Goal: Task Accomplishment & Management: Use online tool/utility

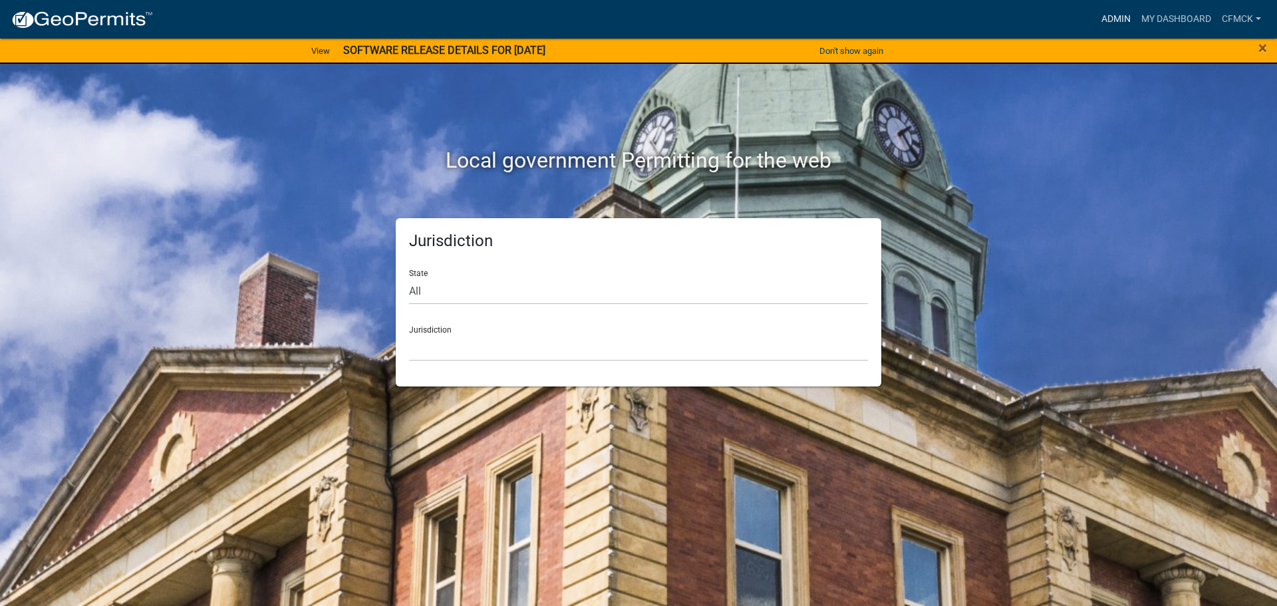
click at [1103, 15] on link "Admin" at bounding box center [1116, 19] width 40 height 25
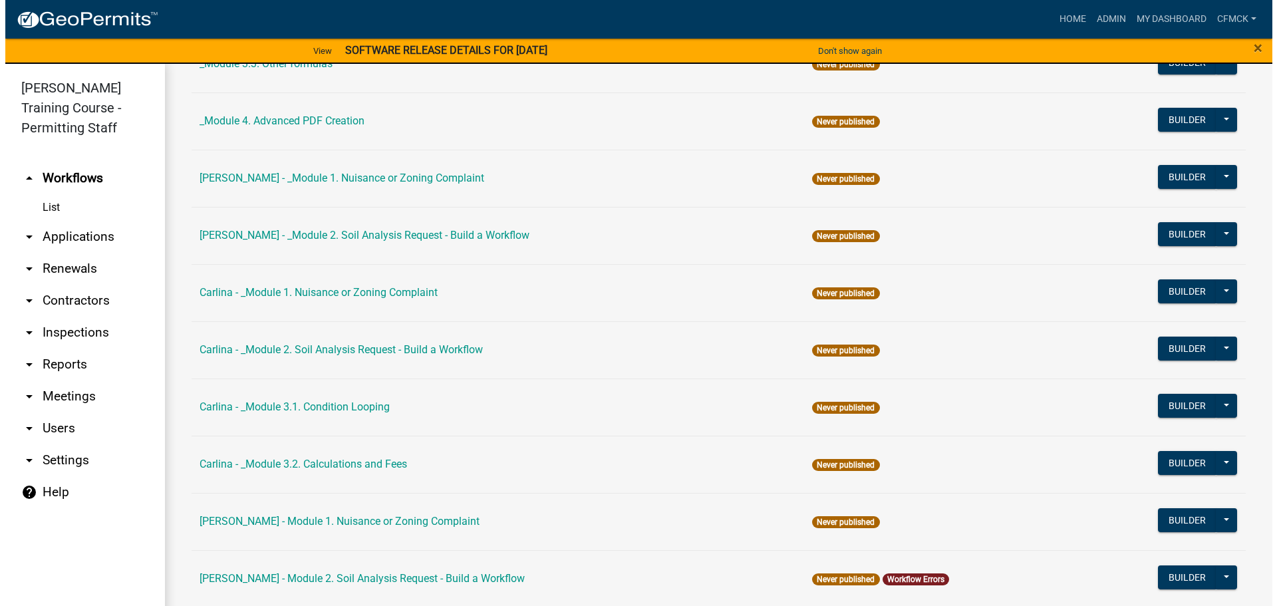
scroll to position [599, 0]
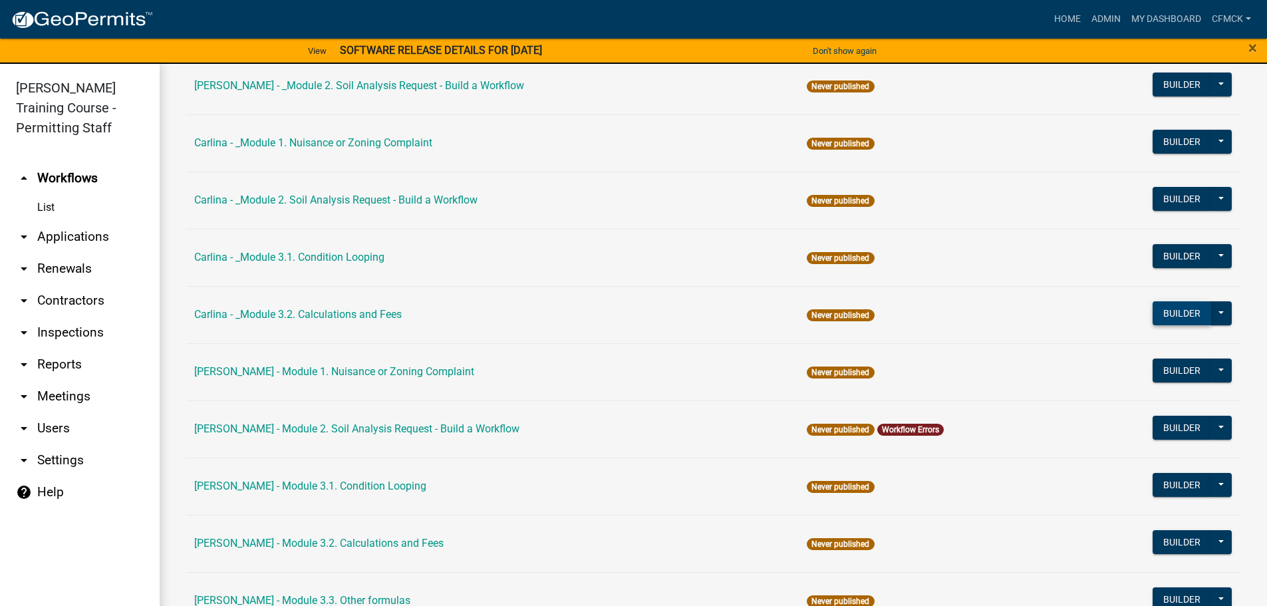
click at [1174, 307] on button "Builder" at bounding box center [1182, 313] width 59 height 24
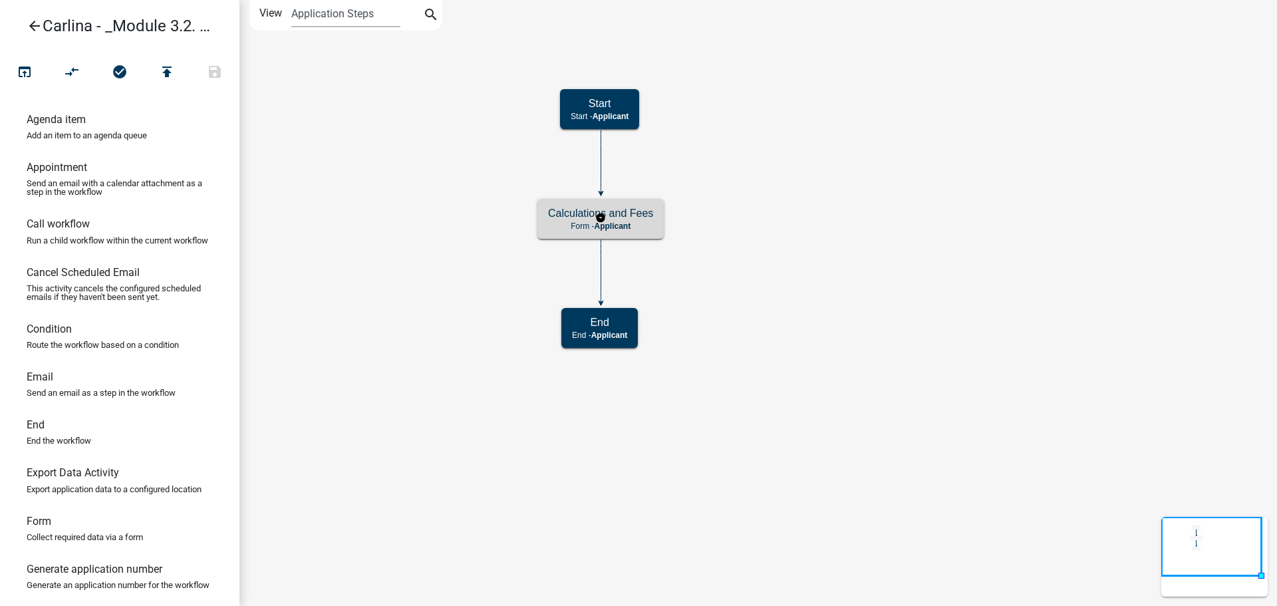
click at [656, 221] on div "Calculations and Fees Form - Applicant" at bounding box center [601, 219] width 126 height 40
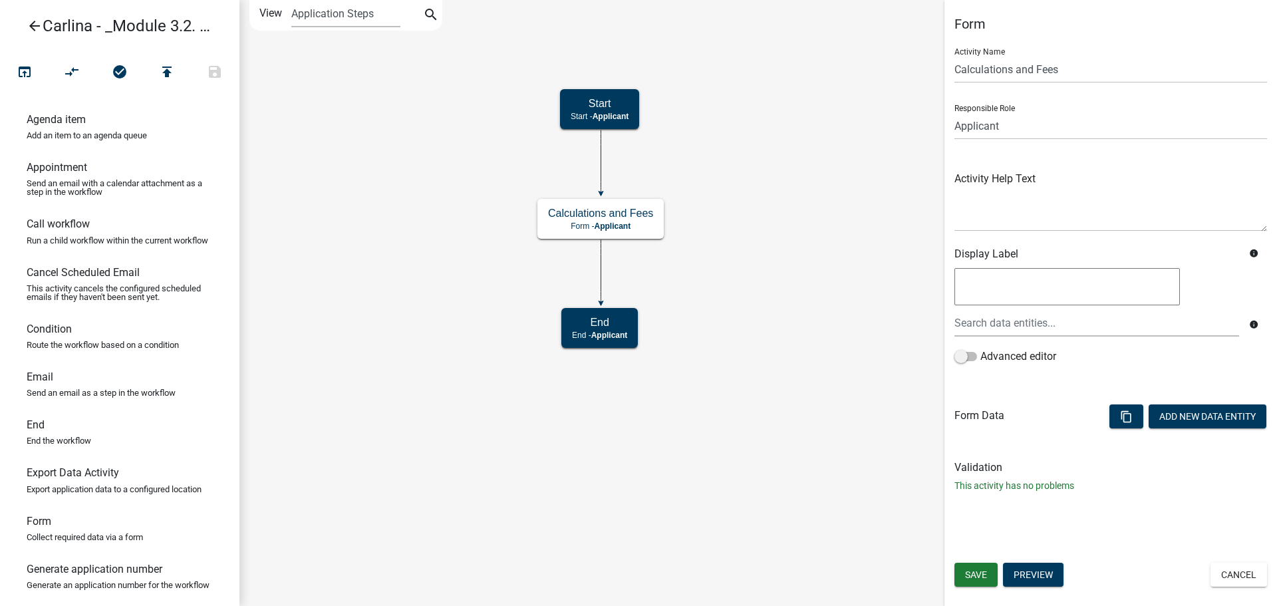
click at [1156, 32] on div "Form Activity Name Calculations and Fees Responsible Role Applicant Kian Engine…" at bounding box center [1111, 260] width 333 height 488
click at [784, 510] on icon "Start Start - Applicant Calculations and Fees Form - Applicant End End - Applic…" at bounding box center [758, 303] width 1036 height 605
click at [726, 511] on icon "Start Start - Applicant Calculations and Fees Form - Applicant End End - Applic…" at bounding box center [758, 303] width 1036 height 605
click at [445, 494] on icon "Start Start - Applicant Calculations and Fees Form - Applicant End End - Applic…" at bounding box center [758, 303] width 1036 height 605
click at [1187, 416] on button "Add New Data Entity" at bounding box center [1208, 416] width 118 height 24
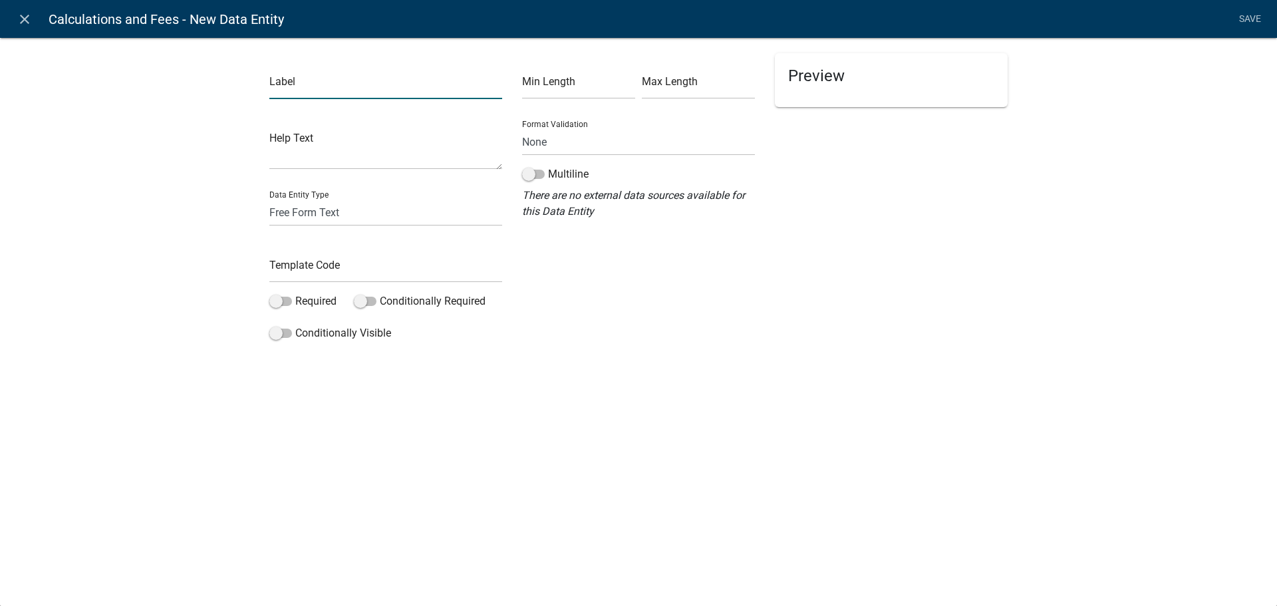
click at [345, 91] on input "text" at bounding box center [385, 85] width 233 height 27
type input "System Type"
click at [349, 214] on select "Free Form Text Document Display Entity Value Fee Numeric Data Date Map Sketch D…" at bounding box center [385, 212] width 233 height 27
select select "list-data"
click at [269, 199] on select "Free Form Text Document Display Entity Value Fee Numeric Data Date Map Sketch D…" at bounding box center [385, 212] width 233 height 27
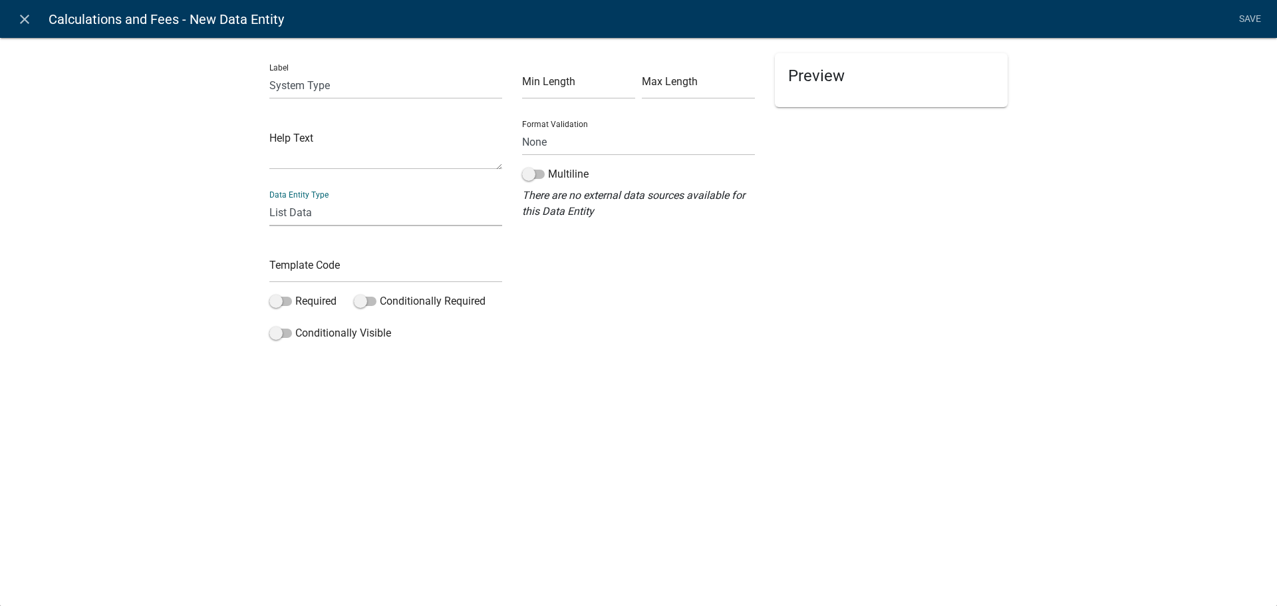
select select "list-data"
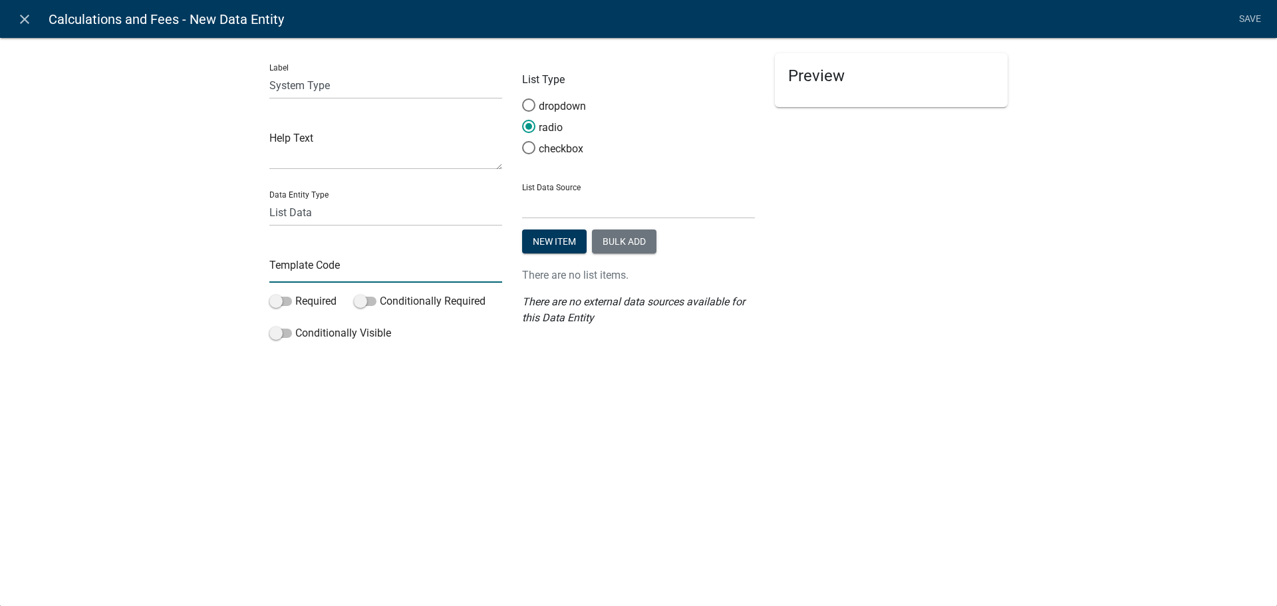
click at [333, 269] on input "text" at bounding box center [385, 268] width 233 height 27
type input "SystemType"
click at [624, 241] on button "Bulk add" at bounding box center [624, 242] width 65 height 24
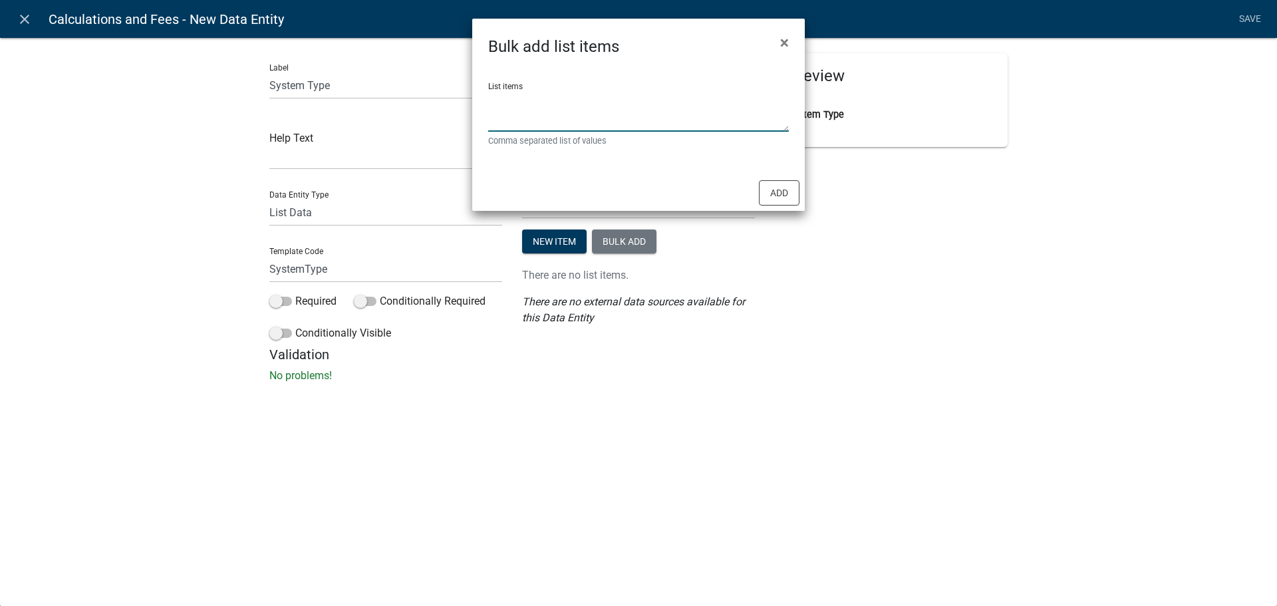
click at [565, 119] on textarea "List items" at bounding box center [638, 110] width 301 height 41
click at [577, 114] on textarea "List items" at bounding box center [638, 110] width 301 height 41
paste textarea "New Septic System Installation Permit, New Septic System Soil Analysis, Distrib…"
click at [677, 98] on textarea "New Septic System Installation Permit, New Septic System Soil Analysis, Distrib…" at bounding box center [638, 110] width 301 height 41
click at [532, 111] on textarea "New Septic System Installation Permit,New Septic System Soil Analysis, Distribu…" at bounding box center [638, 110] width 301 height 41
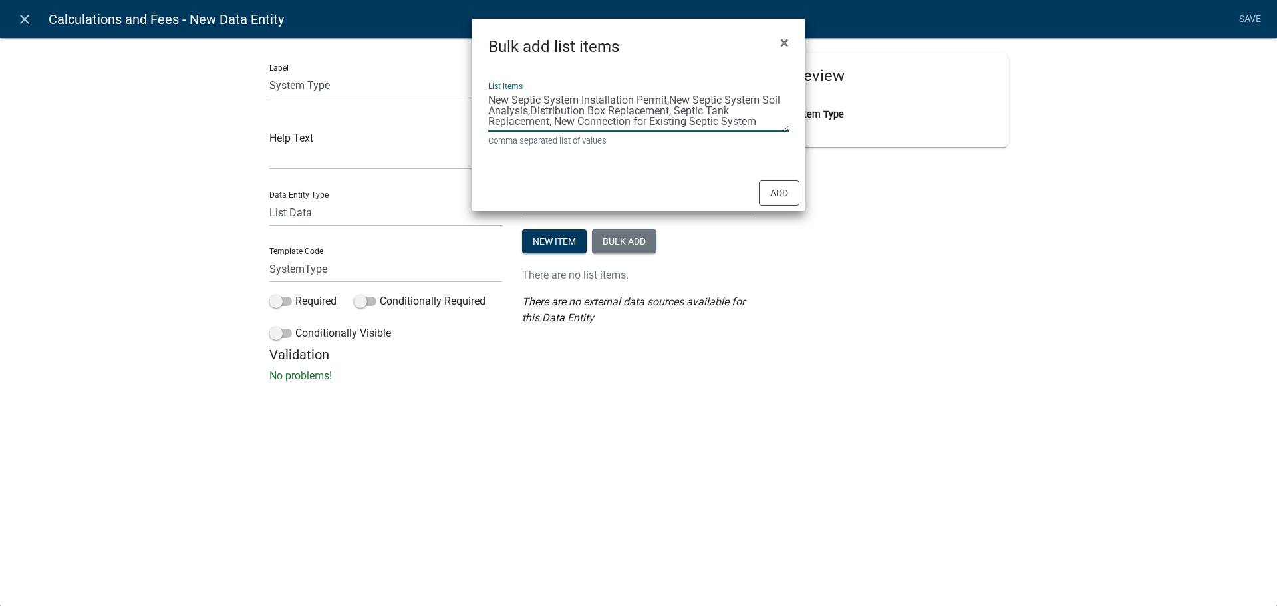
click at [678, 114] on textarea "New Septic System Installation Permit,New Septic System Soil Analysis,Distribut…" at bounding box center [638, 110] width 301 height 41
click at [555, 122] on textarea "New Septic System Installation Permit,New Septic System Soil Analysis,Distribut…" at bounding box center [638, 110] width 301 height 41
type textarea "New Septic System Installation Permit,New Septic System Soil Analysis,Distribut…"
click at [780, 188] on button "Add" at bounding box center [779, 192] width 41 height 25
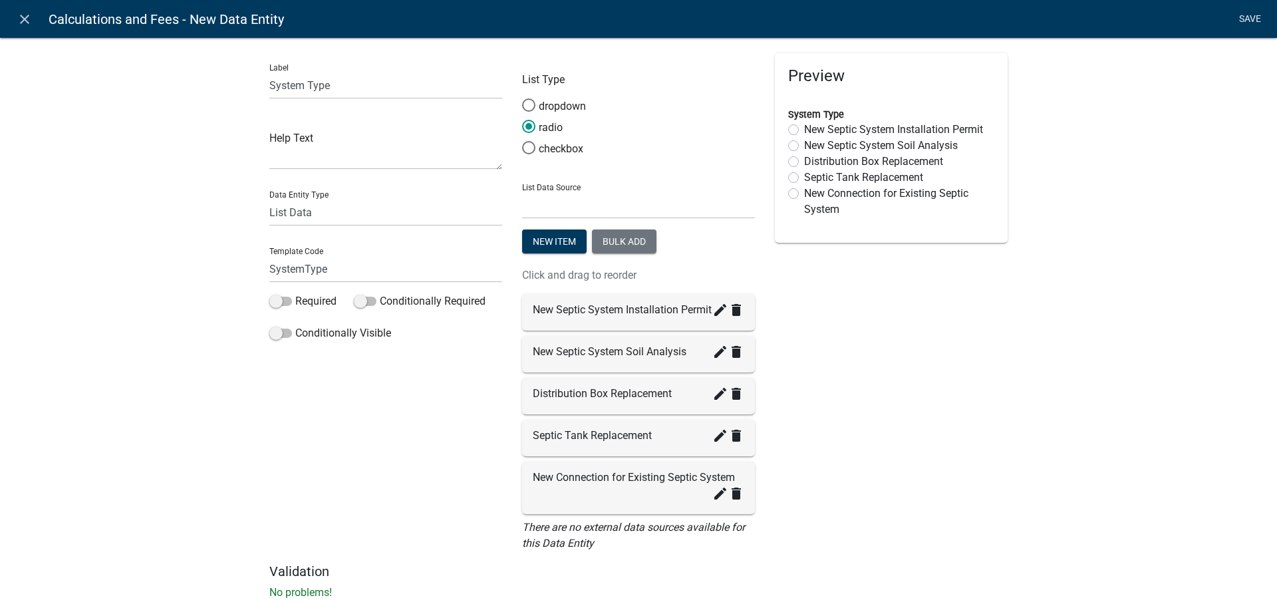
click at [1257, 20] on link "Save" at bounding box center [1249, 19] width 33 height 25
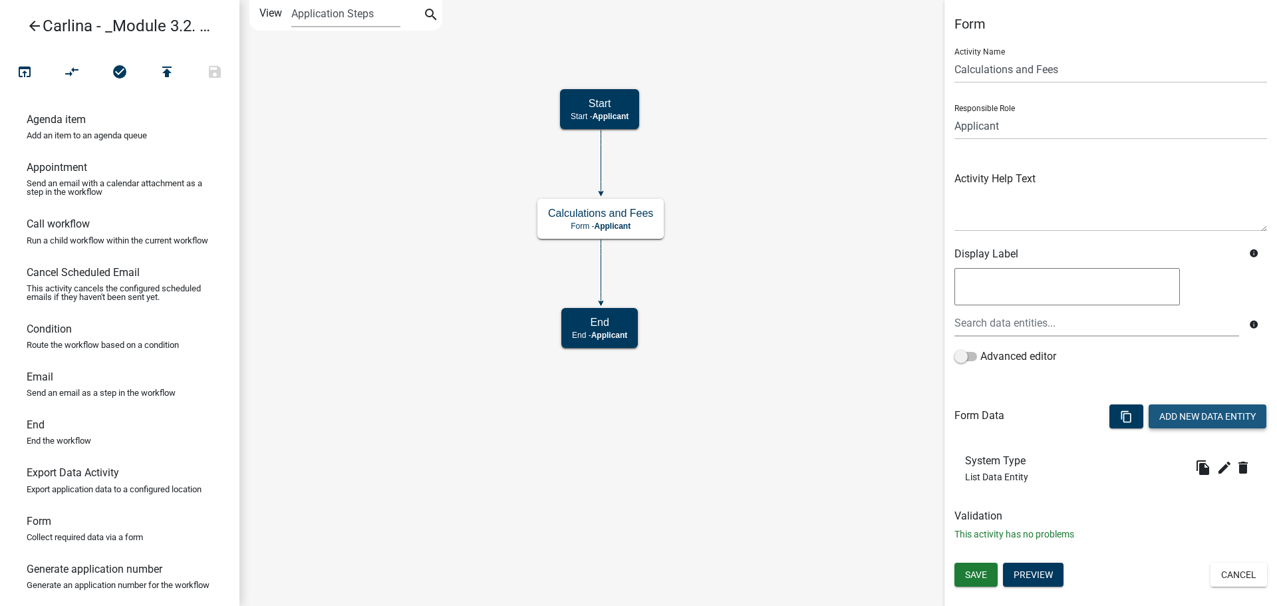
click at [1192, 411] on button "Add New Data Entity" at bounding box center [1208, 416] width 118 height 24
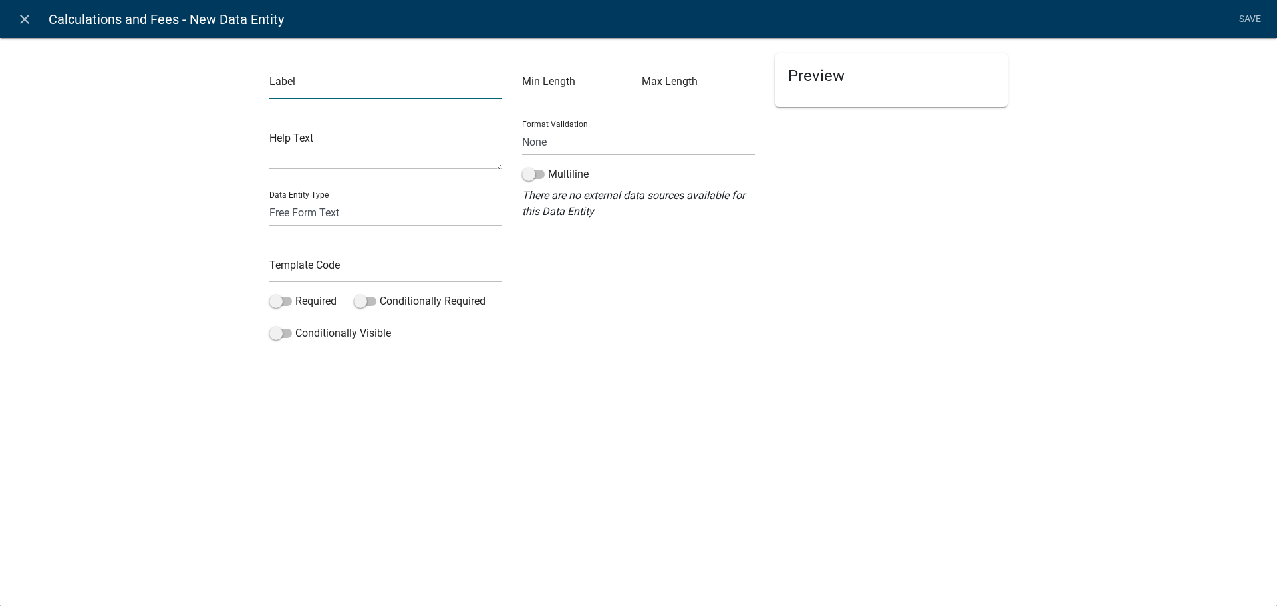
click at [352, 90] on input "text" at bounding box center [385, 85] width 233 height 27
type input "Fee"
click at [313, 264] on input "text" at bounding box center [385, 268] width 233 height 27
type input "Fee"
click at [375, 214] on select "Free Form Text Document Display Entity Value Fee Numeric Data Date Map Sketch D…" at bounding box center [385, 212] width 233 height 27
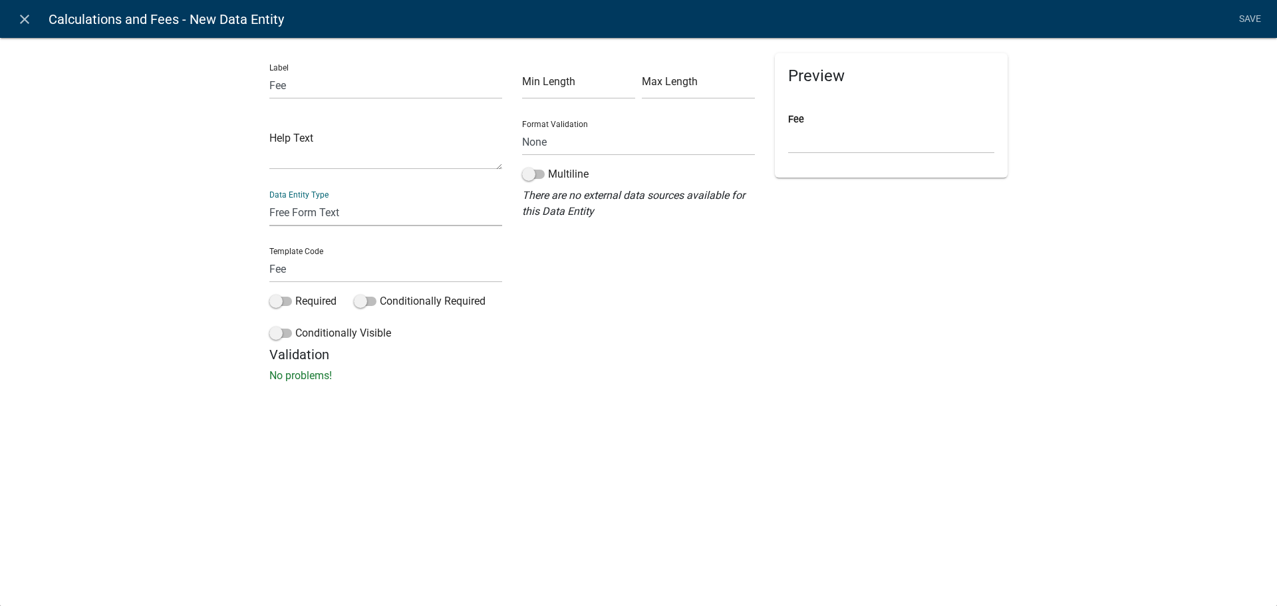
select select "fee"
click at [269, 199] on select "Free Form Text Document Display Entity Value Fee Numeric Data Date Map Sketch D…" at bounding box center [385, 212] width 233 height 27
select select "fee"
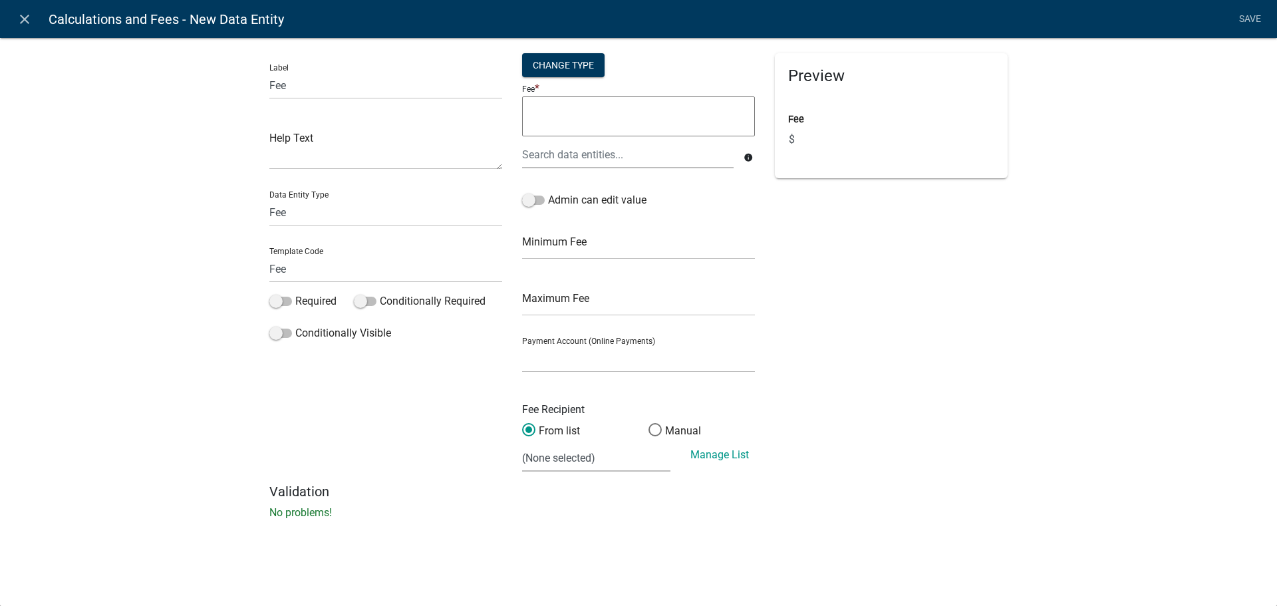
click at [556, 105] on textarea at bounding box center [638, 116] width 233 height 40
type textarea "3"
click at [867, 239] on div "Preview Fee $" at bounding box center [891, 268] width 253 height 430
click at [566, 113] on textarea "3" at bounding box center [638, 116] width 233 height 40
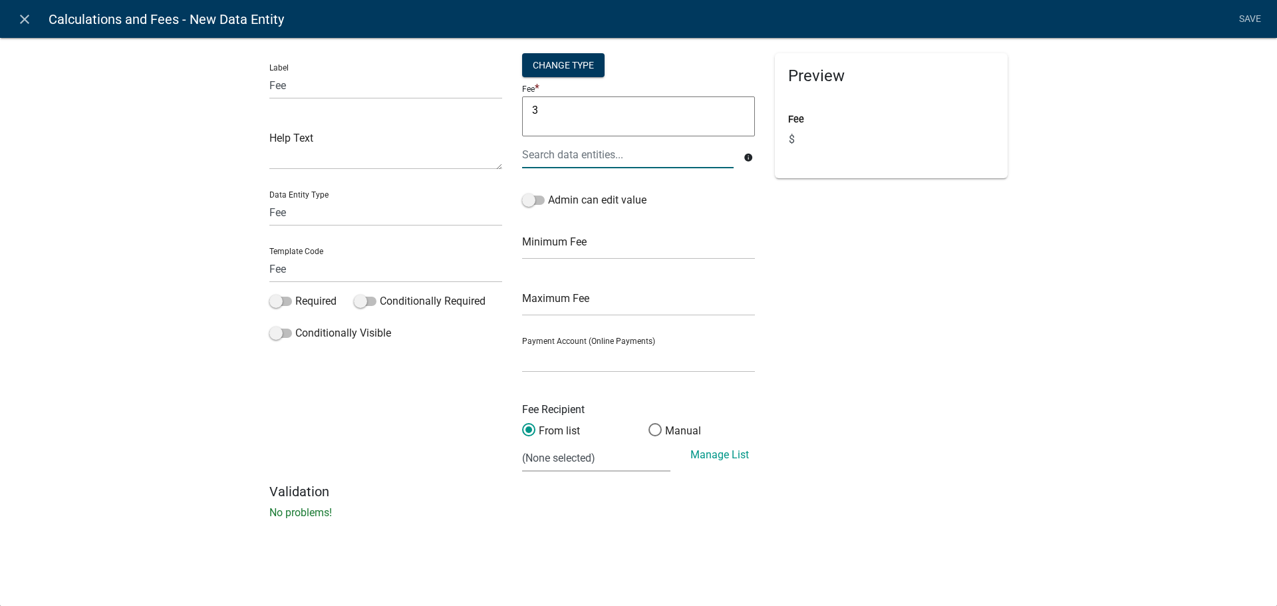
click at [638, 156] on div at bounding box center [628, 154] width 232 height 27
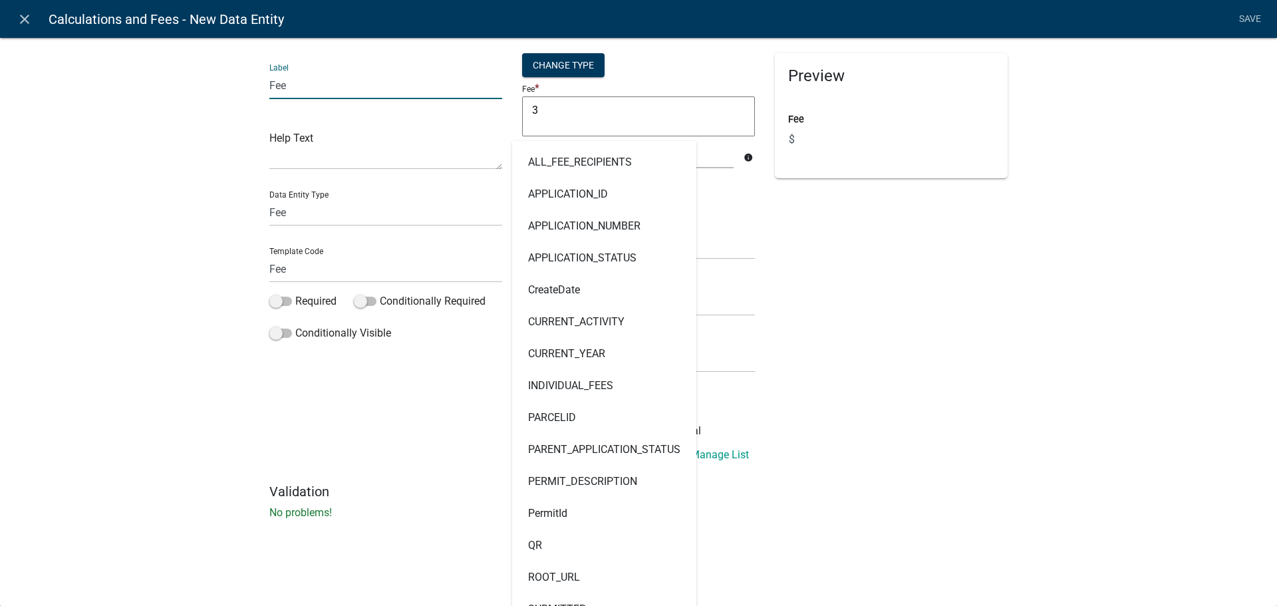
click at [326, 78] on input "Fee" at bounding box center [385, 85] width 233 height 27
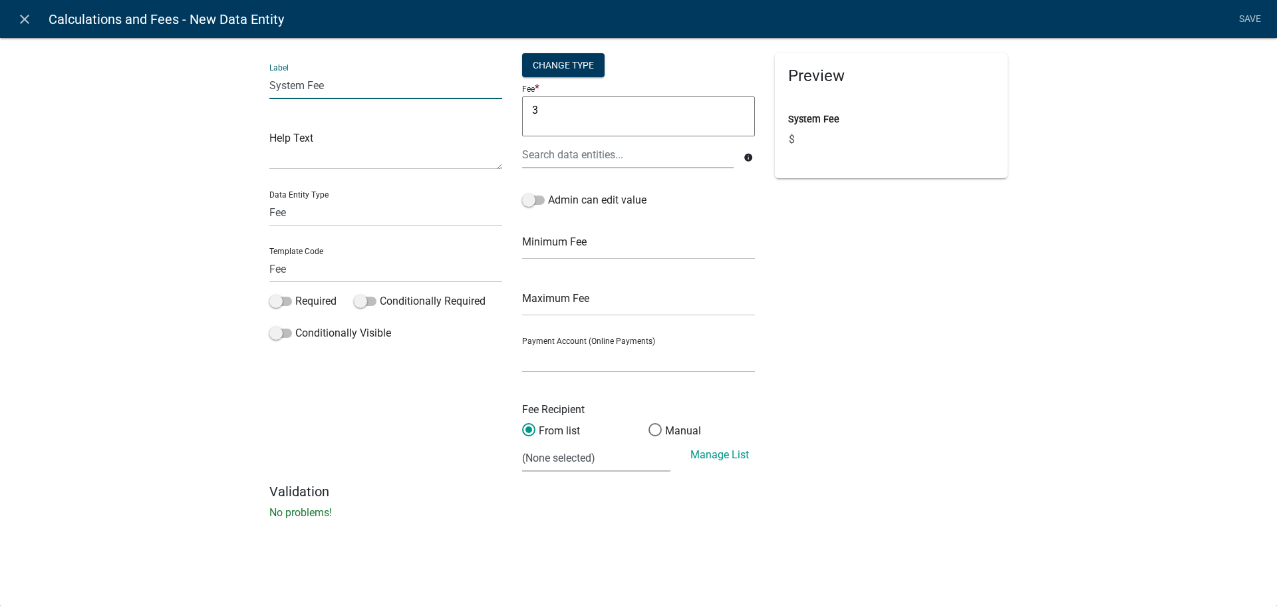
type input "System Fee"
click at [269, 272] on input "Fee" at bounding box center [385, 268] width 233 height 27
type input "SystemFee"
click at [647, 116] on textarea "3" at bounding box center [638, 116] width 233 height 40
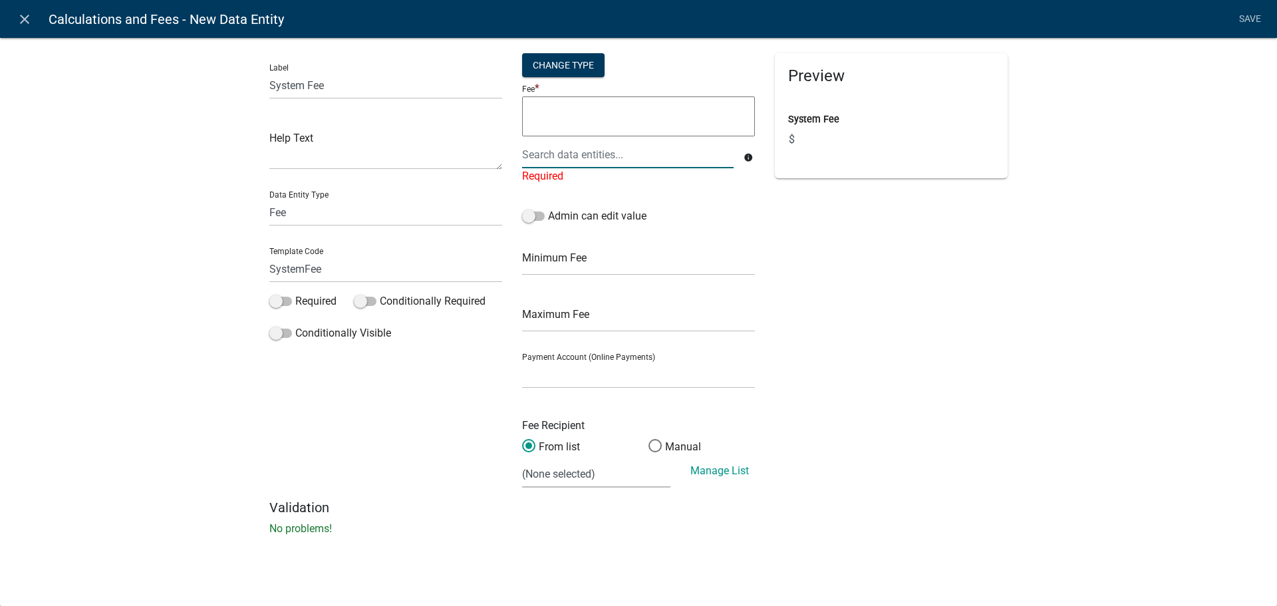
click at [655, 158] on div at bounding box center [628, 154] width 232 height 27
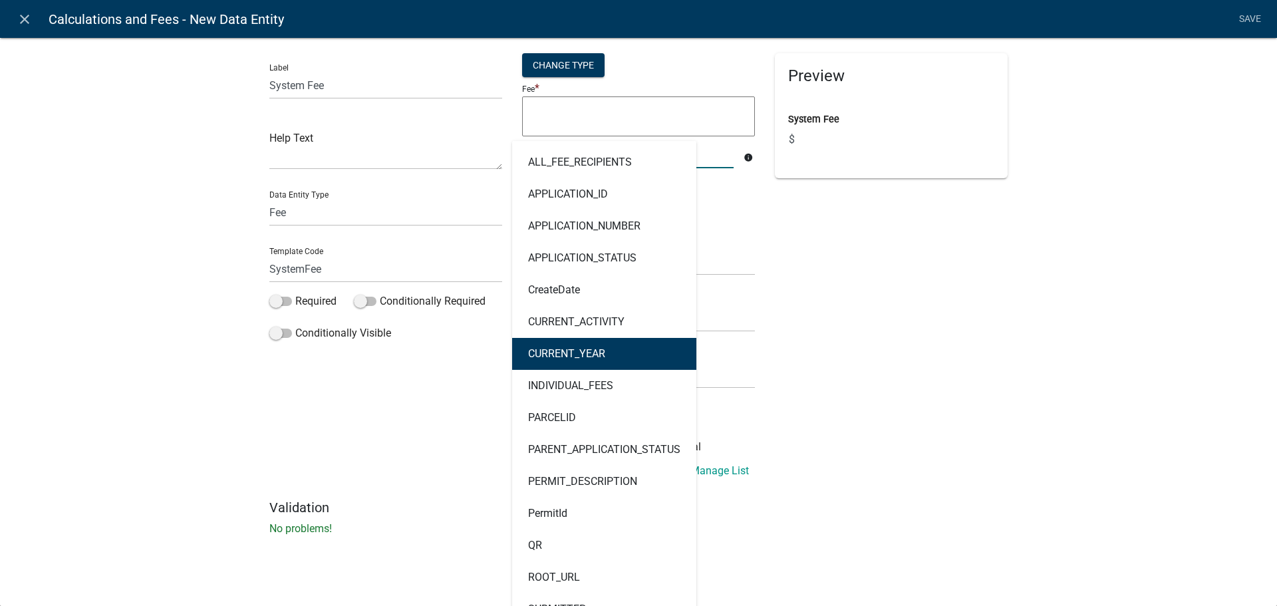
click at [919, 214] on div "Preview System Fee $" at bounding box center [891, 276] width 253 height 446
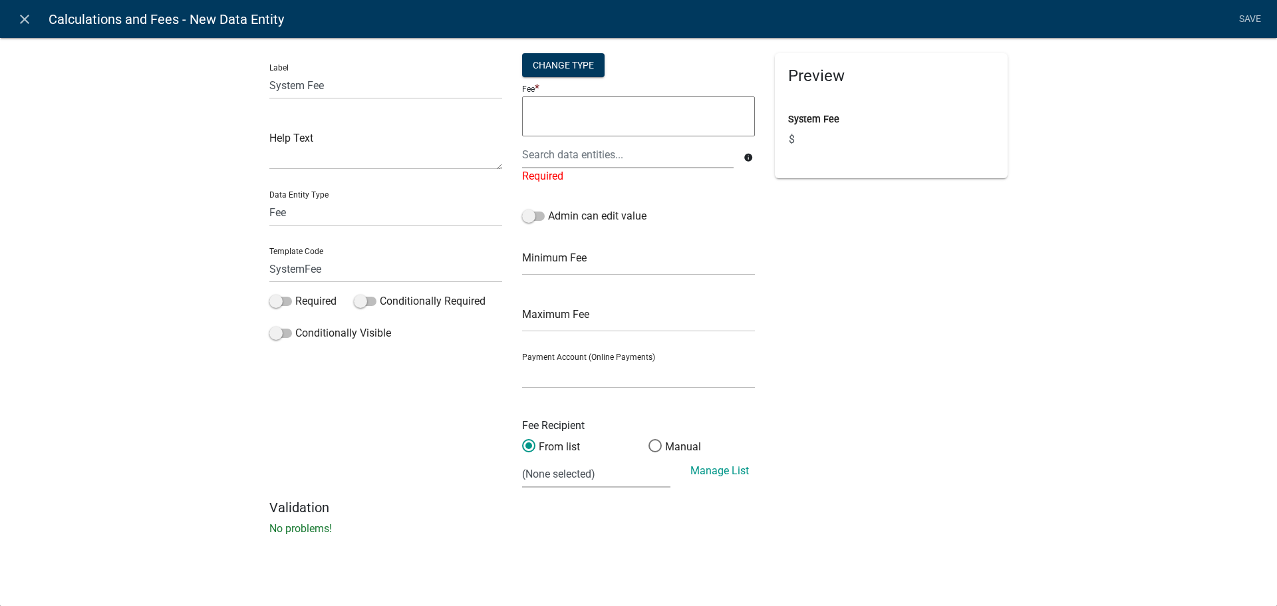
click at [536, 110] on textarea at bounding box center [638, 116] width 233 height 40
click at [854, 359] on div "Preview System Fee $" at bounding box center [891, 276] width 253 height 446
click at [720, 159] on input "text" at bounding box center [628, 154] width 212 height 27
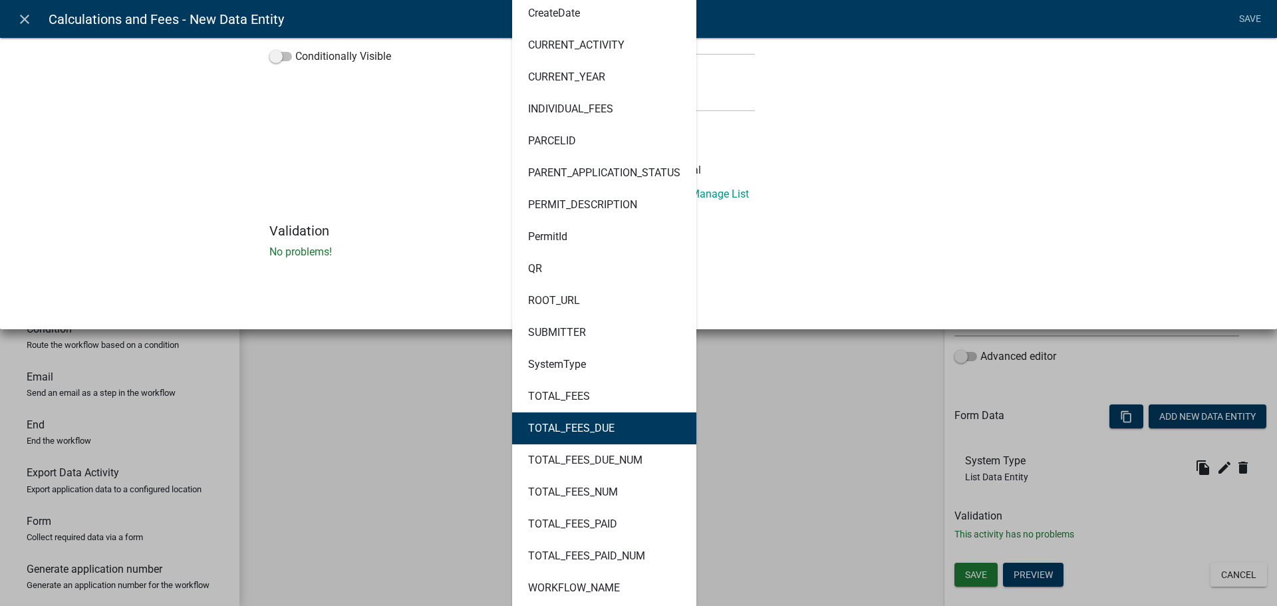
scroll to position [280, 0]
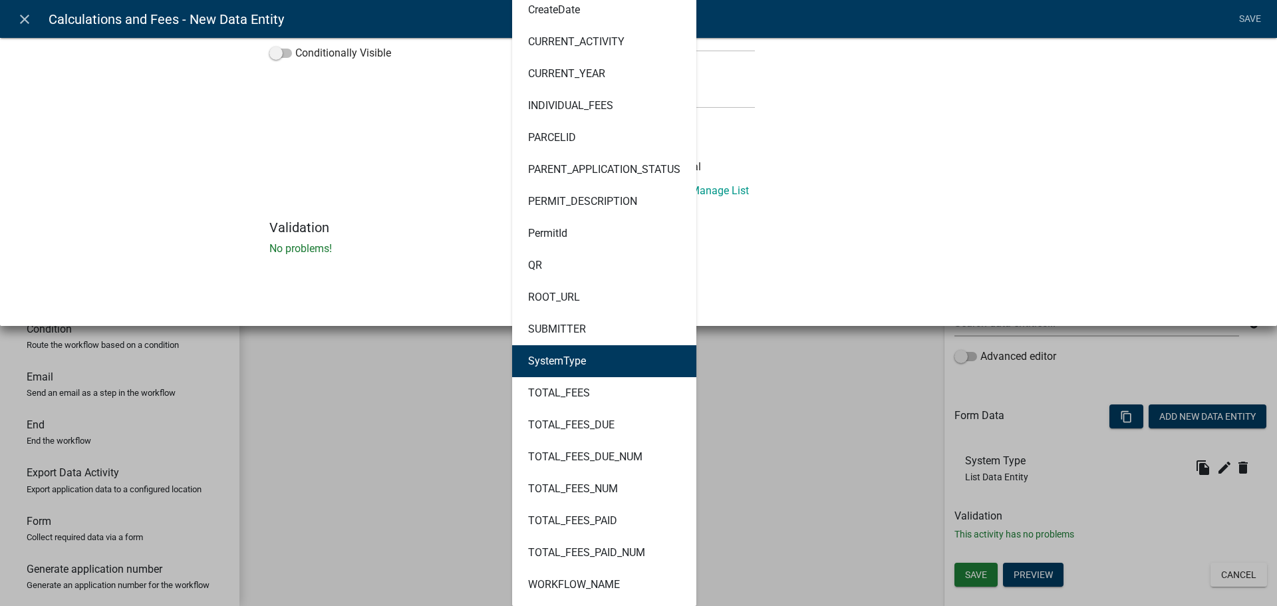
click at [569, 363] on ngb-highlight "SystemType" at bounding box center [557, 361] width 58 height 11
type textarea "SystemType"
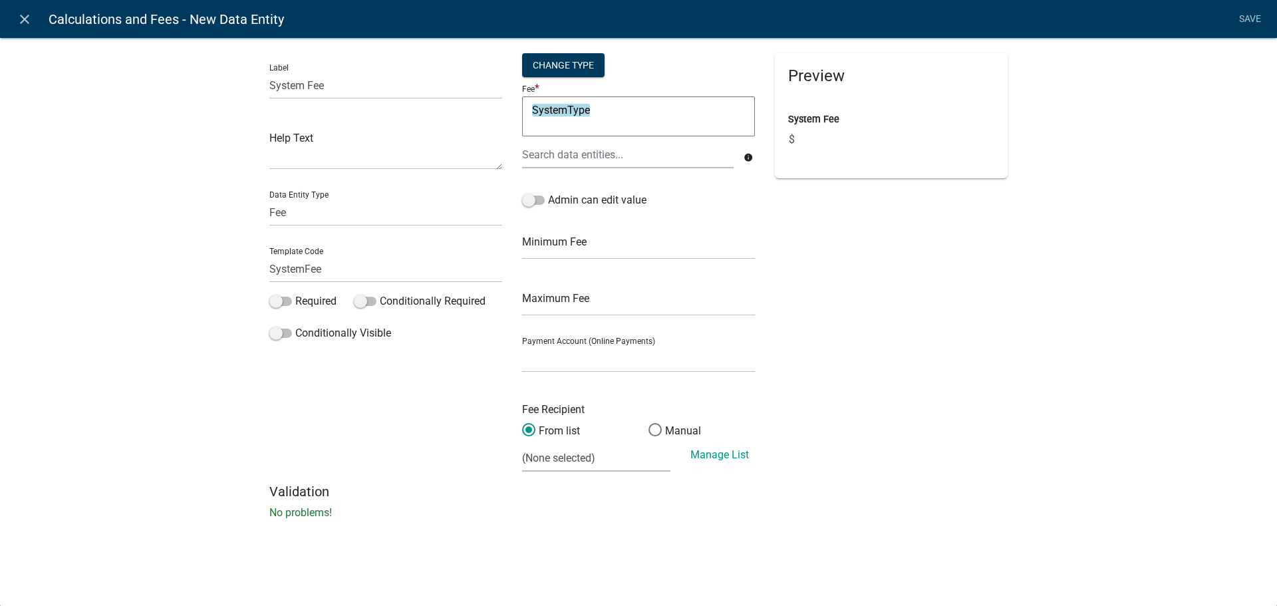
click at [796, 190] on div "Preview System Fee $" at bounding box center [891, 268] width 253 height 430
click at [355, 406] on div "Label System Fee Help Text Data Entity Type Free Form Text Document Display Ent…" at bounding box center [385, 268] width 253 height 430
click at [1246, 16] on link "Save" at bounding box center [1249, 19] width 33 height 25
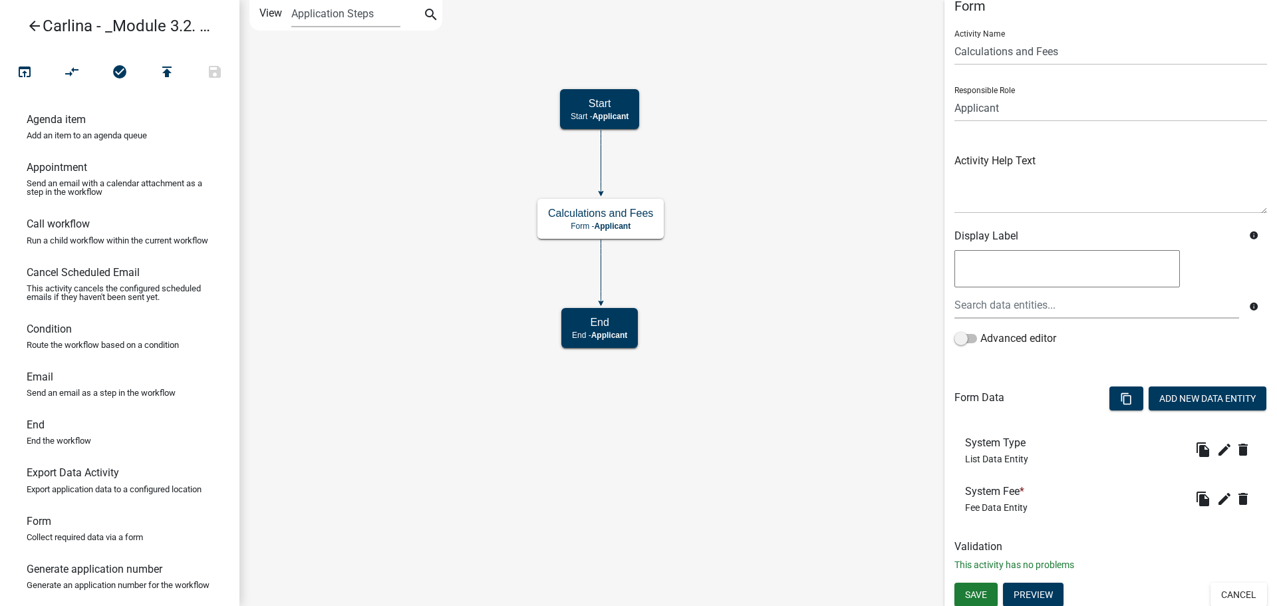
scroll to position [22, 0]
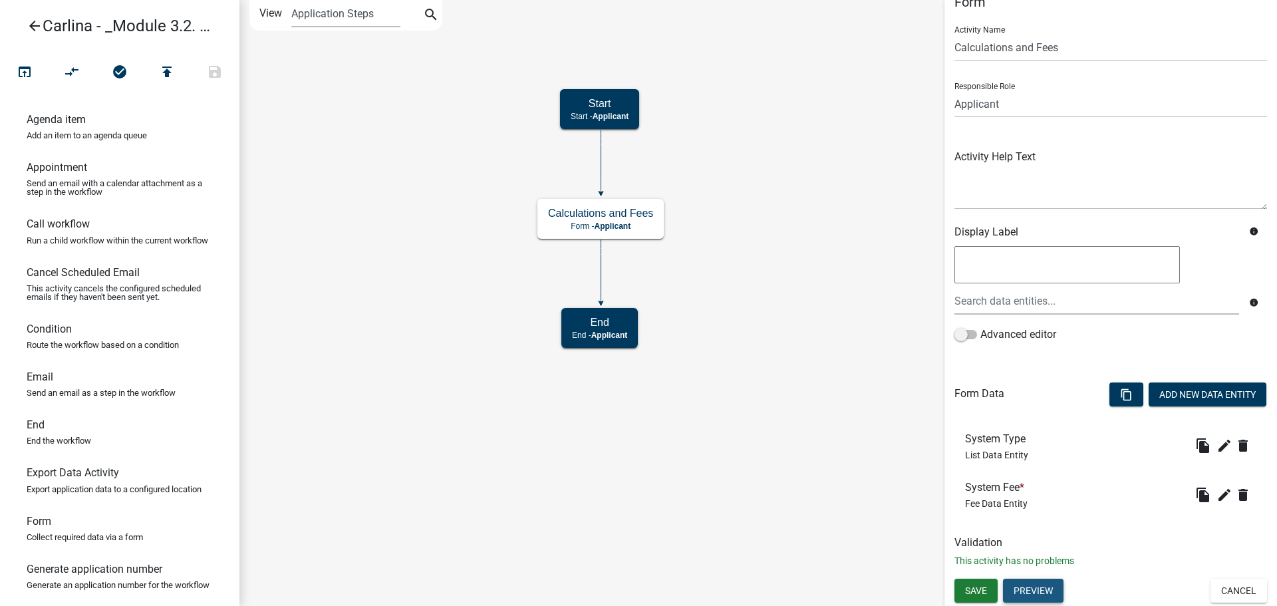
click at [1035, 581] on button "Preview" at bounding box center [1033, 591] width 61 height 24
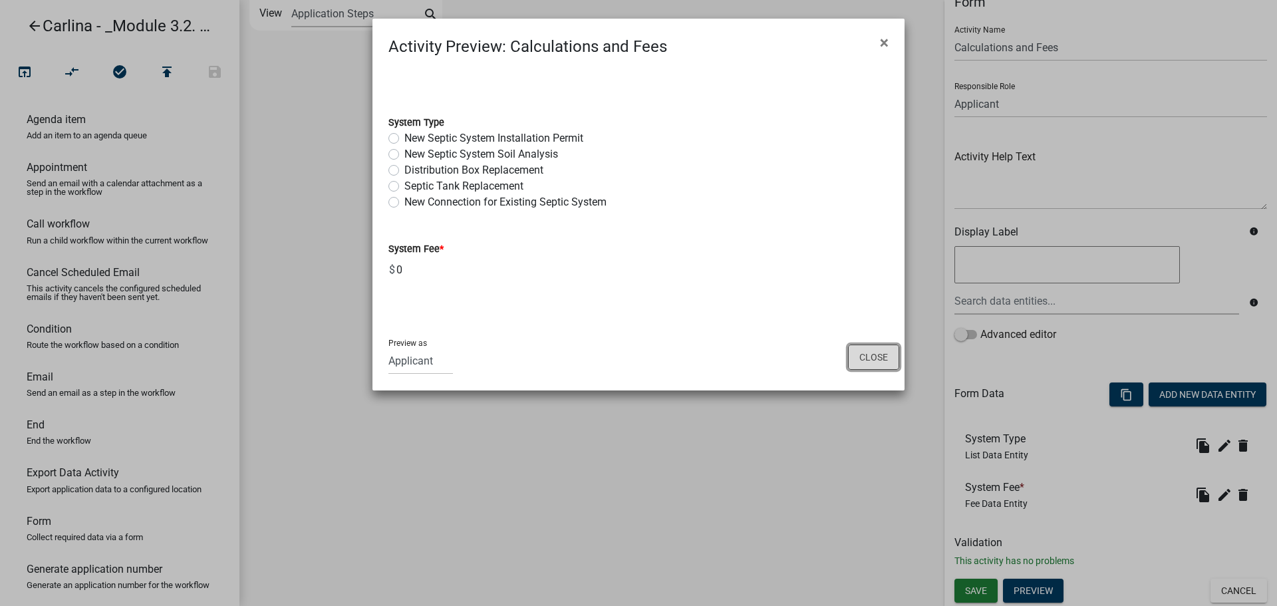
click at [863, 364] on button "Close" at bounding box center [873, 357] width 51 height 25
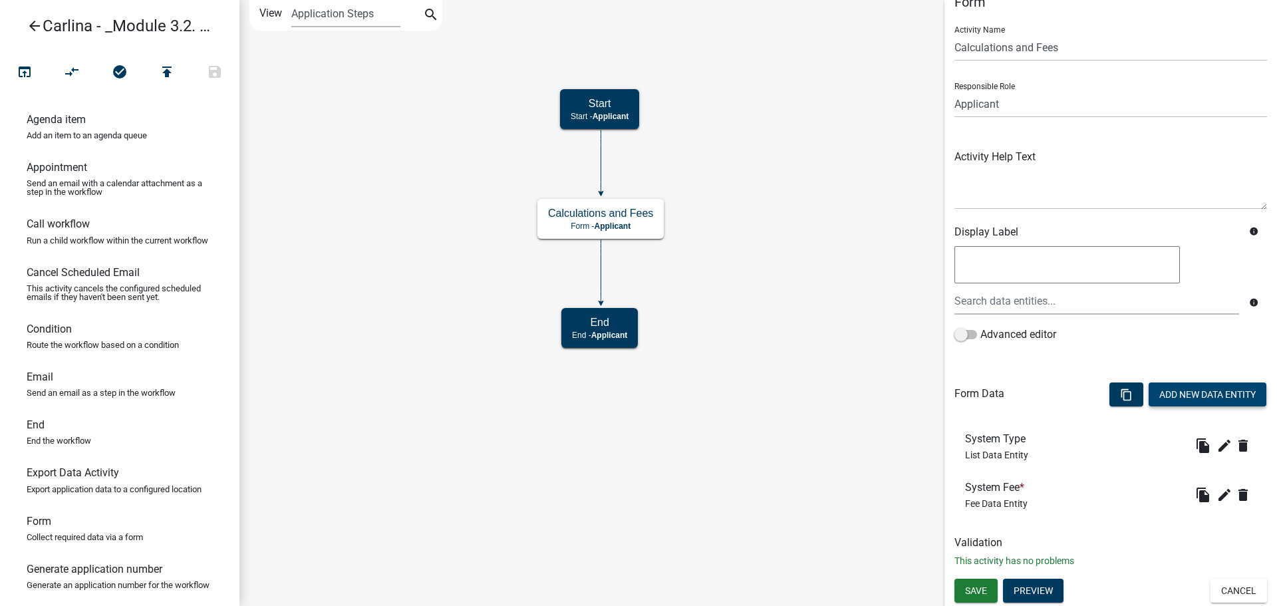
click at [1174, 396] on button "Add New Data Entity" at bounding box center [1208, 395] width 118 height 24
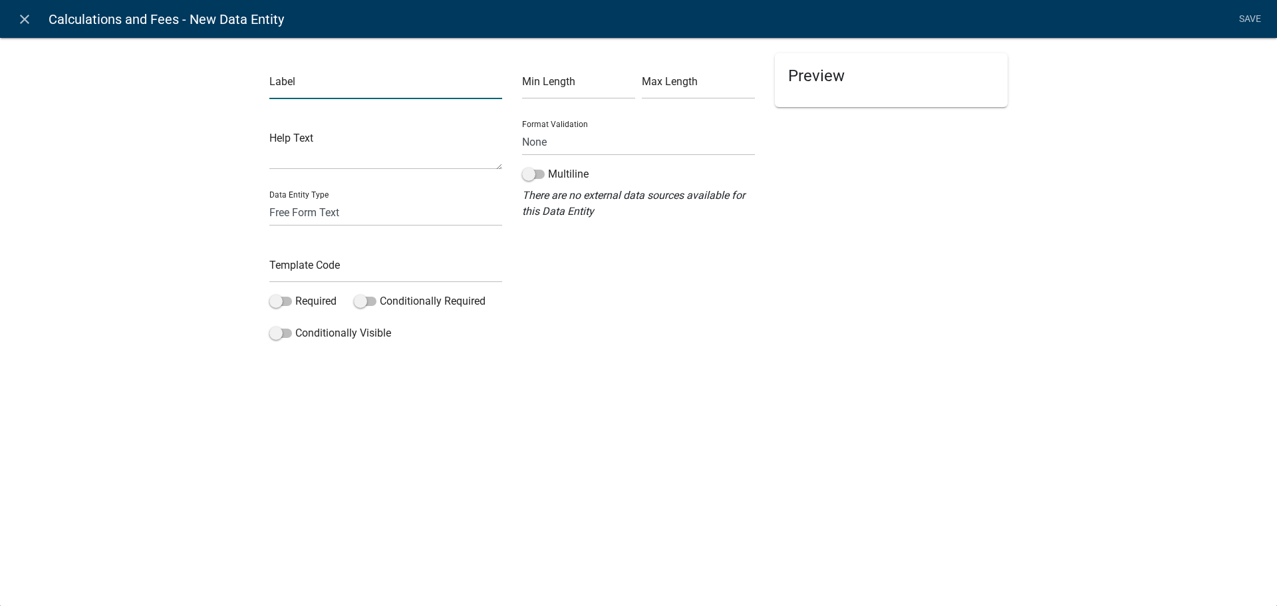
click at [356, 92] on input "text" at bounding box center [385, 85] width 233 height 27
type input "Valuation"
click at [362, 278] on input "text" at bounding box center [385, 268] width 233 height 27
type input "C"
type input "Valuation"
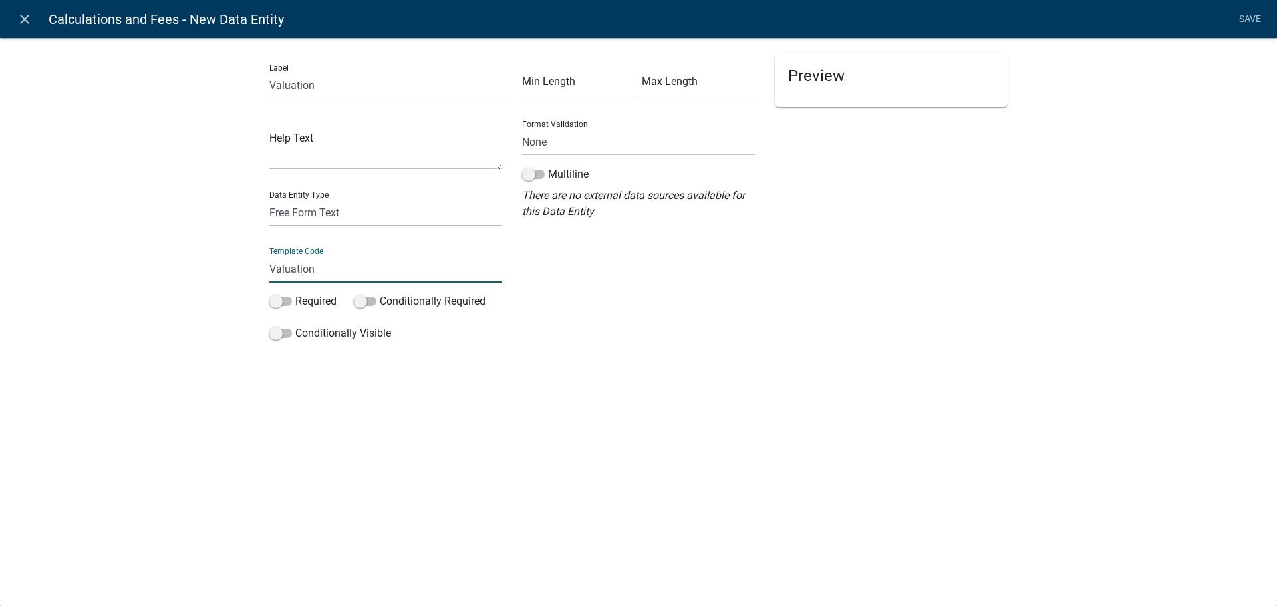
click at [331, 211] on select "Free Form Text Document Display Entity Value Fee Numeric Data Date Map Sketch D…" at bounding box center [385, 212] width 233 height 27
select select "numeric-data"
click at [269, 199] on select "Free Form Text Document Display Entity Value Fee Numeric Data Date Map Sketch D…" at bounding box center [385, 212] width 233 height 27
select select "numeric-data"
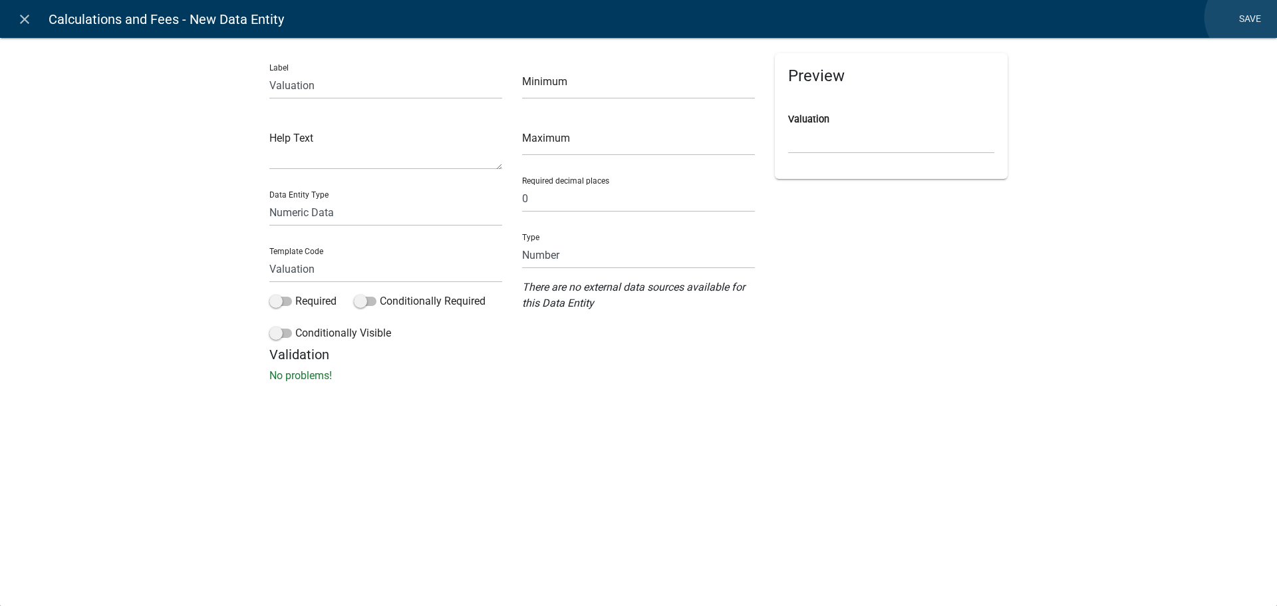
click at [1247, 17] on link "Save" at bounding box center [1249, 19] width 33 height 25
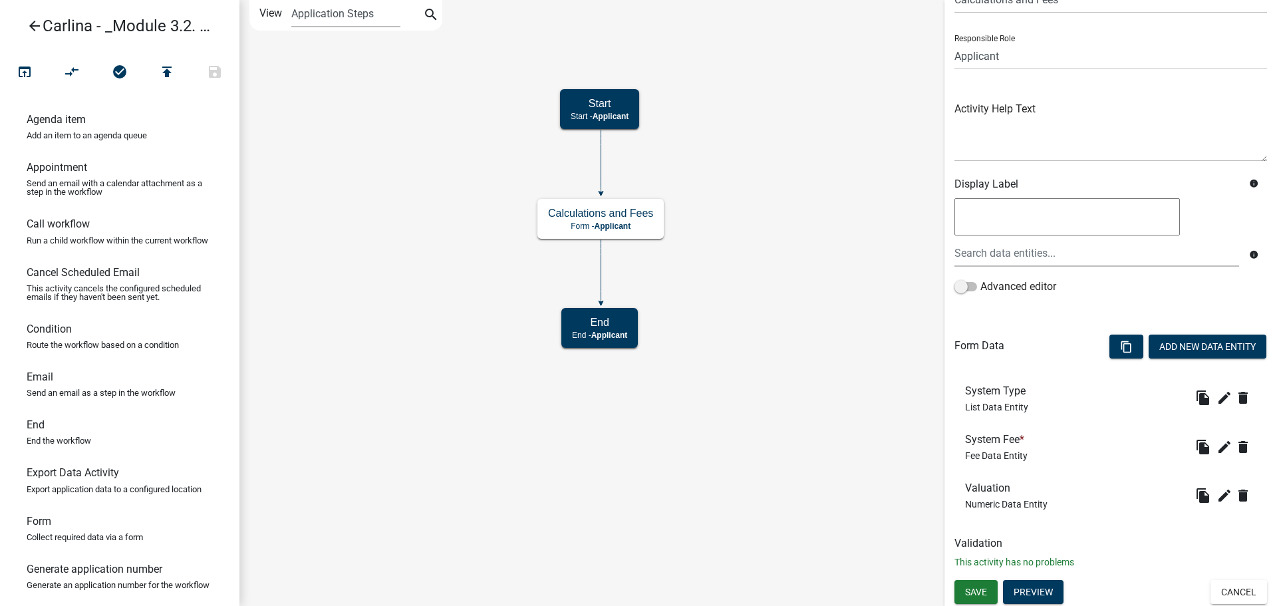
scroll to position [71, 0]
click at [987, 589] on span "Save" at bounding box center [976, 590] width 22 height 11
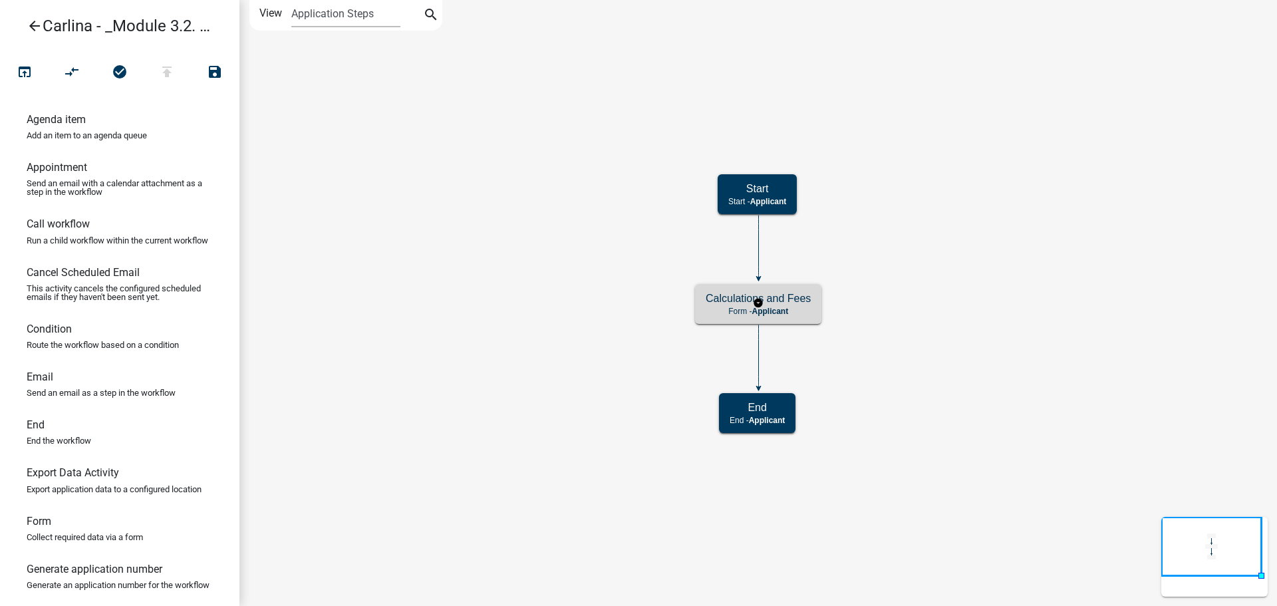
click at [802, 313] on p "Form - Applicant" at bounding box center [758, 311] width 105 height 9
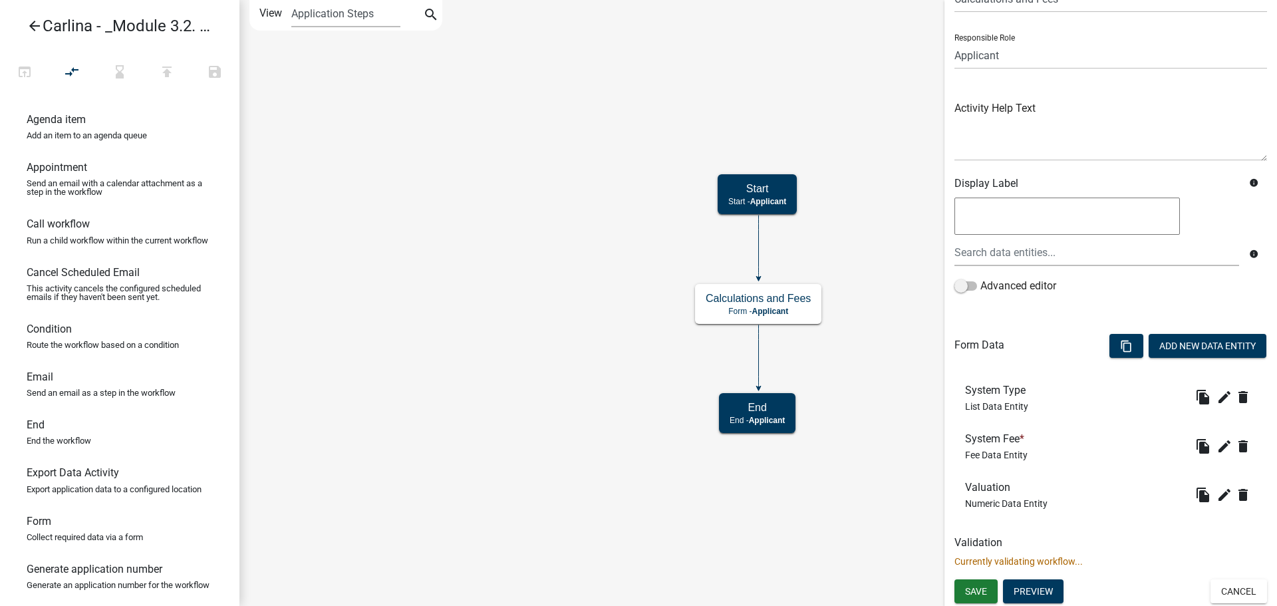
scroll to position [71, 0]
click at [1221, 442] on icon "edit" at bounding box center [1225, 446] width 16 height 16
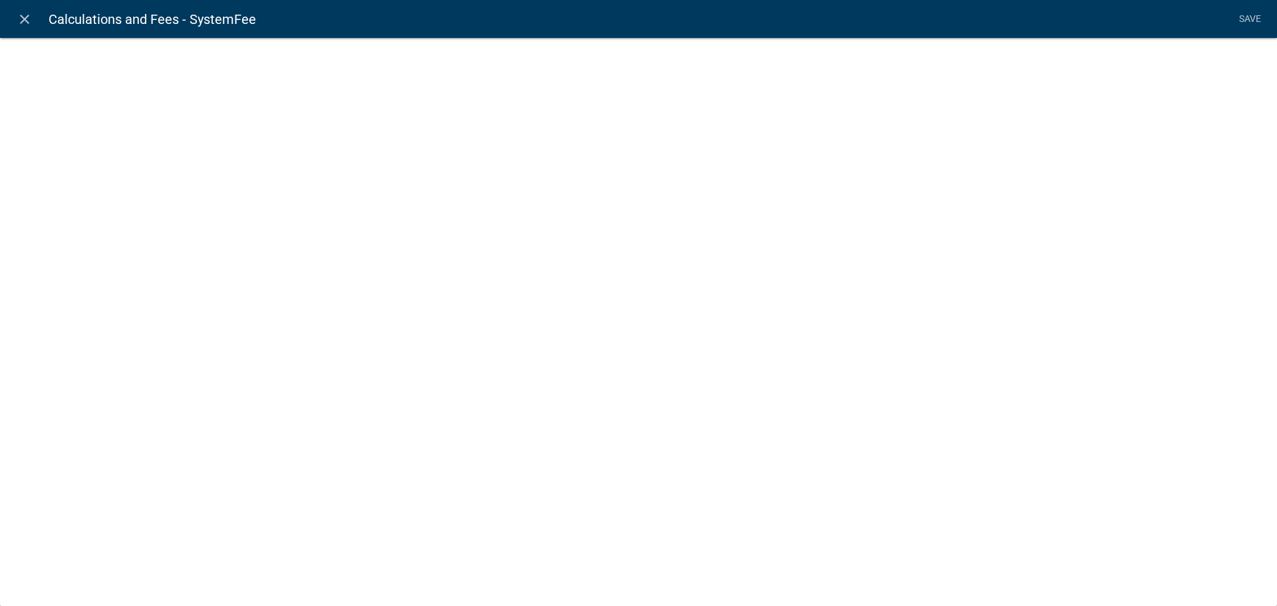
select select "fee"
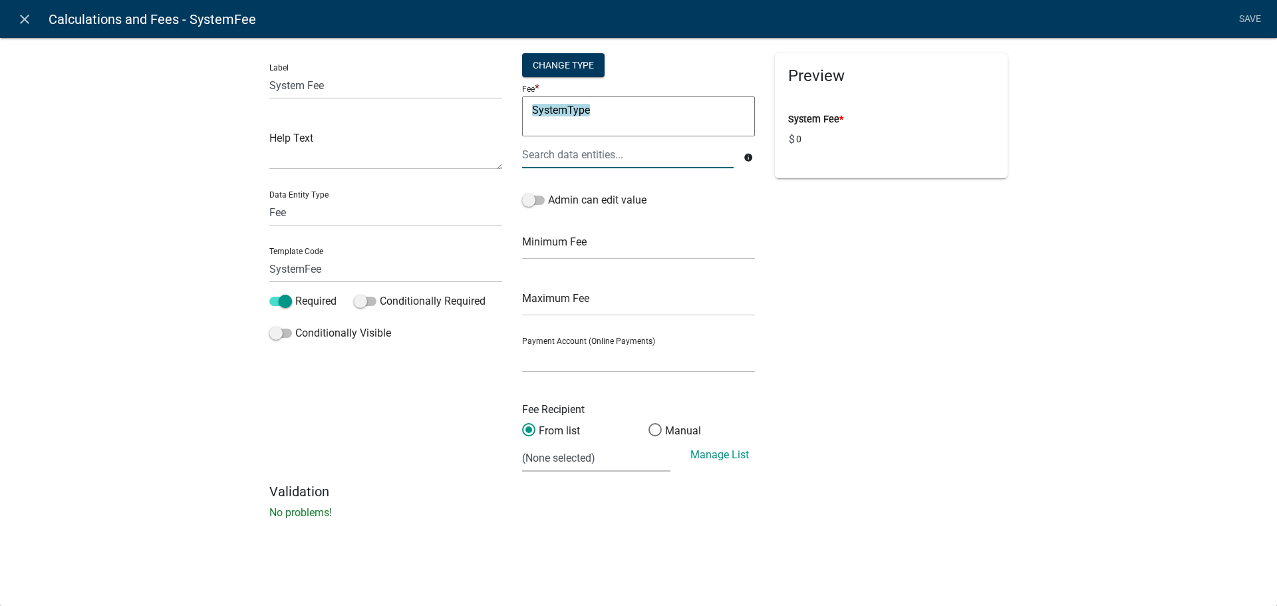
click at [628, 155] on div at bounding box center [628, 154] width 232 height 27
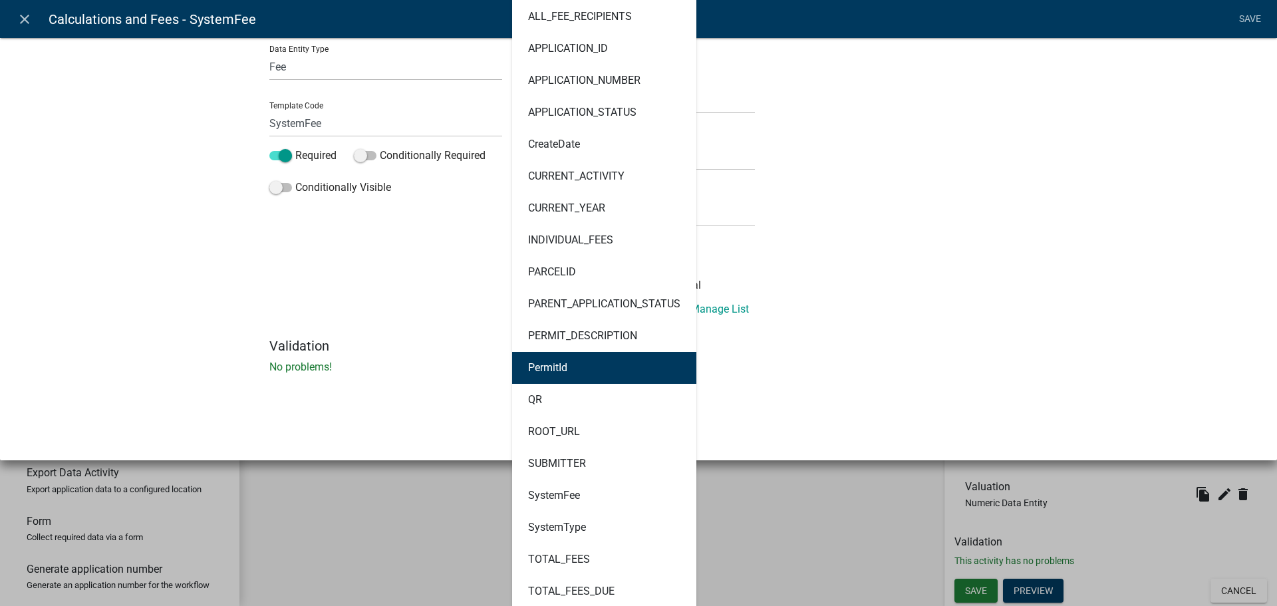
scroll to position [344, 0]
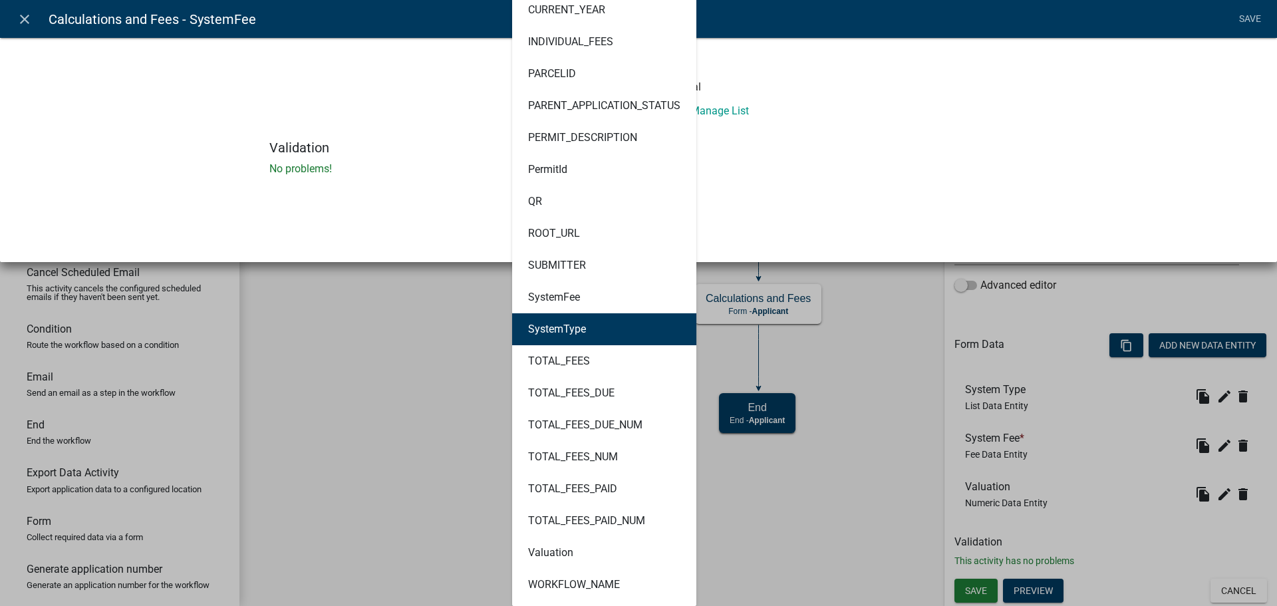
click at [572, 329] on ngb-highlight "SystemType" at bounding box center [557, 329] width 58 height 11
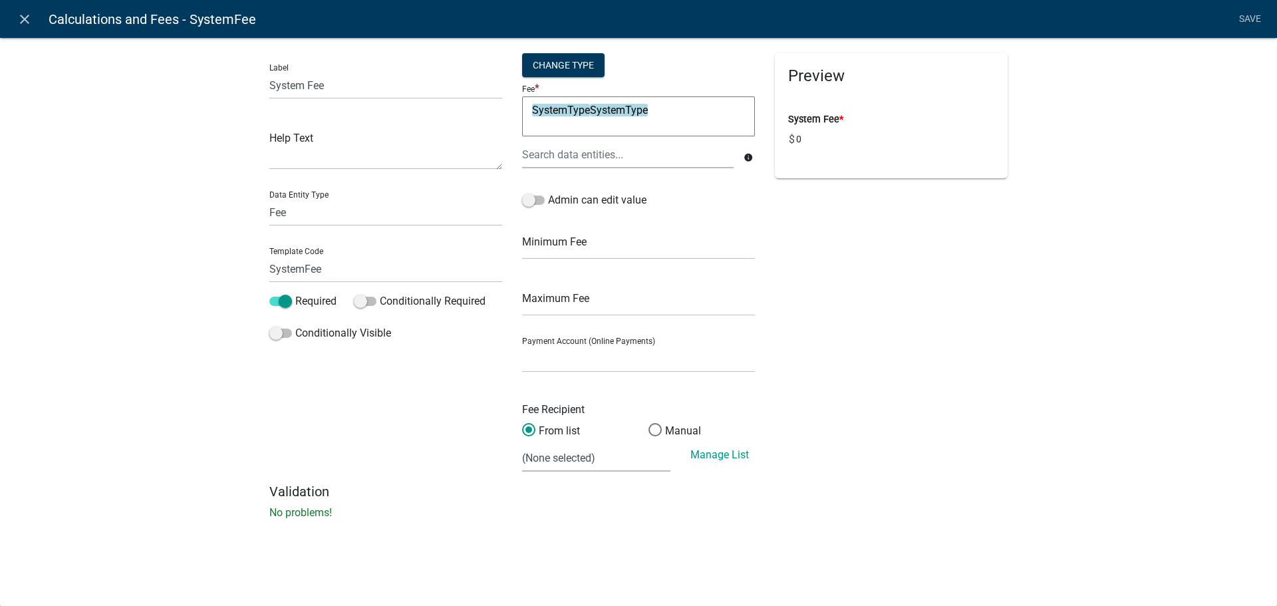
scroll to position [0, 0]
click at [699, 118] on textarea "SystemTypeSystemType" at bounding box center [638, 116] width 233 height 40
drag, startPoint x: 690, startPoint y: 112, endPoint x: 592, endPoint y: 118, distance: 98.0
click at [592, 118] on textarea "SystemTypeSystemType" at bounding box center [638, 116] width 233 height 40
type textarea "SystemType"
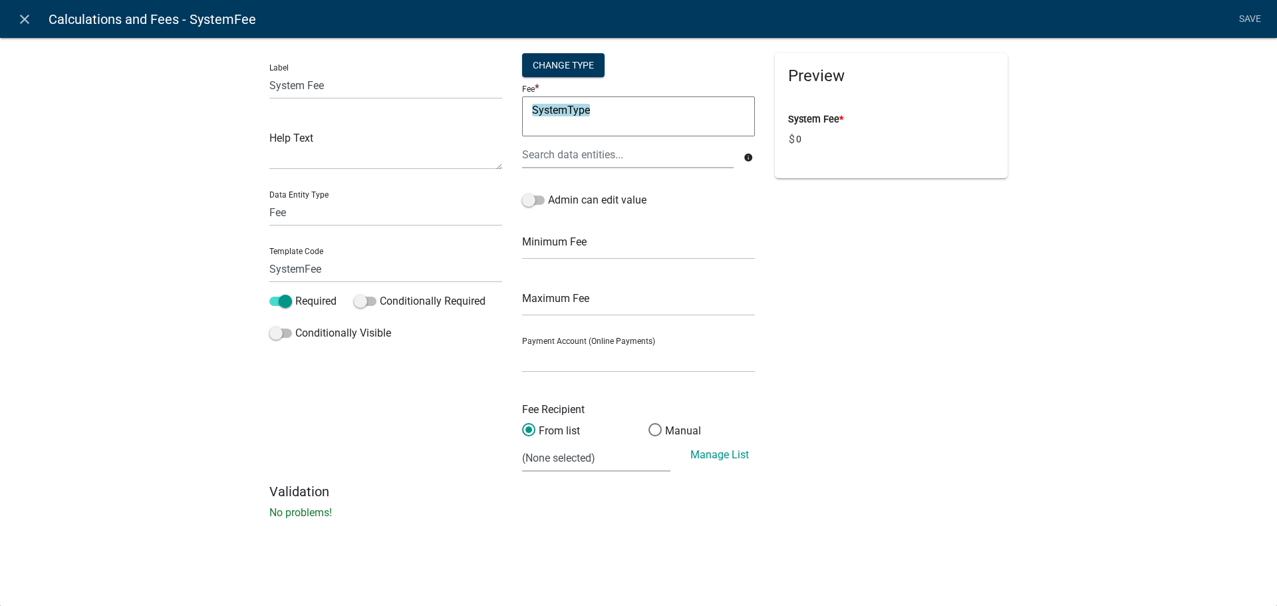
click at [810, 271] on div "Preview System Fee * $ 0" at bounding box center [891, 268] width 253 height 430
click at [581, 66] on div "Change Type" at bounding box center [563, 65] width 82 height 24
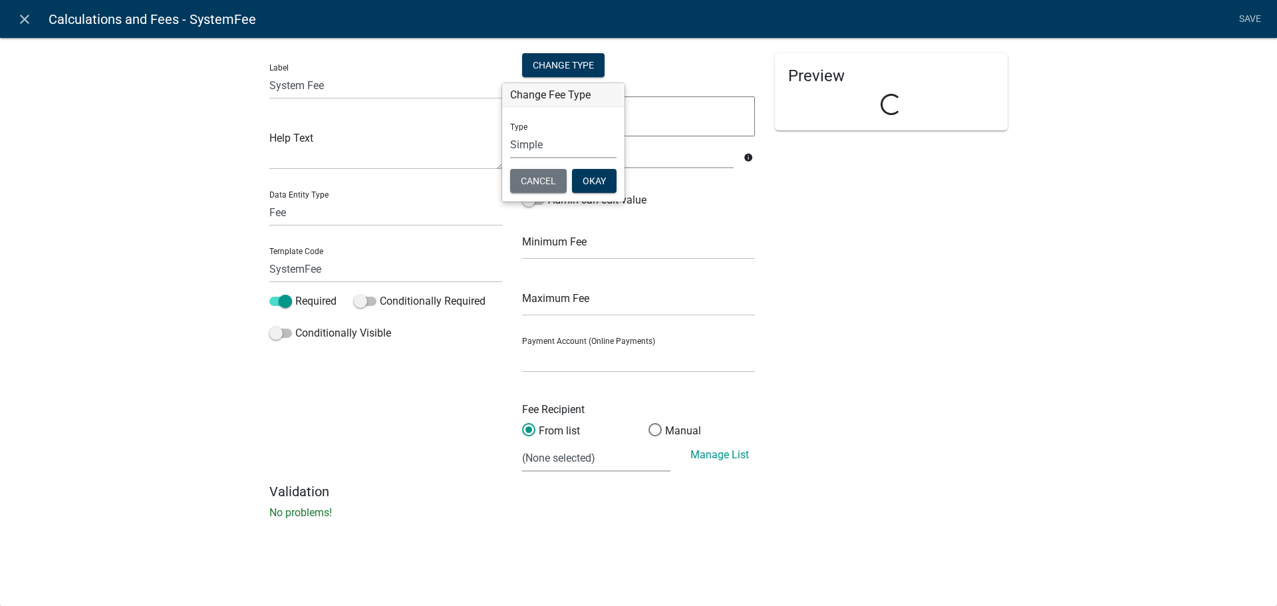
click at [546, 146] on select "Simple List Advanced" at bounding box center [563, 144] width 106 height 27
select select "1"
click at [510, 158] on select "Simple List Advanced" at bounding box center [563, 144] width 106 height 27
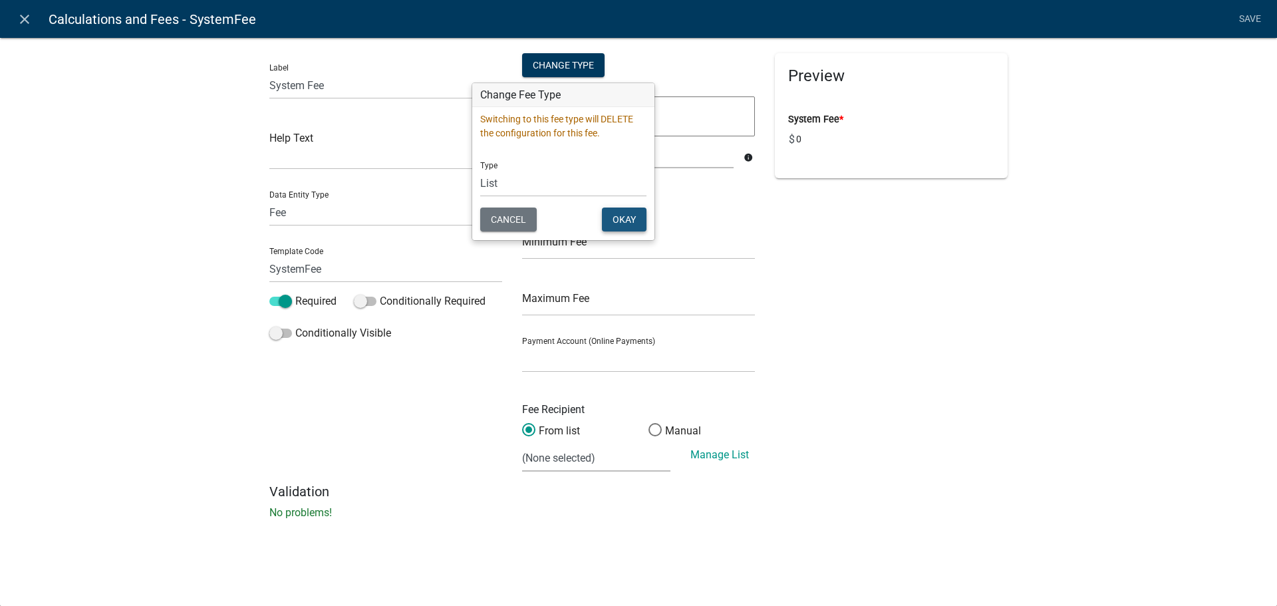
click at [622, 220] on button "Okay" at bounding box center [624, 220] width 45 height 24
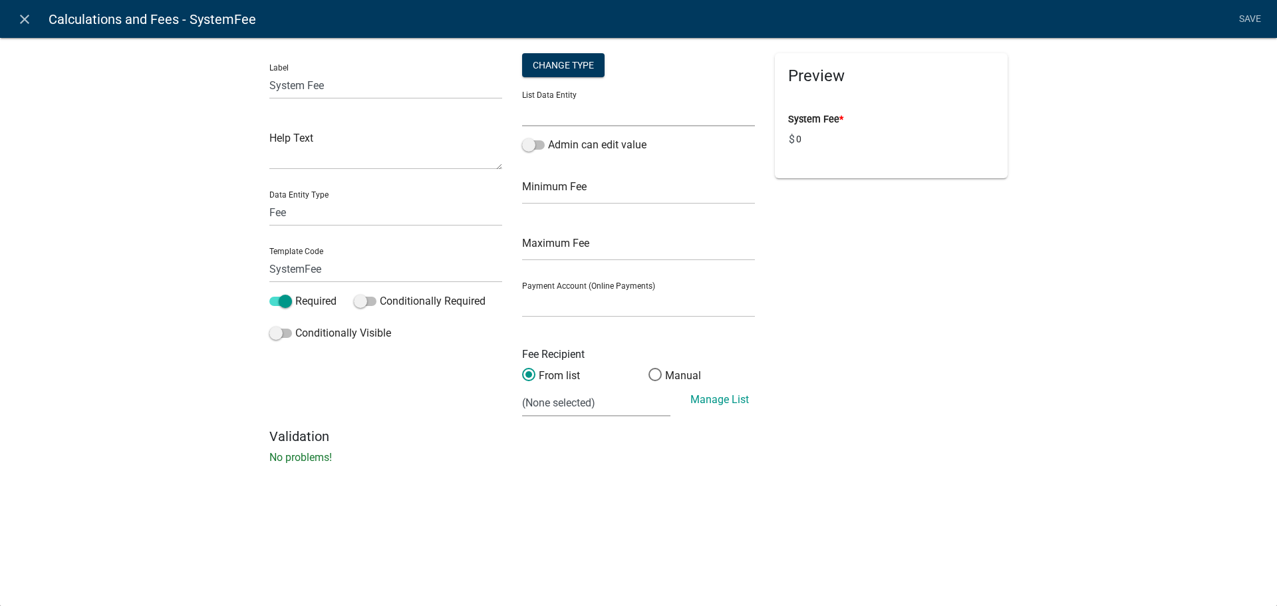
click at [572, 117] on select "ALL_FEE_RECIPIENTS APPLICATION_STATUS CURRENT_ACTIVITY PARENT_APPLICATION_STATU…" at bounding box center [638, 112] width 233 height 27
select select "SystemType"
click at [522, 99] on select "ALL_FEE_RECIPIENTS APPLICATION_STATUS CURRENT_ACTIVITY PARENT_APPLICATION_STATU…" at bounding box center [638, 112] width 233 height 27
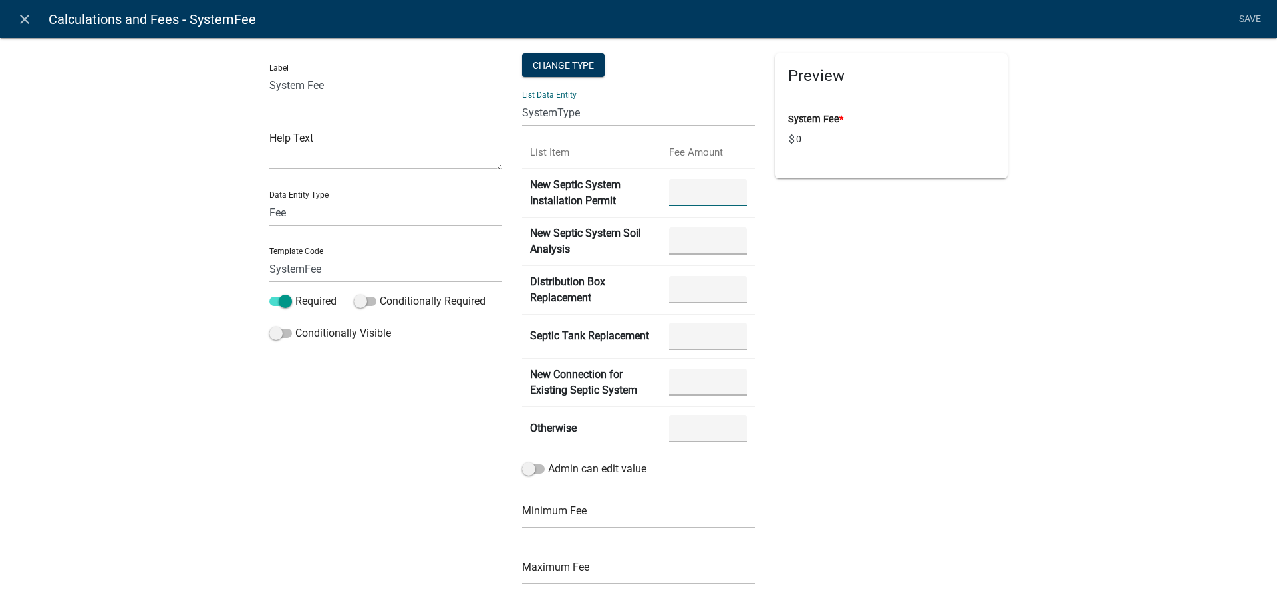
click at [690, 194] on Permit "number" at bounding box center [708, 192] width 78 height 27
type Permit "120"
click at [685, 241] on Analysis "number" at bounding box center [708, 241] width 78 height 27
type Analysis "100"
click at [712, 294] on Replacement "number" at bounding box center [708, 289] width 78 height 27
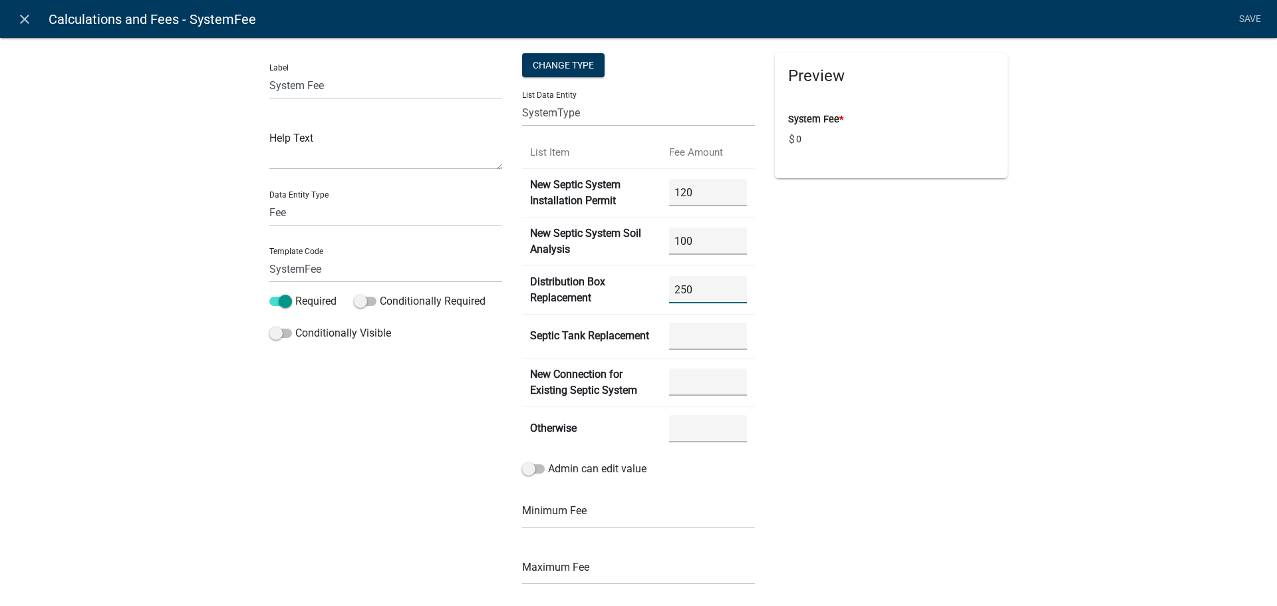
type Replacement "250"
click at [673, 333] on Replacement "number" at bounding box center [708, 336] width 78 height 27
type Replacement "300"
click at [701, 383] on System "number" at bounding box center [708, 382] width 78 height 27
type System "500"
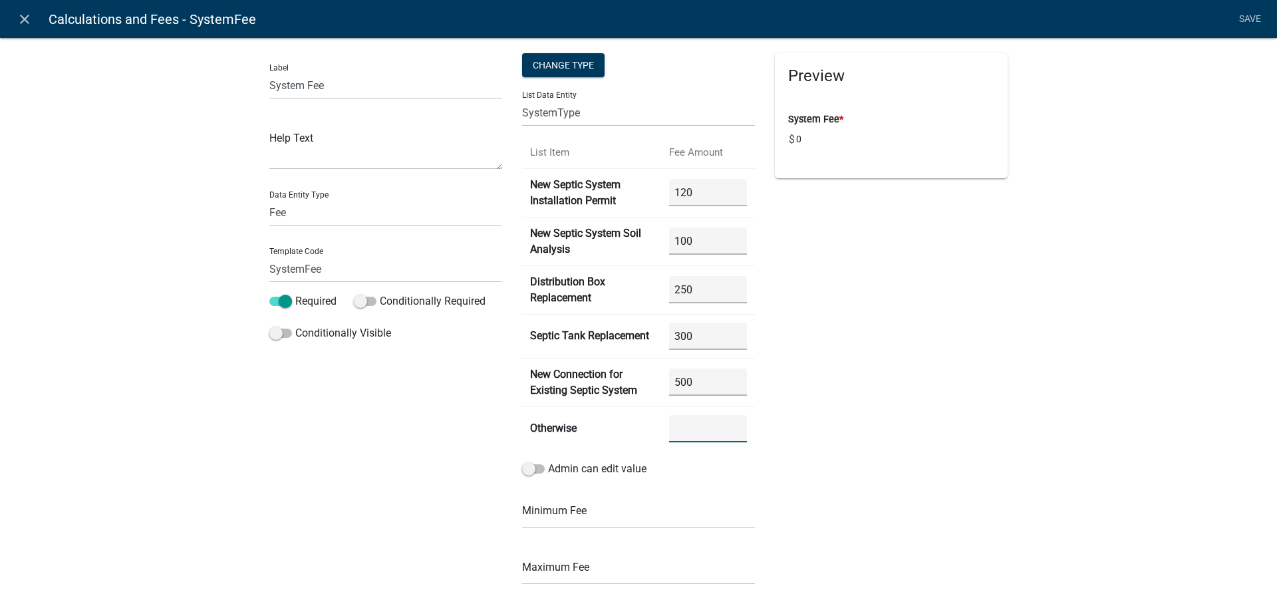
click at [687, 423] on input "number" at bounding box center [708, 428] width 78 height 27
type input "0"
click at [824, 441] on div "Preview System Fee * $ 0" at bounding box center [891, 402] width 253 height 699
click at [1253, 13] on link "Save" at bounding box center [1249, 19] width 33 height 25
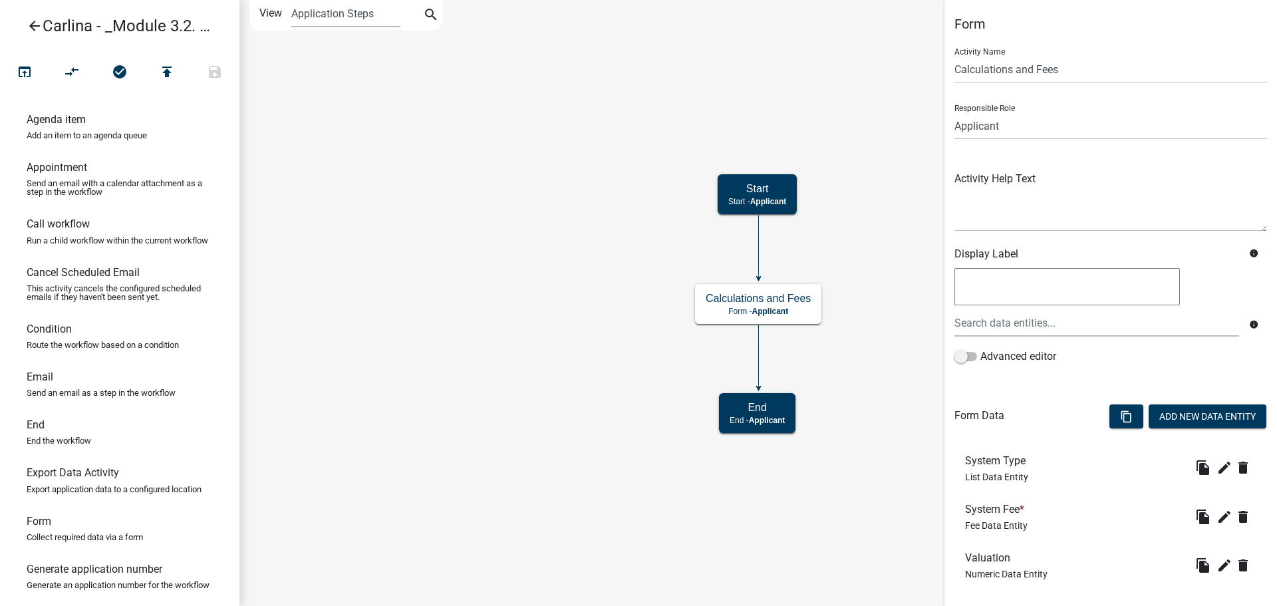
scroll to position [71, 0]
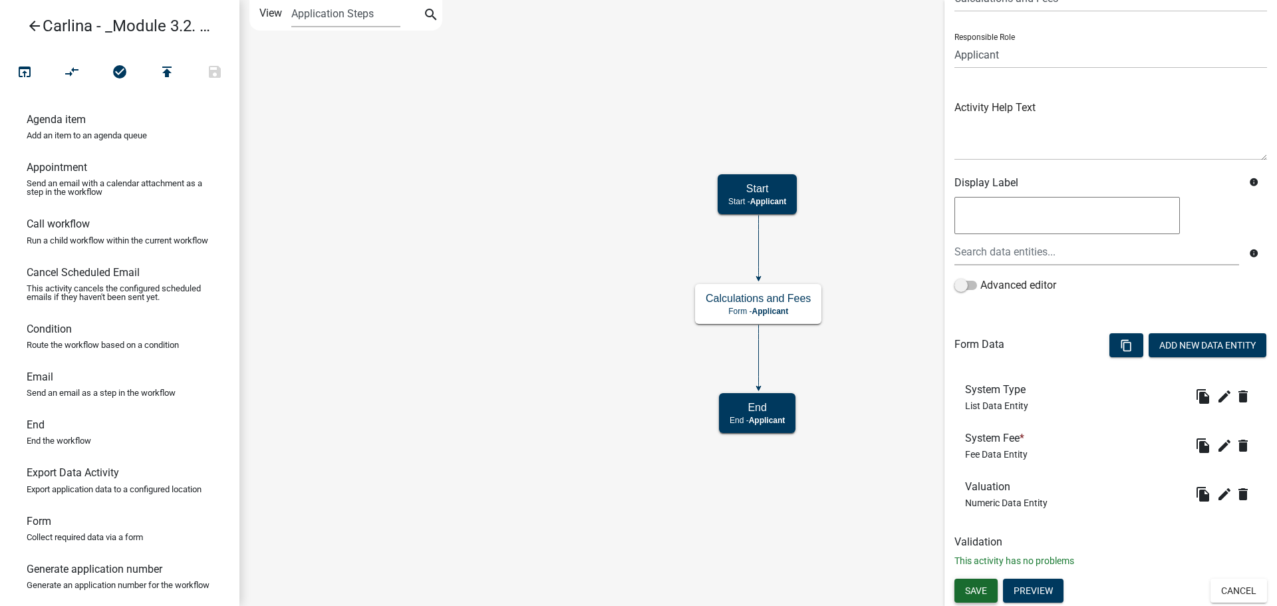
click at [985, 601] on button "Save" at bounding box center [976, 591] width 43 height 24
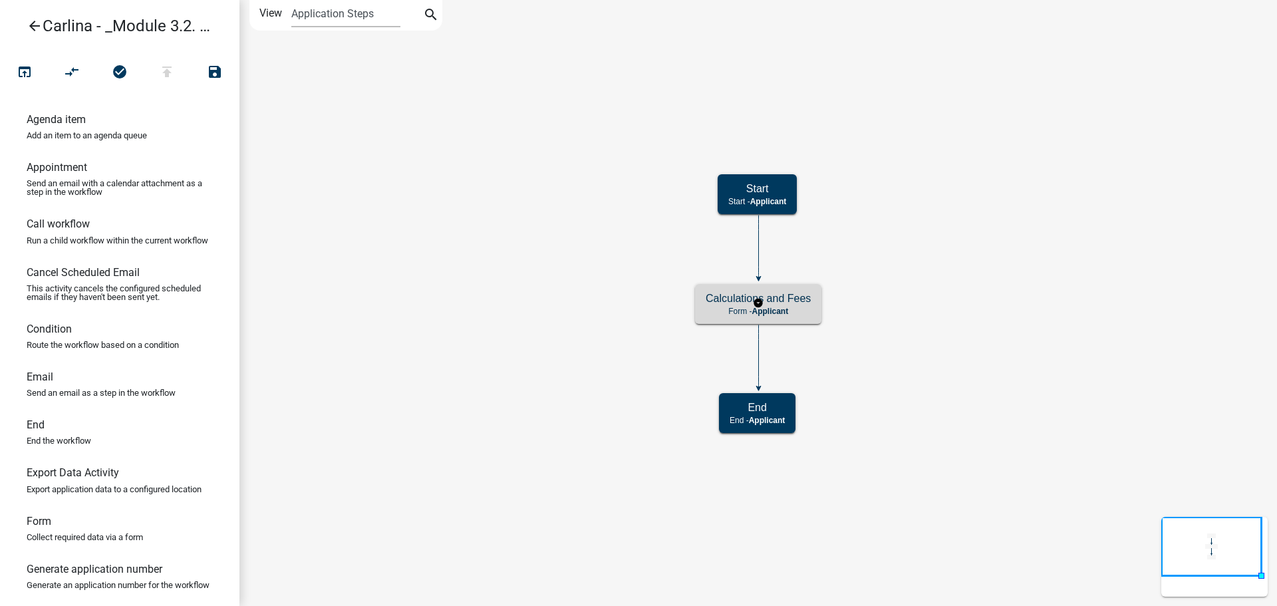
click at [811, 314] on p "Form - Applicant" at bounding box center [758, 311] width 105 height 9
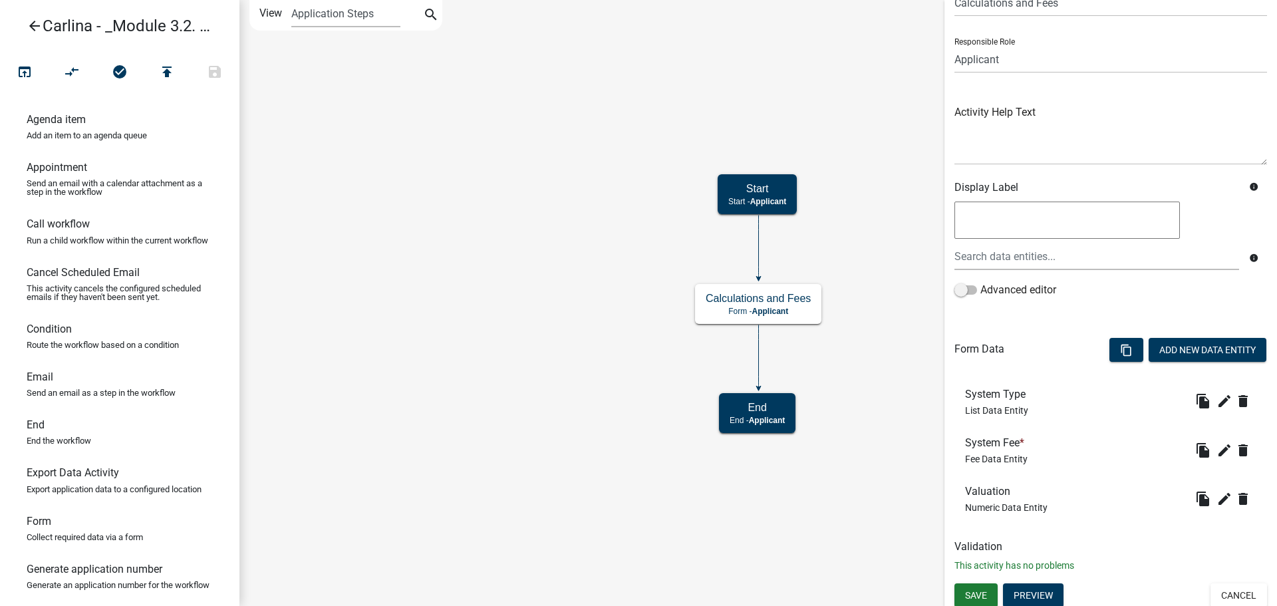
scroll to position [71, 0]
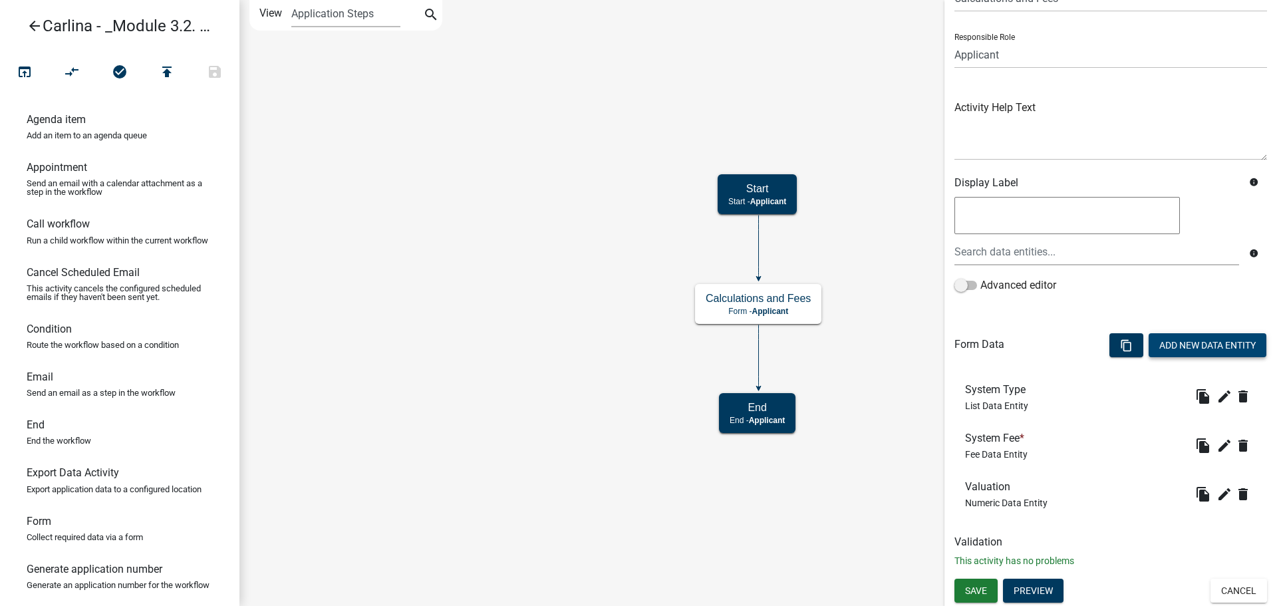
click at [1238, 341] on button "Add New Data Entity" at bounding box center [1208, 345] width 118 height 24
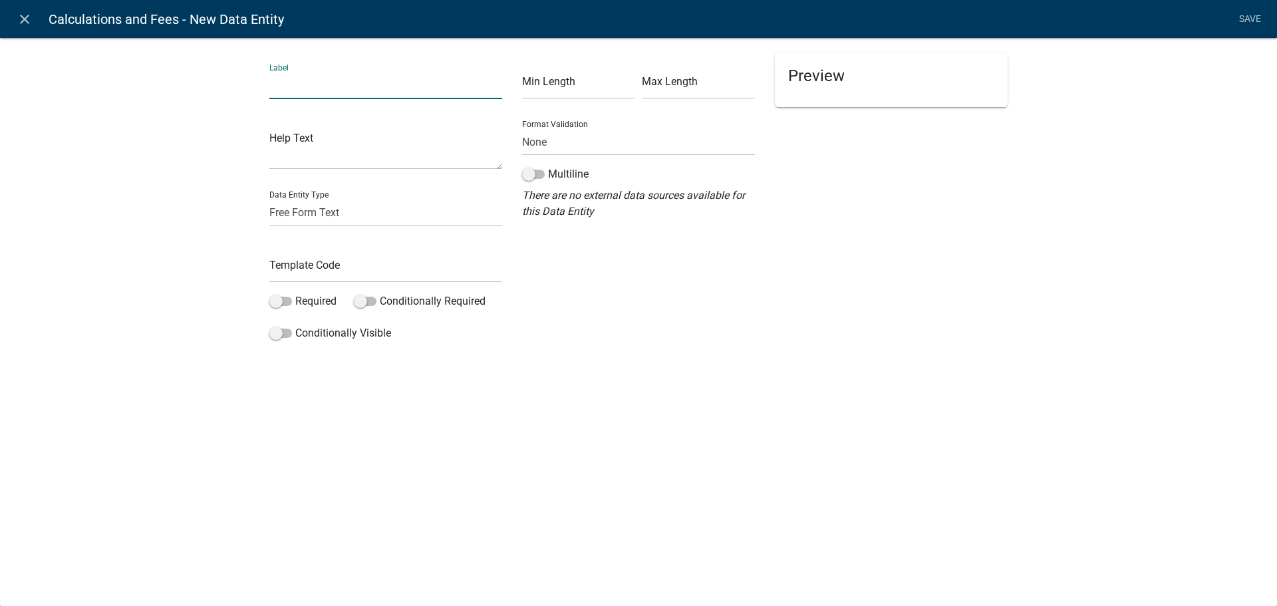
click at [305, 90] on input "text" at bounding box center [385, 85] width 233 height 27
type input "Valuation Fee"
click at [317, 259] on input "text" at bounding box center [385, 268] width 233 height 27
type input "F"
type input "ValuationFee"
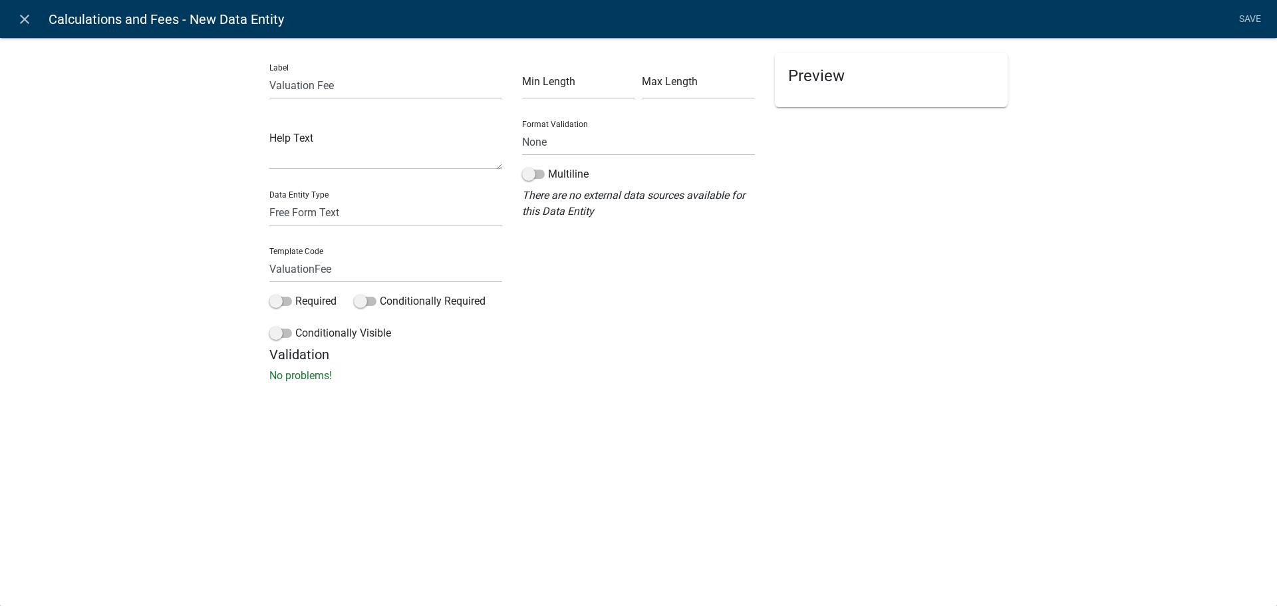
click at [579, 314] on div "Min Length Max Length Format Validation None Email PhoneNumber Multiline There …" at bounding box center [638, 199] width 253 height 293
click at [393, 215] on select "Free Form Text Document Display Entity Value Fee Numeric Data Date Map Sketch D…" at bounding box center [385, 212] width 233 height 27
select select "display-entity-value"
click at [269, 199] on select "Free Form Text Document Display Entity Value Fee Numeric Data Date Map Sketch D…" at bounding box center [385, 212] width 233 height 27
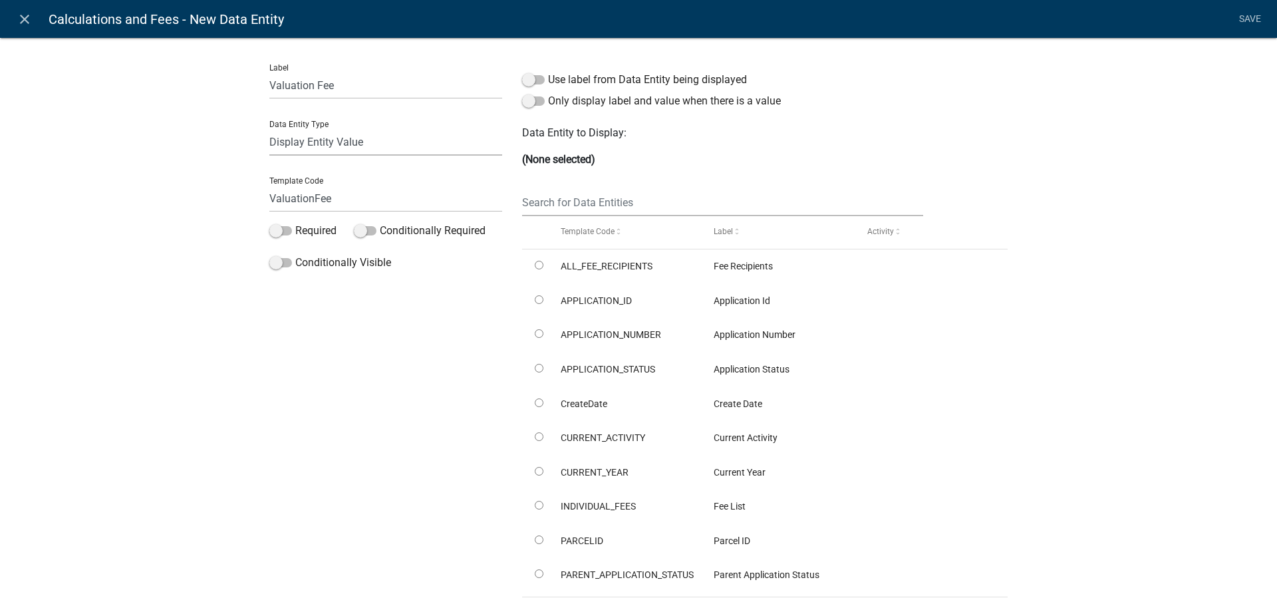
click at [343, 147] on select "Free Form Text Document Display Entity Value Fee Numeric Data Date Map Sketch D…" at bounding box center [385, 141] width 233 height 27
select select "fee"
click at [269, 128] on select "Free Form Text Document Display Entity Value Fee Numeric Data Date Map Sketch D…" at bounding box center [385, 141] width 233 height 27
select select "fee"
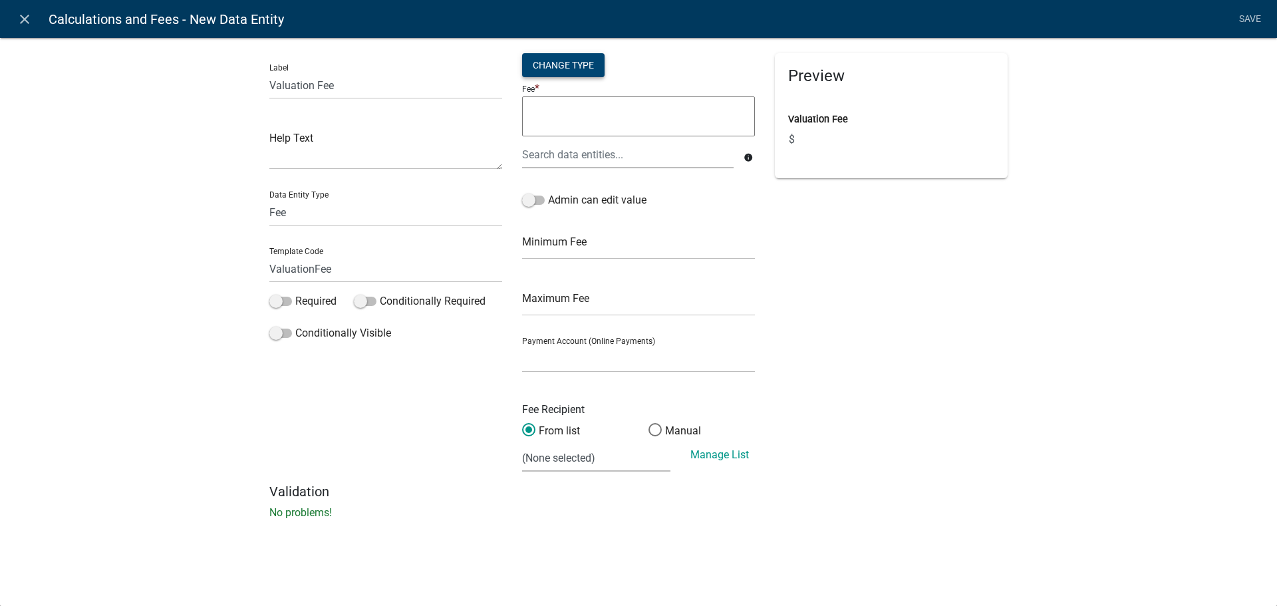
click at [552, 63] on div "Change Type" at bounding box center [563, 65] width 82 height 24
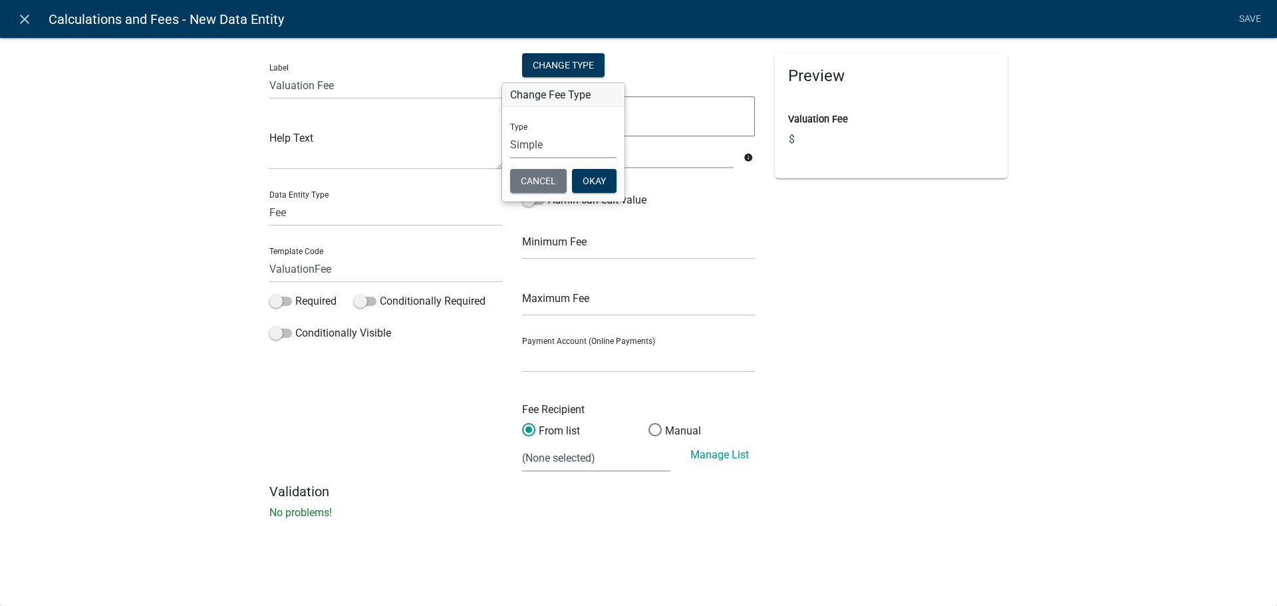
click at [542, 145] on select "Simple List Advanced" at bounding box center [563, 144] width 106 height 27
select select "2"
click at [510, 158] on select "Simple List Advanced" at bounding box center [563, 144] width 106 height 27
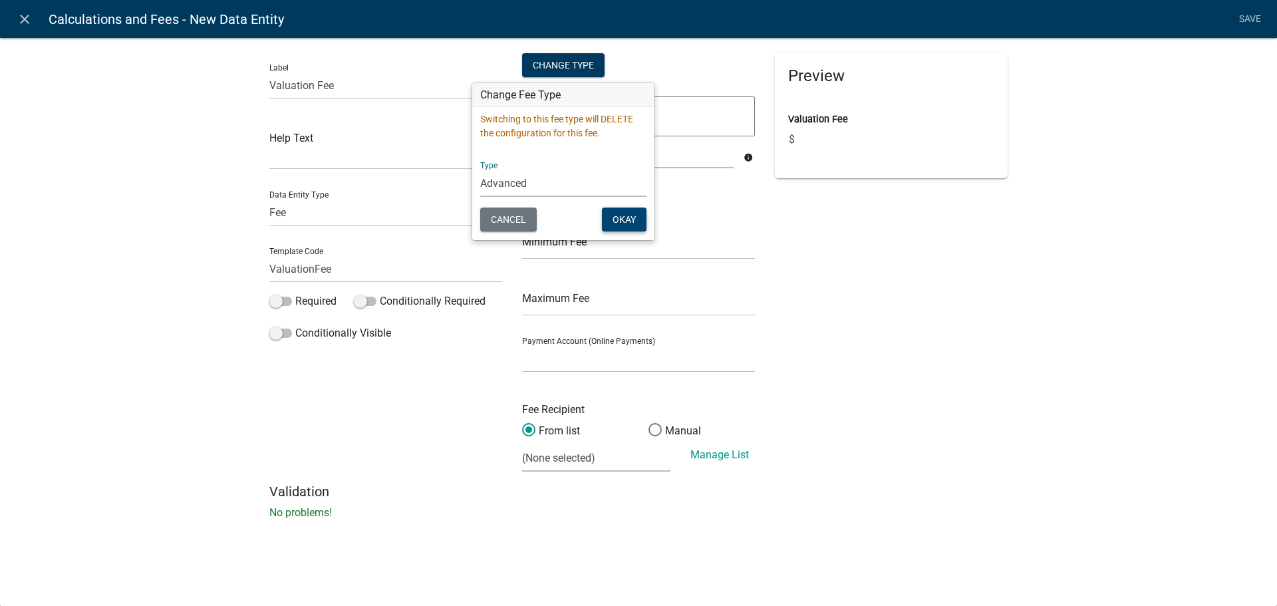
click at [629, 218] on button "Okay" at bounding box center [624, 220] width 45 height 24
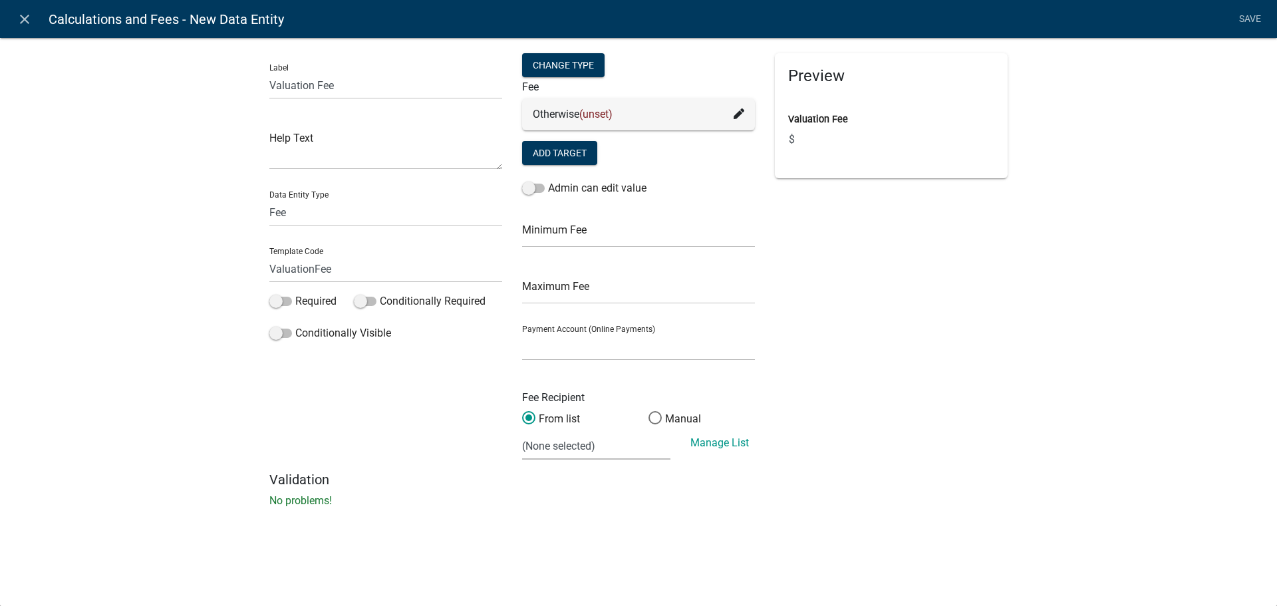
click at [593, 112] on span "(unset)" at bounding box center [595, 114] width 33 height 13
click at [734, 114] on icon at bounding box center [739, 113] width 11 height 11
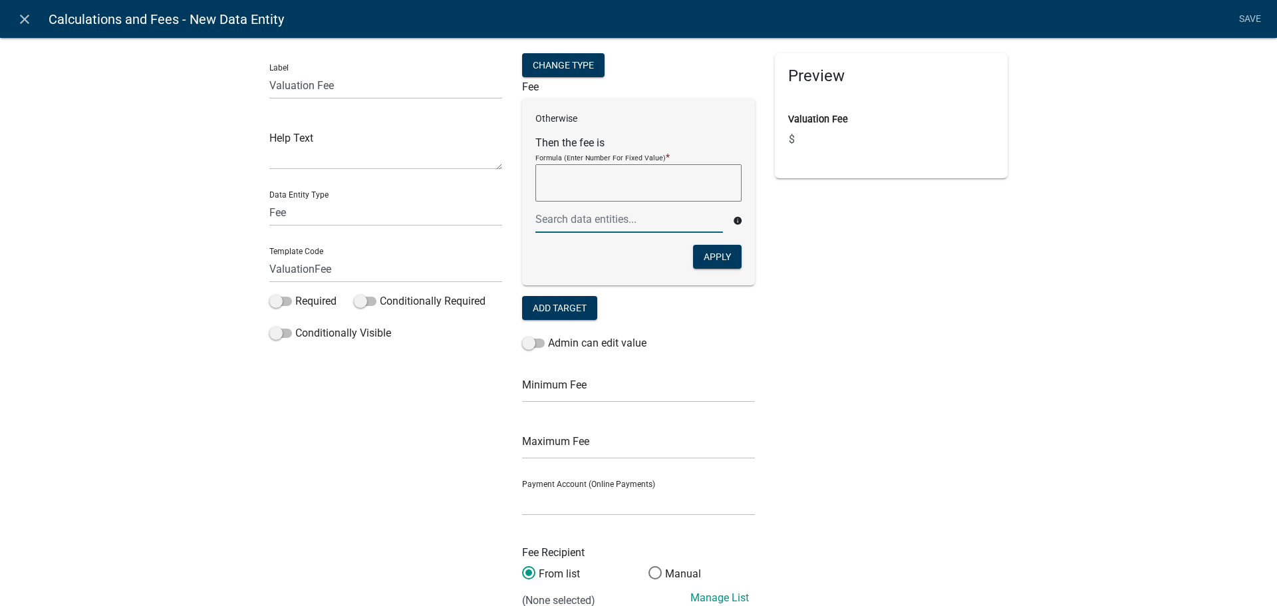
click at [583, 219] on div at bounding box center [630, 219] width 208 height 27
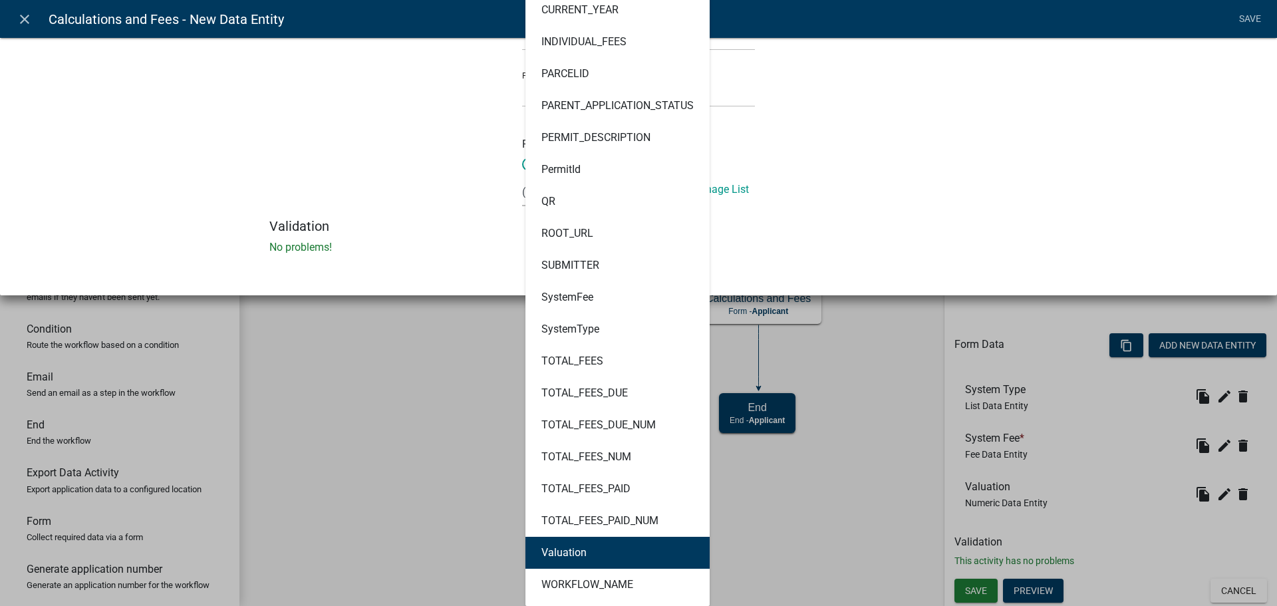
click at [593, 553] on button "Valuation" at bounding box center [618, 553] width 184 height 32
type textarea "Valuation"
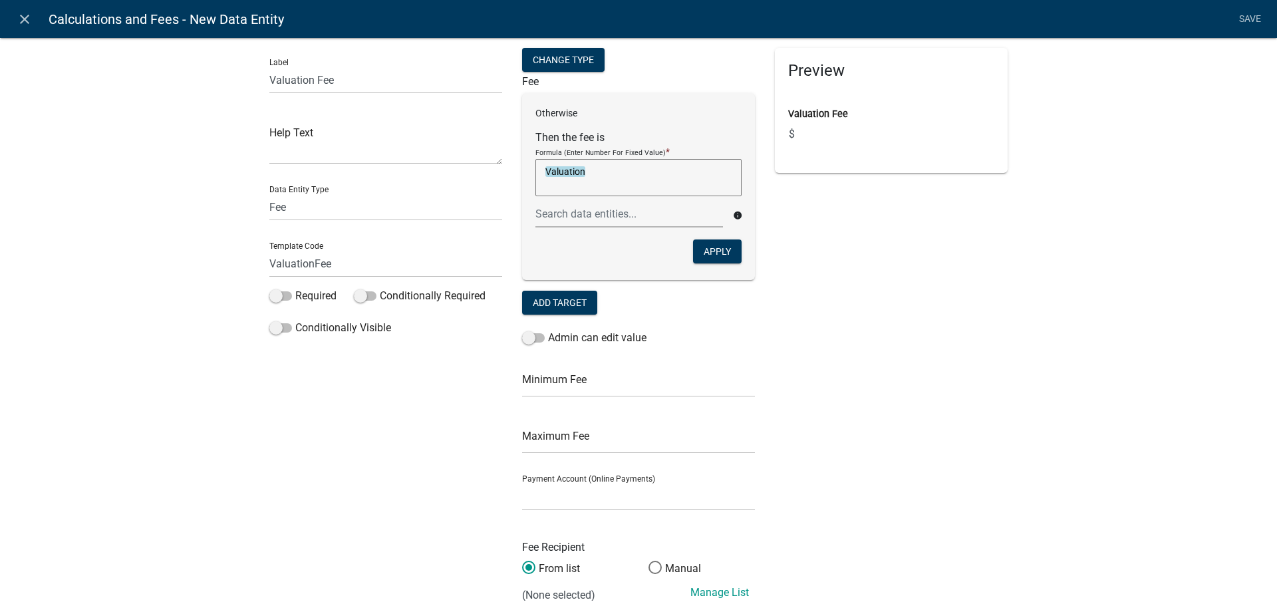
scroll to position [0, 0]
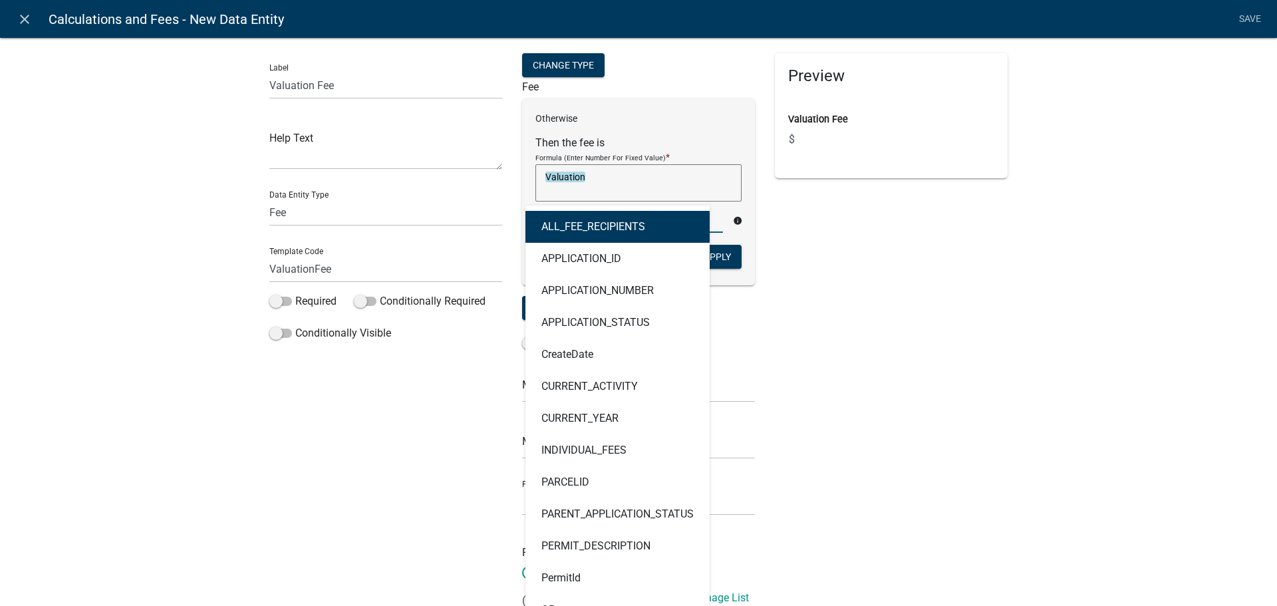
click at [619, 223] on div "ALL_FEE_RECIPIENTS APPLICATION_ID APPLICATION_NUMBER APPLICATION_STATUS CreateD…" at bounding box center [630, 219] width 208 height 27
click at [714, 178] on textarea "Valuation" at bounding box center [639, 182] width 206 height 37
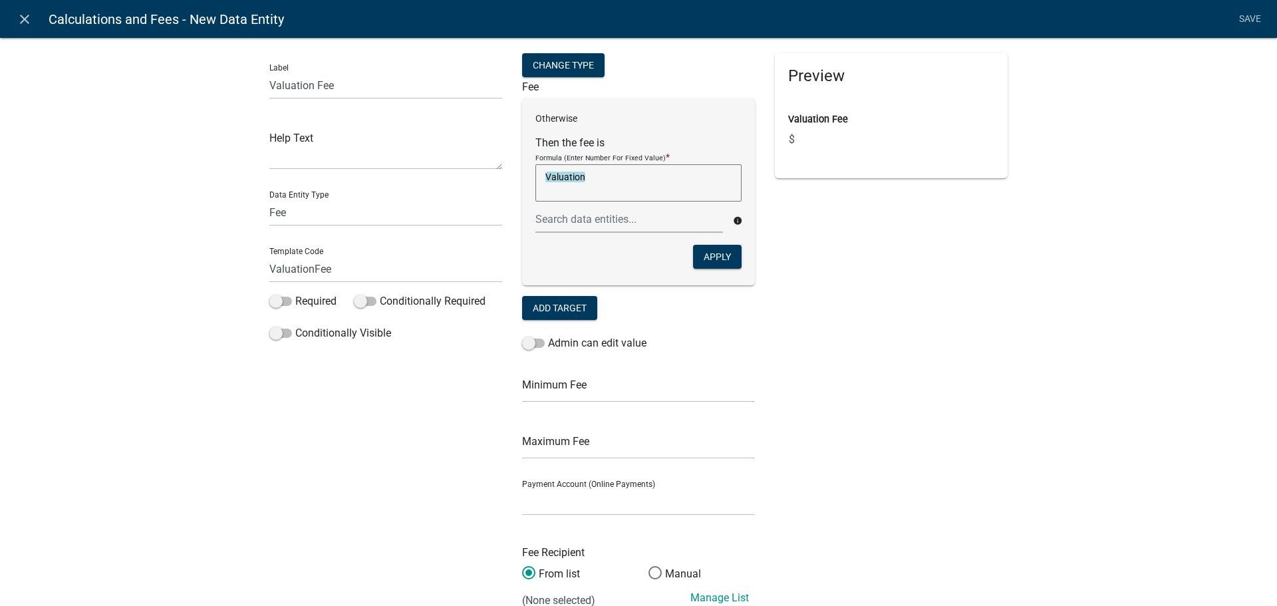
click at [596, 117] on p "Otherwise" at bounding box center [639, 119] width 206 height 14
click at [714, 263] on button "Apply" at bounding box center [717, 257] width 49 height 24
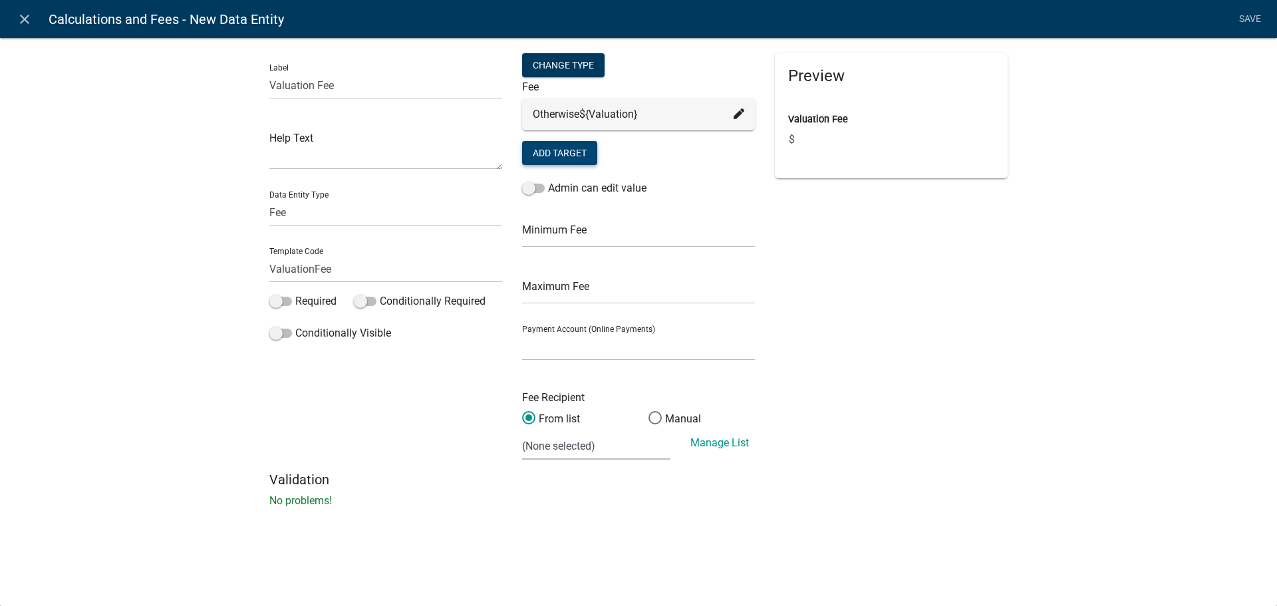
click at [563, 152] on button "Add Target" at bounding box center [559, 153] width 75 height 24
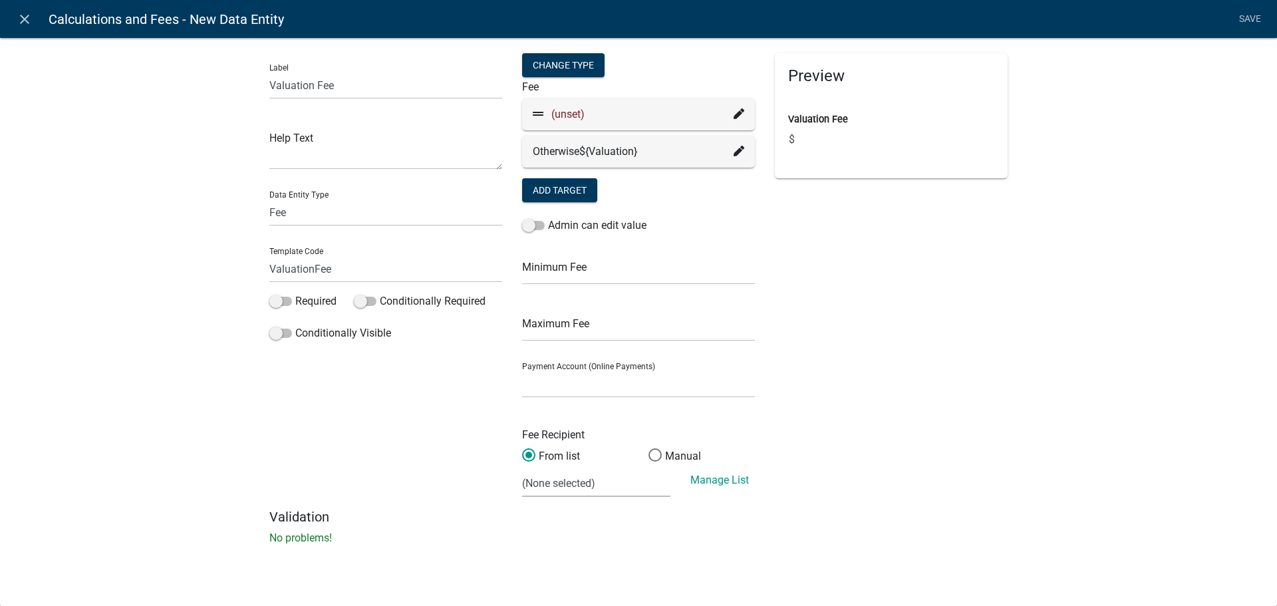
click at [736, 152] on icon at bounding box center [739, 151] width 11 height 11
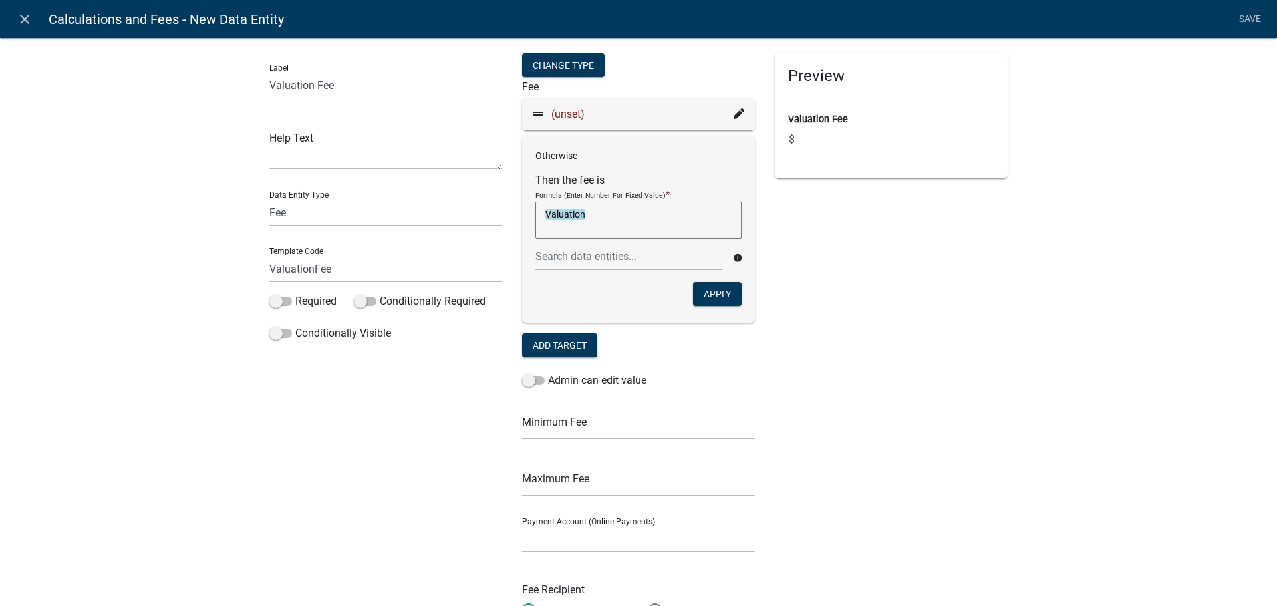
click at [584, 214] on textarea "Valuation" at bounding box center [639, 220] width 206 height 37
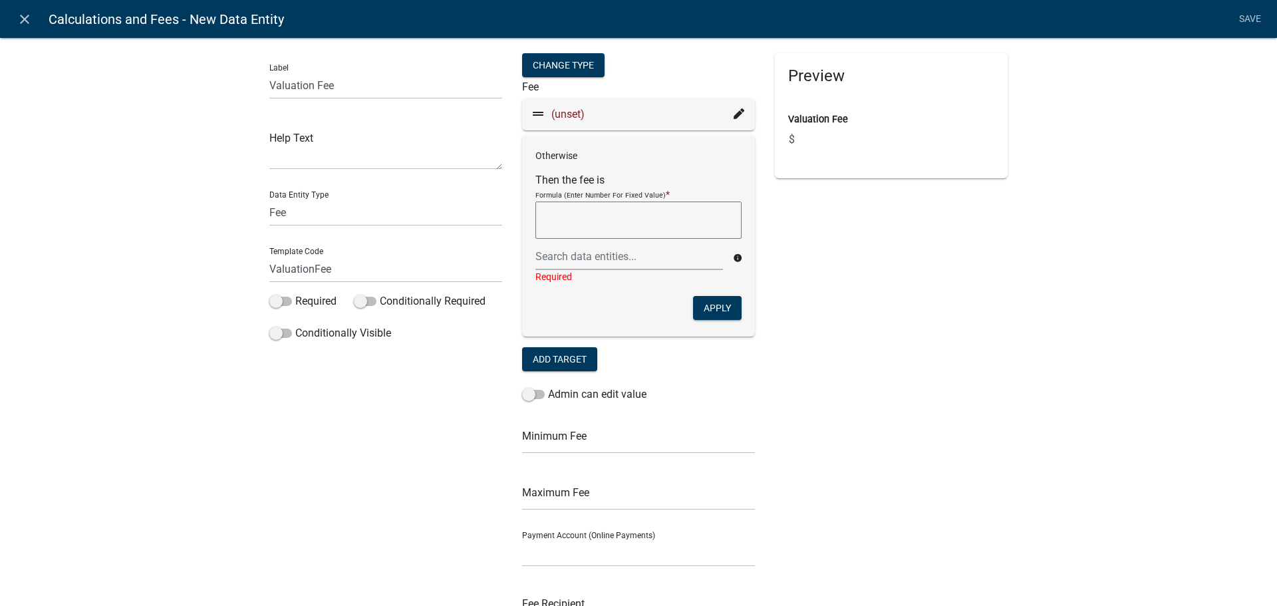
click at [584, 215] on textarea at bounding box center [639, 220] width 206 height 37
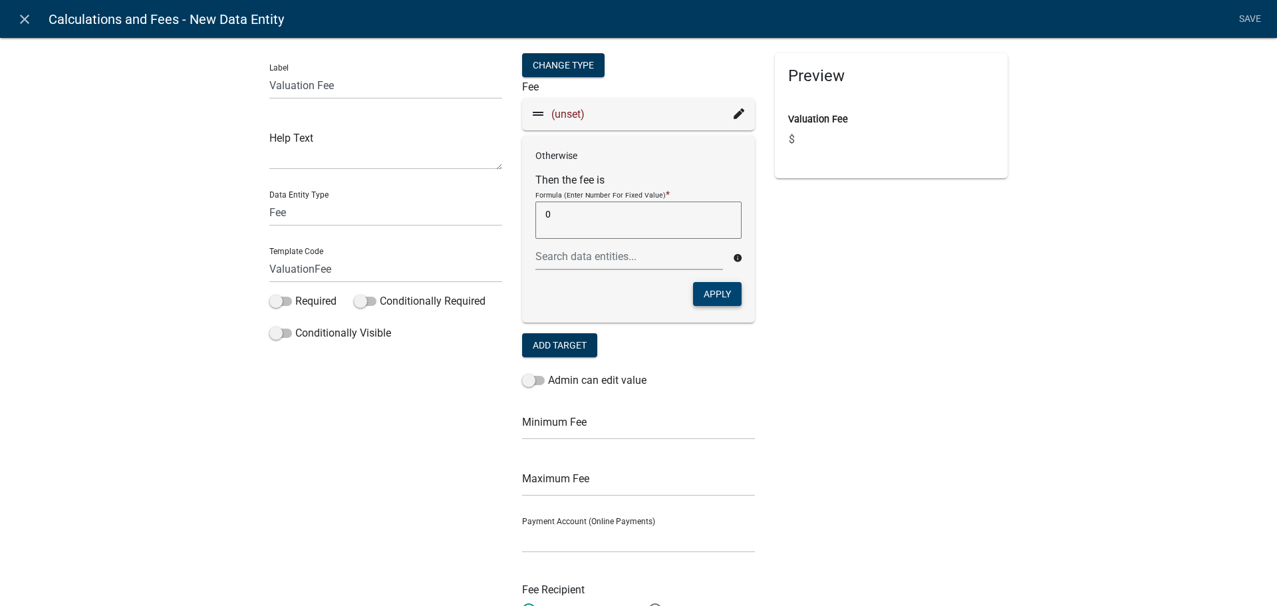
type textarea "0"
click at [724, 298] on button "Apply" at bounding box center [717, 294] width 49 height 24
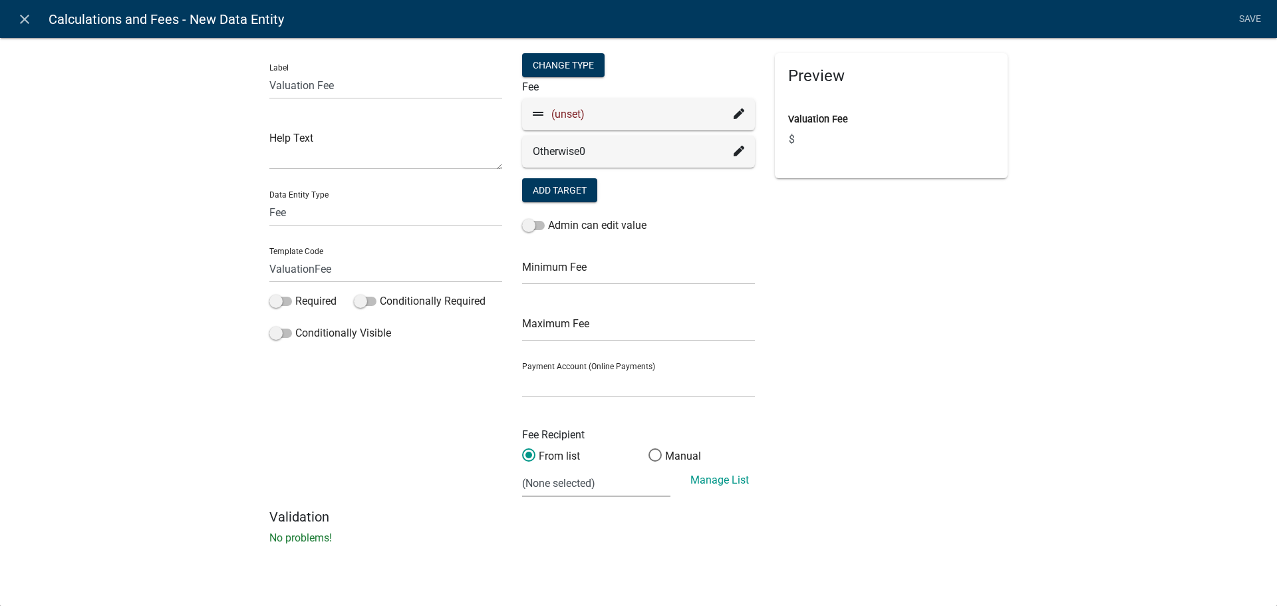
click at [740, 114] on icon at bounding box center [739, 113] width 11 height 11
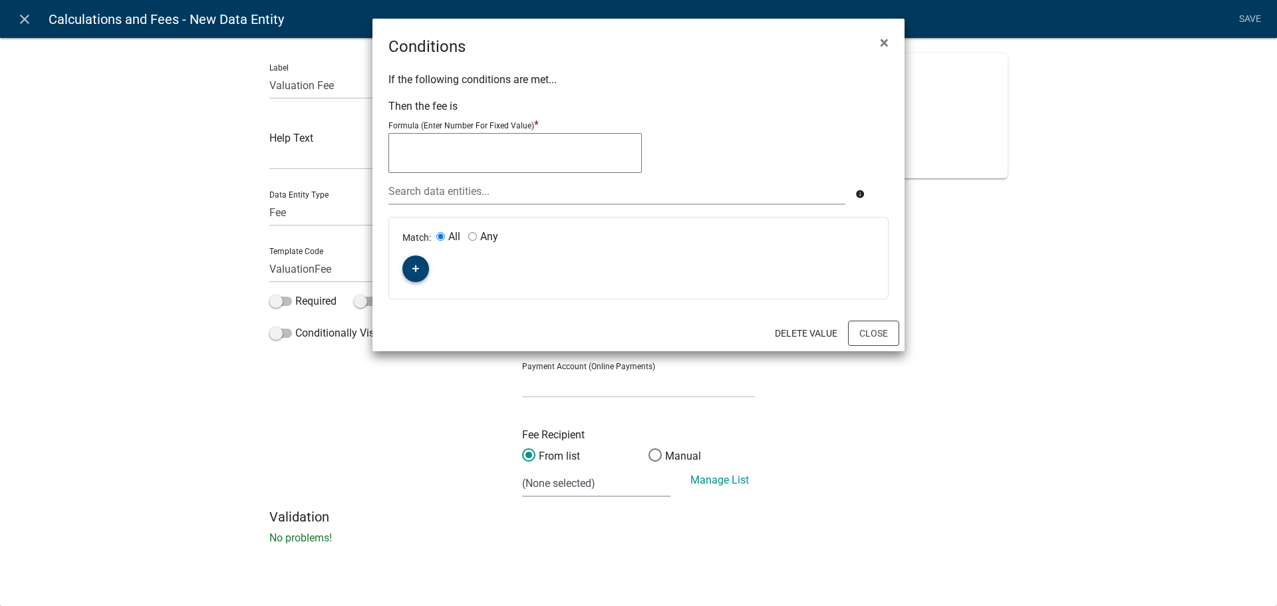
click at [419, 263] on button "button" at bounding box center [415, 268] width 27 height 27
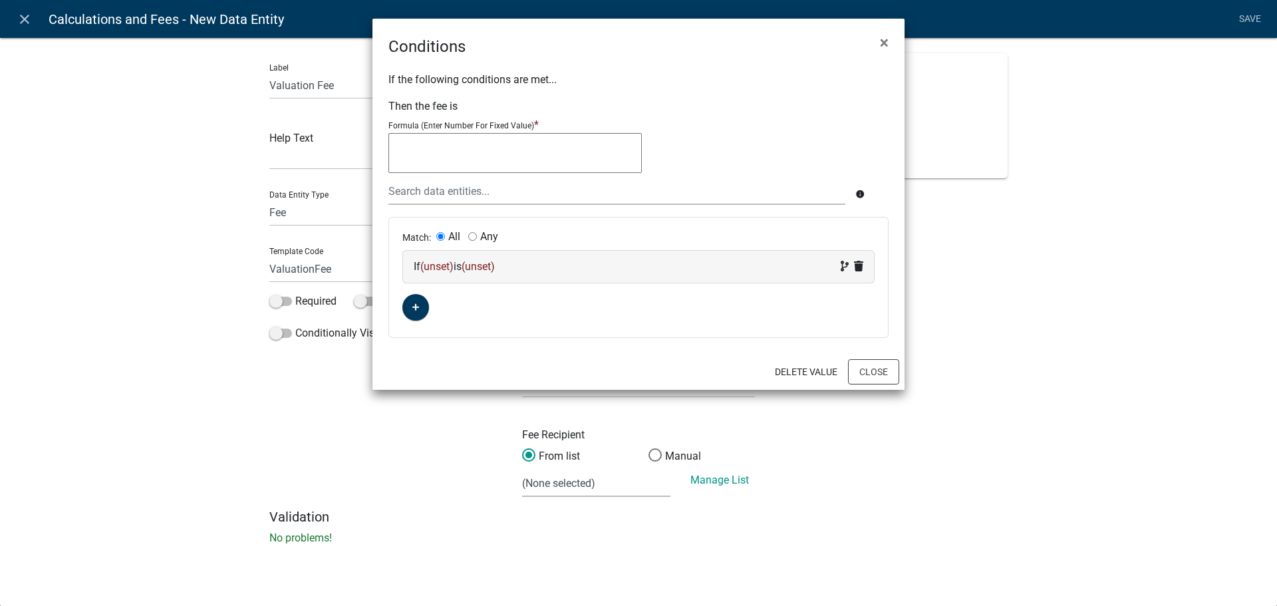
click at [448, 265] on span "(unset)" at bounding box center [436, 266] width 33 height 13
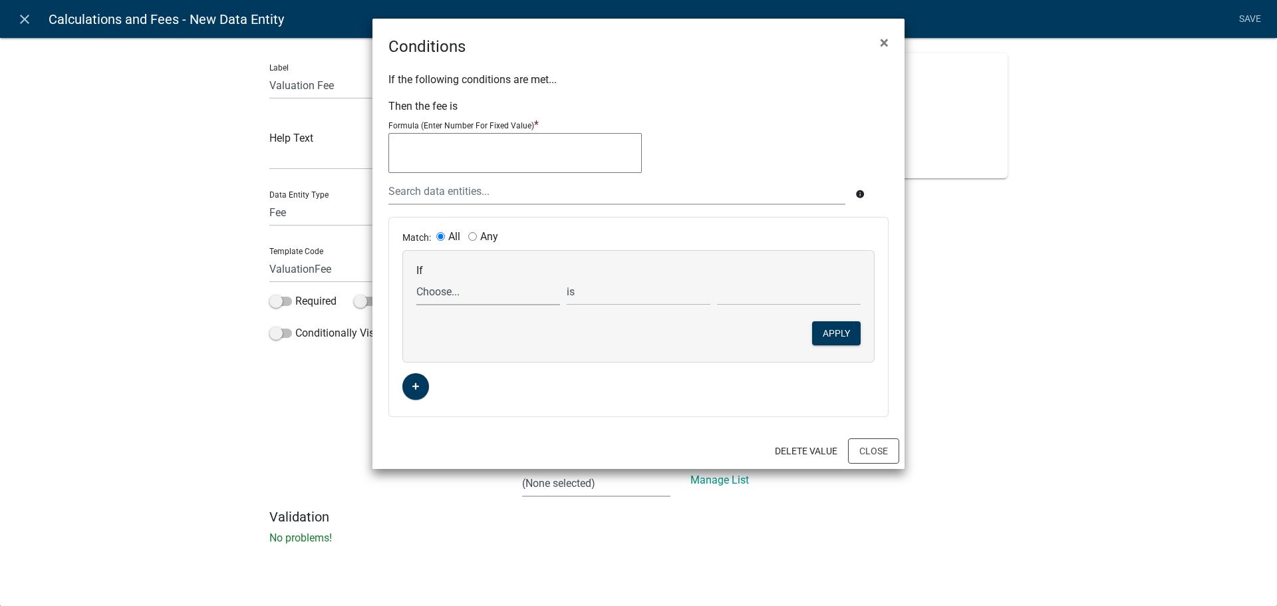
click at [454, 289] on select "Choose... ALL_FEE_RECIPIENTS APPLICATION_ID APPLICATION_NUMBER APPLICATION_STAT…" at bounding box center [488, 291] width 144 height 27
select select "24: Valuation"
click at [416, 278] on select "Choose... ALL_FEE_RECIPIENTS APPLICATION_ID APPLICATION_NUMBER APPLICATION_STAT…" at bounding box center [488, 291] width 144 height 27
click at [605, 300] on select "is is not exists does not exist is greater than is less than contains does not …" at bounding box center [639, 291] width 144 height 27
select select "3: <"
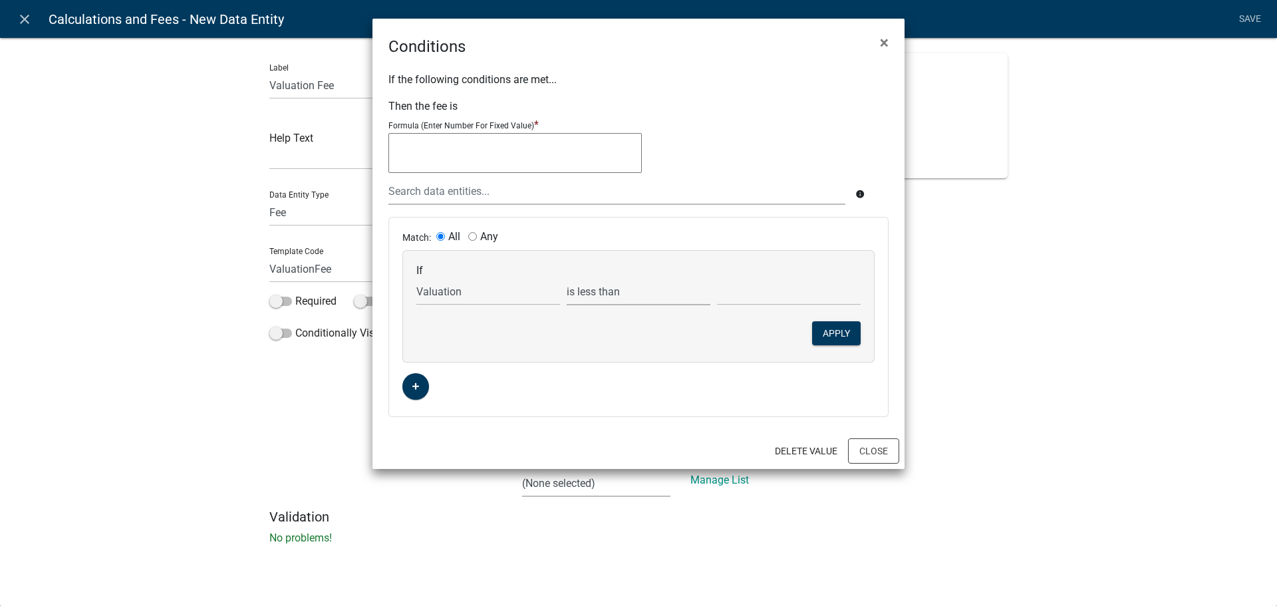
click at [567, 278] on select "is is not exists does not exist is greater than is less than contains does not …" at bounding box center [639, 291] width 144 height 27
click at [786, 295] on input "text" at bounding box center [789, 291] width 144 height 27
click at [637, 296] on select "is is not exists does not exist is greater than is less than contains does not …" at bounding box center [639, 291] width 144 height 27
click at [567, 278] on select "is is not exists does not exist is greater than is less than contains does not …" at bounding box center [639, 291] width 144 height 27
click at [646, 404] on div "Match: All Any If Choose... ALL_FEE_RECIPIENTS APPLICATION_ID APPLICATION_NUMBE…" at bounding box center [638, 317] width 499 height 199
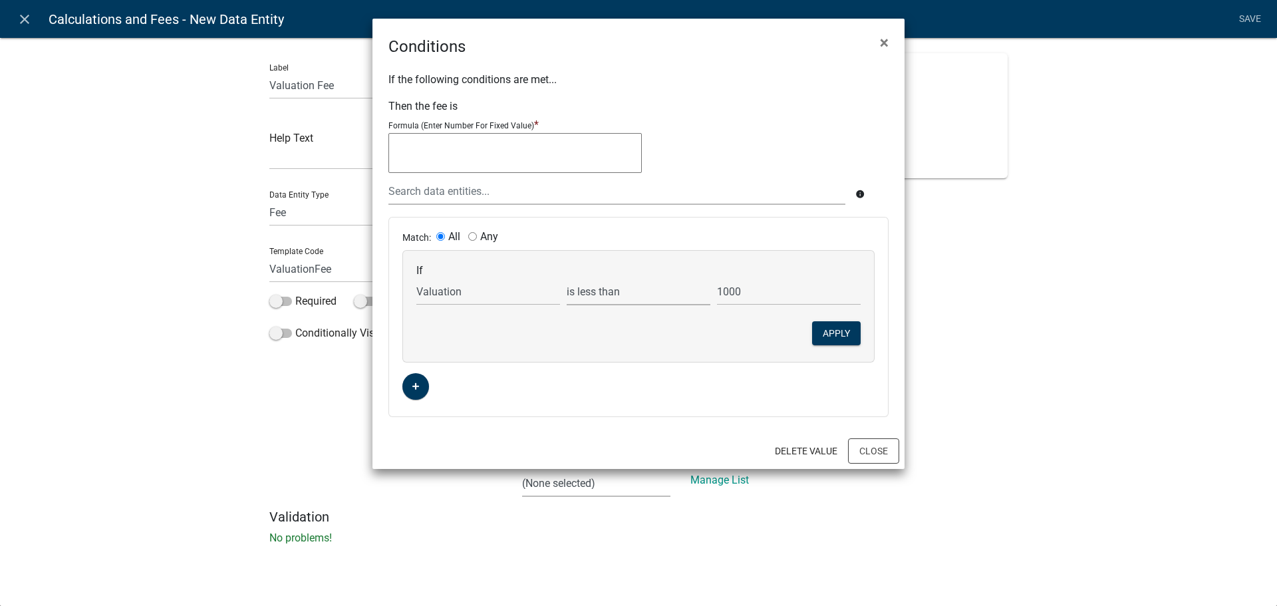
click at [638, 296] on select "is is not exists does not exist is greater than is less than contains does not …" at bounding box center [639, 291] width 144 height 27
click at [567, 278] on select "is is not exists does not exist is greater than is less than contains does not …" at bounding box center [639, 291] width 144 height 27
click at [746, 299] on input "1000" at bounding box center [789, 291] width 144 height 27
type input "1001"
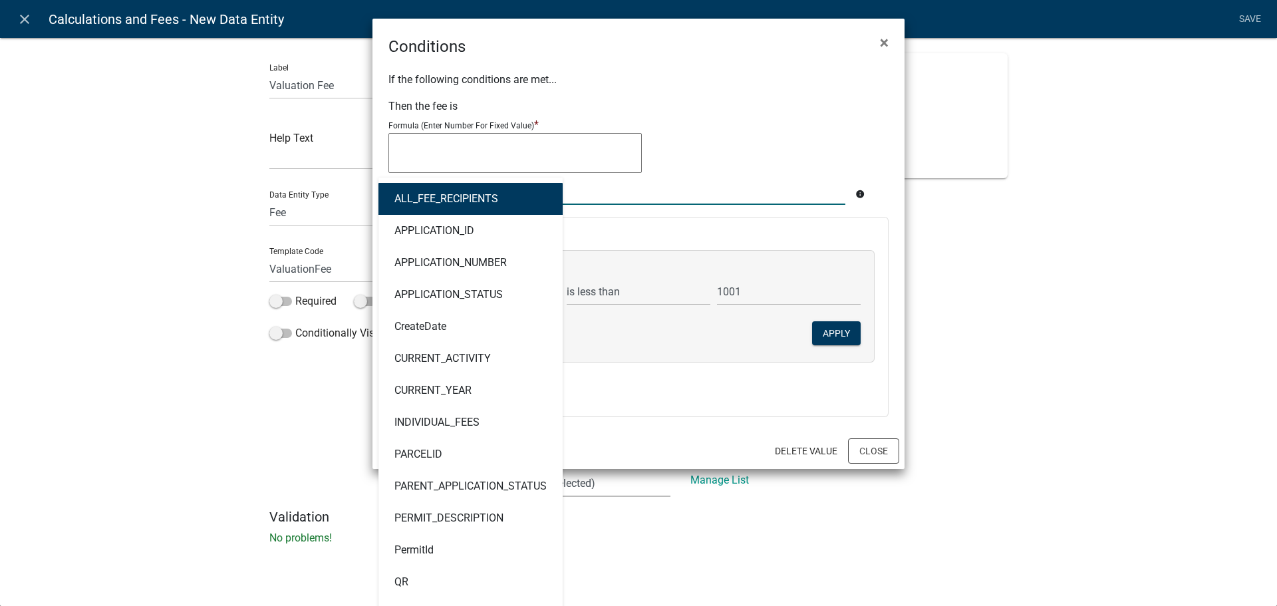
click at [460, 196] on div "ALL_FEE_RECIPIENTS APPLICATION_ID APPLICATION_NUMBER APPLICATION_STATUS CreateD…" at bounding box center [617, 191] width 477 height 27
click at [460, 150] on textarea at bounding box center [515, 153] width 253 height 40
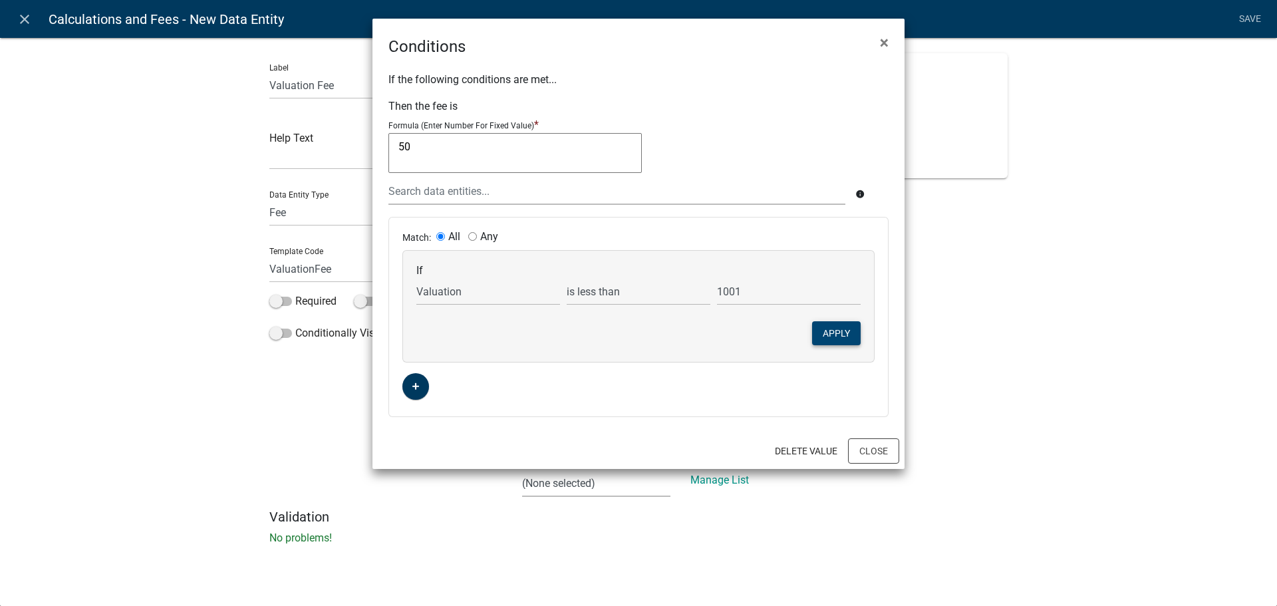
type textarea "50"
click at [824, 335] on button "Apply" at bounding box center [836, 333] width 49 height 24
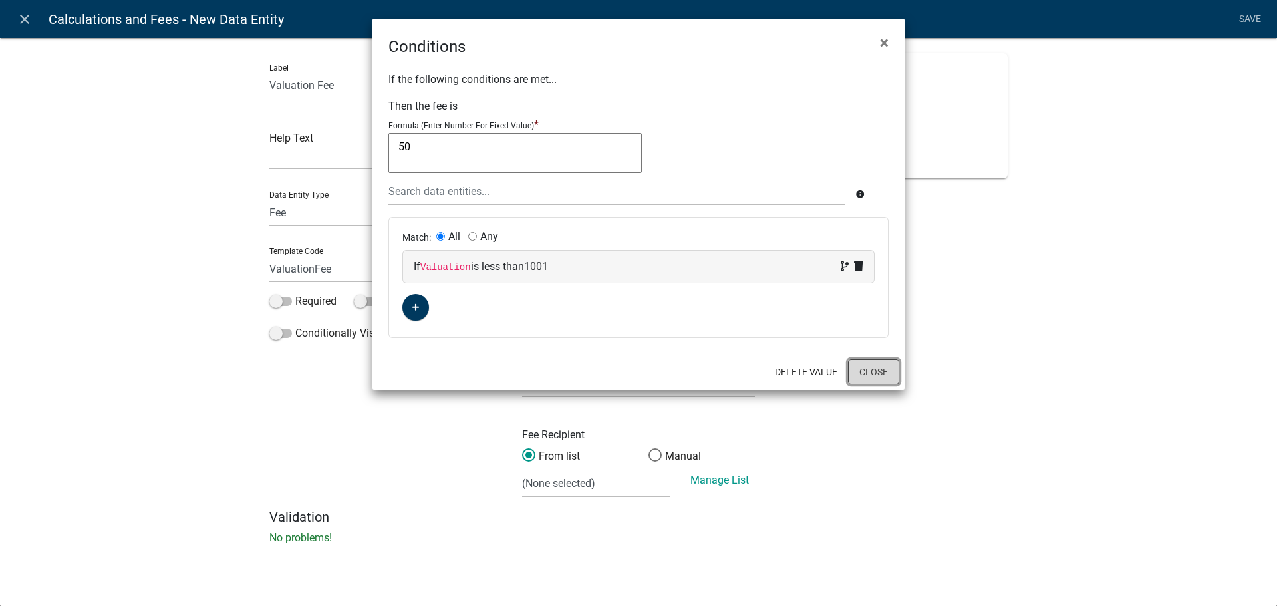
click at [870, 368] on button "Close" at bounding box center [873, 371] width 51 height 25
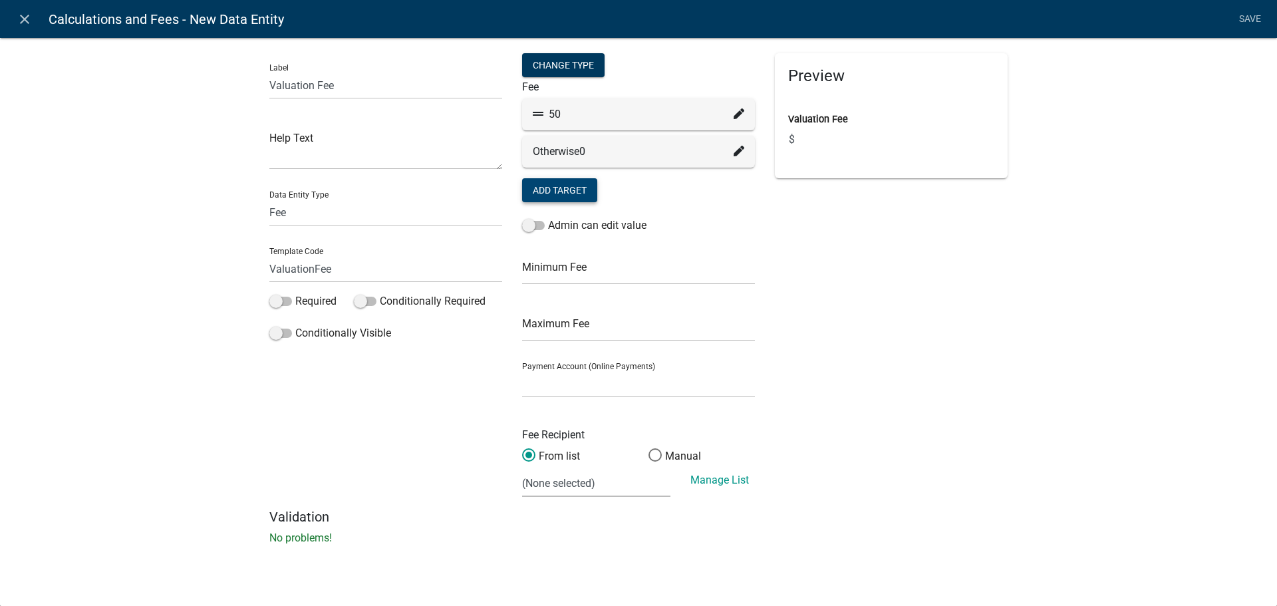
click at [573, 190] on button "Add Target" at bounding box center [559, 190] width 75 height 24
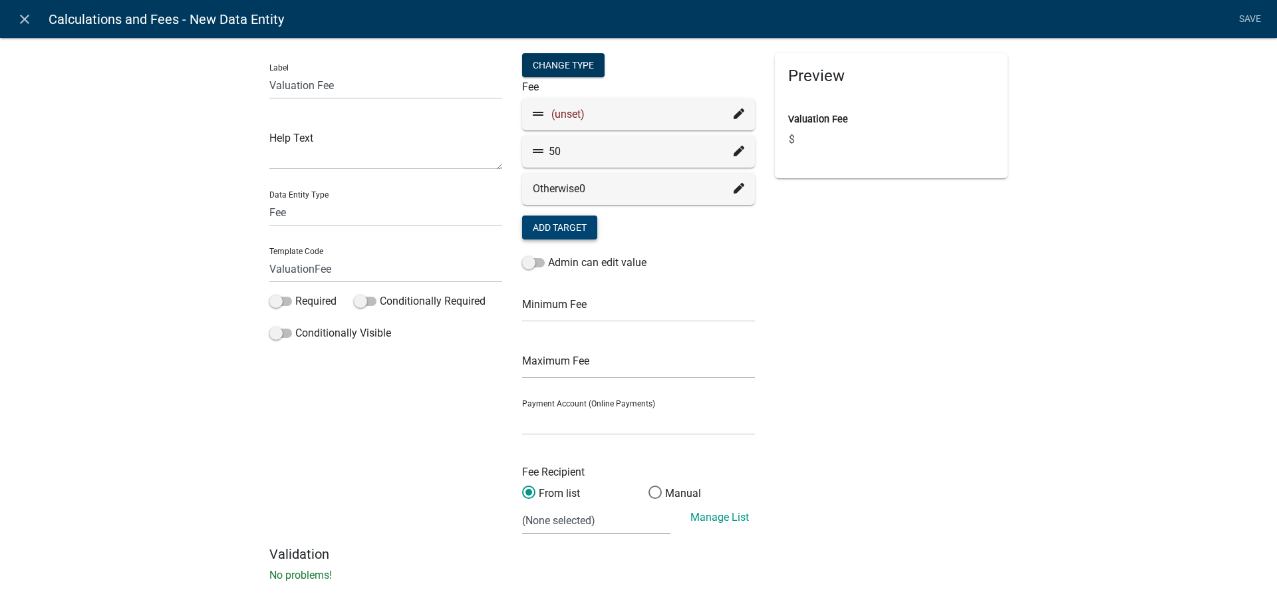
click at [571, 115] on span "(unset)" at bounding box center [567, 114] width 33 height 13
click at [734, 114] on icon at bounding box center [739, 113] width 11 height 11
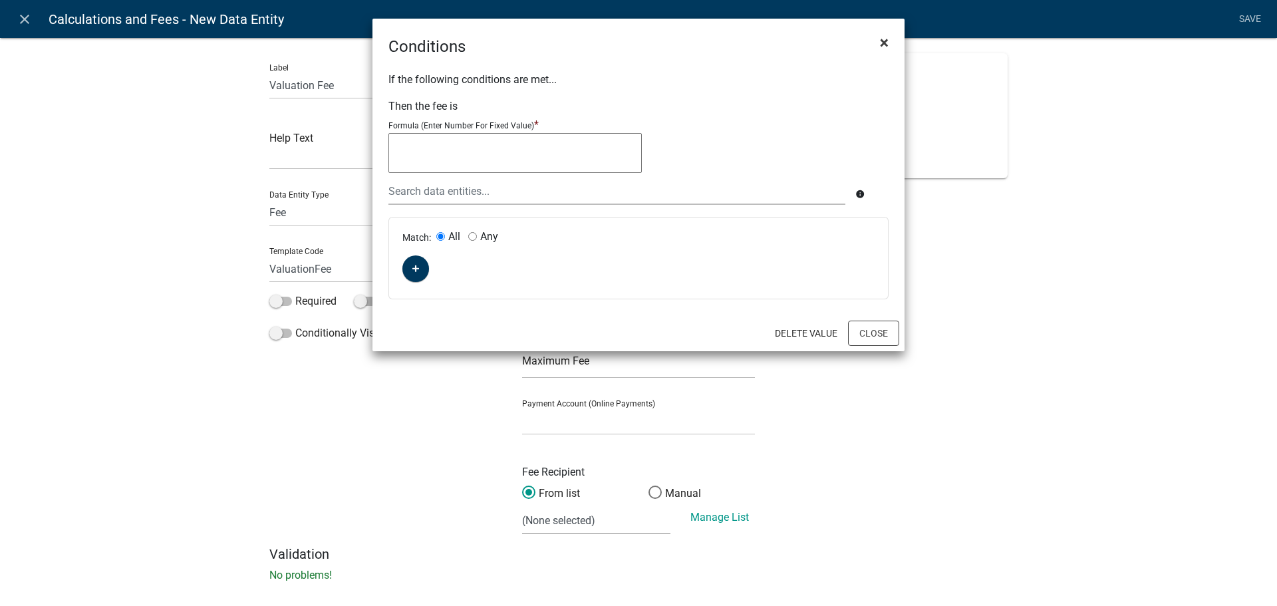
click at [882, 35] on span "×" at bounding box center [884, 42] width 9 height 19
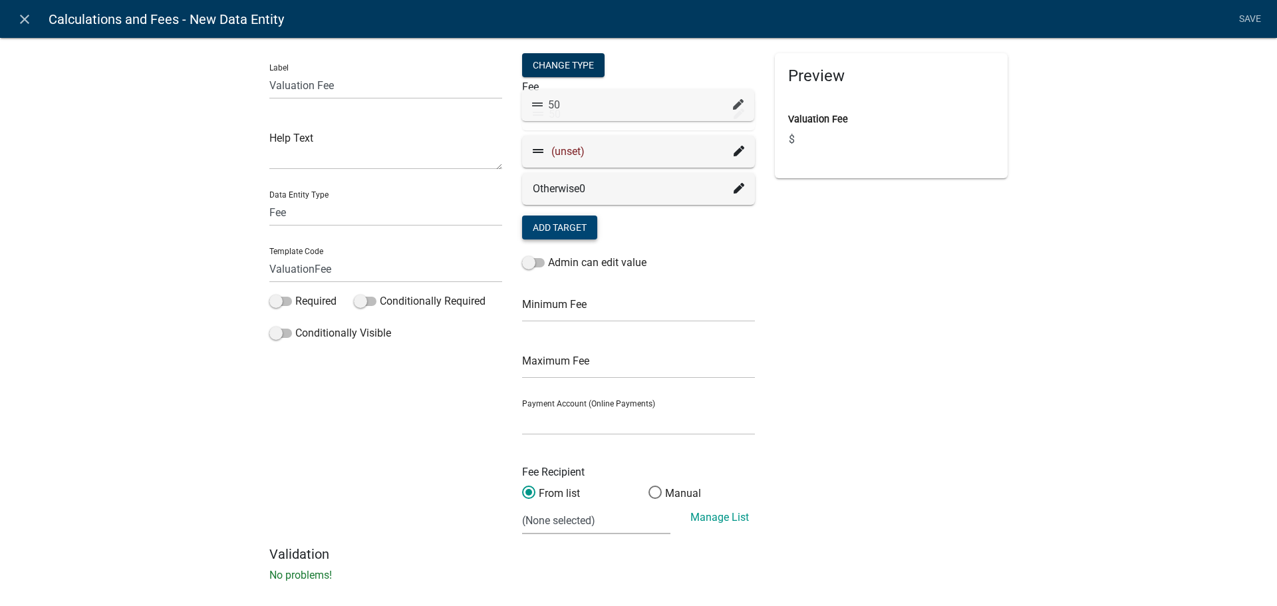
drag, startPoint x: 528, startPoint y: 152, endPoint x: 534, endPoint y: 103, distance: 48.9
drag, startPoint x: 534, startPoint y: 138, endPoint x: 526, endPoint y: 117, distance: 22.7
click at [736, 157] on fa-icon at bounding box center [739, 152] width 11 height 16
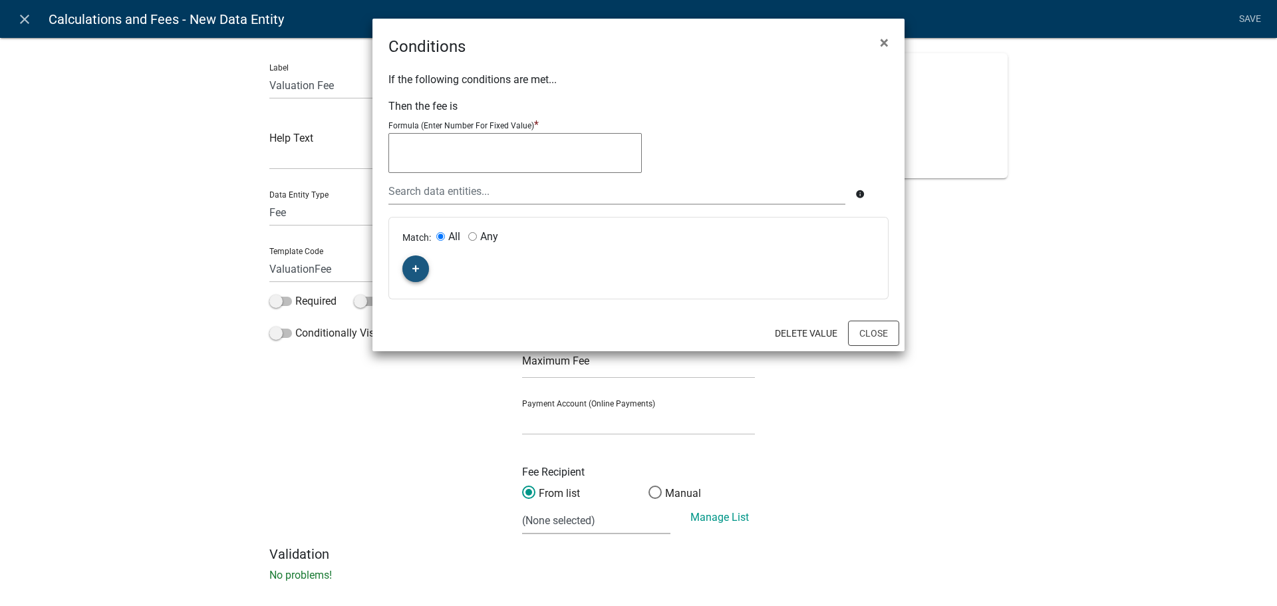
click at [412, 269] on icon "button" at bounding box center [415, 268] width 7 height 7
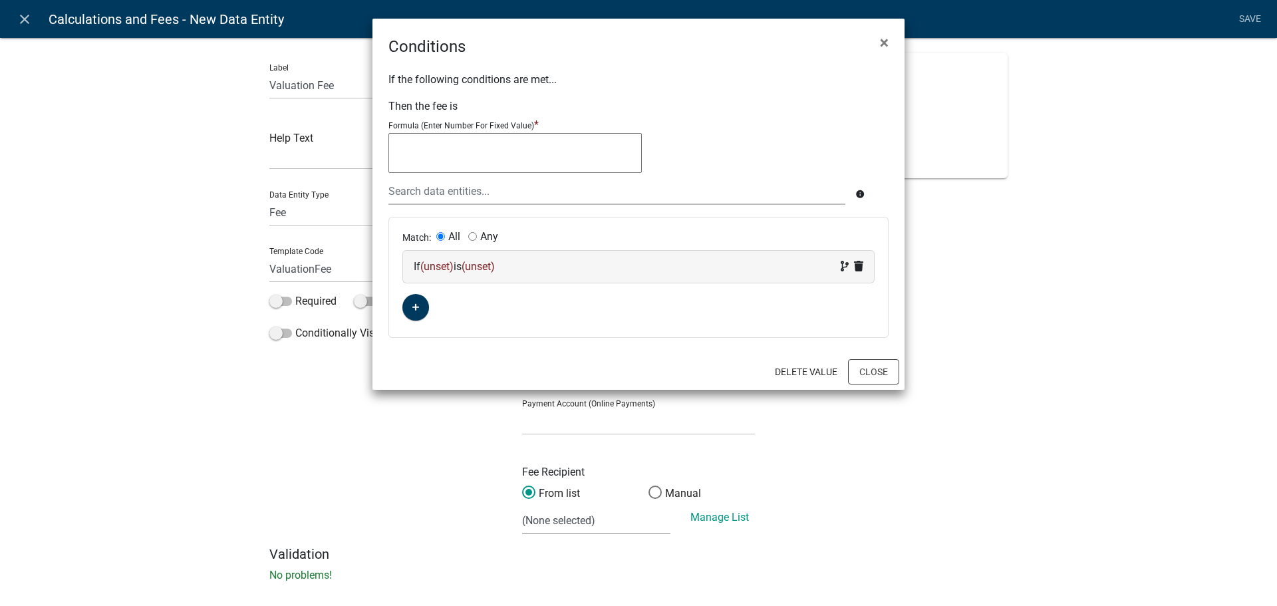
click at [468, 266] on div "If (unset) is (unset)" at bounding box center [639, 267] width 450 height 16
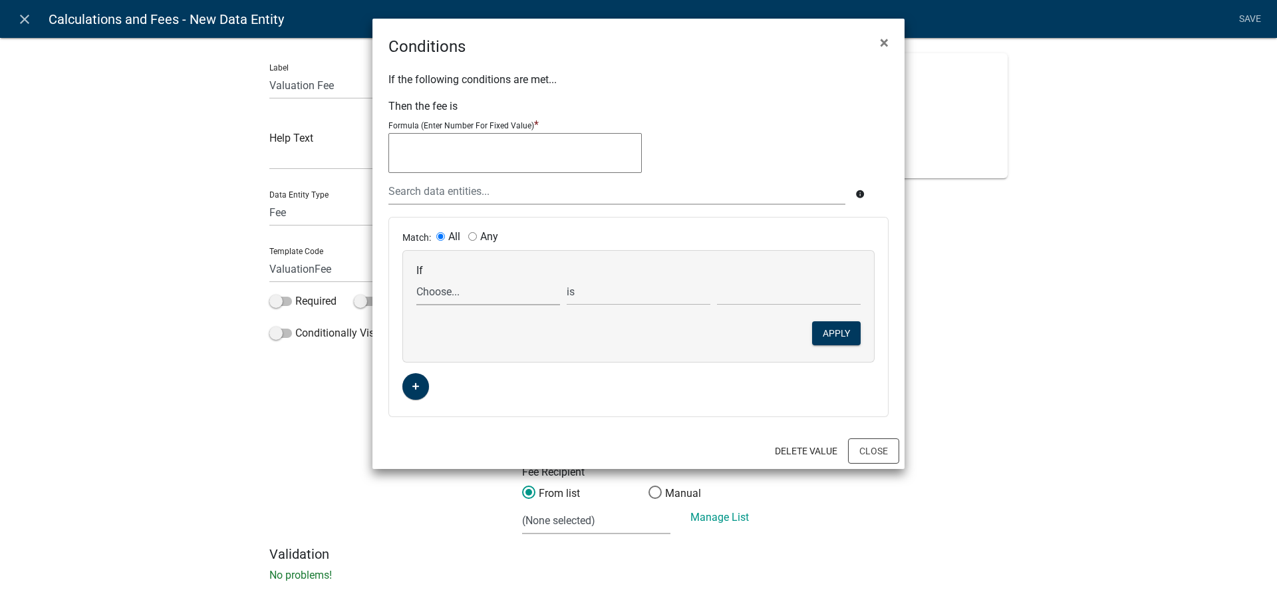
click at [469, 295] on select "Choose... ALL_FEE_RECIPIENTS APPLICATION_ID APPLICATION_NUMBER APPLICATION_STAT…" at bounding box center [488, 291] width 144 height 27
select select "24: Valuation"
click at [416, 278] on select "Choose... ALL_FEE_RECIPIENTS APPLICATION_ID APPLICATION_NUMBER APPLICATION_STAT…" at bounding box center [488, 291] width 144 height 27
click at [636, 297] on select "is is not exists does not exist is greater than is less than contains does not …" at bounding box center [639, 291] width 144 height 27
select select "2: >"
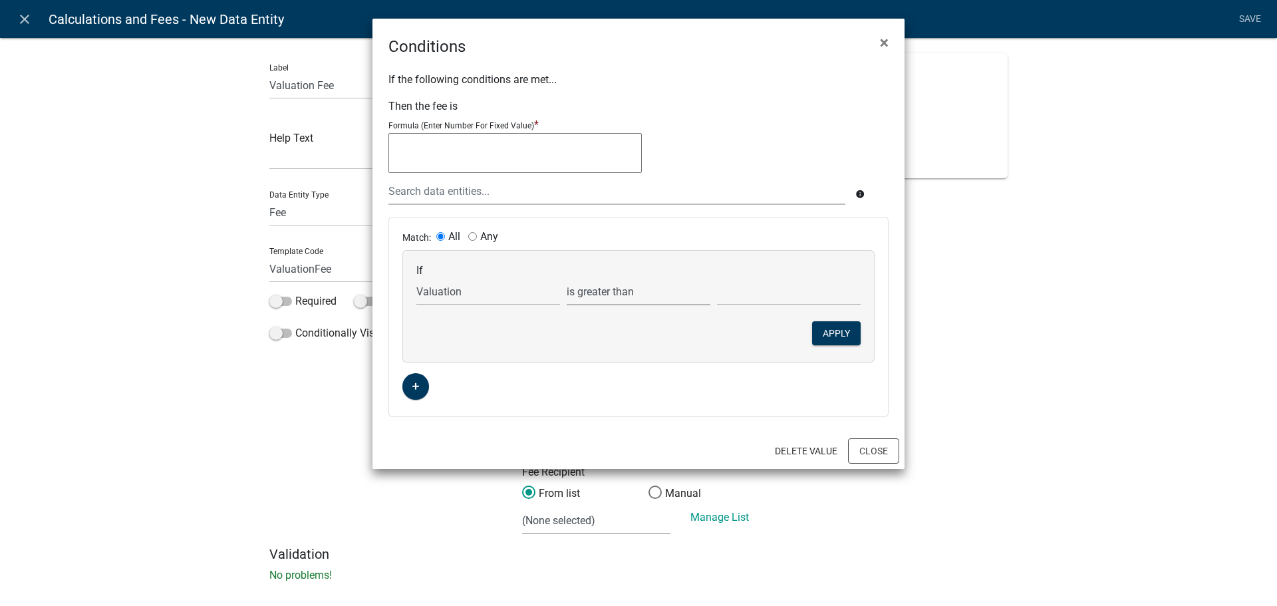
click at [567, 278] on select "is is not exists does not exist is greater than is less than contains does not …" at bounding box center [639, 291] width 144 height 27
click at [741, 297] on input "text" at bounding box center [789, 291] width 144 height 27
type input "1000"
click at [424, 392] on button "button" at bounding box center [415, 386] width 27 height 27
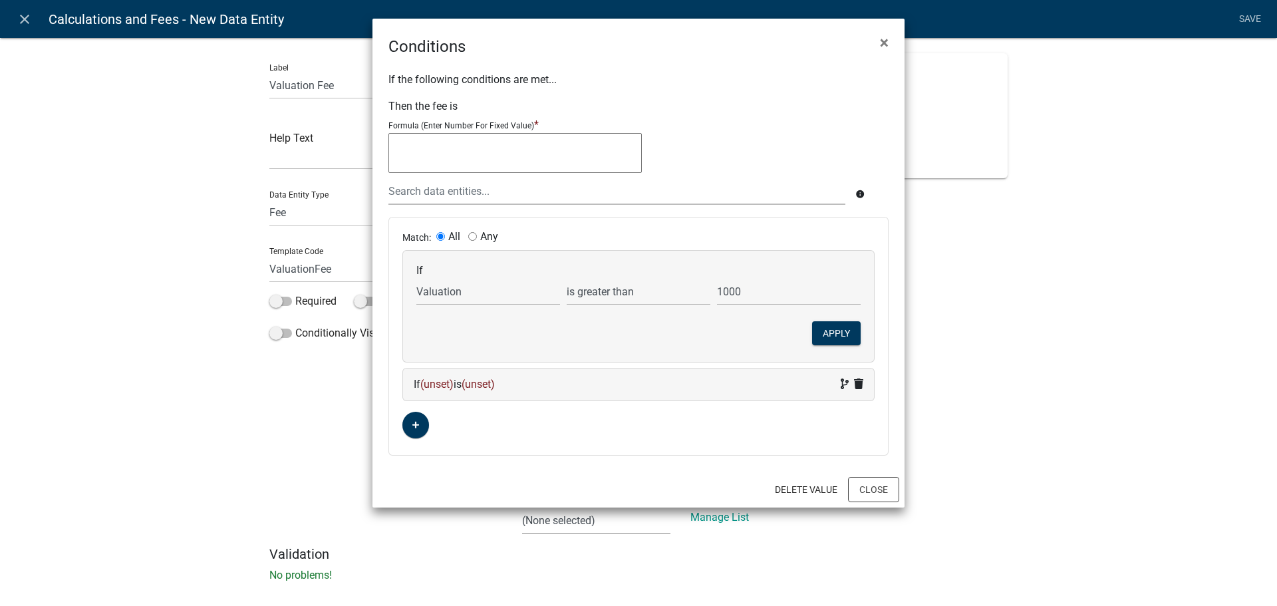
click at [452, 384] on span "(unset)" at bounding box center [436, 384] width 33 height 13
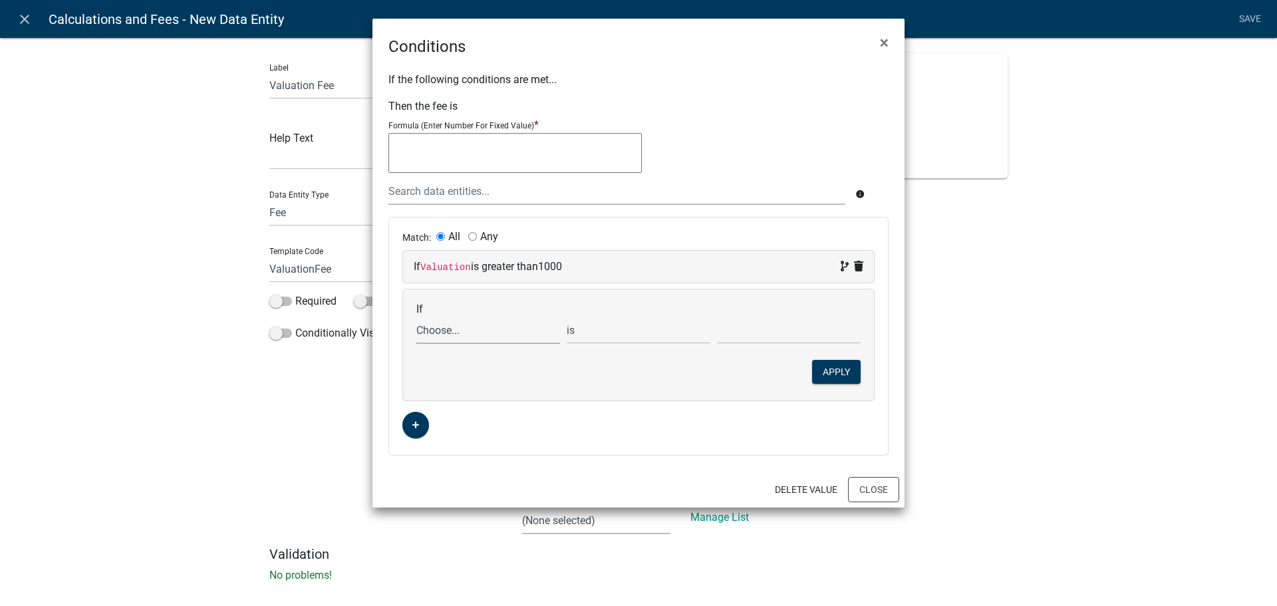
click at [486, 334] on select "Choose... ALL_FEE_RECIPIENTS APPLICATION_ID APPLICATION_NUMBER APPLICATION_STAT…" at bounding box center [488, 330] width 144 height 27
select select "24: Valuation"
click at [416, 317] on select "Choose... ALL_FEE_RECIPIENTS APPLICATION_ID APPLICATION_NUMBER APPLICATION_STAT…" at bounding box center [488, 330] width 144 height 27
click at [597, 329] on select "is is not exists does not exist is greater than is less than contains does not …" at bounding box center [639, 330] width 144 height 27
select select "3: <"
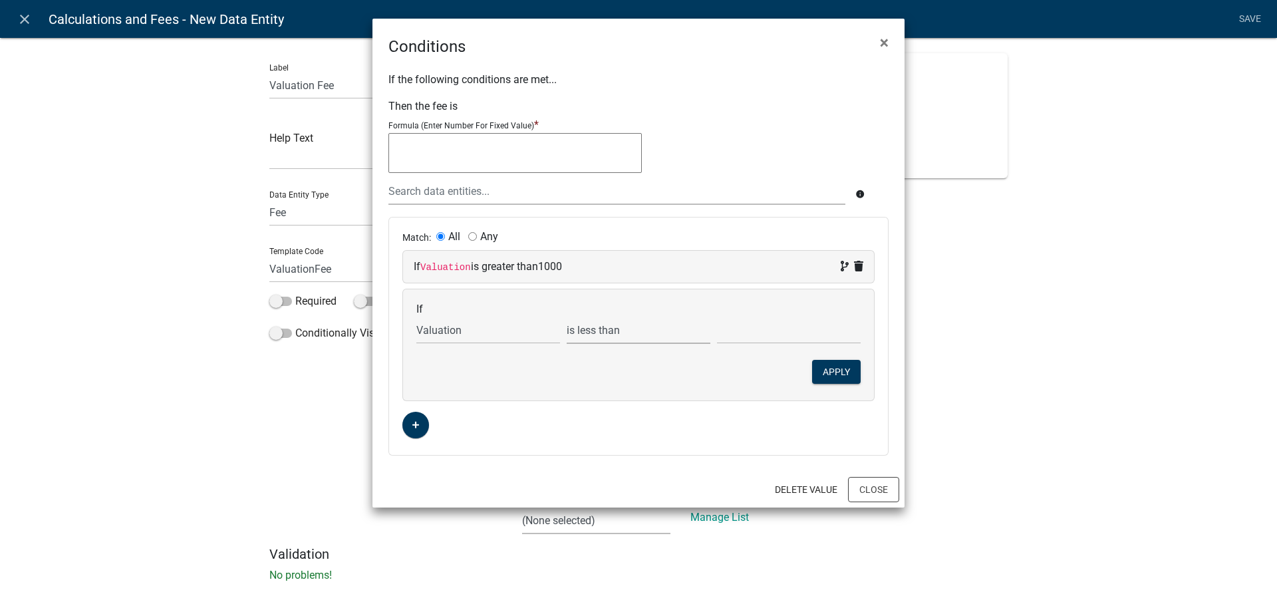
click at [567, 317] on select "is is not exists does not exist is greater than is less than contains does not …" at bounding box center [639, 330] width 144 height 27
click at [785, 337] on input "text" at bounding box center [789, 330] width 144 height 27
type input "100001"
click at [835, 371] on button "Apply" at bounding box center [836, 372] width 49 height 24
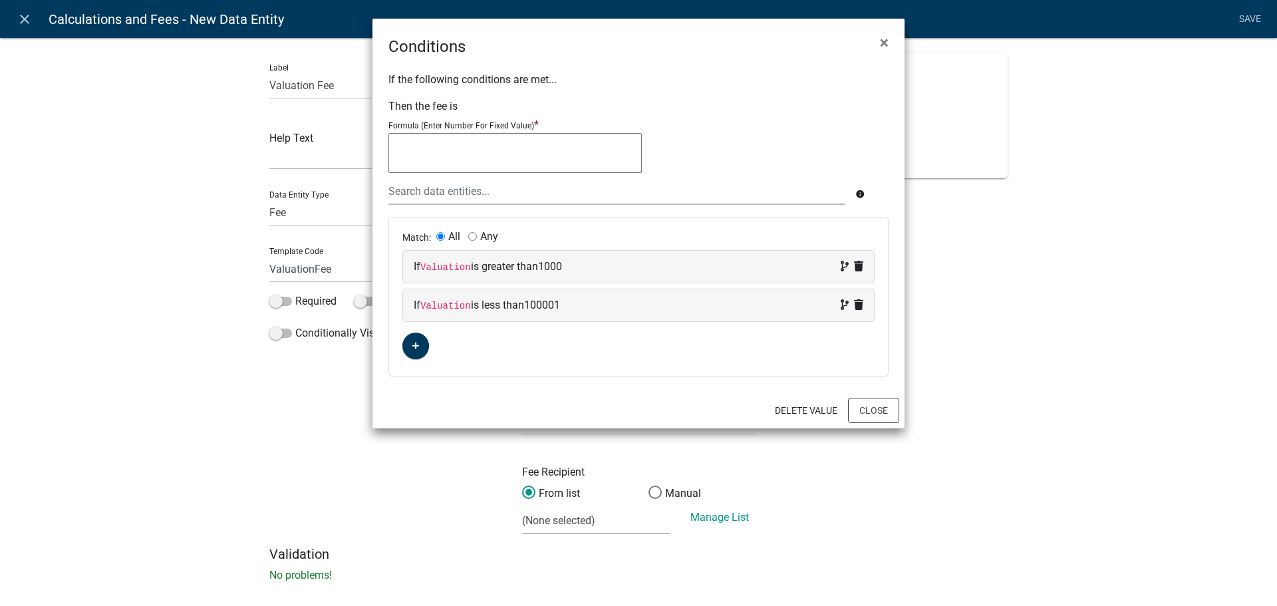
click at [534, 150] on textarea at bounding box center [515, 153] width 253 height 40
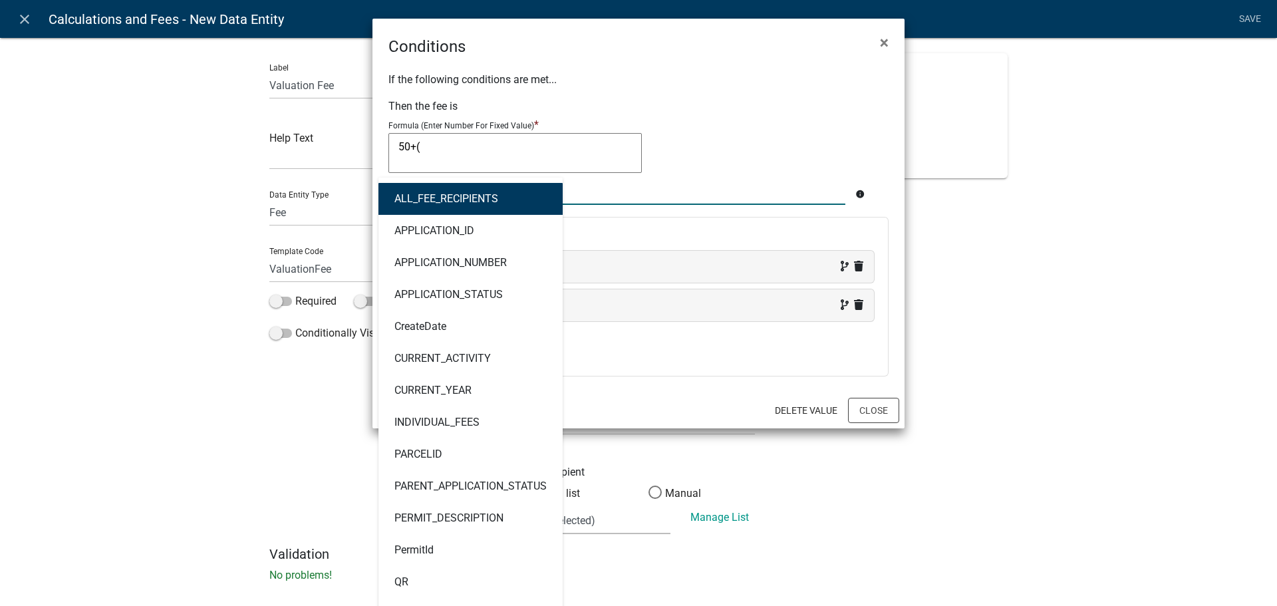
click at [472, 192] on div "ALL_FEE_RECIPIENTS APPLICATION_ID APPLICATION_NUMBER APPLICATION_STATUS CreateD…" at bounding box center [617, 191] width 477 height 27
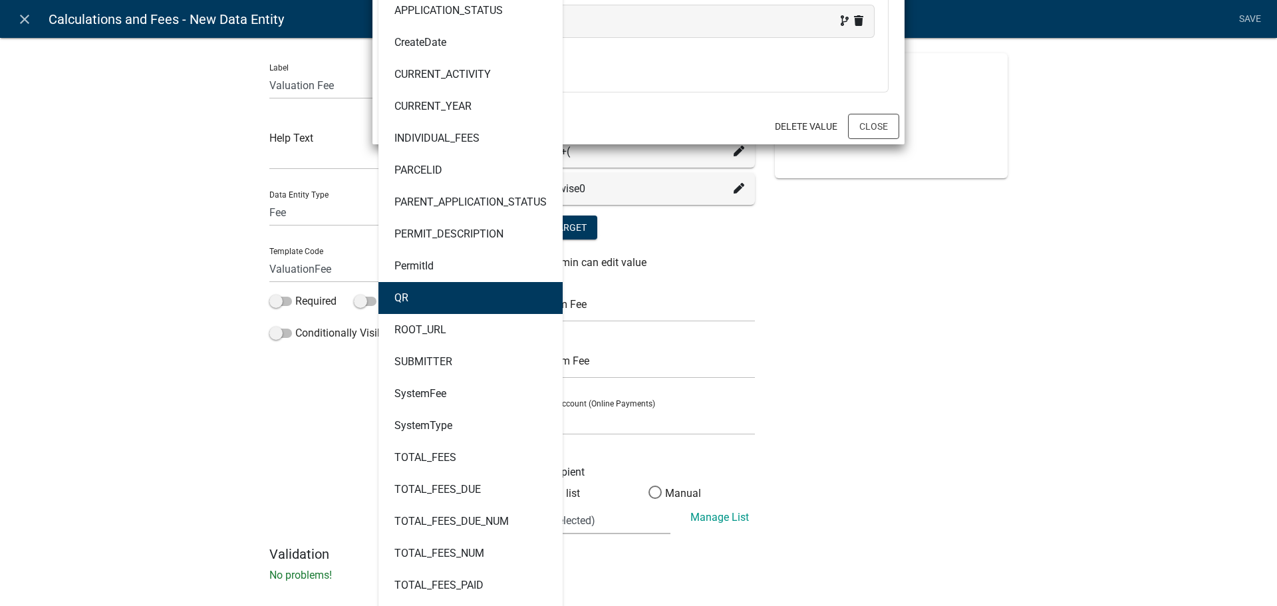
scroll to position [381, 0]
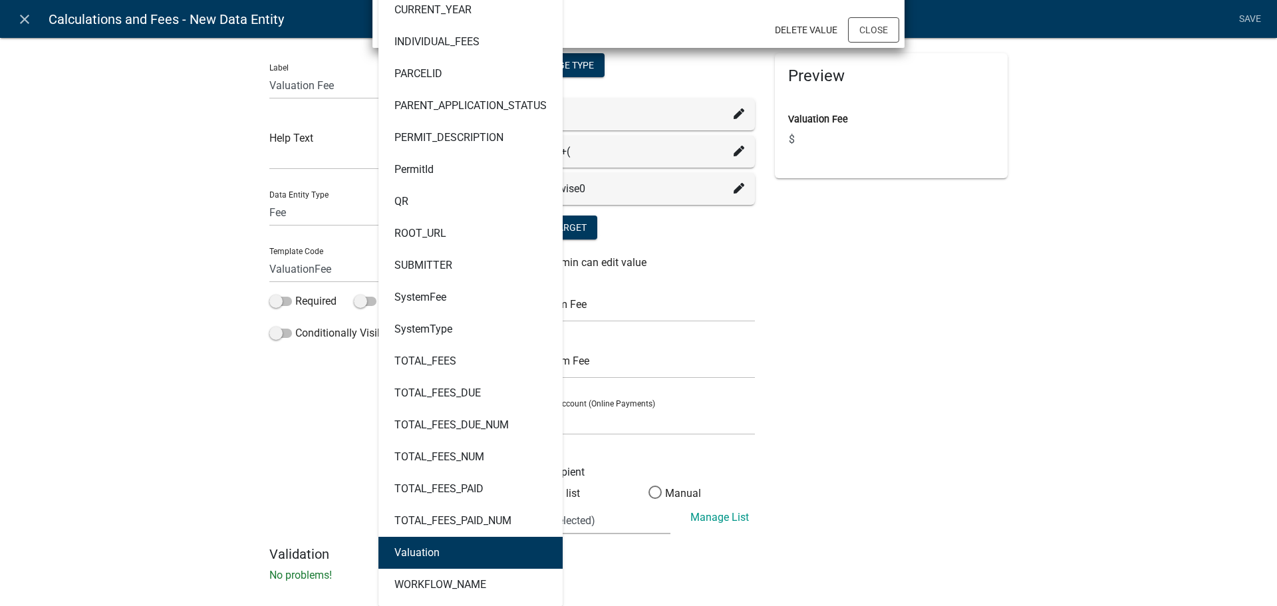
click at [474, 564] on button "Valuation" at bounding box center [471, 553] width 184 height 32
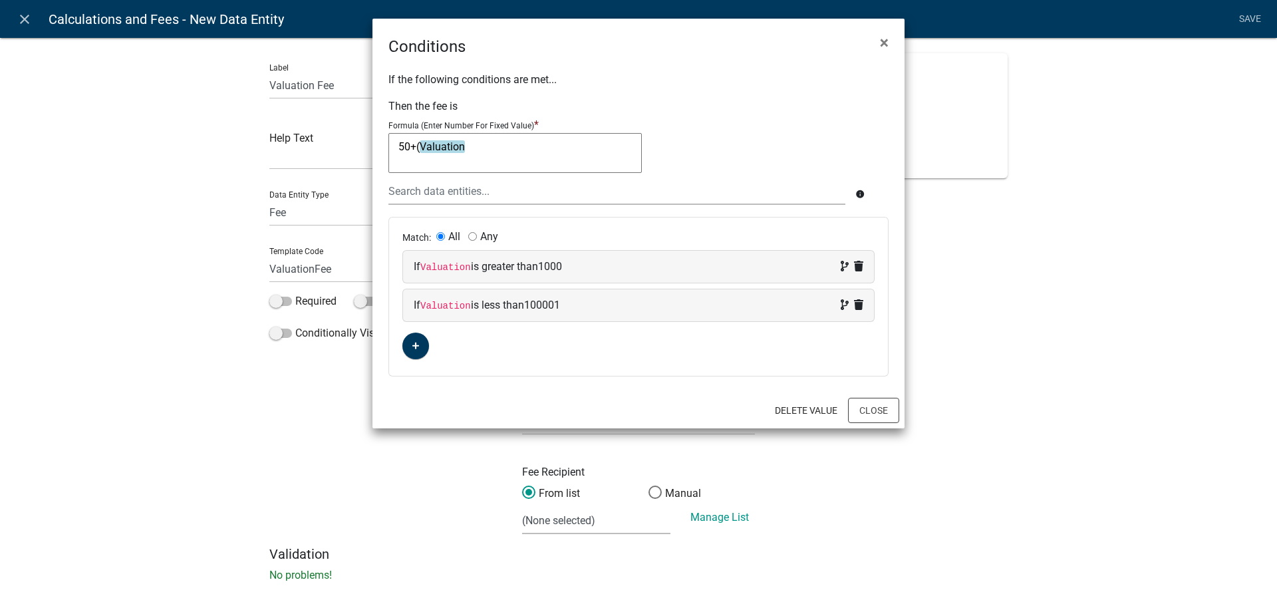
scroll to position [0, 0]
click at [486, 143] on textarea "50+(Valuation" at bounding box center [515, 153] width 253 height 40
click at [416, 146] on textarea "50+(Valuation-1000)/1000)*4)" at bounding box center [515, 153] width 253 height 40
click at [726, 170] on div "50+((( Valuation -1000)/1000)*4) 50+(((Valuation-1000)/1000)*4)" at bounding box center [639, 155] width 500 height 45
drag, startPoint x: 582, startPoint y: 147, endPoint x: 394, endPoint y: 146, distance: 187.6
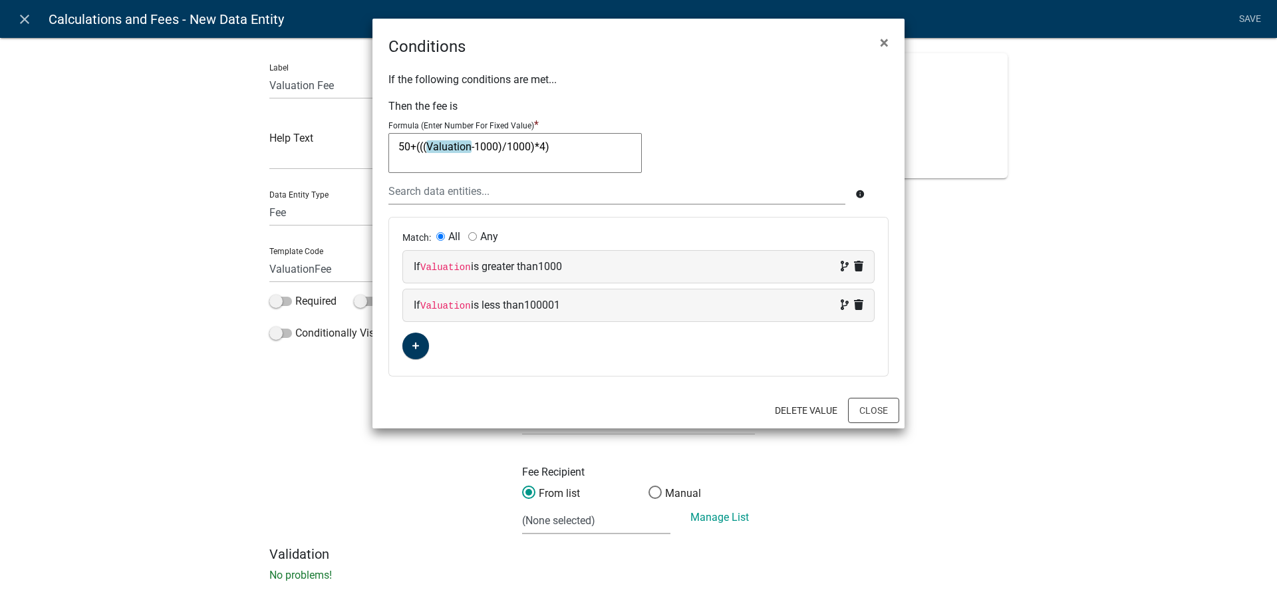
click at [394, 146] on textarea "50+(((Valuation-1000)/1000)*4)" at bounding box center [515, 153] width 253 height 40
click at [555, 149] on textarea "50+(((Valuation-1000)/1000)*4)" at bounding box center [515, 153] width 253 height 40
drag, startPoint x: 561, startPoint y: 144, endPoint x: 391, endPoint y: 158, distance: 170.9
click at [391, 158] on textarea "50+(((Valuation-1000)/1000)*4)" at bounding box center [515, 153] width 253 height 40
click at [544, 145] on textarea "50+(((Valuation-1000)/1000)*4)" at bounding box center [515, 153] width 253 height 40
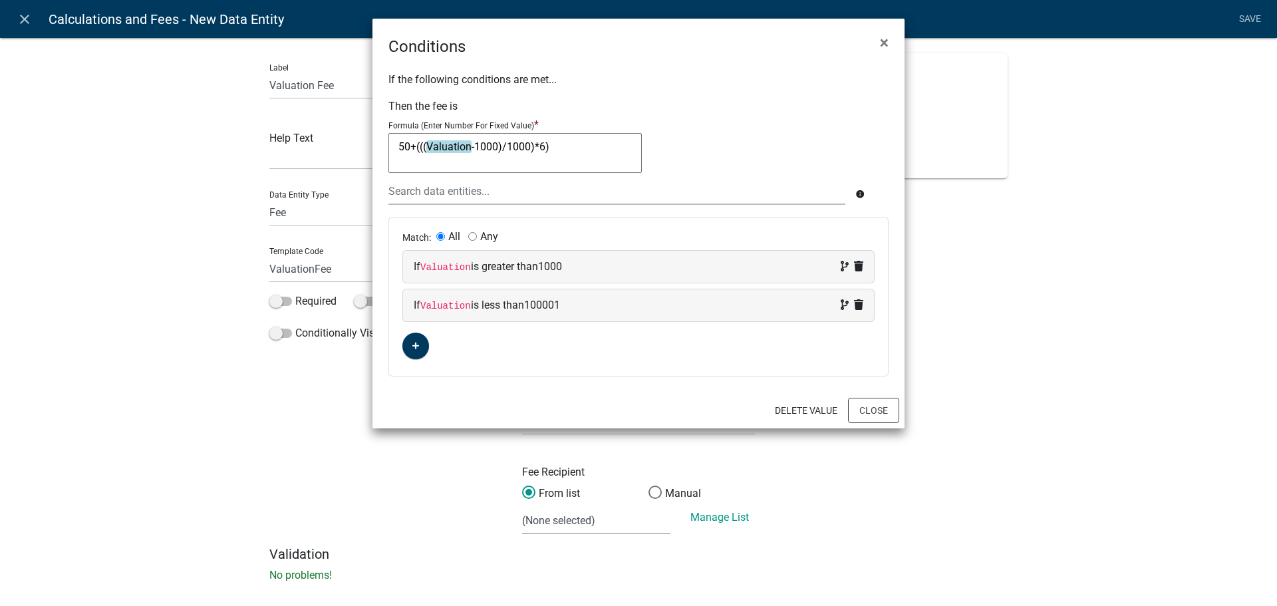
type textarea "50+(((Valuation-1000)/1000)*6)"
click at [875, 408] on button "Close" at bounding box center [873, 410] width 51 height 25
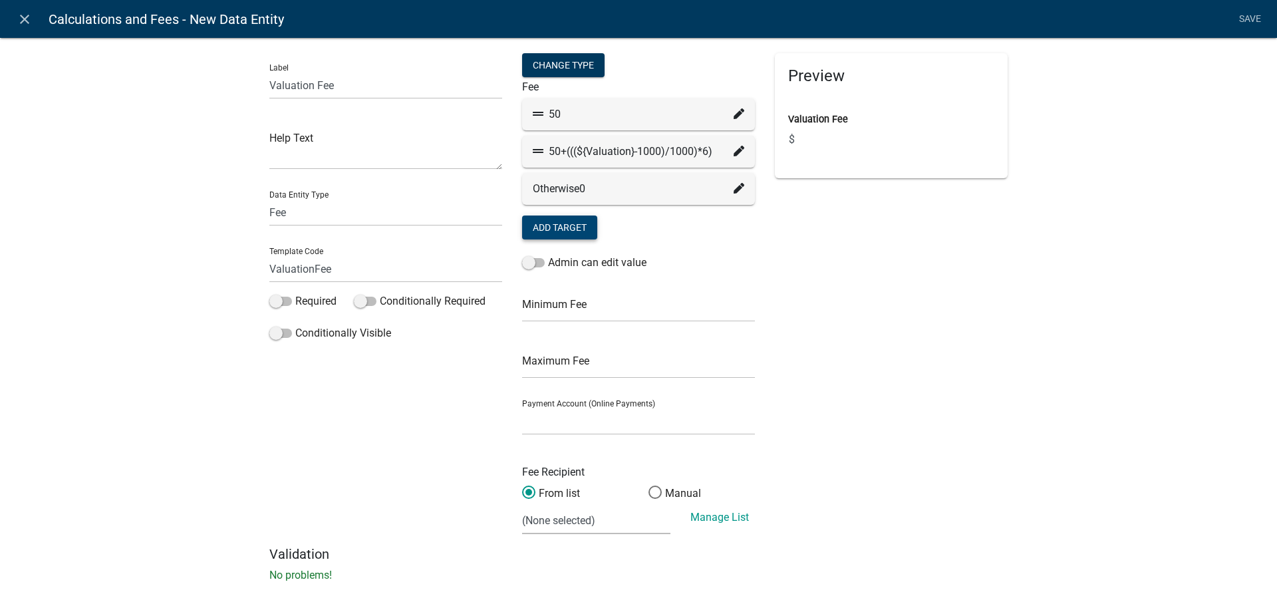
click at [617, 148] on div "50+(((${Valuation}-1000)/1000)*6)" at bounding box center [639, 152] width 212 height 16
click at [734, 148] on icon at bounding box center [739, 151] width 11 height 11
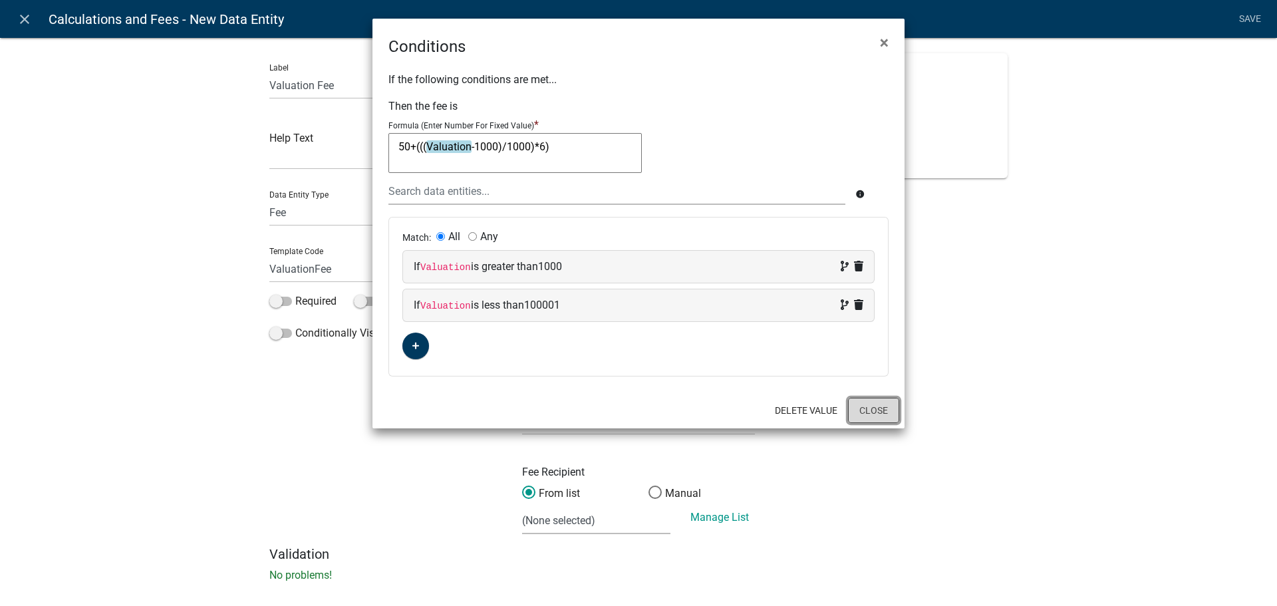
click at [871, 407] on button "Close" at bounding box center [873, 410] width 51 height 25
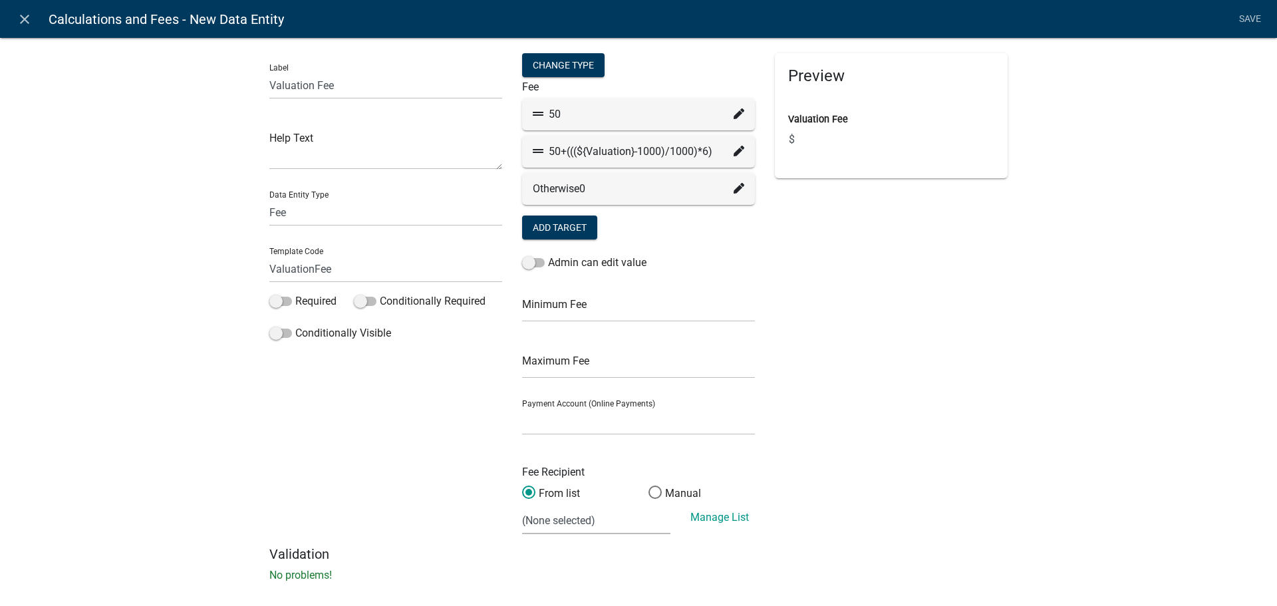
click at [820, 231] on div "Preview Valuation Fee $" at bounding box center [891, 299] width 253 height 493
click at [549, 229] on button "Add Target" at bounding box center [559, 228] width 75 height 24
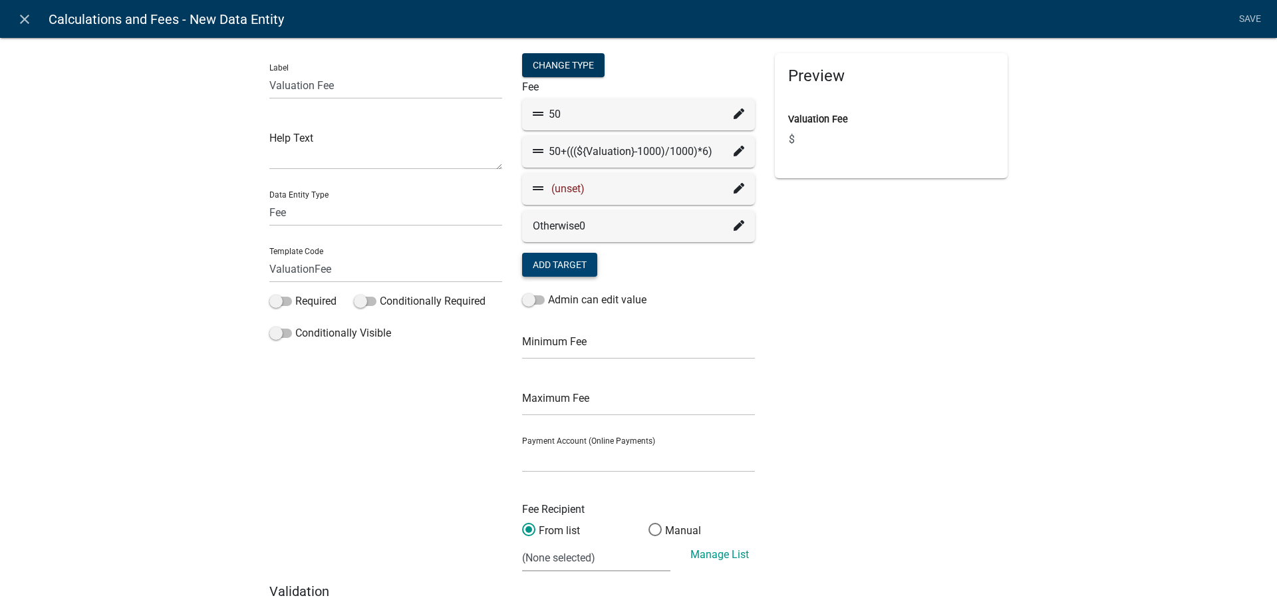
click at [737, 186] on icon at bounding box center [739, 188] width 11 height 11
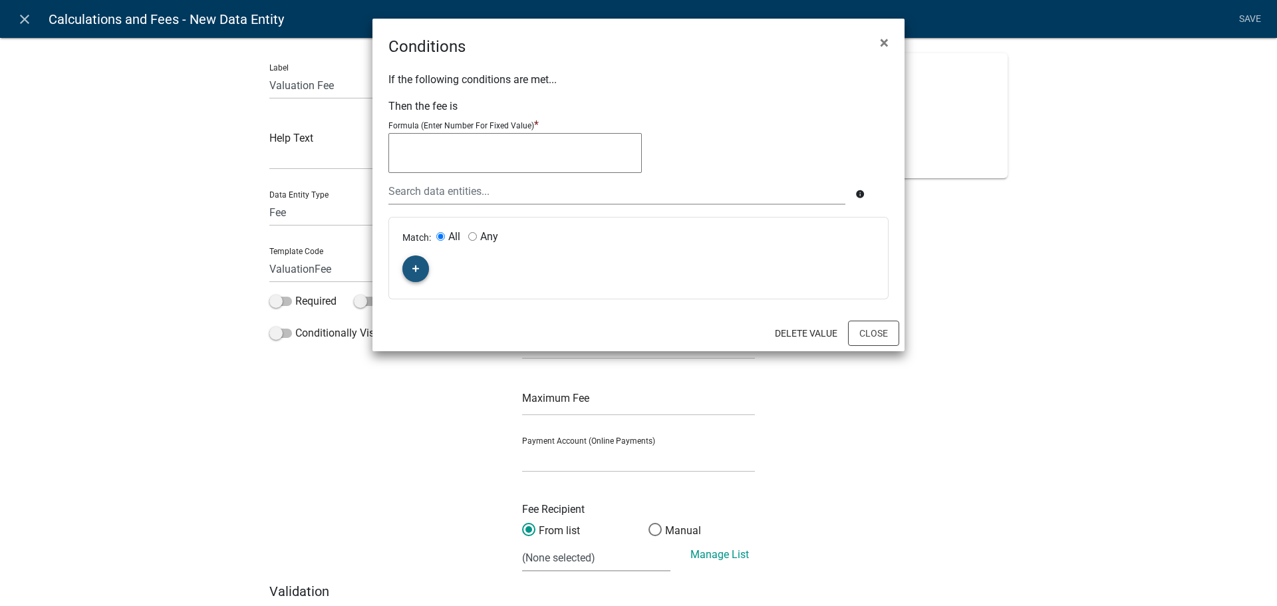
click at [414, 269] on icon "button" at bounding box center [415, 268] width 7 height 7
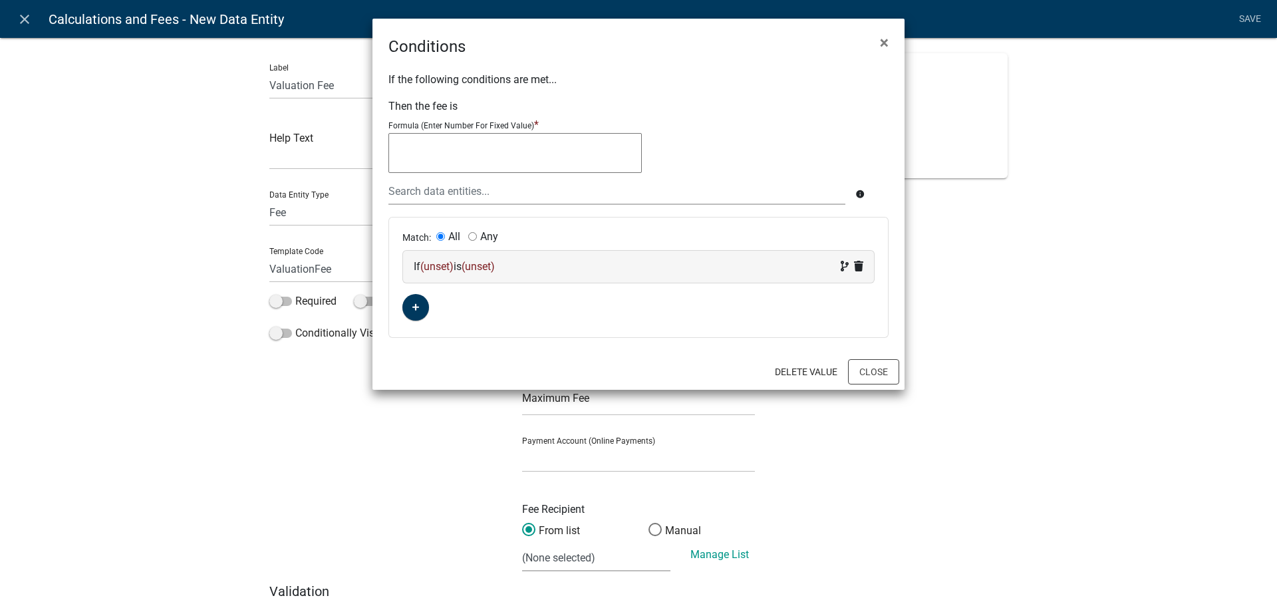
click at [441, 264] on span "(unset)" at bounding box center [436, 266] width 33 height 13
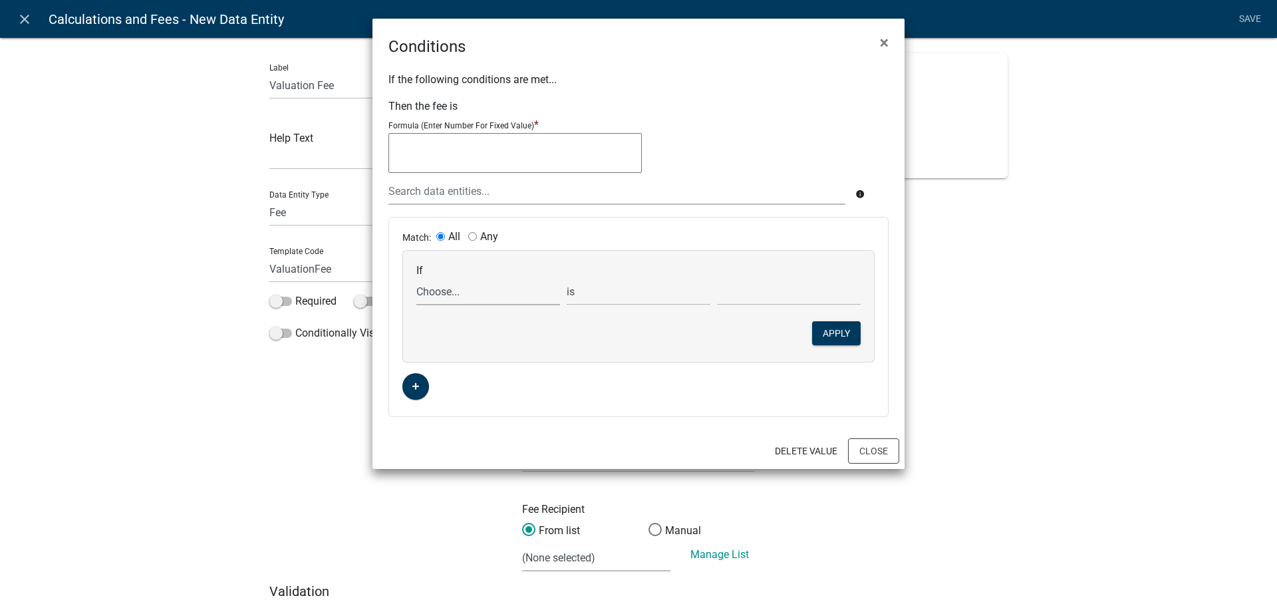
click at [462, 293] on select "Choose... ALL_FEE_RECIPIENTS APPLICATION_ID APPLICATION_NUMBER APPLICATION_STAT…" at bounding box center [488, 291] width 144 height 27
select select "24: Valuation"
click at [416, 278] on select "Choose... ALL_FEE_RECIPIENTS APPLICATION_ID APPLICATION_NUMBER APPLICATION_STAT…" at bounding box center [488, 291] width 144 height 27
click at [613, 294] on select "is is not exists does not exist is greater than is less than contains does not …" at bounding box center [639, 291] width 144 height 27
select select "2: >"
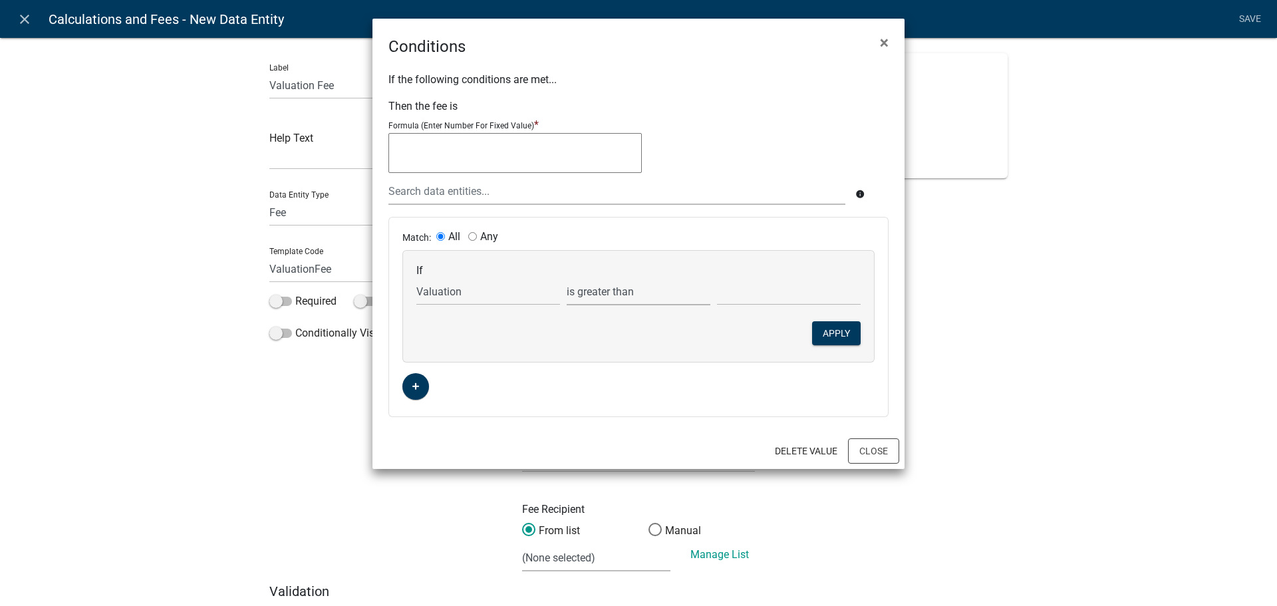
click at [567, 278] on select "is is not exists does not exist is greater than is less than contains does not …" at bounding box center [639, 291] width 144 height 27
click at [814, 293] on input "text" at bounding box center [789, 291] width 144 height 27
type input "100000"
click at [831, 329] on button "Apply" at bounding box center [836, 333] width 49 height 24
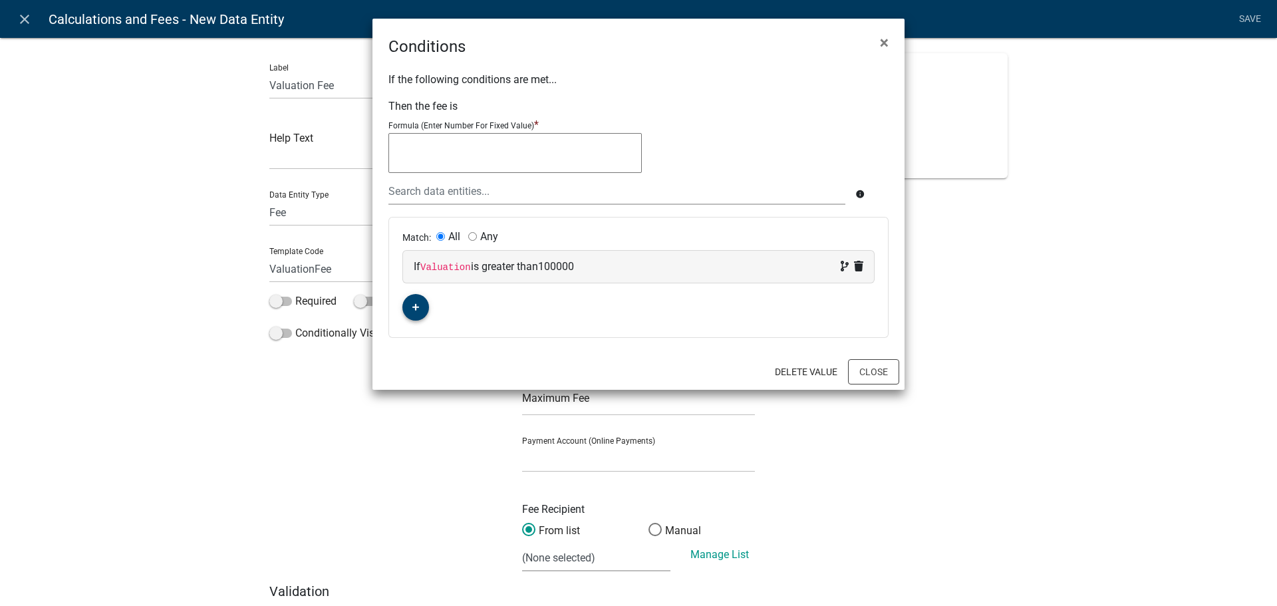
click at [412, 309] on icon "button" at bounding box center [415, 307] width 7 height 8
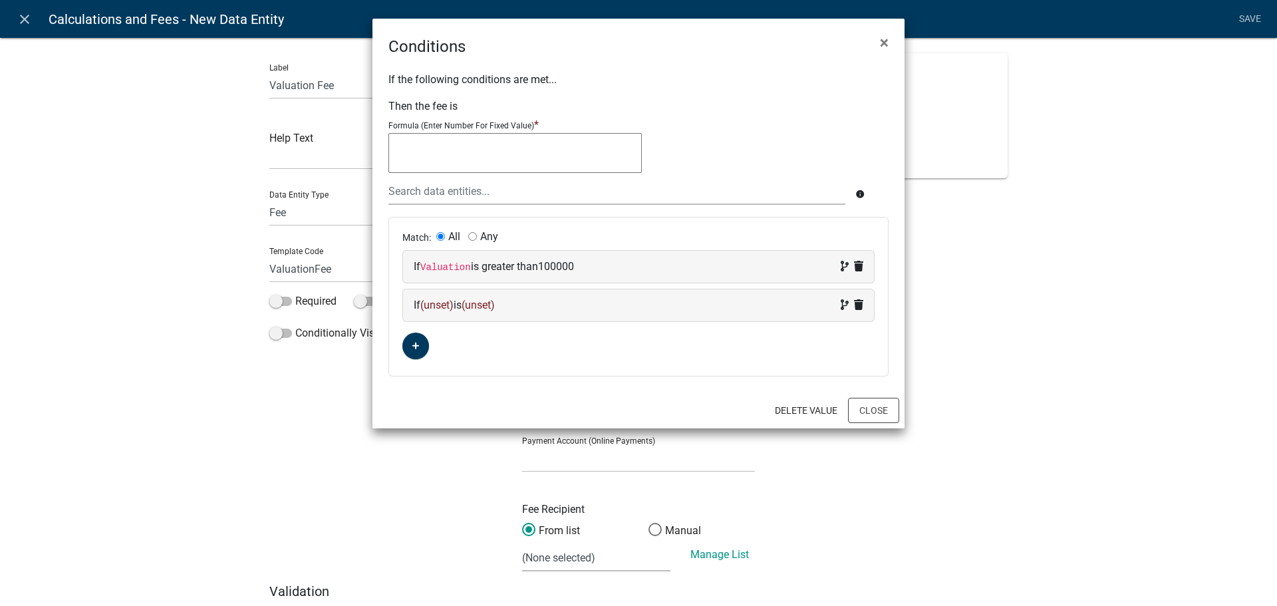
click at [436, 305] on span "(unset)" at bounding box center [436, 305] width 33 height 13
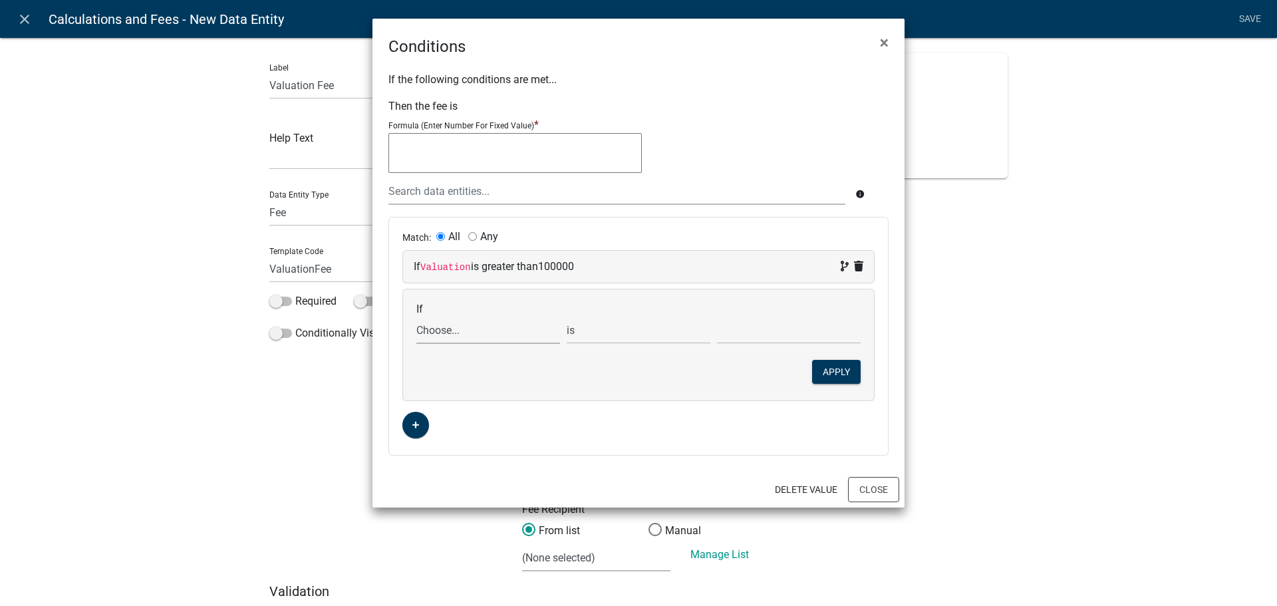
click at [500, 338] on select "Choose... ALL_FEE_RECIPIENTS APPLICATION_ID APPLICATION_NUMBER APPLICATION_STAT…" at bounding box center [488, 330] width 144 height 27
select select "24: Valuation"
click at [416, 317] on select "Choose... ALL_FEE_RECIPIENTS APPLICATION_ID APPLICATION_NUMBER APPLICATION_STAT…" at bounding box center [488, 330] width 144 height 27
click at [653, 332] on select "is is not exists does not exist is greater than is less than contains does not …" at bounding box center [639, 330] width 144 height 27
select select "3: <"
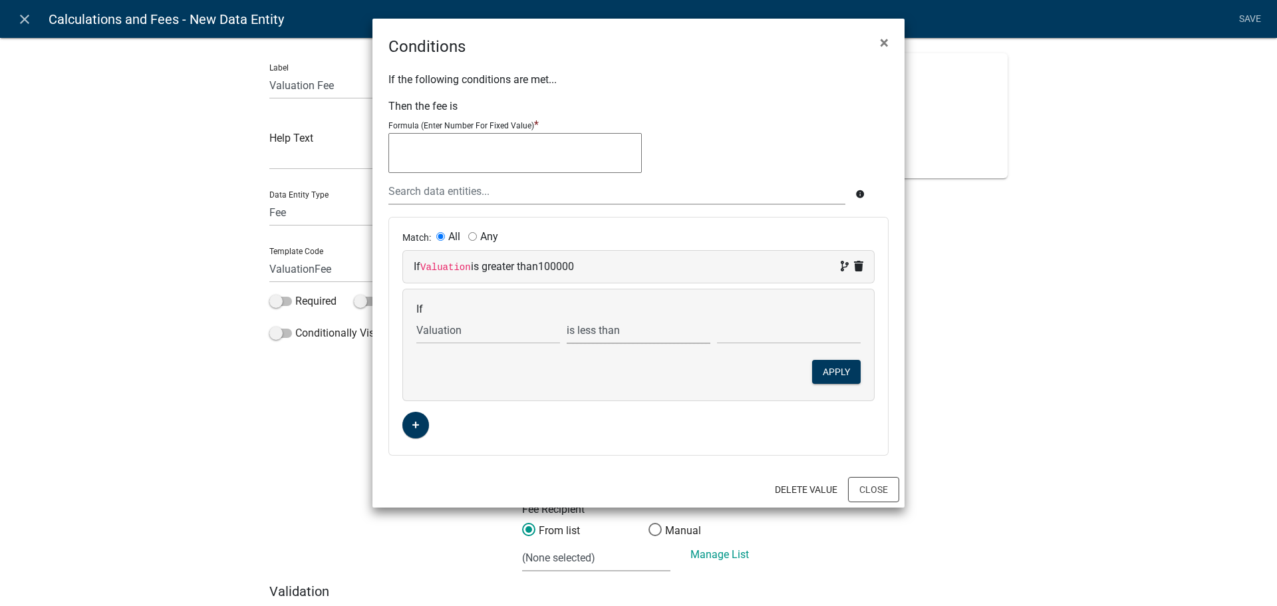
click at [567, 317] on select "is is not exists does not exist is greater than is less than contains does not …" at bounding box center [639, 330] width 144 height 27
click at [733, 329] on input "text" at bounding box center [789, 330] width 144 height 27
type input "1000000"
click at [851, 367] on button "Apply" at bounding box center [836, 372] width 49 height 24
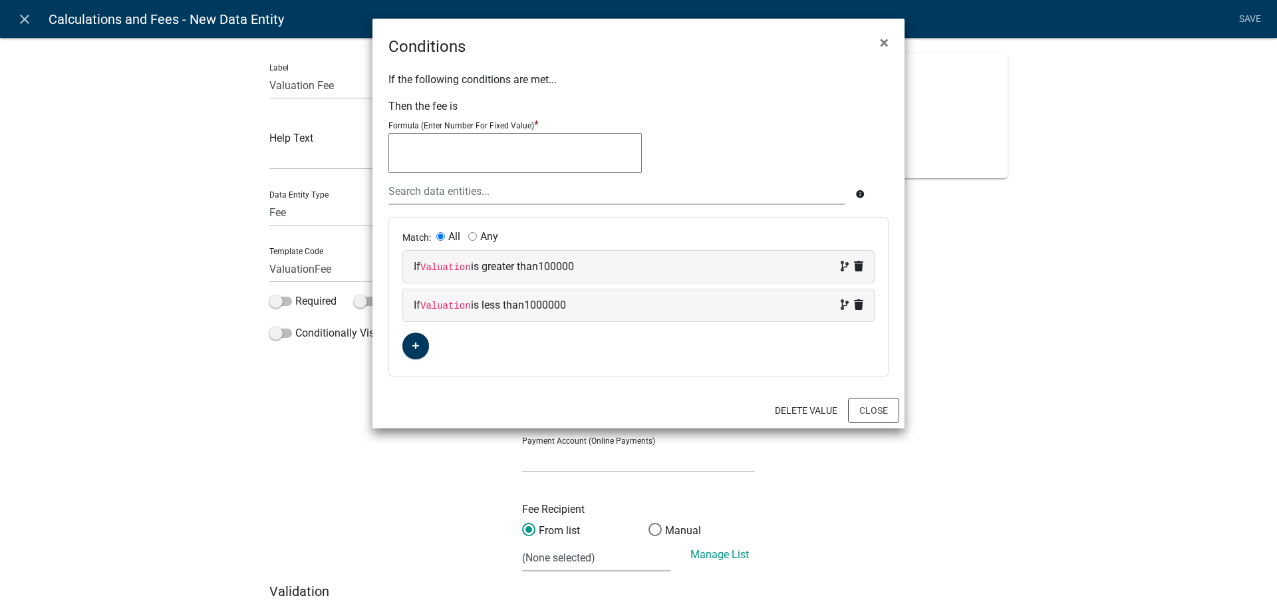
click at [442, 146] on textarea at bounding box center [515, 153] width 253 height 40
click at [450, 192] on div at bounding box center [617, 191] width 477 height 27
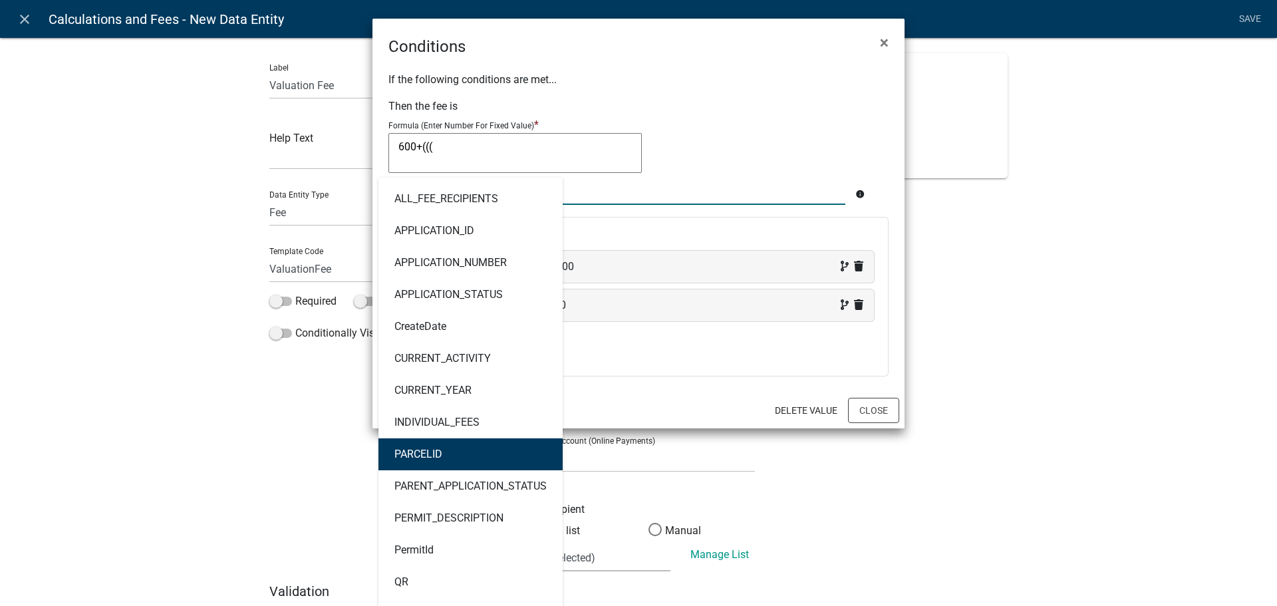
scroll to position [381, 0]
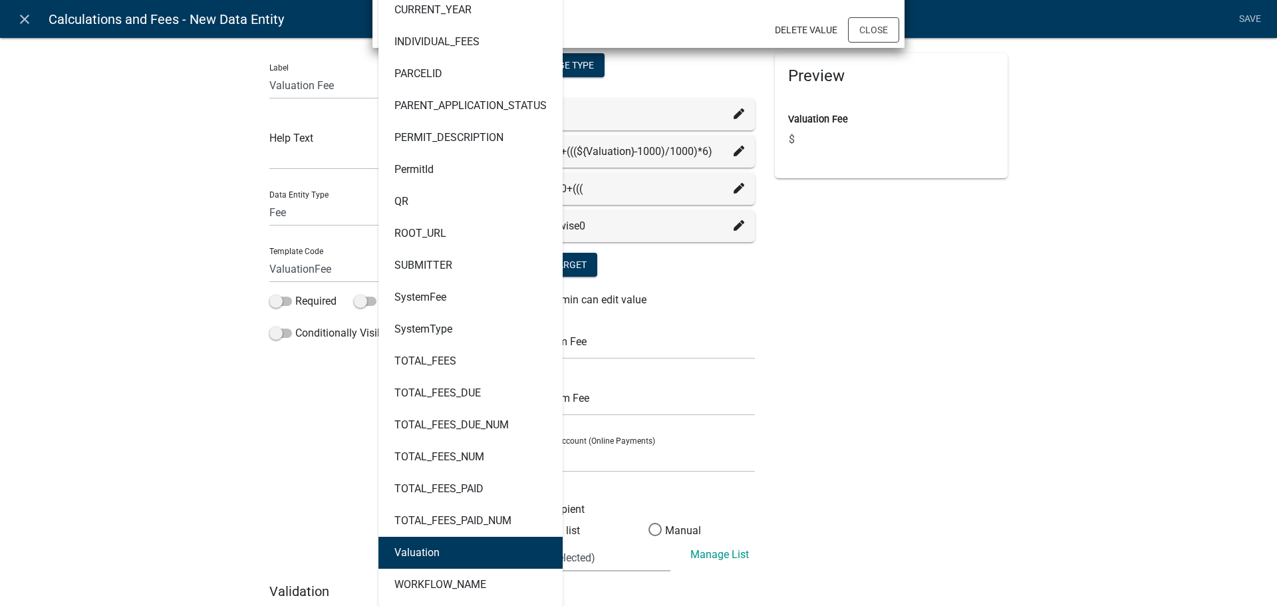
click at [434, 556] on ngb-highlight "Valuation" at bounding box center [416, 552] width 45 height 11
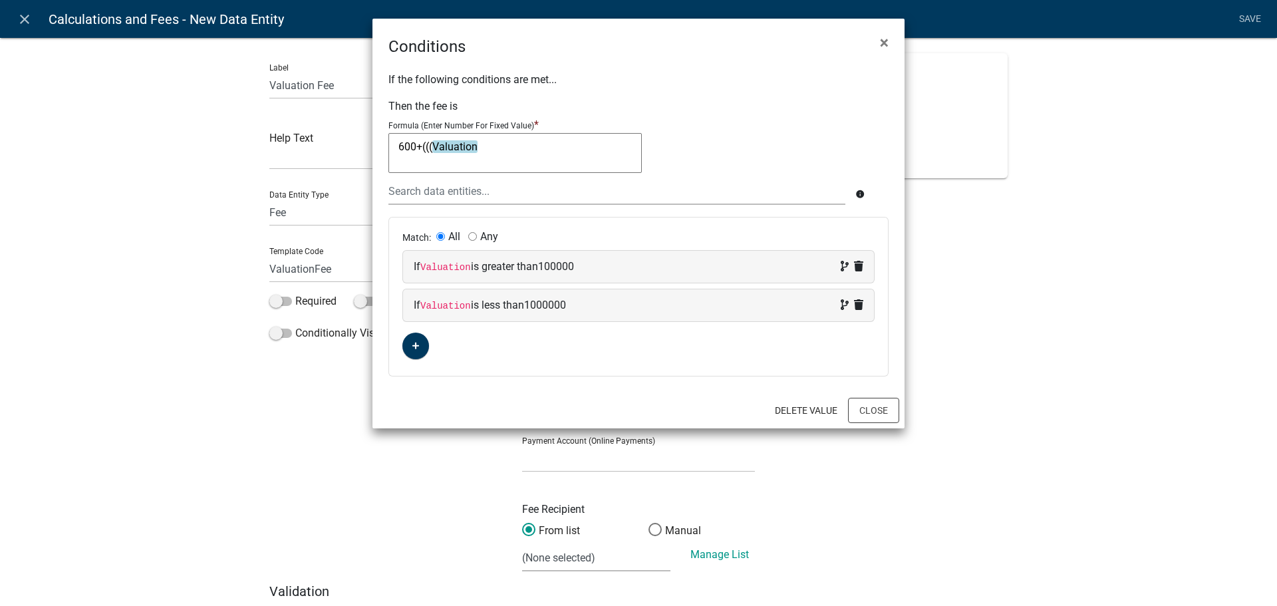
click at [480, 148] on textarea "600+(((Valuation" at bounding box center [515, 153] width 253 height 40
drag, startPoint x: 569, startPoint y: 147, endPoint x: 389, endPoint y: 140, distance: 180.4
click at [389, 140] on textarea "600+(((Valuation-100000)/1000)*4)" at bounding box center [515, 153] width 253 height 40
type textarea "600+(((Valuation-100000)/1000)*4)"
click at [870, 412] on button "Close" at bounding box center [873, 410] width 51 height 25
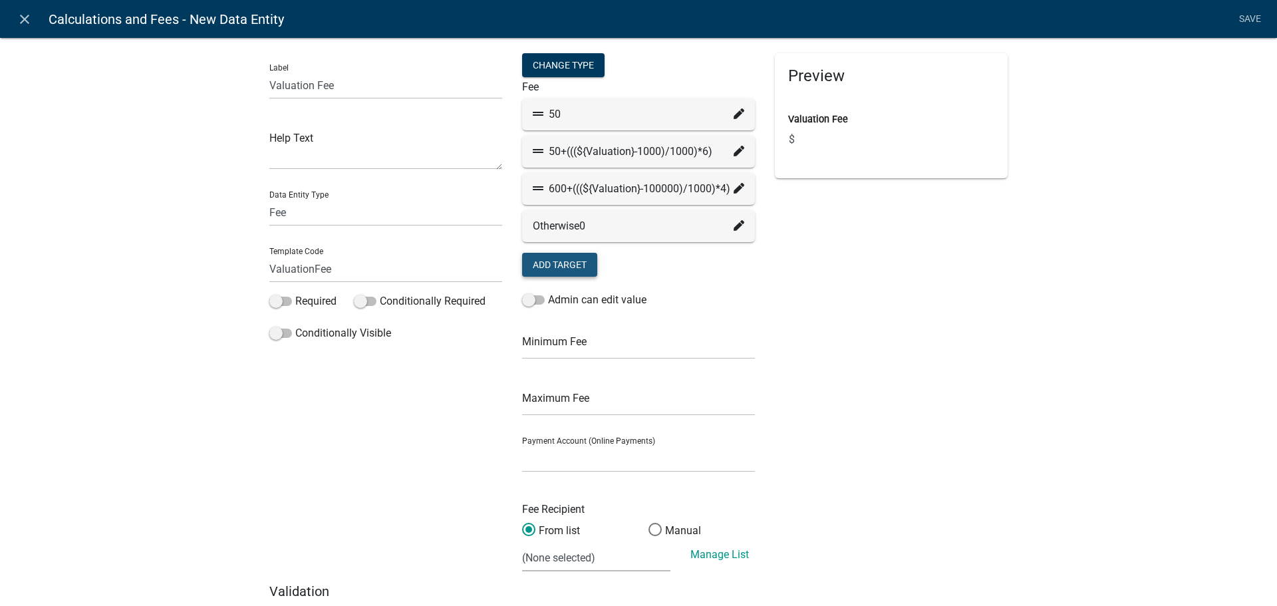
click at [565, 265] on button "Add Target" at bounding box center [559, 265] width 75 height 24
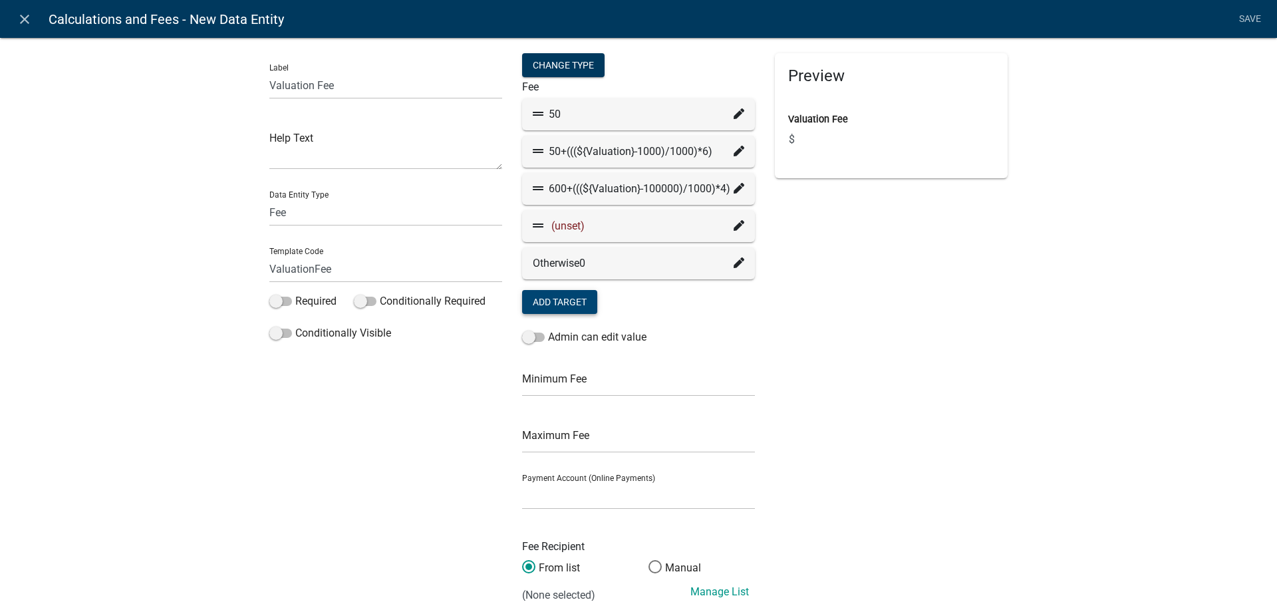
click at [735, 225] on icon at bounding box center [739, 225] width 11 height 11
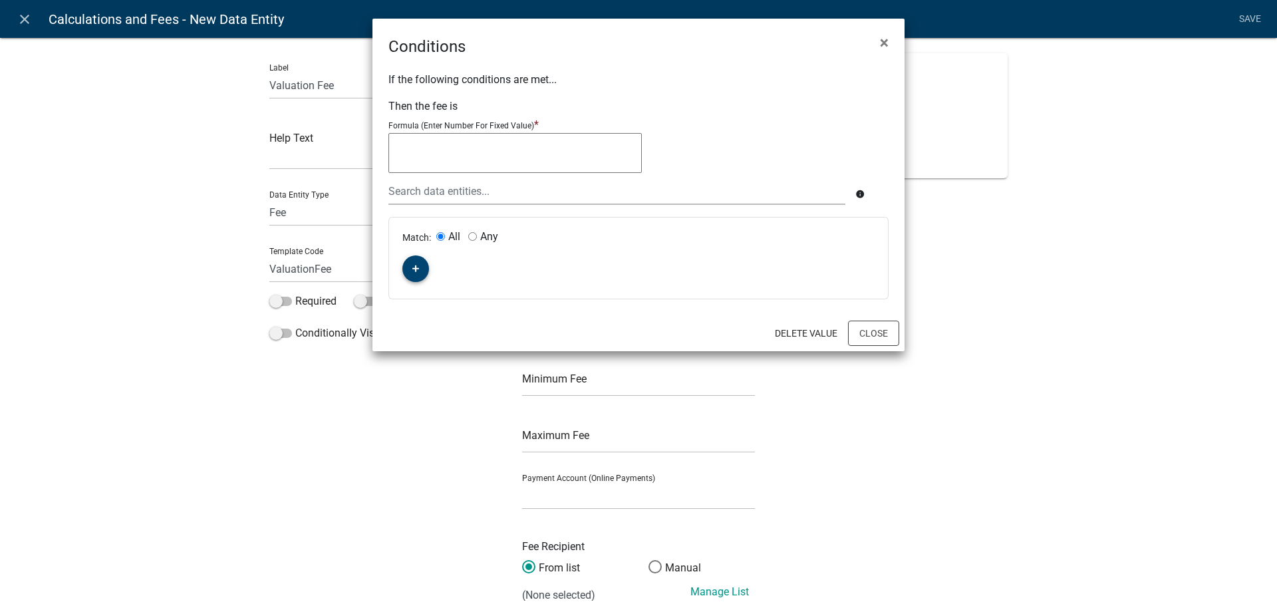
click at [411, 265] on button "button" at bounding box center [415, 268] width 27 height 27
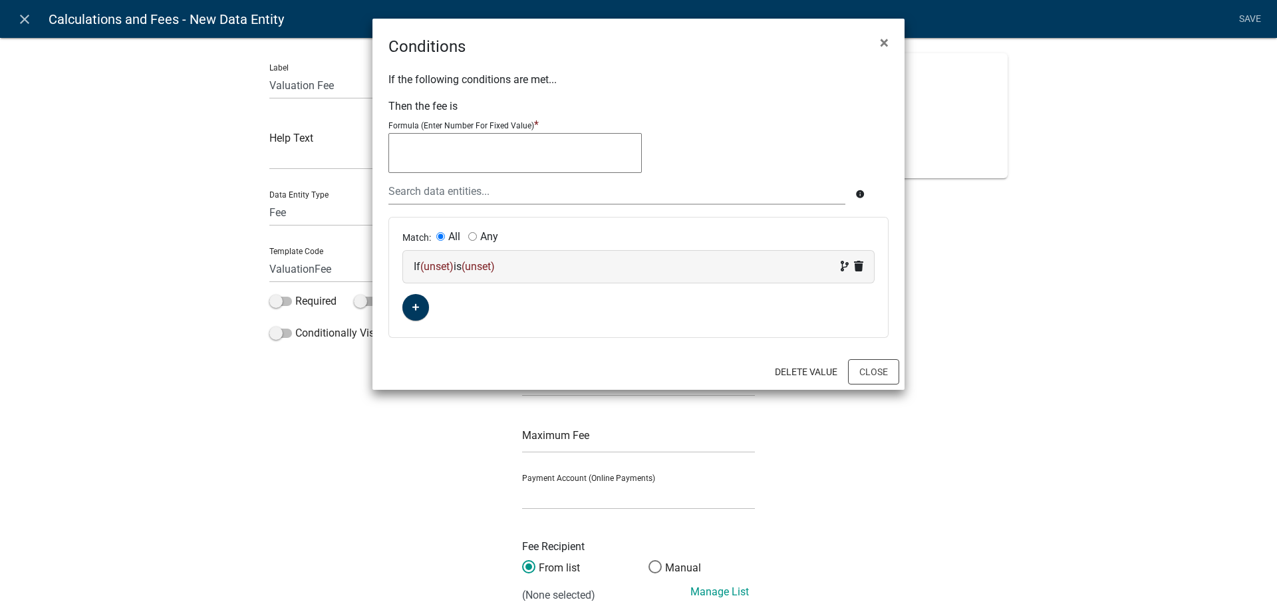
click at [428, 267] on span "(unset)" at bounding box center [436, 266] width 33 height 13
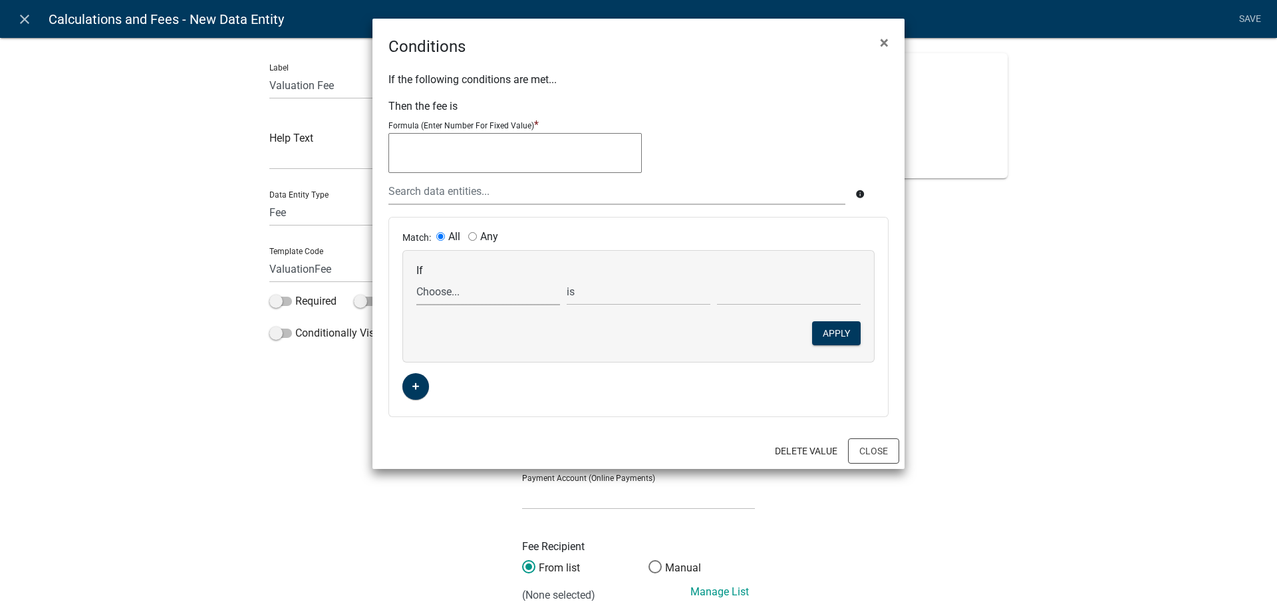
click at [502, 296] on select "Choose... ALL_FEE_RECIPIENTS APPLICATION_ID APPLICATION_NUMBER APPLICATION_STAT…" at bounding box center [488, 291] width 144 height 27
select select "24: Valuation"
click at [416, 278] on select "Choose... ALL_FEE_RECIPIENTS APPLICATION_ID APPLICATION_NUMBER APPLICATION_STAT…" at bounding box center [488, 291] width 144 height 27
click at [635, 297] on select "is is not exists does not exist is greater than is less than contains does not …" at bounding box center [639, 291] width 144 height 27
select select "2: >"
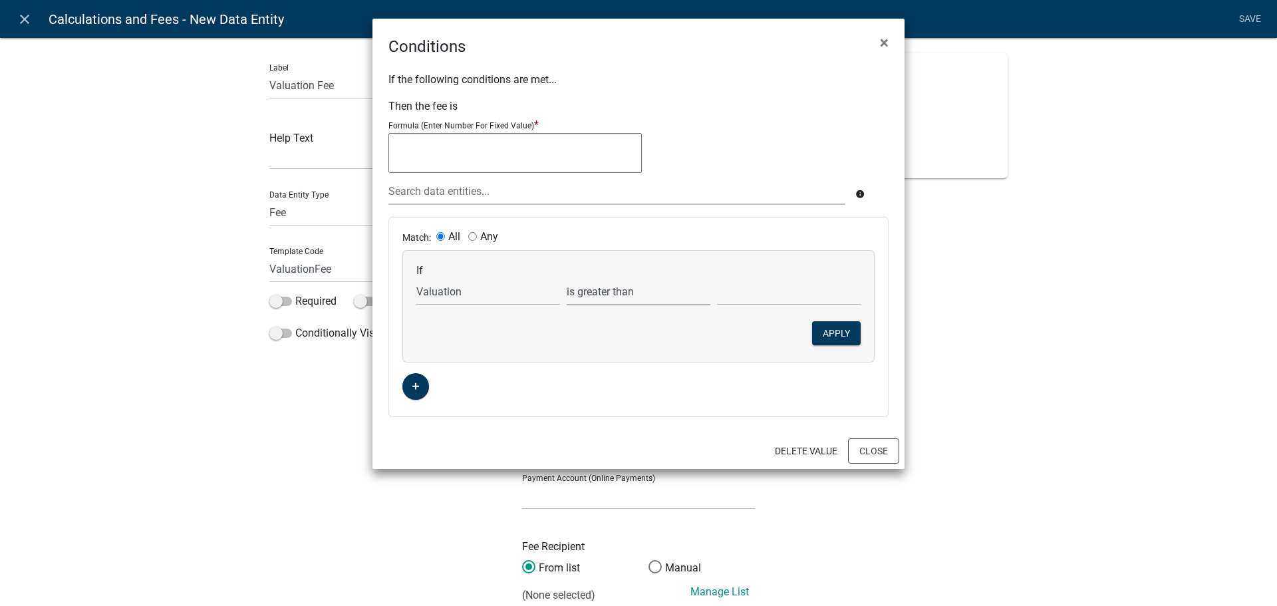
click at [567, 278] on select "is is not exists does not exist is greater than is less than contains does not …" at bounding box center [639, 291] width 144 height 27
click at [725, 296] on input "text" at bounding box center [789, 291] width 144 height 27
type input "1000000"
click at [828, 328] on button "Apply" at bounding box center [836, 333] width 49 height 24
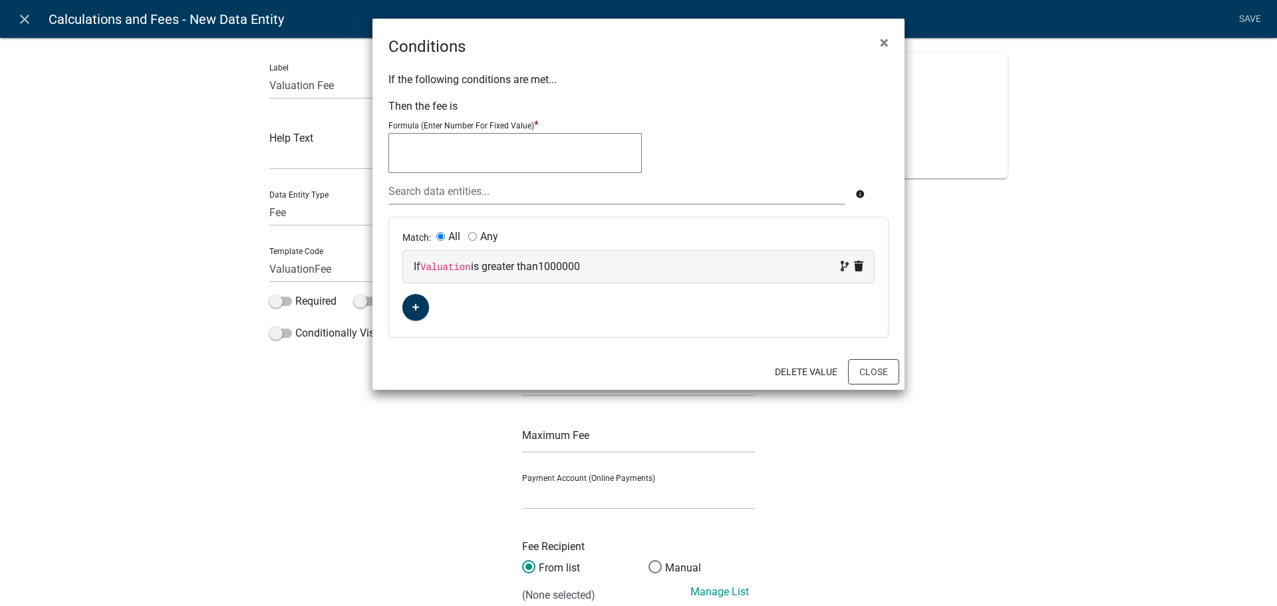
click at [422, 145] on textarea at bounding box center [515, 153] width 253 height 40
click at [439, 194] on div at bounding box center [617, 191] width 477 height 27
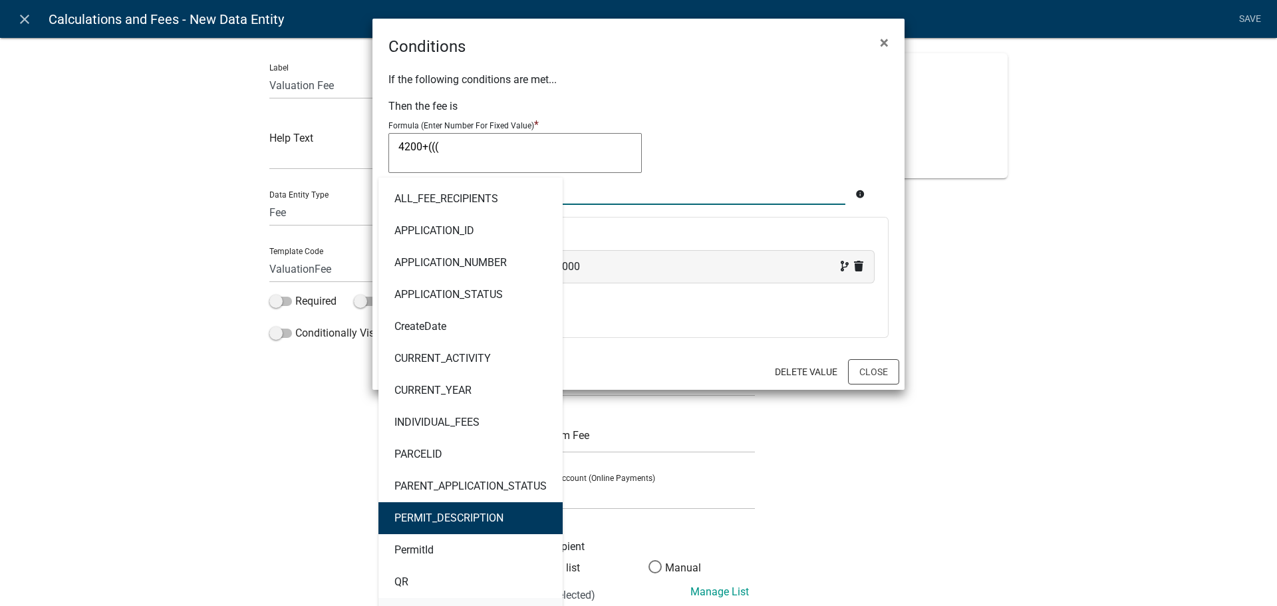
scroll to position [381, 0]
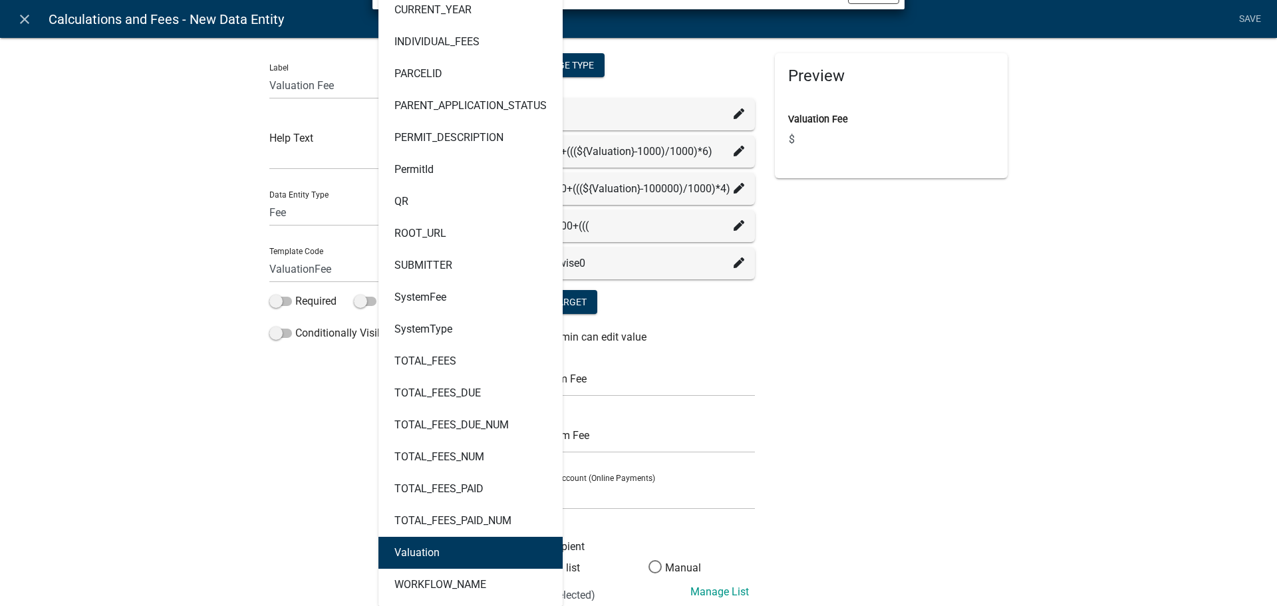
click at [444, 551] on button "Valuation" at bounding box center [471, 553] width 184 height 32
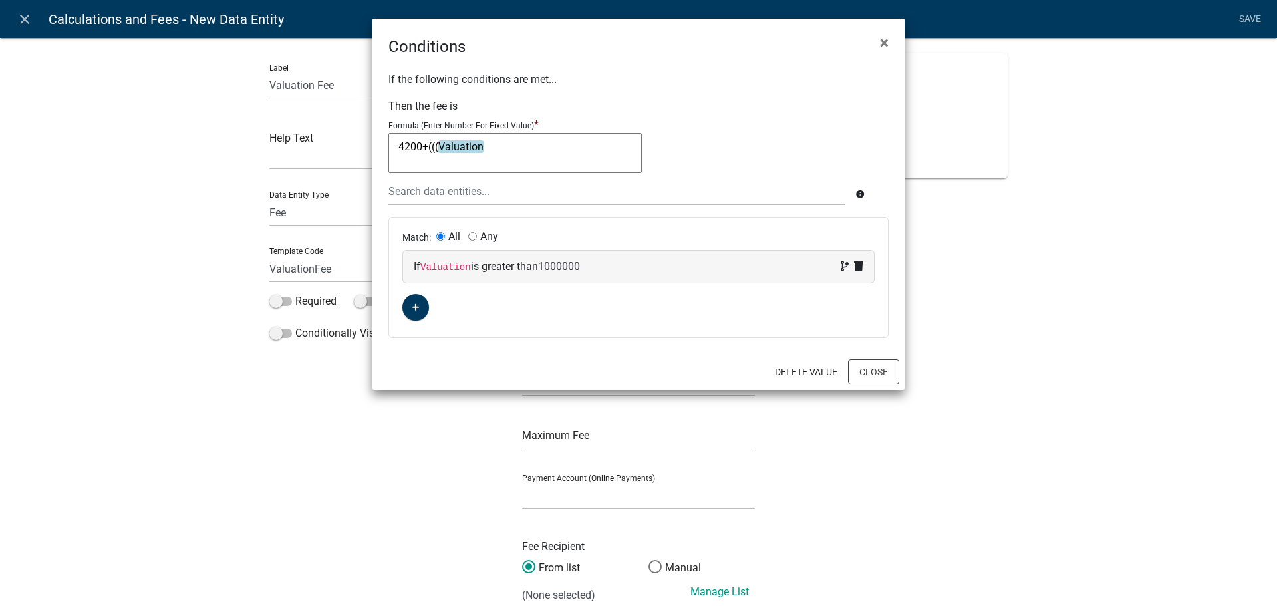
click at [520, 144] on textarea "4200+(((Valuation" at bounding box center [515, 153] width 253 height 40
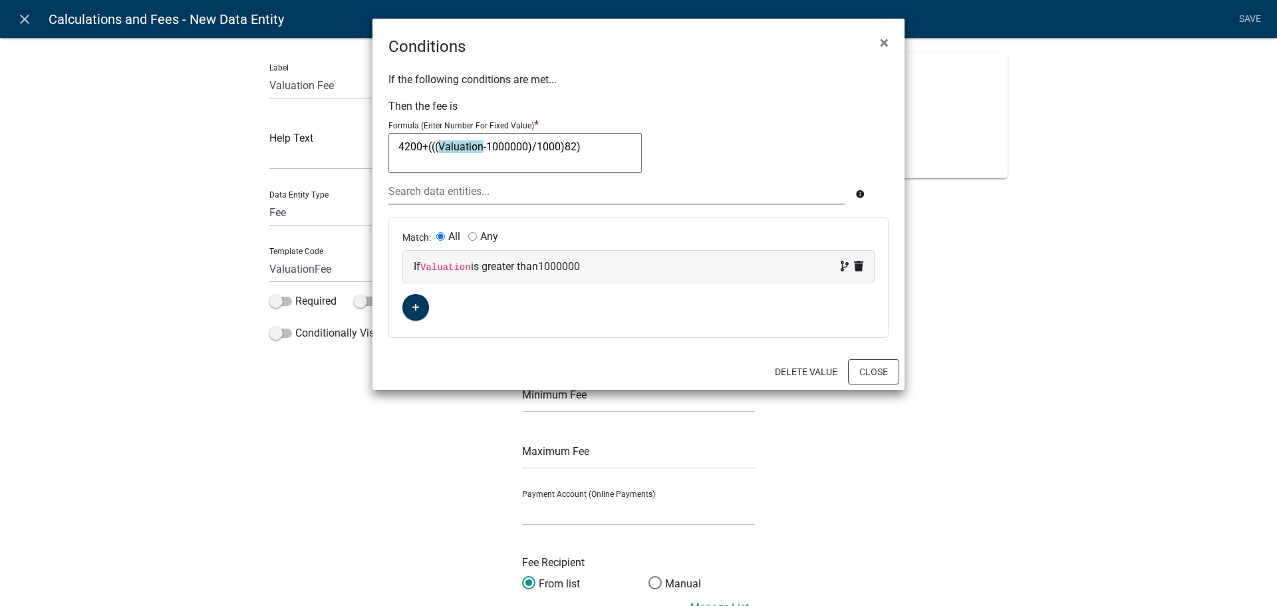
type textarea "4200+(((Valuation-1000000)/1000)82)"
click at [788, 166] on div "4200+((( Valuation -1000000)/1000)82) 4200+(((Valuation-1000000)/1000)82)" at bounding box center [639, 155] width 500 height 45
click at [882, 367] on button "Close" at bounding box center [873, 371] width 51 height 25
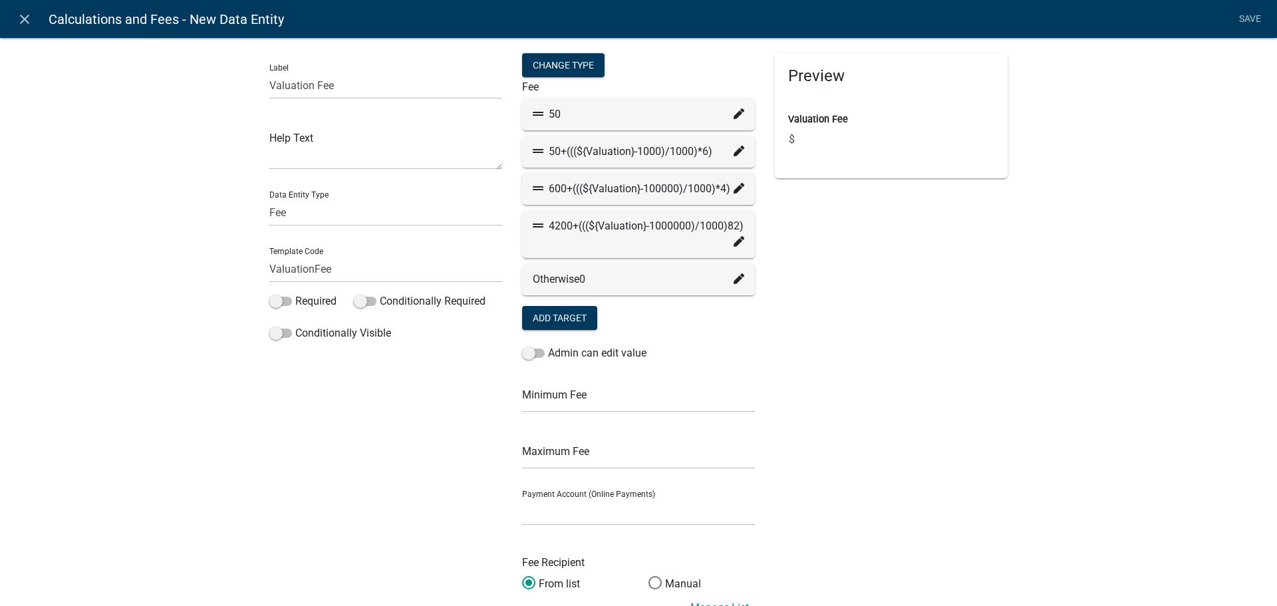
click at [839, 323] on div "Preview Valuation Fee $" at bounding box center [891, 344] width 253 height 583
click at [900, 323] on div "Preview Valuation Fee $" at bounding box center [891, 344] width 253 height 583
click at [1247, 21] on link "Save" at bounding box center [1249, 19] width 33 height 25
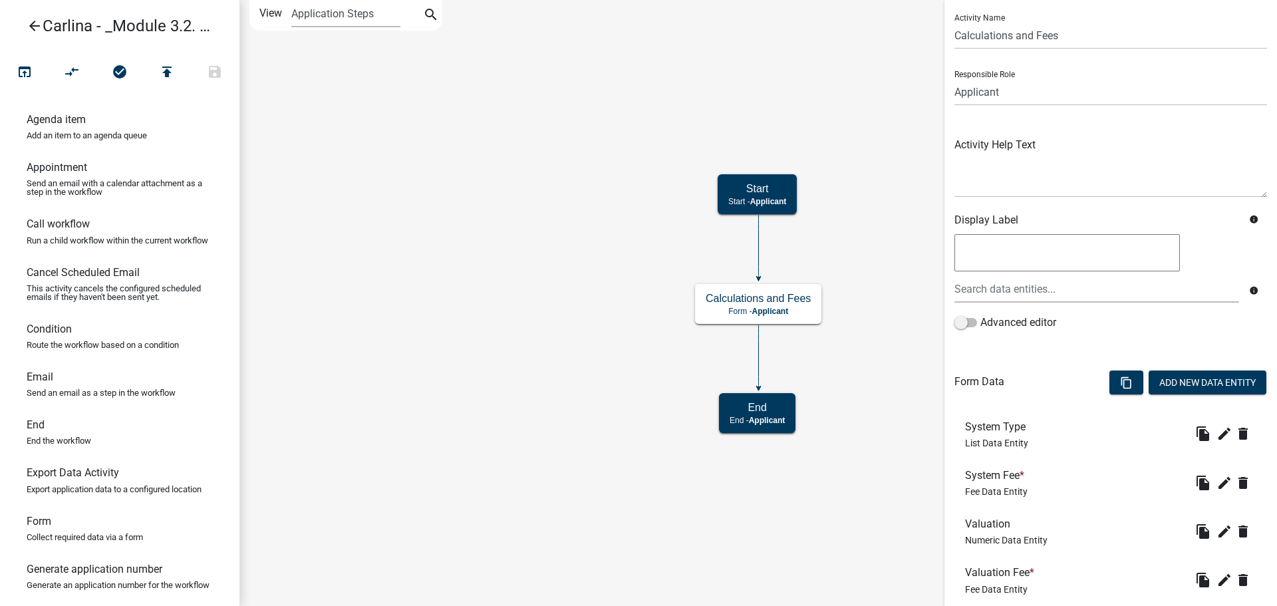
scroll to position [120, 0]
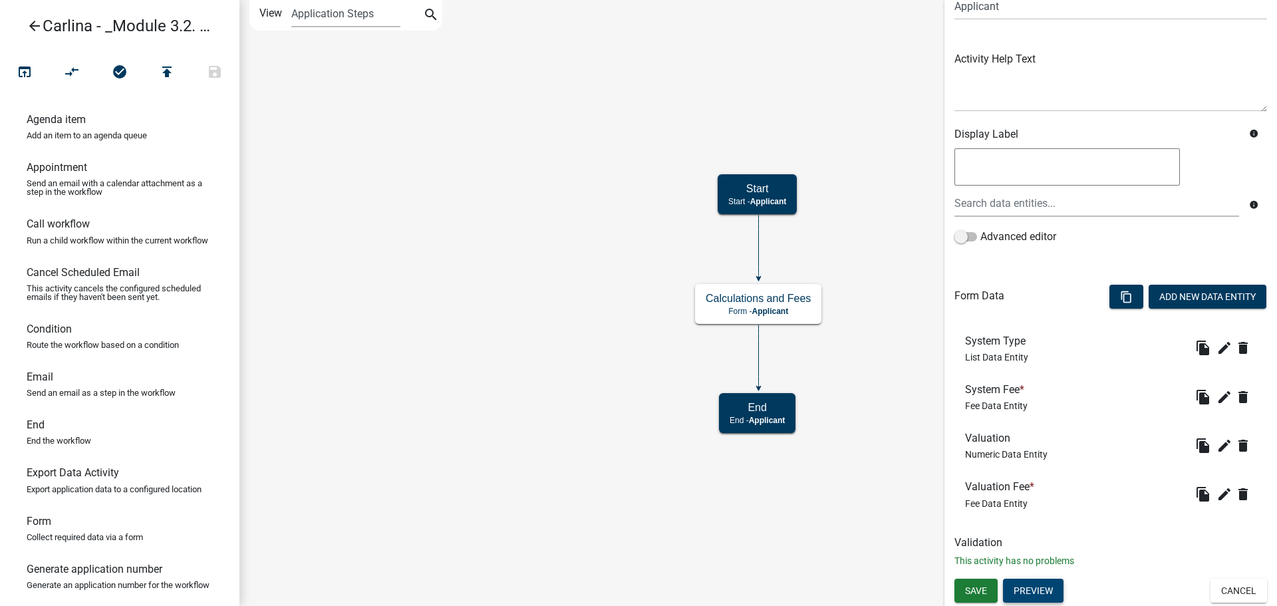
click at [1032, 591] on button "Preview" at bounding box center [1033, 591] width 61 height 24
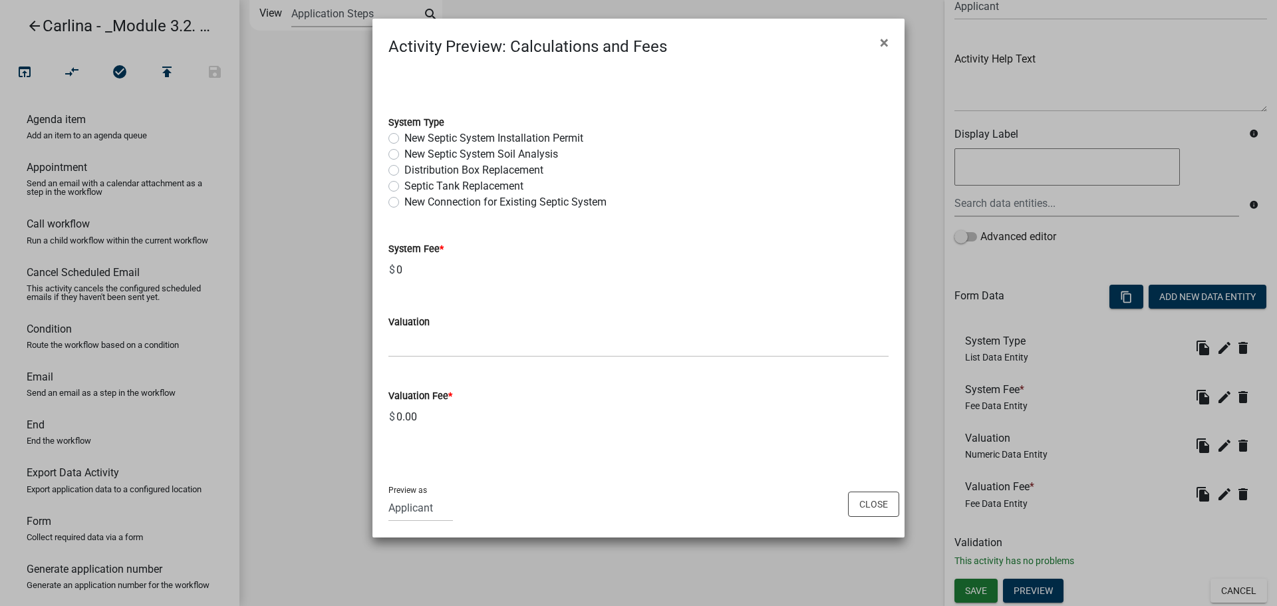
click at [413, 154] on label "New Septic System Soil Analysis" at bounding box center [481, 154] width 154 height 16
click at [413, 154] on input "New Septic System Soil Analysis" at bounding box center [408, 150] width 9 height 9
radio input "true"
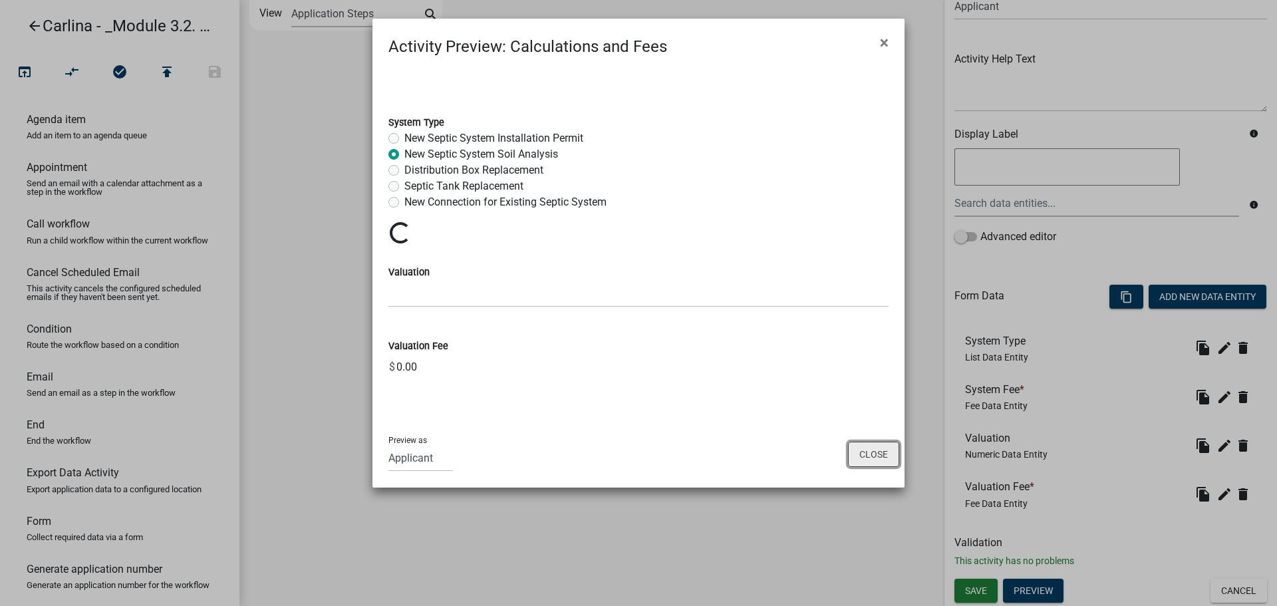
click at [871, 459] on button "Close" at bounding box center [873, 454] width 51 height 25
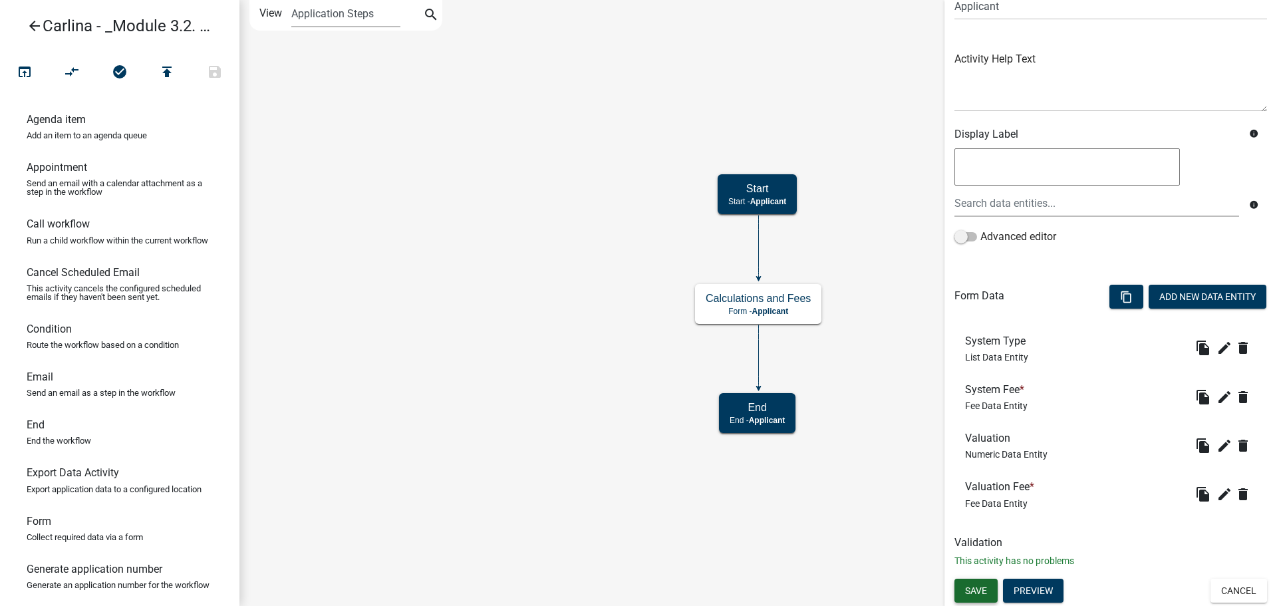
click at [995, 594] on button "Save" at bounding box center [976, 591] width 43 height 24
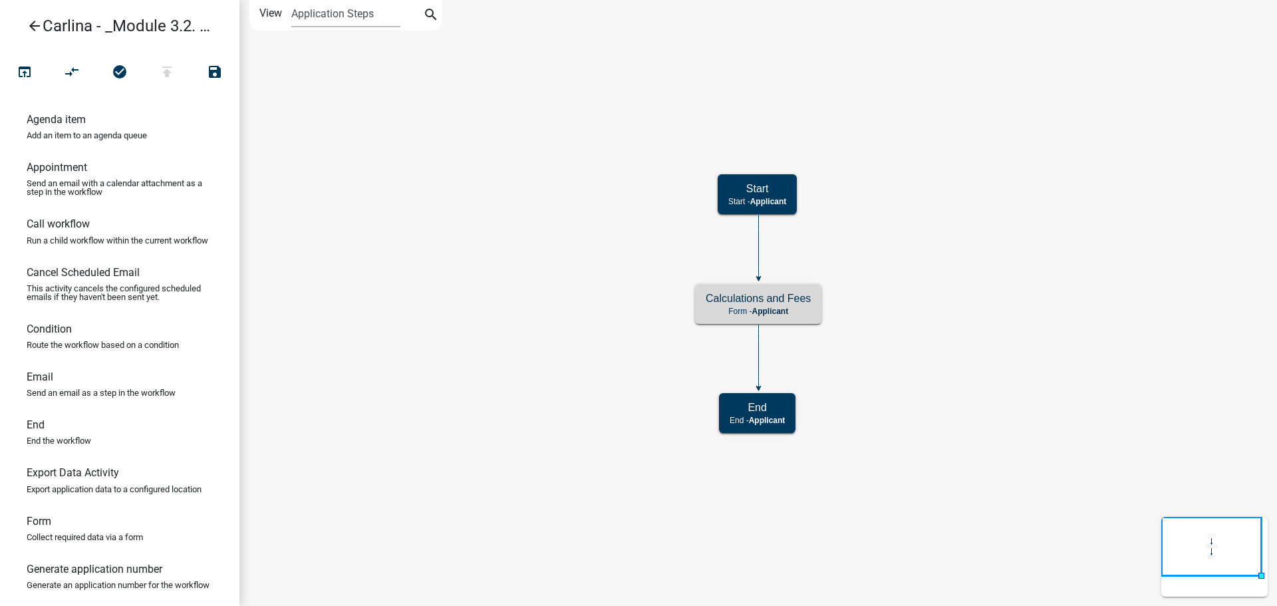
scroll to position [0, 0]
click at [800, 313] on p "Form - Applicant" at bounding box center [758, 311] width 105 height 9
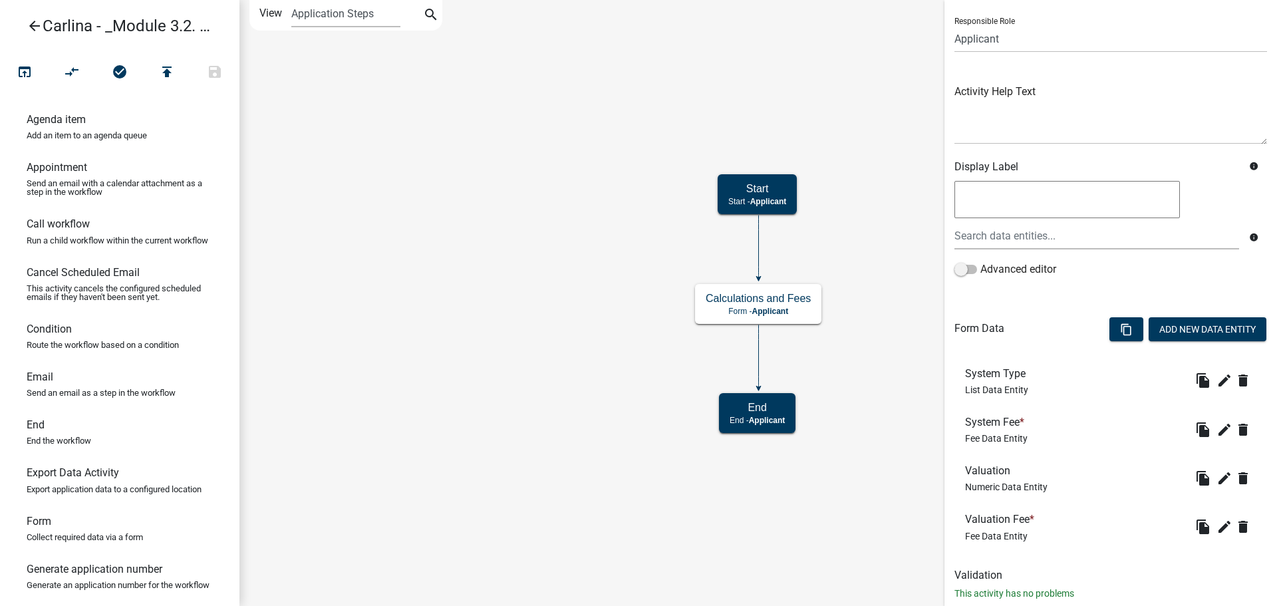
scroll to position [120, 0]
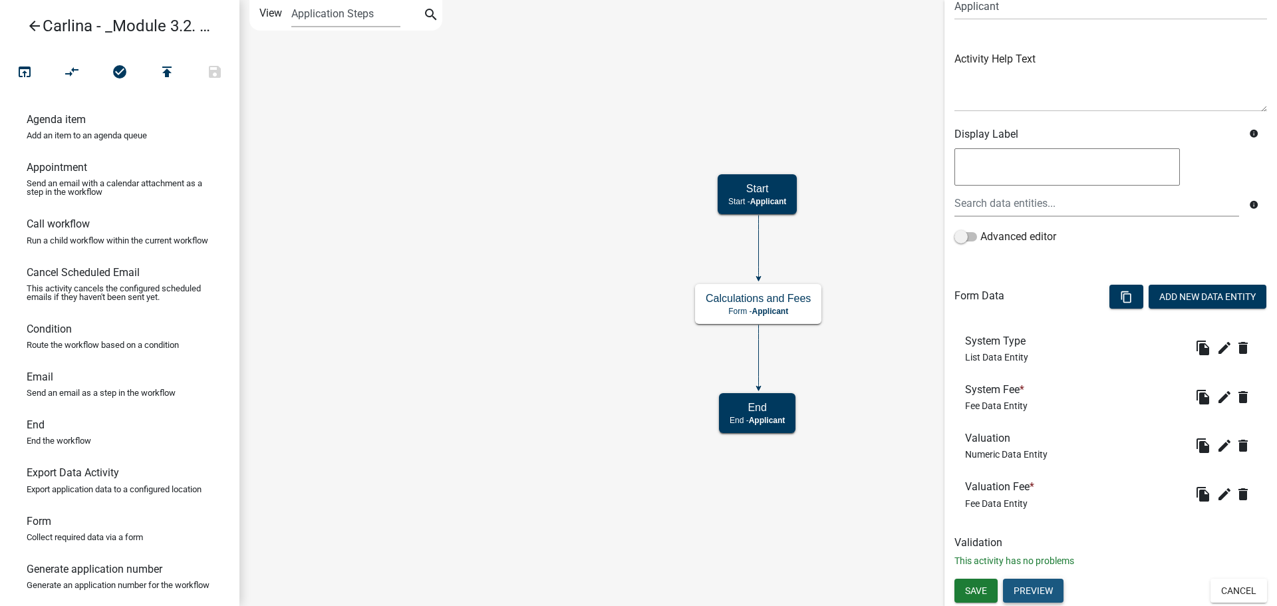
click at [1022, 584] on button "Preview" at bounding box center [1033, 591] width 61 height 24
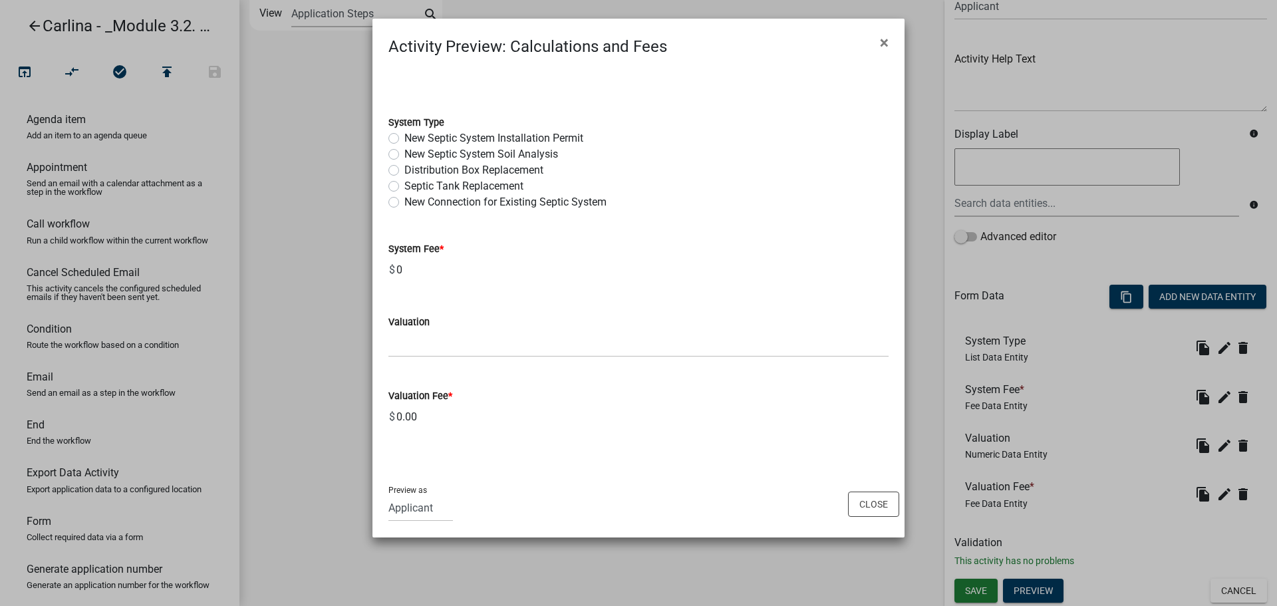
click at [435, 168] on label "Distribution Box Replacement" at bounding box center [473, 170] width 139 height 16
click at [413, 168] on input "Distribution Box Replacement" at bounding box center [408, 166] width 9 height 9
radio input "true"
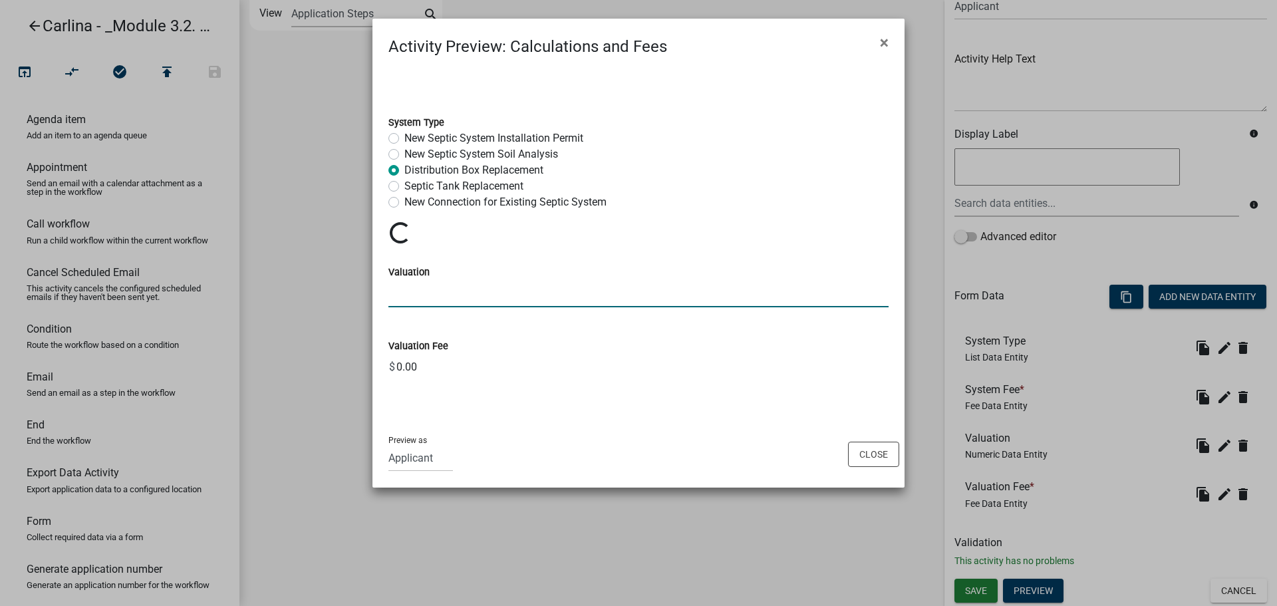
click at [474, 299] on input "text" at bounding box center [639, 293] width 500 height 27
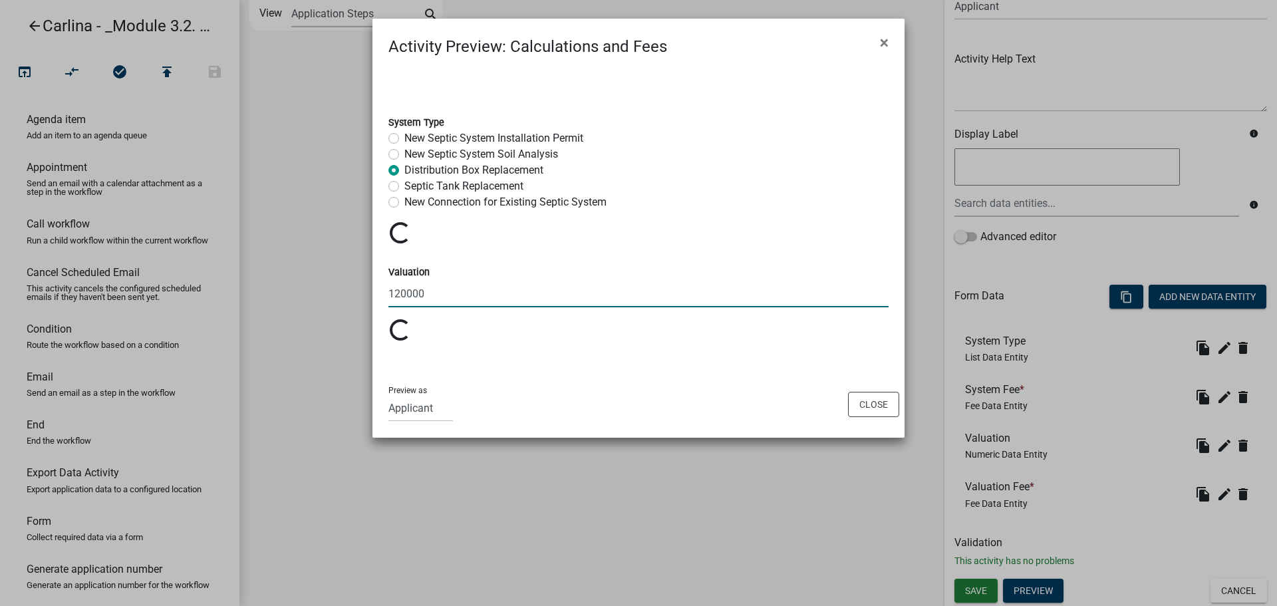
type input "120000"
click at [626, 422] on div "Preview as Applicant kiantest Kian Engineer Admin Close" at bounding box center [639, 404] width 532 height 67
click at [1127, 557] on ngb-modal-window "Activity Preview : Calculations and Fees × System Type New Septic System Instal…" at bounding box center [638, 303] width 1277 height 606
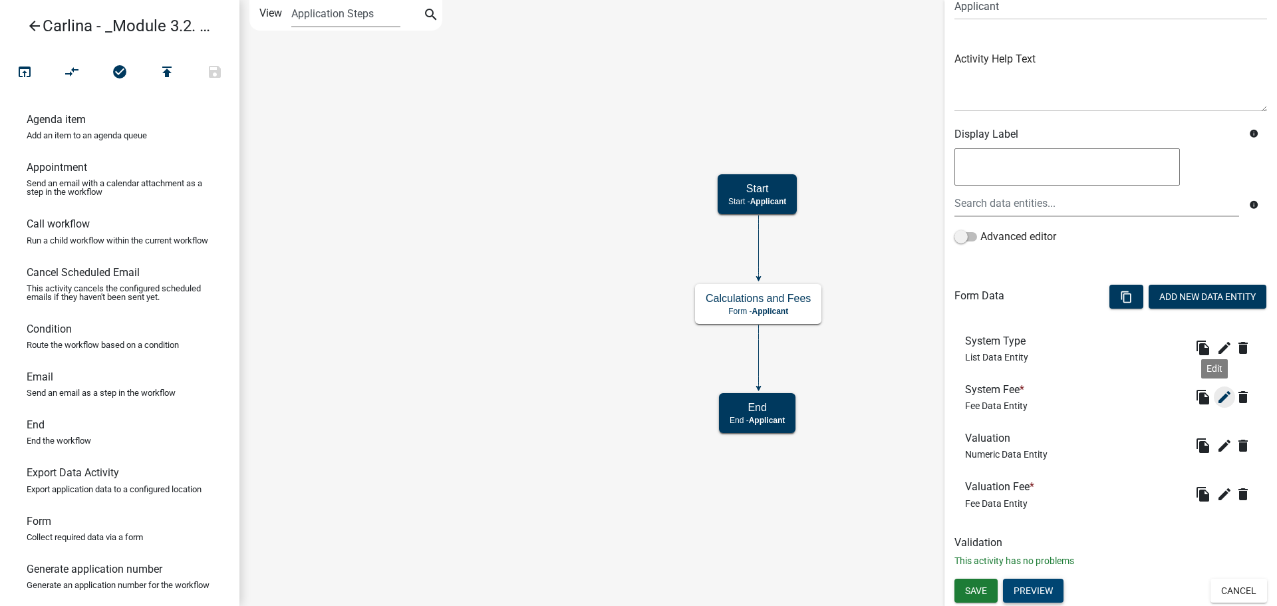
click at [1217, 397] on icon "edit" at bounding box center [1225, 397] width 16 height 16
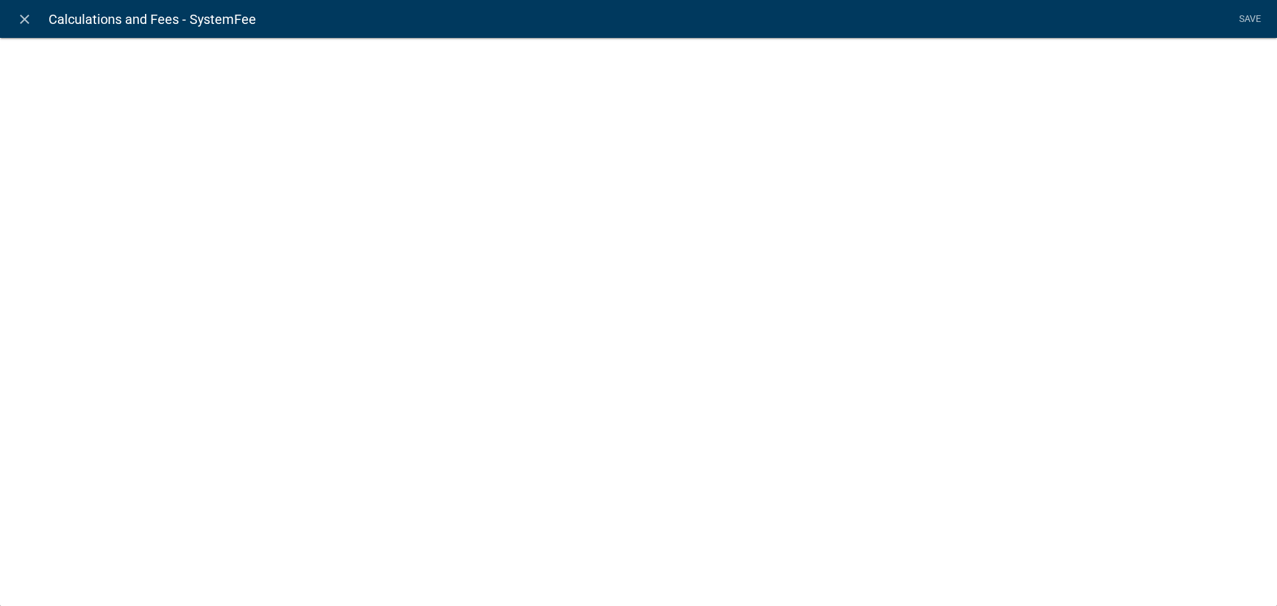
select select "fee"
select select "SystemType"
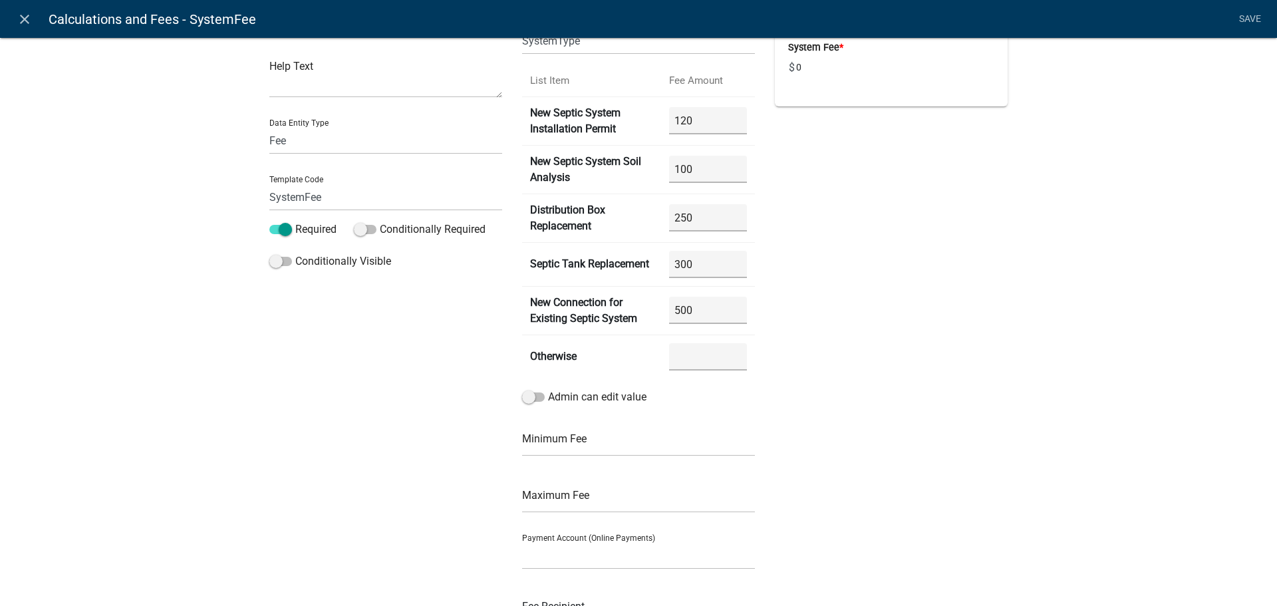
scroll to position [0, 0]
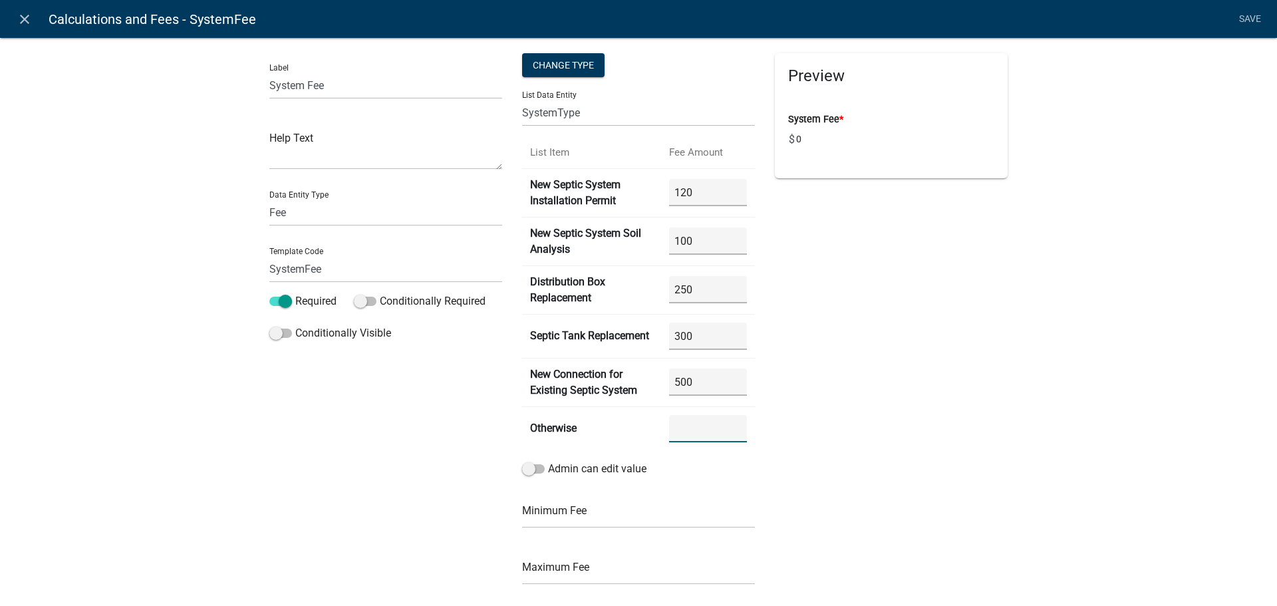
click at [671, 424] on input "number" at bounding box center [708, 428] width 78 height 27
type input "0"
click at [867, 403] on div "Preview System Fee * $ 0" at bounding box center [891, 402] width 253 height 699
click at [1250, 21] on link "Save" at bounding box center [1249, 19] width 33 height 25
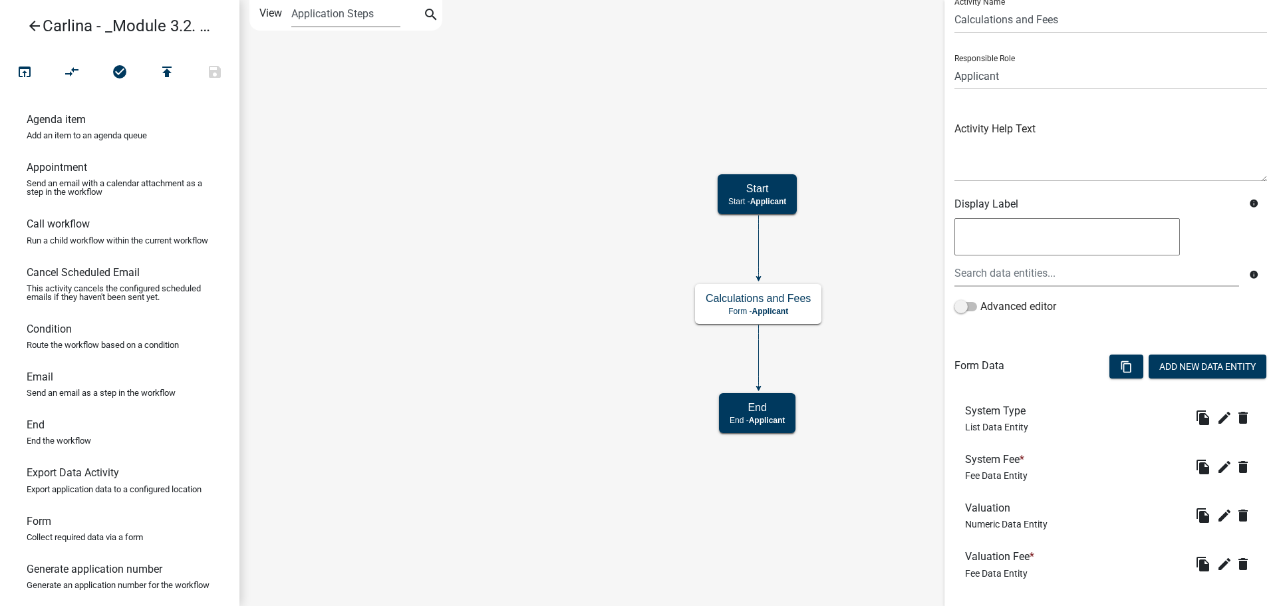
scroll to position [120, 0]
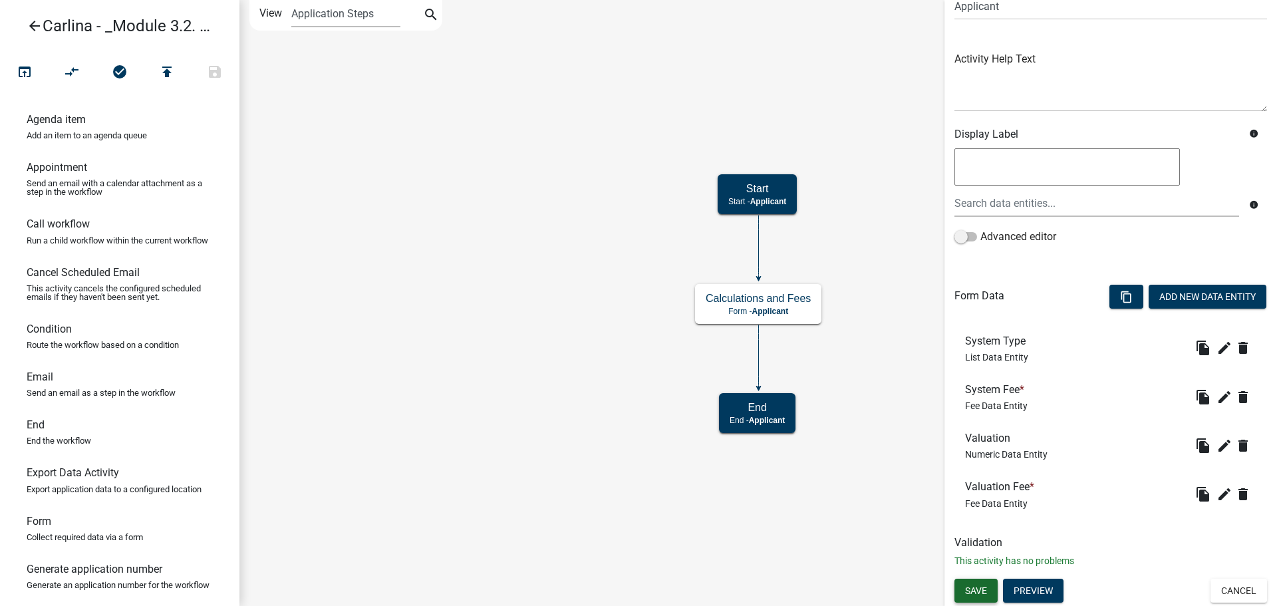
click at [977, 595] on span "Save" at bounding box center [976, 590] width 22 height 11
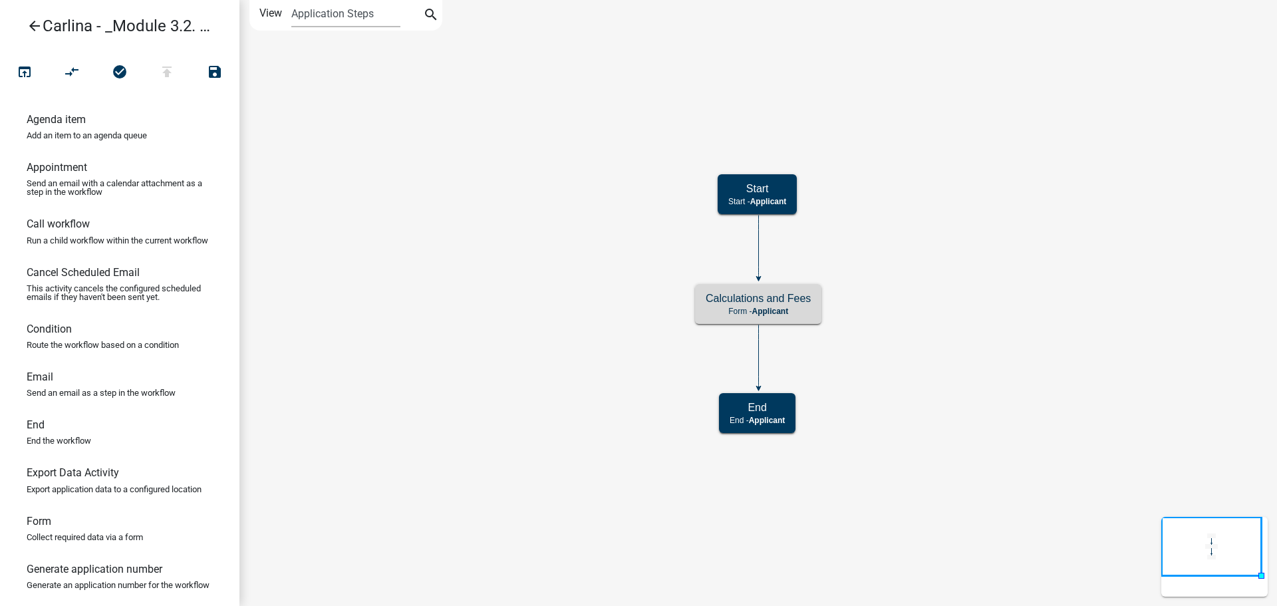
scroll to position [0, 0]
click at [803, 307] on p "Form - Applicant" at bounding box center [758, 311] width 105 height 9
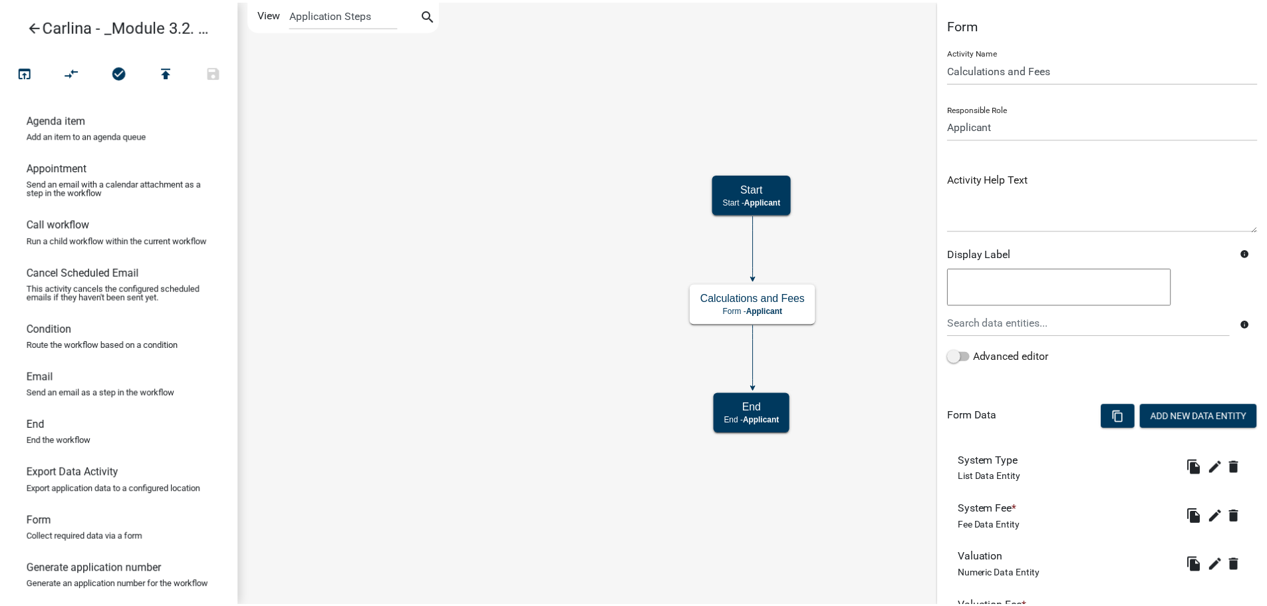
scroll to position [120, 0]
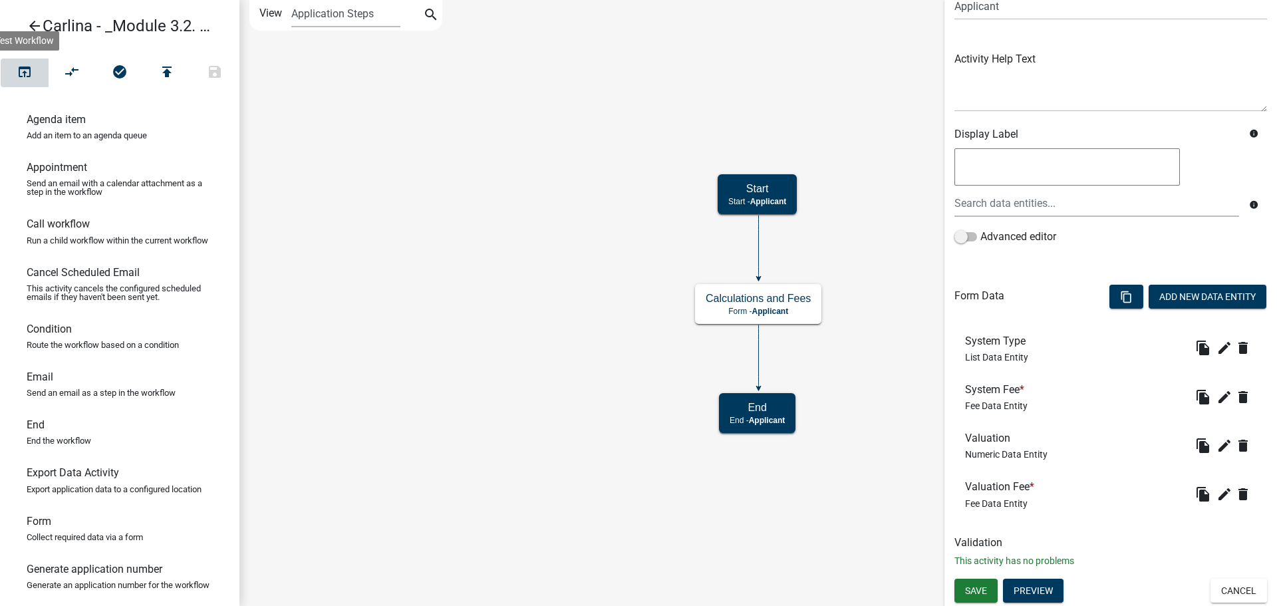
click at [24, 69] on icon "open_in_browser" at bounding box center [25, 73] width 16 height 19
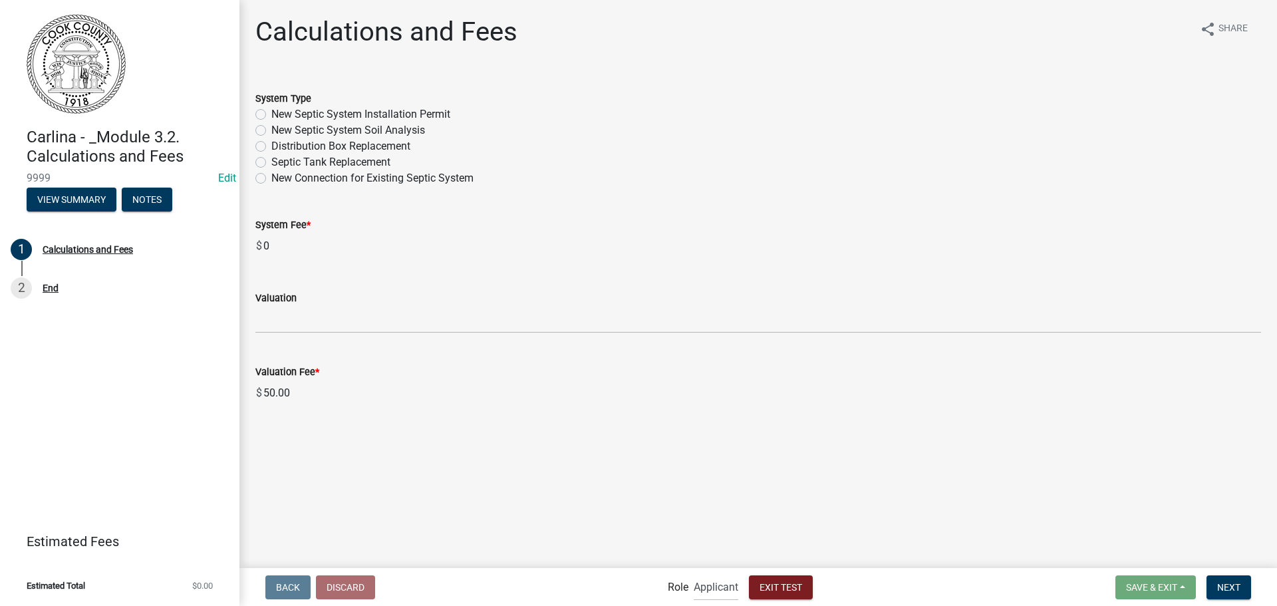
click at [271, 127] on label "New Septic System Soil Analysis" at bounding box center [348, 130] width 154 height 16
click at [271, 127] on input "New Septic System Soil Analysis" at bounding box center [275, 126] width 9 height 9
radio input "true"
click at [271, 115] on label "New Septic System Installation Permit" at bounding box center [360, 114] width 179 height 16
click at [271, 115] on input "New Septic System Installation Permit" at bounding box center [275, 110] width 9 height 9
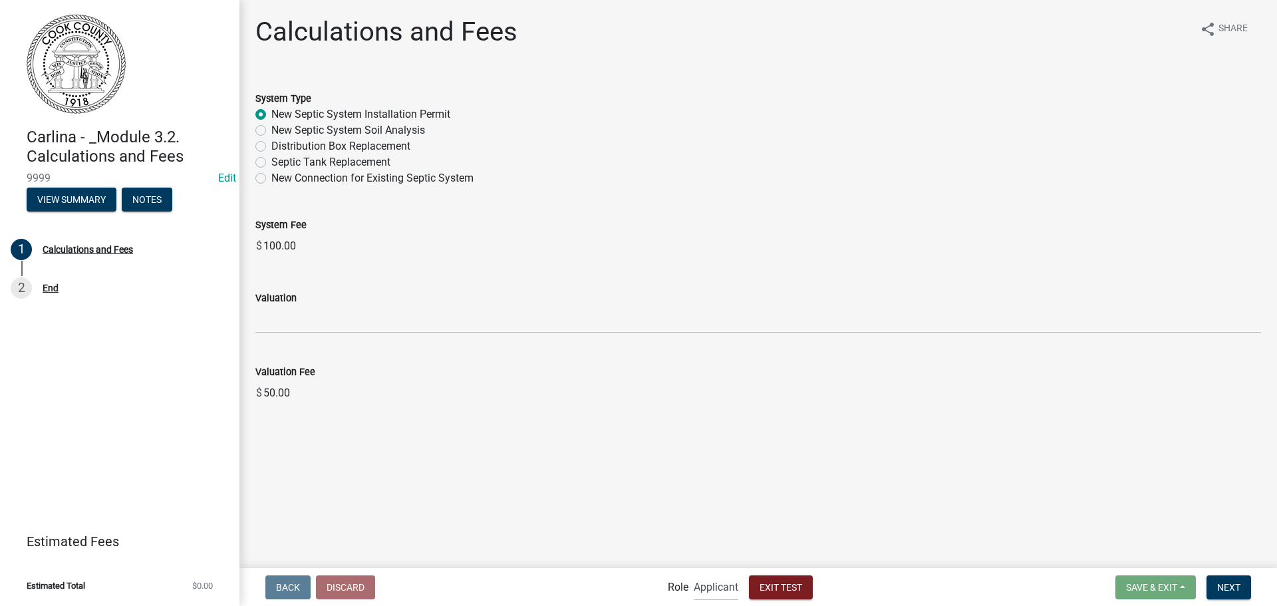
radio input "true"
click at [271, 144] on label "Distribution Box Replacement" at bounding box center [340, 146] width 139 height 16
click at [271, 144] on input "Distribution Box Replacement" at bounding box center [275, 142] width 9 height 9
radio input "true"
click at [271, 162] on label "Septic Tank Replacement" at bounding box center [330, 162] width 119 height 16
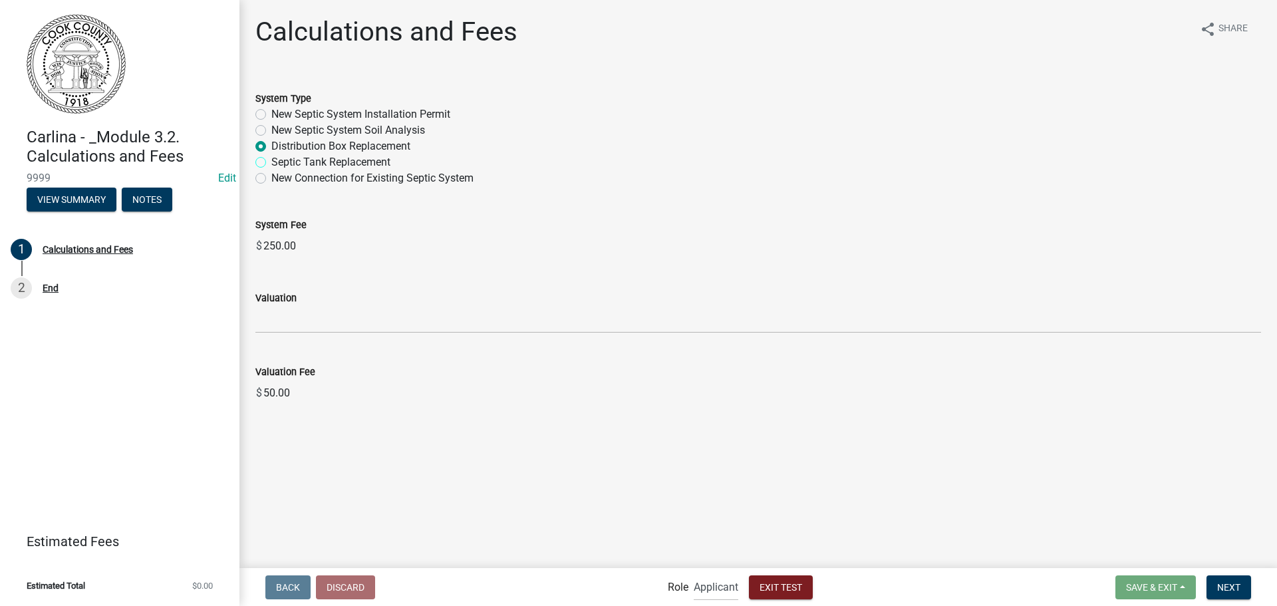
click at [271, 162] on input "Septic Tank Replacement" at bounding box center [275, 158] width 9 height 9
radio input "true"
click at [271, 183] on label "New Connection for Existing Septic System" at bounding box center [372, 178] width 202 height 16
click at [271, 179] on input "New Connection for Existing Septic System" at bounding box center [275, 174] width 9 height 9
radio input "true"
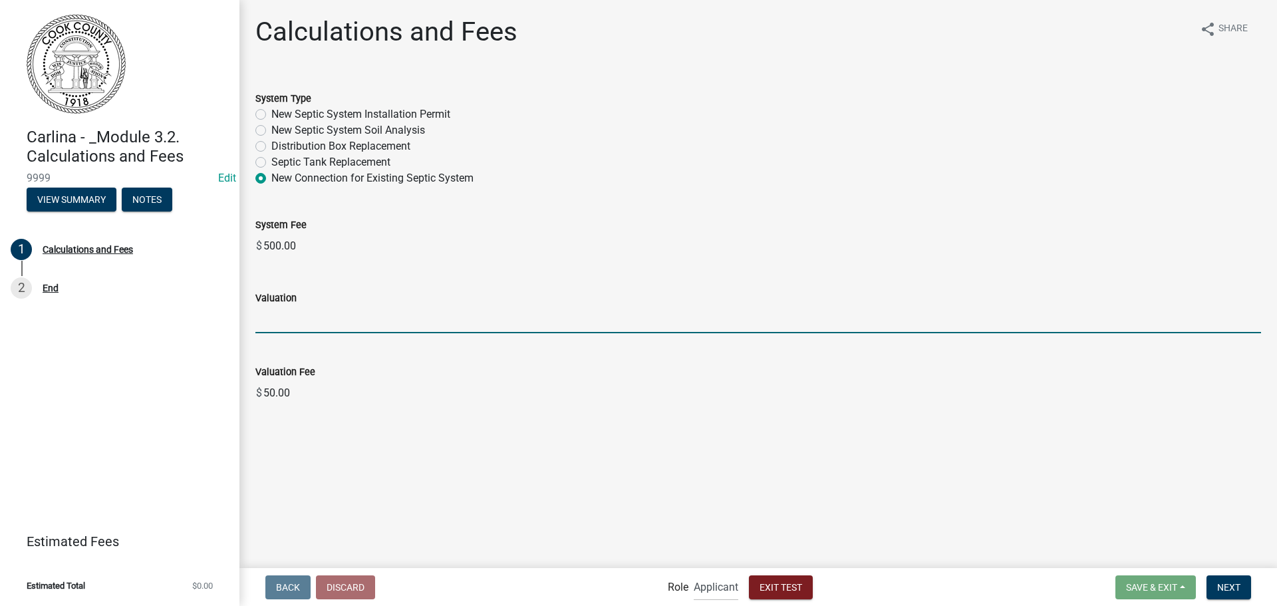
click at [289, 324] on input "text" at bounding box center [758, 319] width 1006 height 27
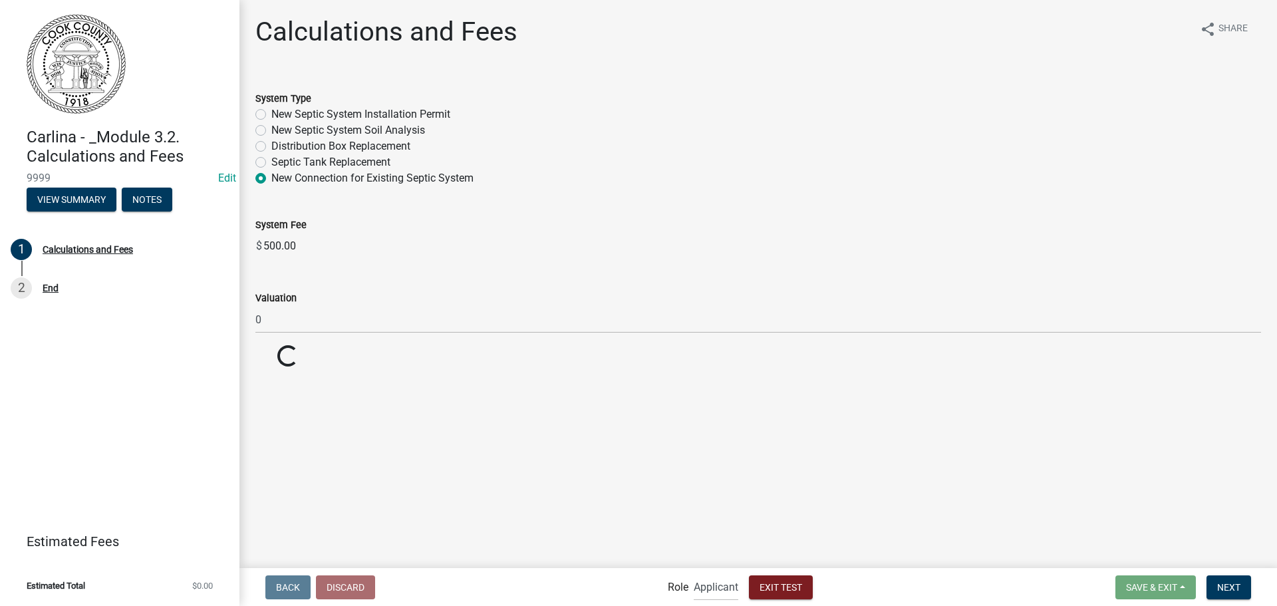
click at [413, 377] on div "Calculations and Fees share Share System Type New Septic System Installation Pe…" at bounding box center [758, 198] width 1026 height 365
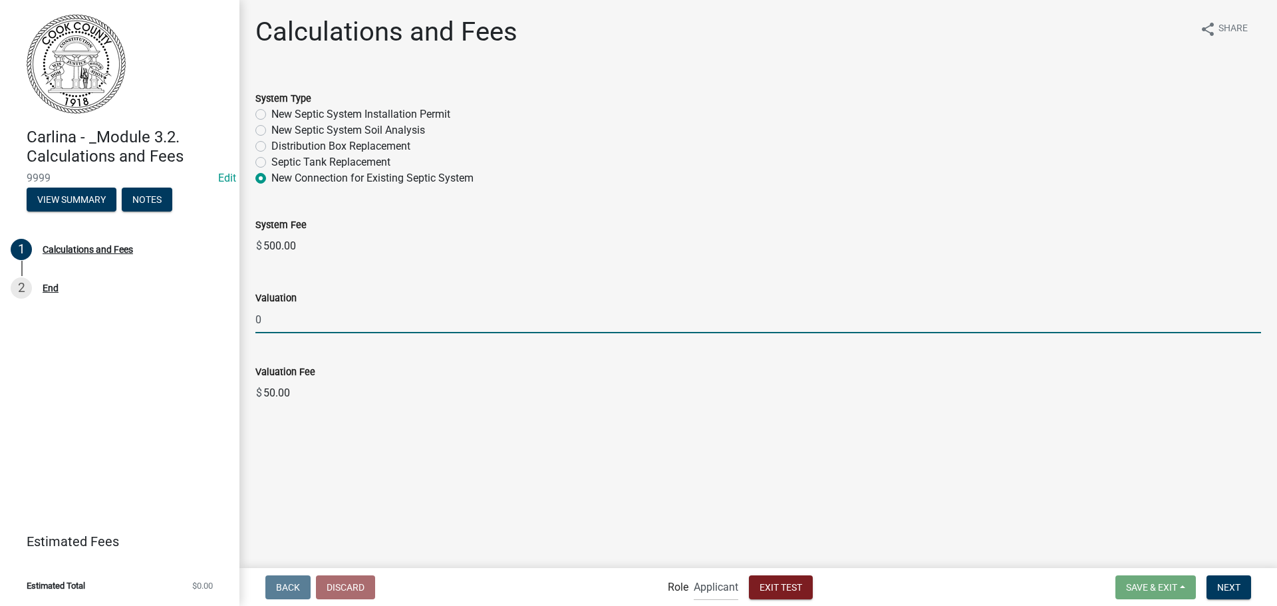
click at [317, 324] on input "0" at bounding box center [758, 319] width 1006 height 27
click at [357, 411] on main "Calculations and Fees share Share System Type New Septic System Installation Pe…" at bounding box center [758, 283] width 1038 height 566
click at [305, 321] on input "1000" at bounding box center [758, 319] width 1006 height 27
click at [354, 418] on main "Calculations and Fees share Share System Type New Septic System Installation Pe…" at bounding box center [758, 283] width 1038 height 566
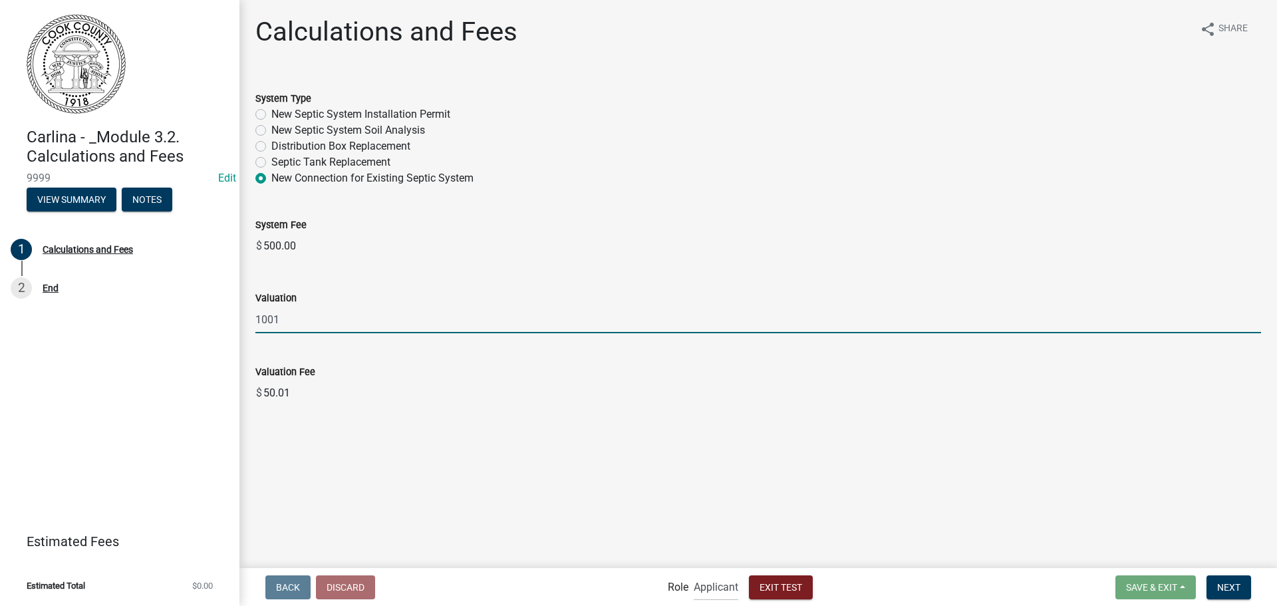
click at [293, 326] on input "1001" at bounding box center [758, 319] width 1006 height 27
click at [432, 415] on main "Calculations and Fees share Share System Type New Septic System Installation Pe…" at bounding box center [758, 283] width 1038 height 566
click at [273, 321] on input "200000" at bounding box center [758, 319] width 1006 height 27
type input "200000"
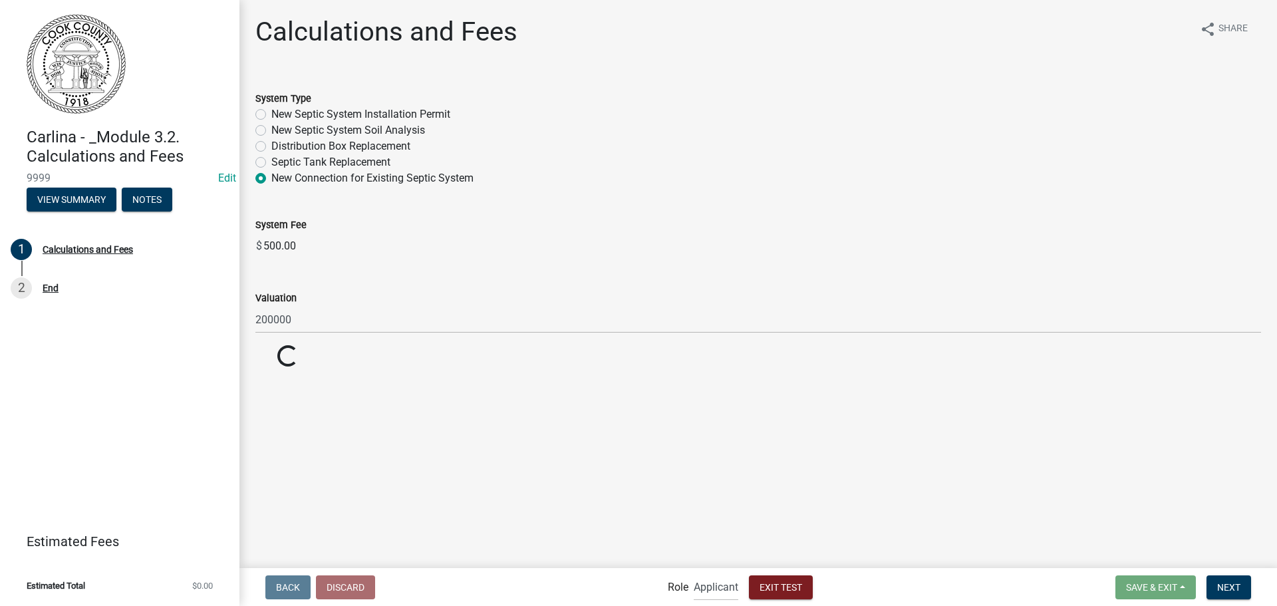
click at [672, 528] on main "Calculations and Fees share Share System Type New Septic System Installation Pe…" at bounding box center [758, 283] width 1038 height 566
click at [780, 587] on span "Exit Test" at bounding box center [781, 586] width 43 height 11
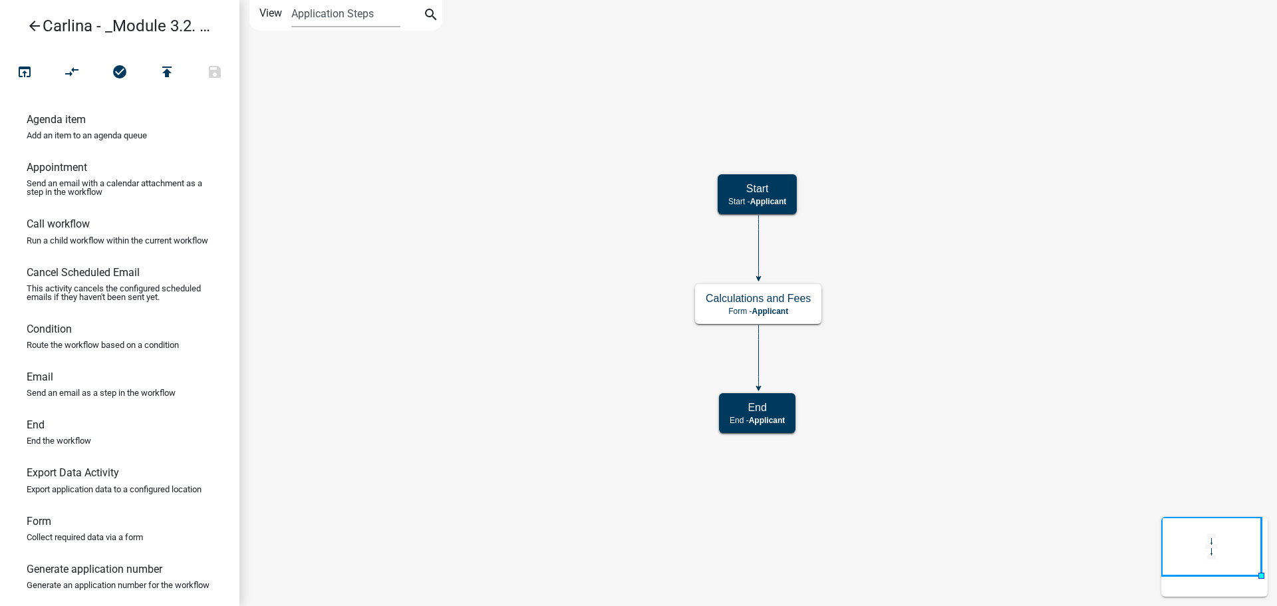
click at [488, 273] on icon "Start Start - Applicant Calculations and Fees Form - Applicant End End - Applic…" at bounding box center [758, 303] width 1036 height 605
click at [788, 416] on div "End End - Applicant" at bounding box center [757, 413] width 77 height 40
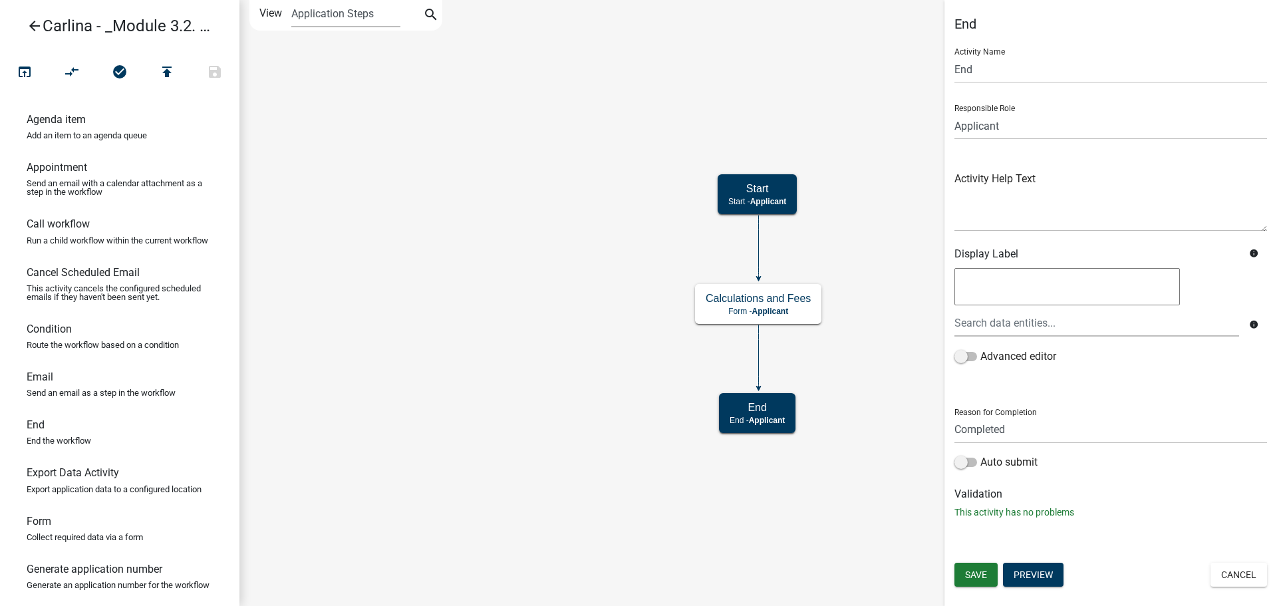
click at [549, 270] on icon "Start Start - Applicant Calculations and Fees Form - Applicant End End - Applic…" at bounding box center [758, 303] width 1036 height 605
click at [752, 506] on icon "Start Start - Applicant Calculations and Fees Form - Applicant End End - Applic…" at bounding box center [758, 303] width 1036 height 605
click at [1195, 42] on div "Activity Name End" at bounding box center [1111, 60] width 313 height 46
click at [462, 532] on icon "Start Start - Applicant Calculations and Fees Form - Applicant End End - Applic…" at bounding box center [758, 303] width 1036 height 605
click at [979, 577] on span "Save" at bounding box center [976, 574] width 22 height 11
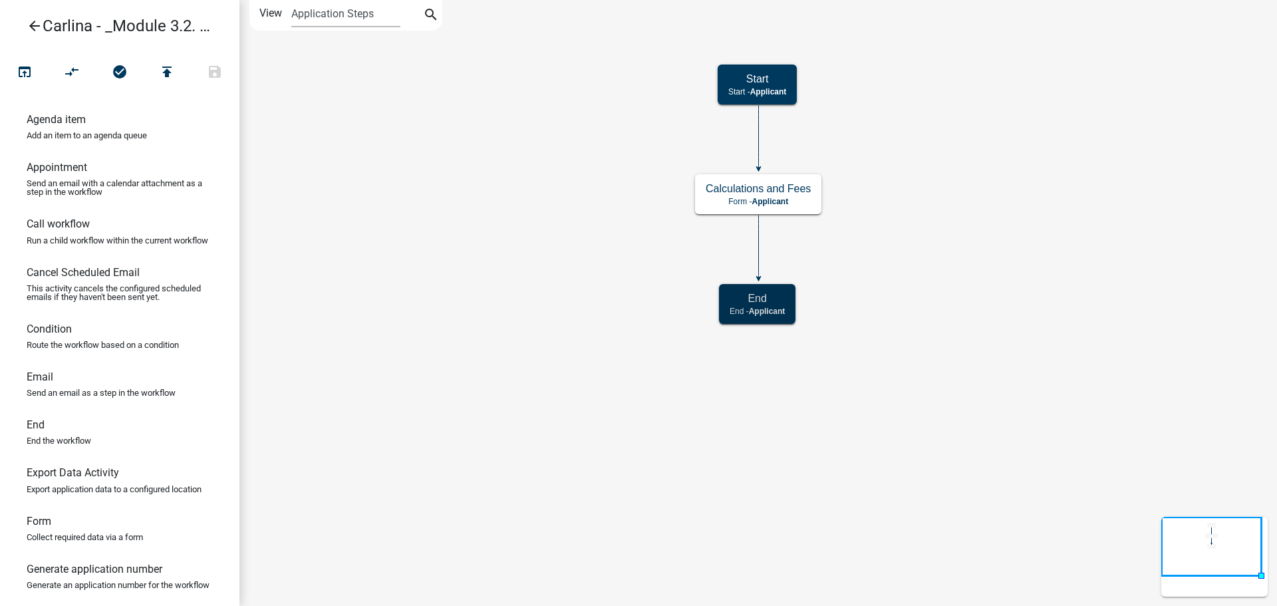
click at [33, 19] on icon "arrow_back" at bounding box center [35, 27] width 16 height 19
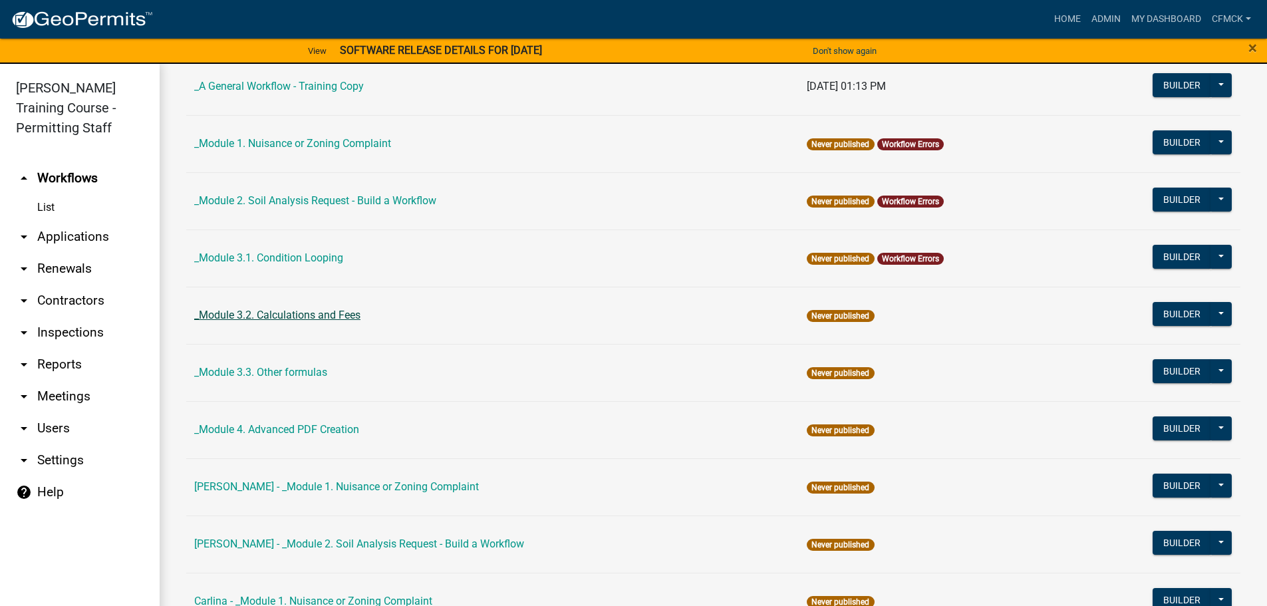
scroll to position [333, 0]
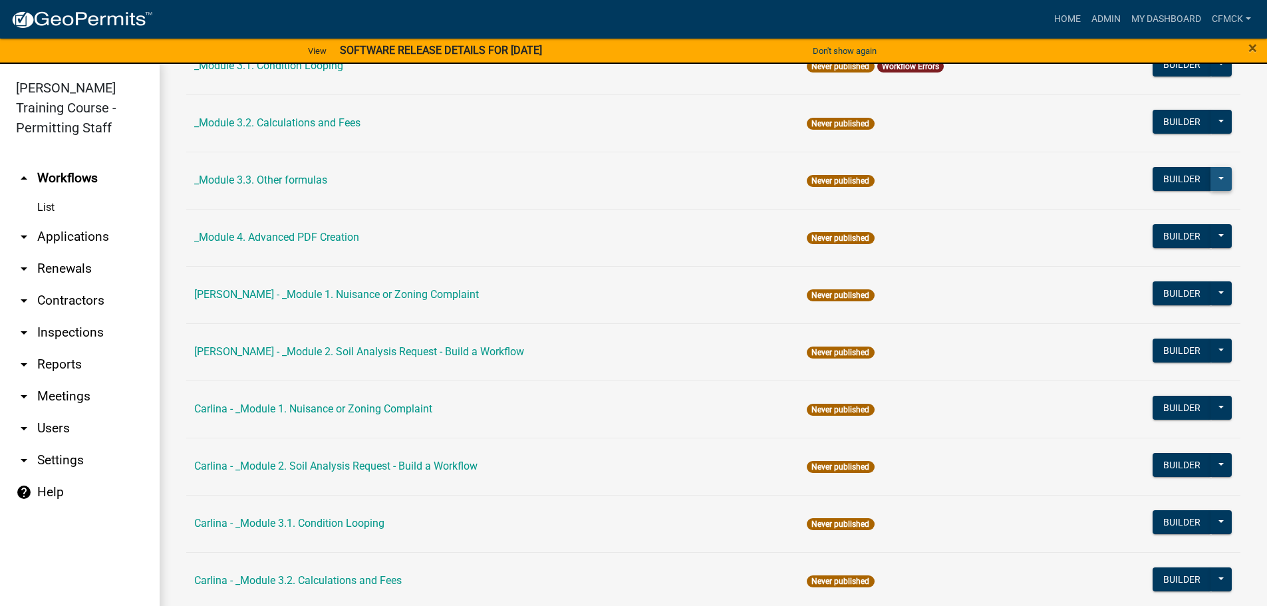
click at [1211, 179] on button at bounding box center [1221, 179] width 21 height 24
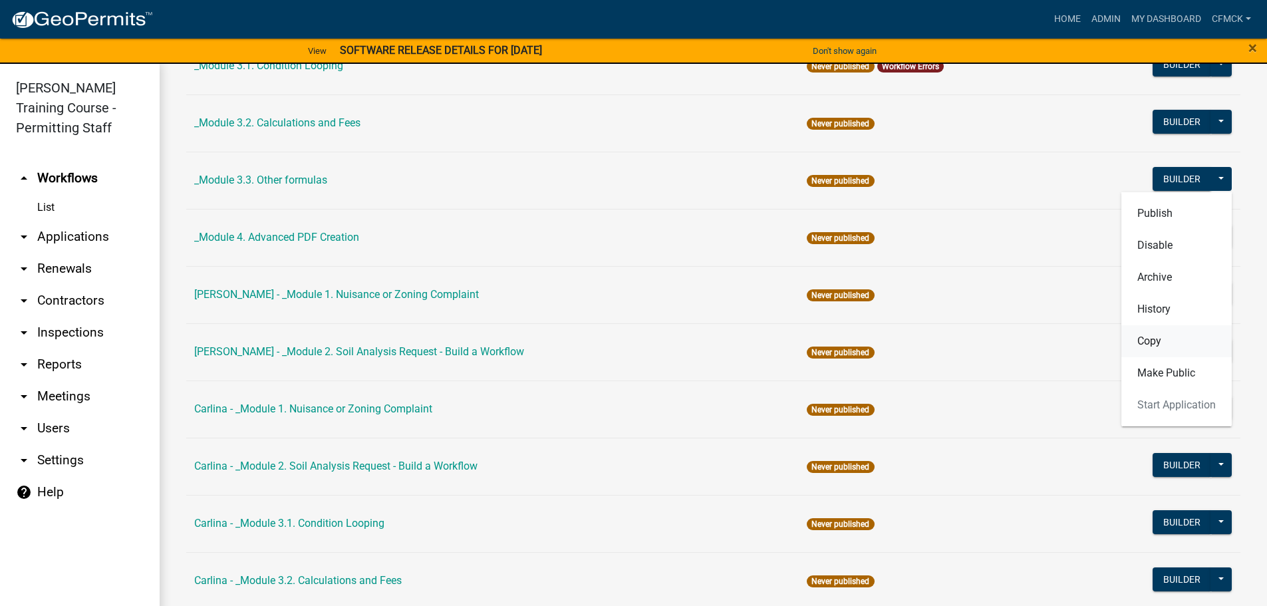
click at [1158, 341] on button "Copy" at bounding box center [1177, 341] width 110 height 32
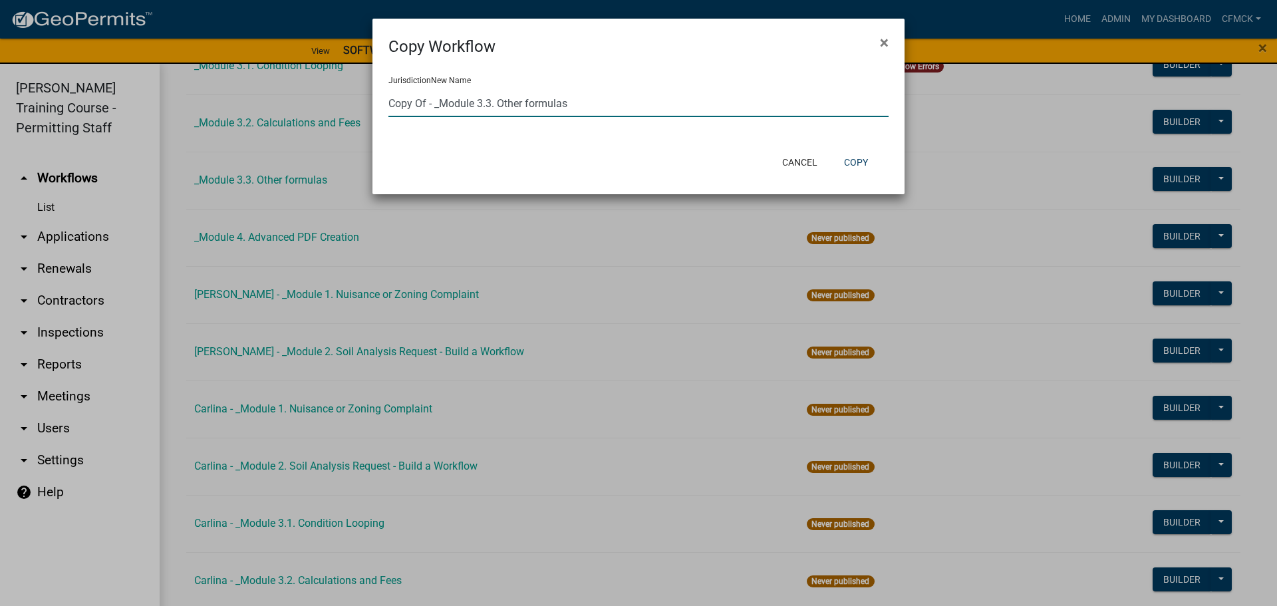
drag, startPoint x: 422, startPoint y: 102, endPoint x: 380, endPoint y: 104, distance: 42.6
click at [380, 104] on div "Jurisdiction New Name Copy Of - _Module 3.3. Other formulas" at bounding box center [639, 102] width 532 height 86
type input "Carlina - _Module 3.3. Other formulas"
click at [858, 160] on button "Copy" at bounding box center [856, 162] width 45 height 24
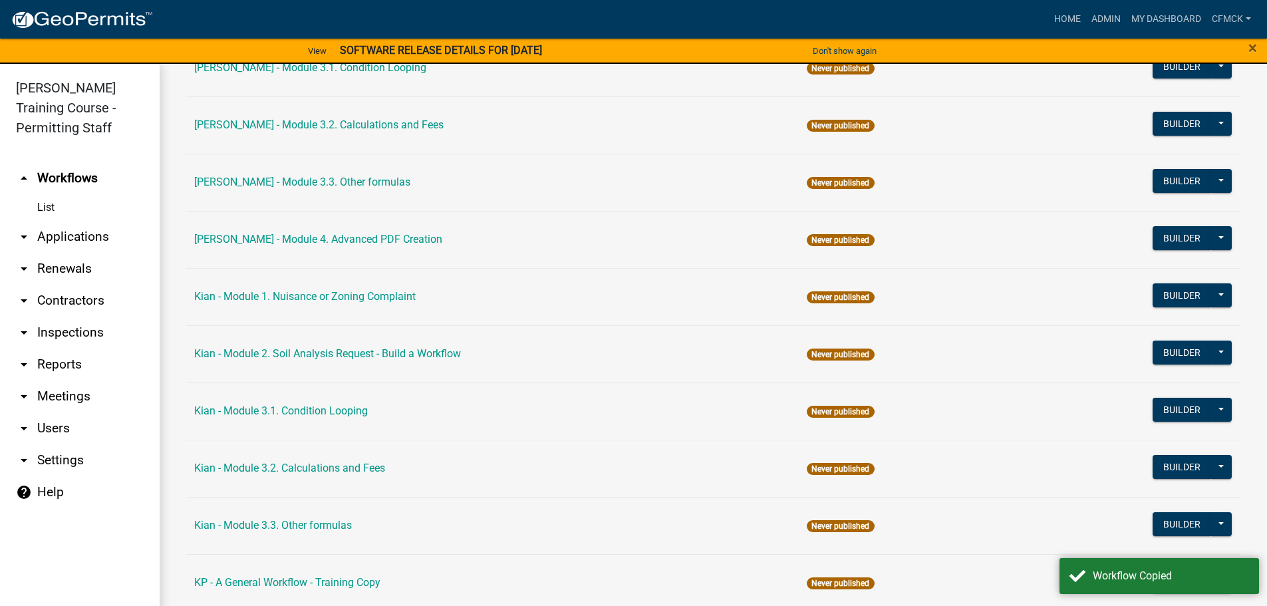
scroll to position [1064, 0]
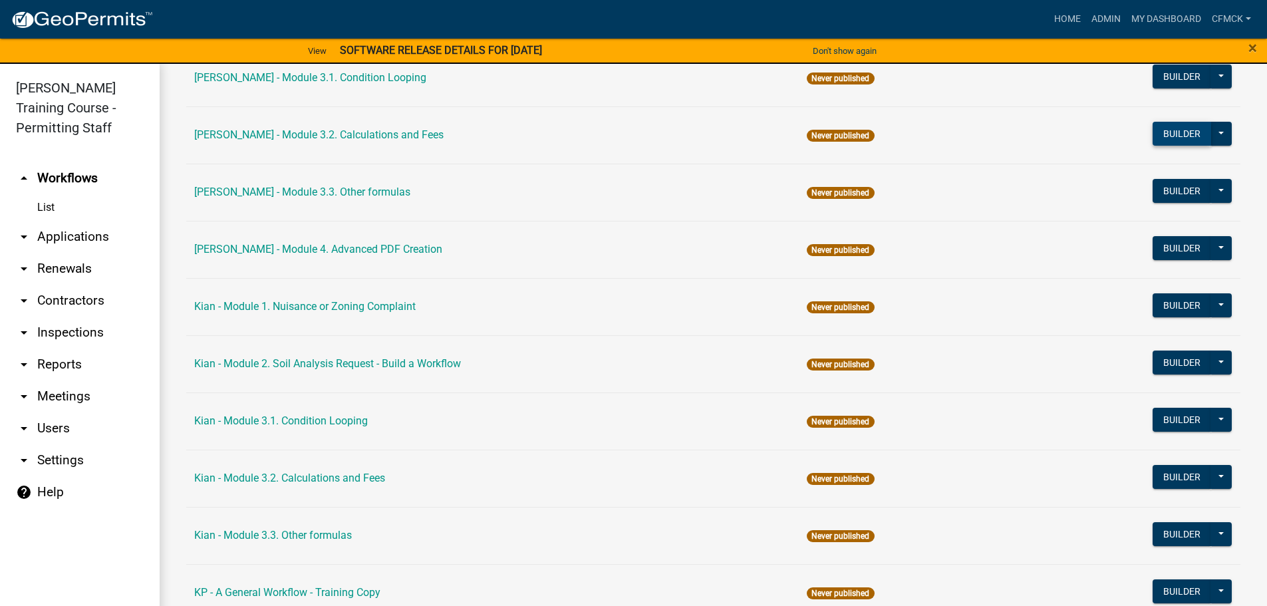
click at [1167, 134] on button "Builder" at bounding box center [1182, 134] width 59 height 24
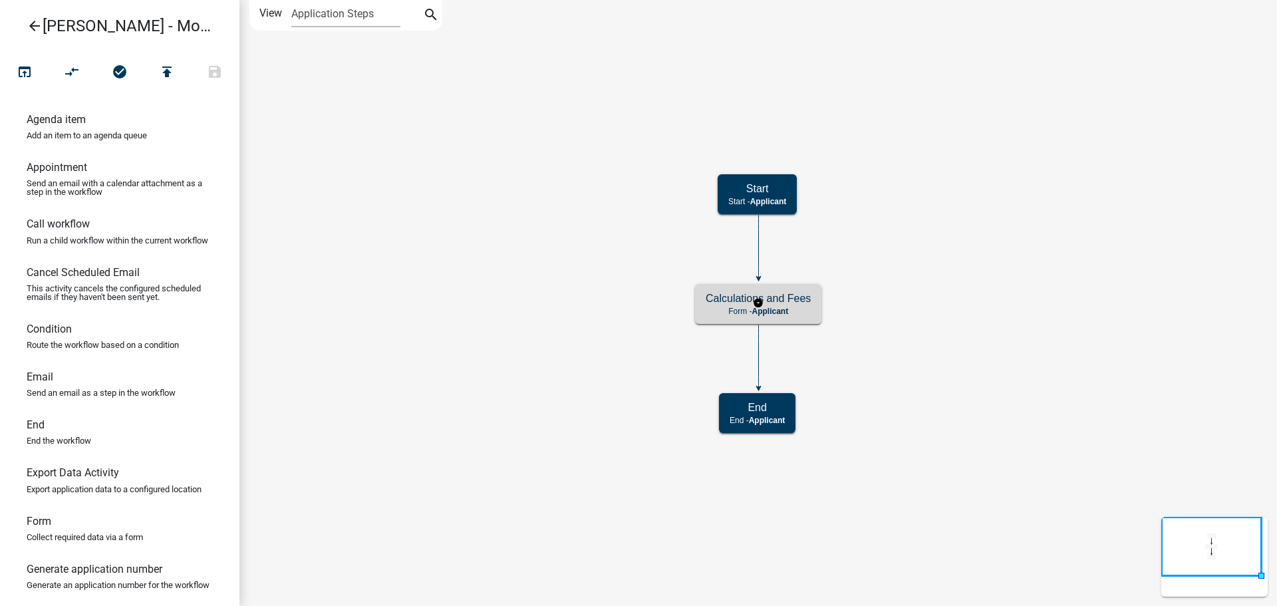
click at [807, 303] on h5 "Calculations and Fees" at bounding box center [758, 298] width 105 height 13
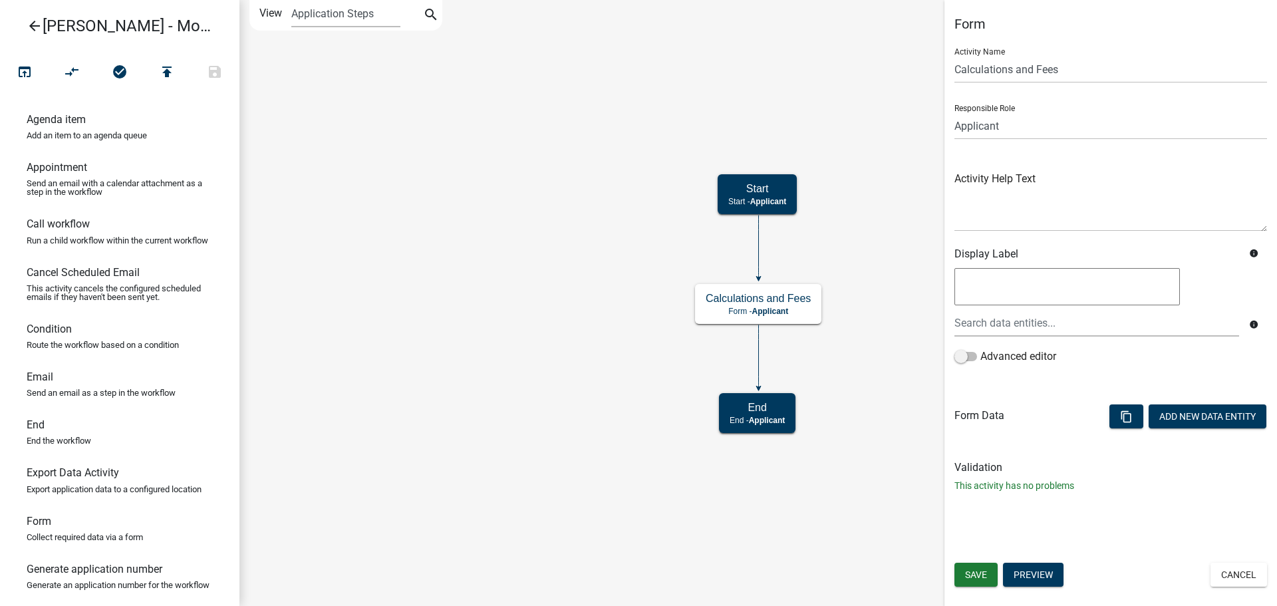
click at [31, 33] on icon "arrow_back" at bounding box center [35, 27] width 16 height 19
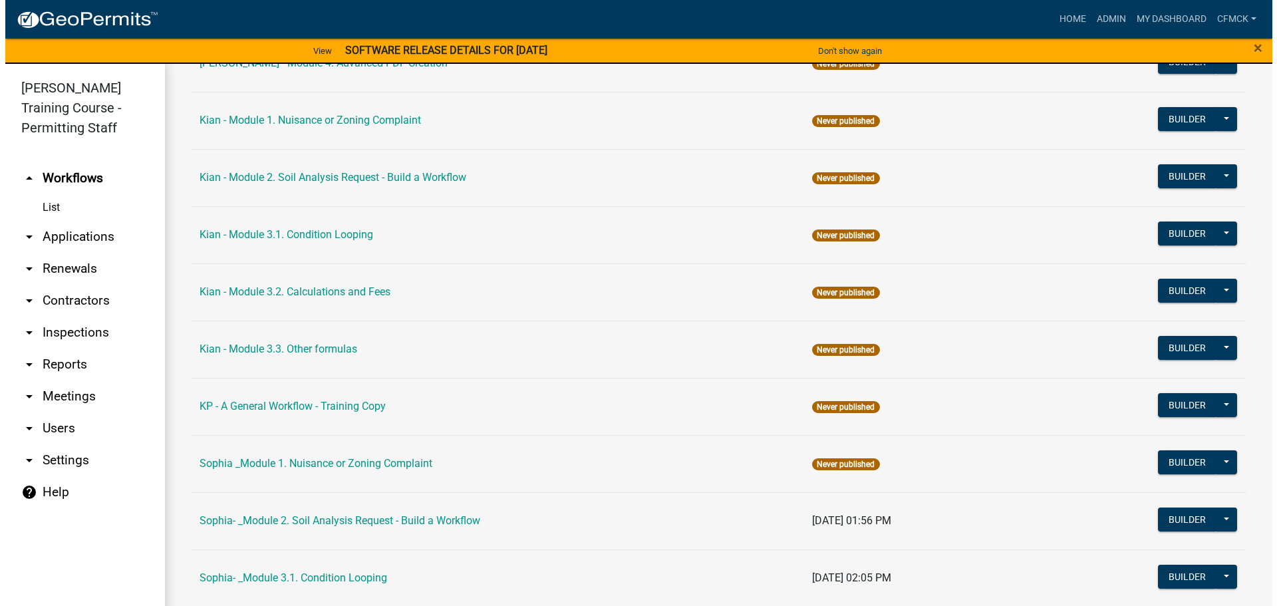
scroll to position [1264, 0]
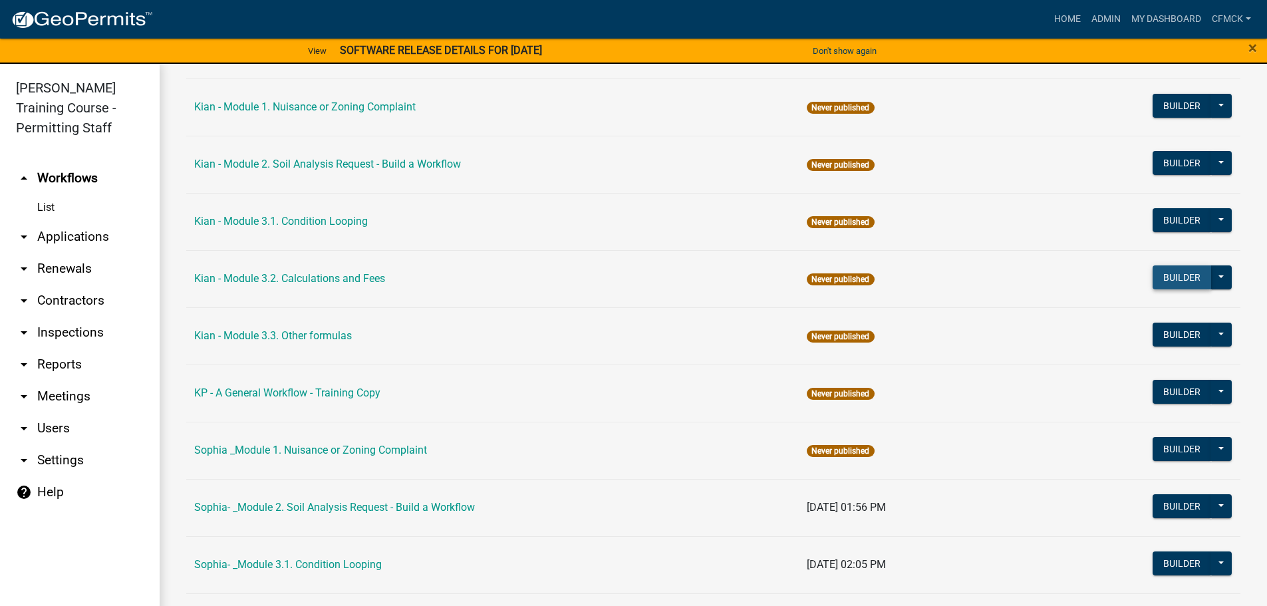
click at [1169, 280] on button "Builder" at bounding box center [1182, 277] width 59 height 24
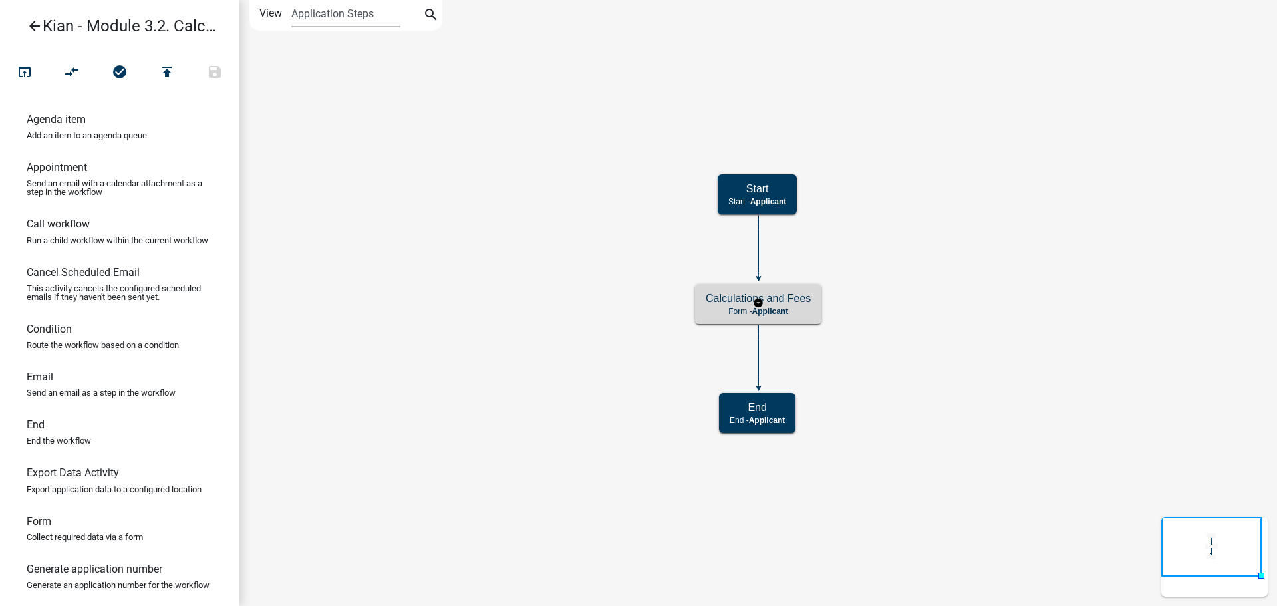
click at [797, 307] on p "Form - Applicant" at bounding box center [758, 311] width 105 height 9
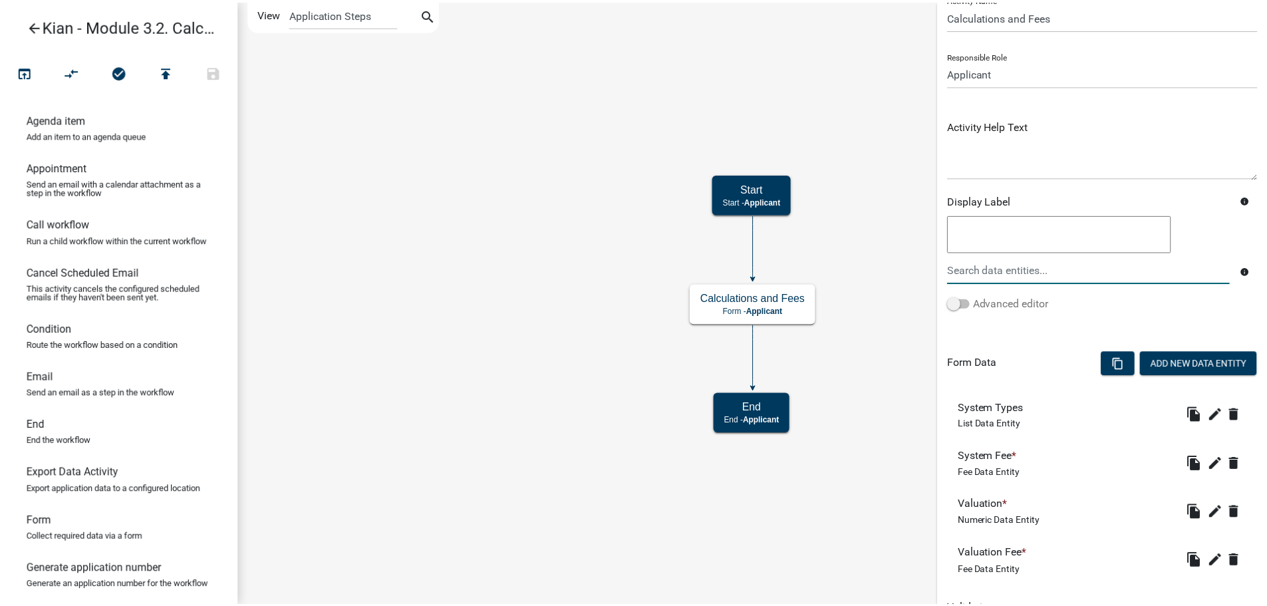
scroll to position [120, 0]
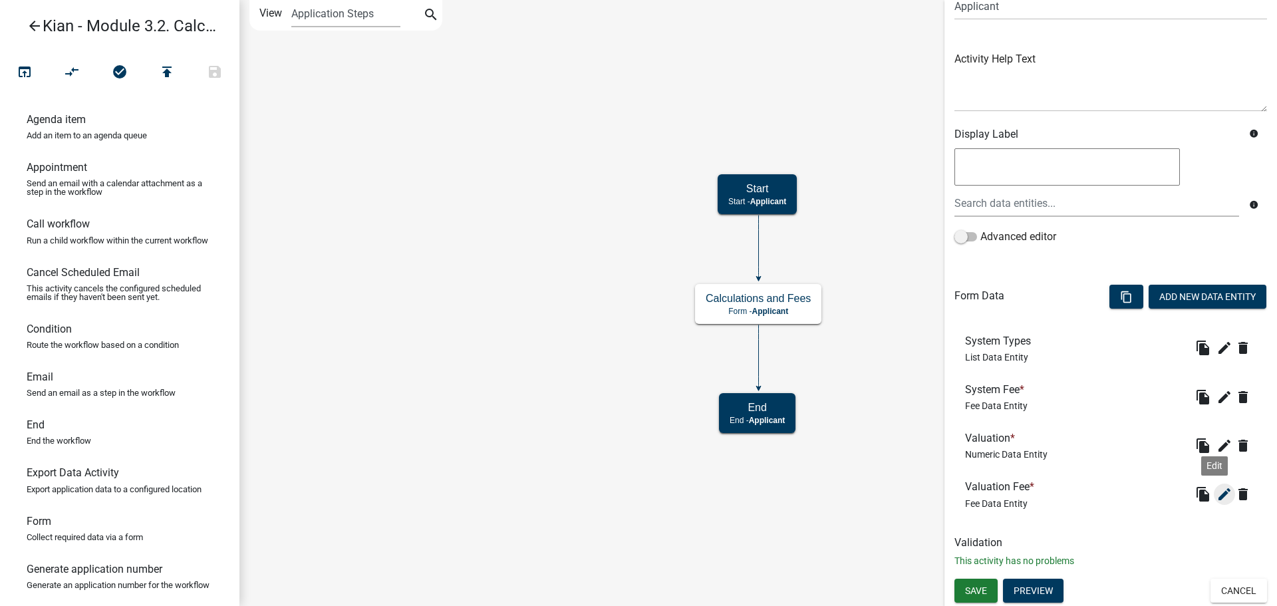
click at [1218, 497] on icon "edit" at bounding box center [1225, 494] width 16 height 16
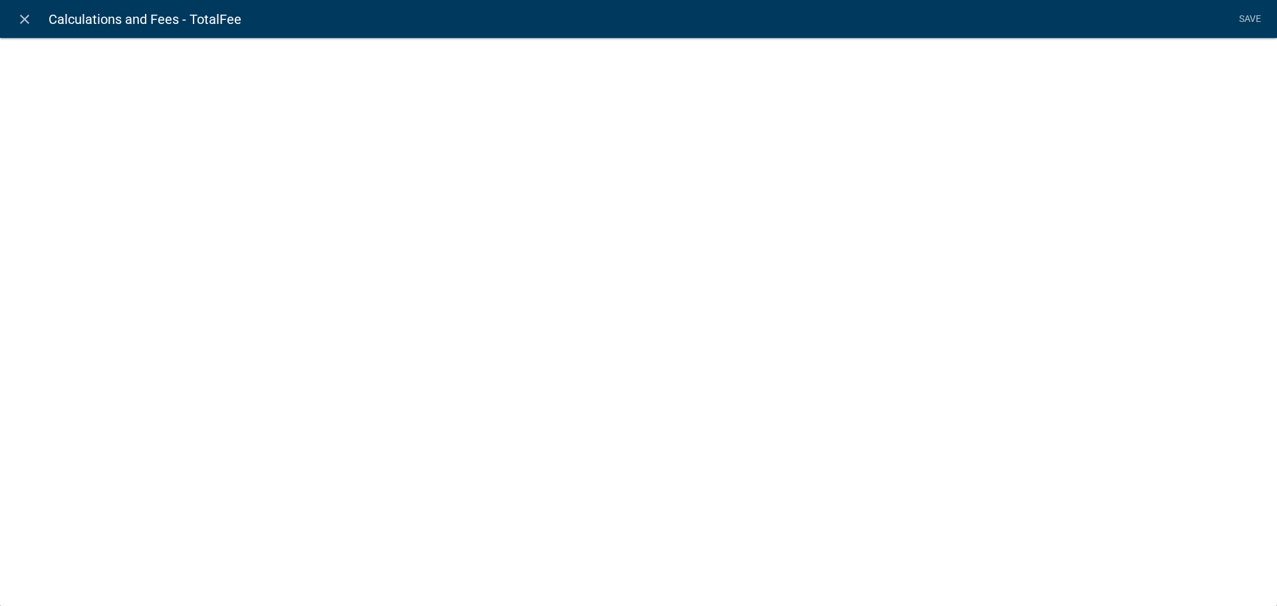
select select "fee"
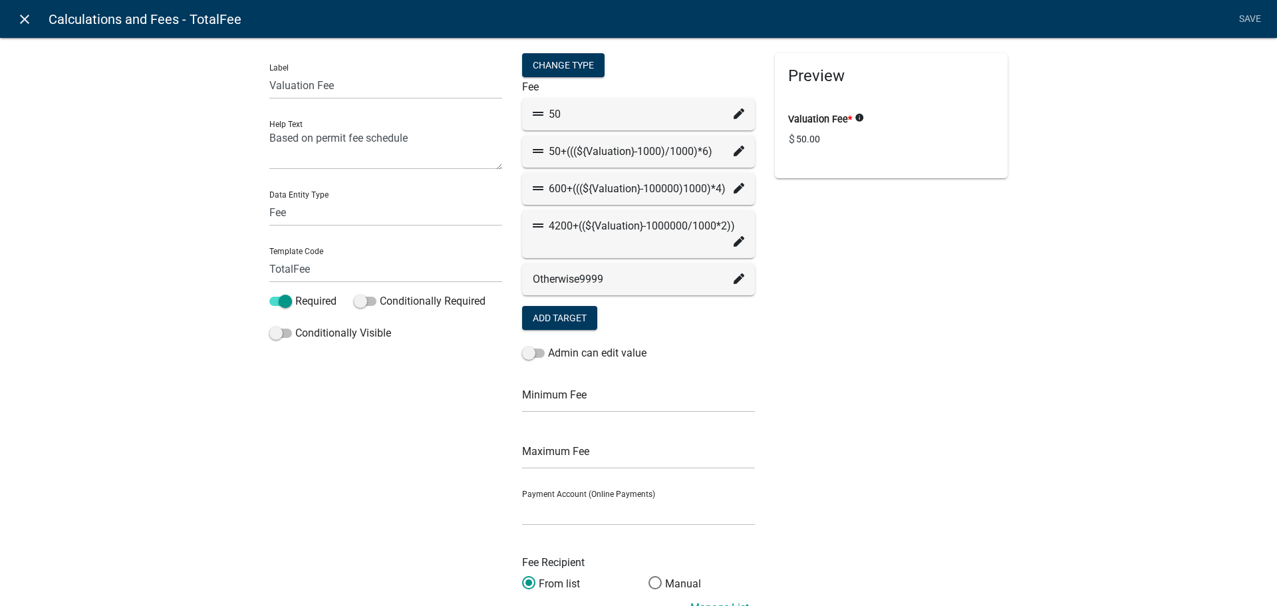
click at [29, 23] on icon "close" at bounding box center [25, 19] width 16 height 16
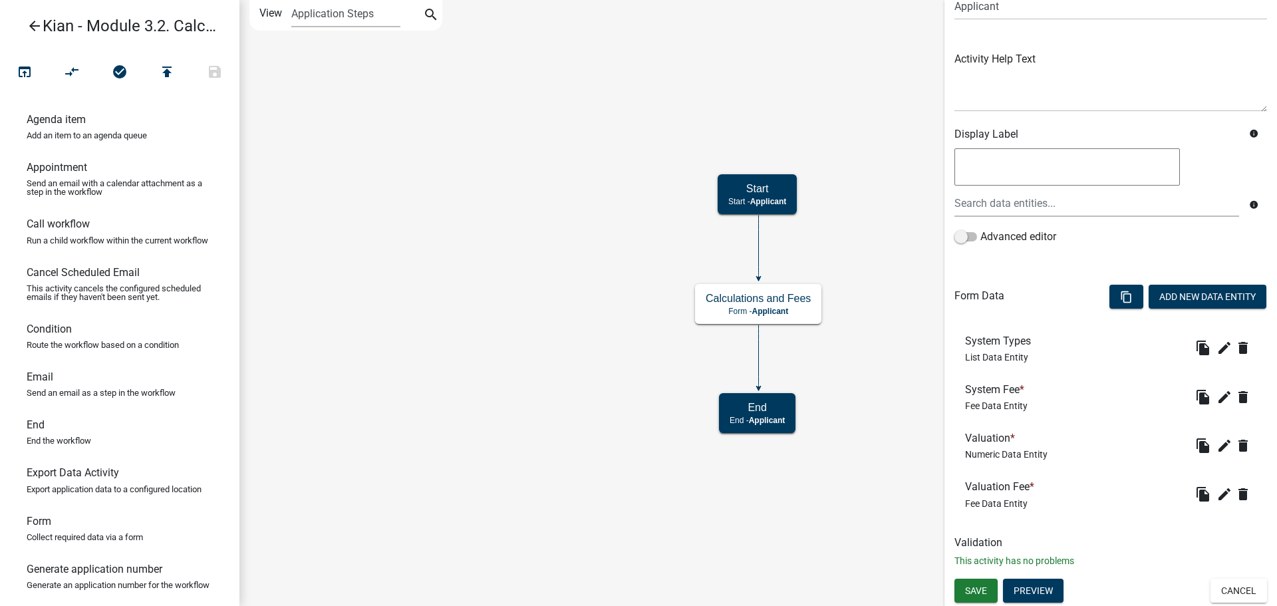
click at [35, 19] on icon "arrow_back" at bounding box center [35, 27] width 16 height 19
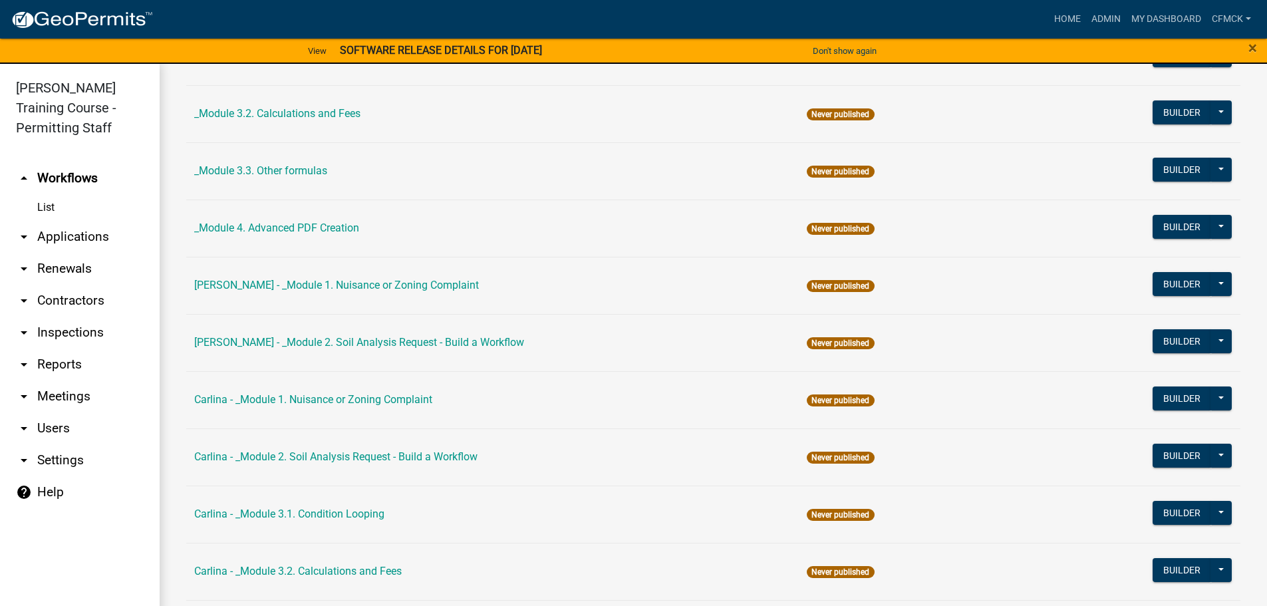
scroll to position [466, 0]
